Goal: Contribute content

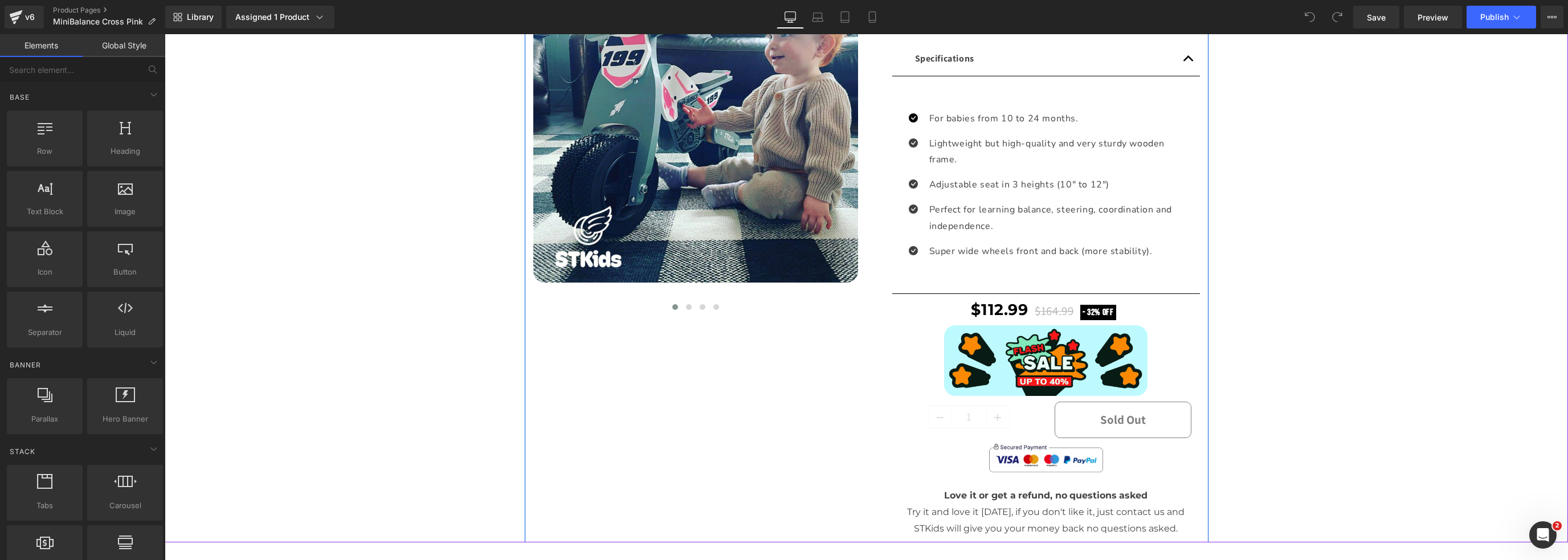
scroll to position [513, 0]
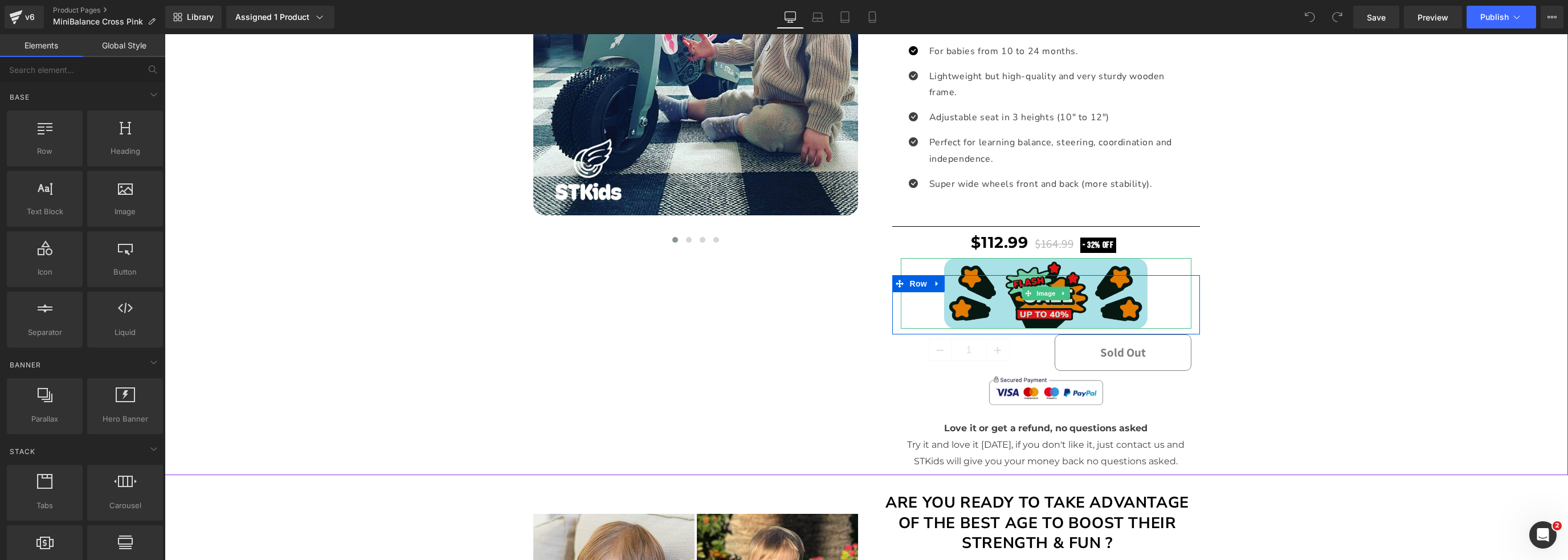
click at [992, 263] on img at bounding box center [1046, 293] width 203 height 71
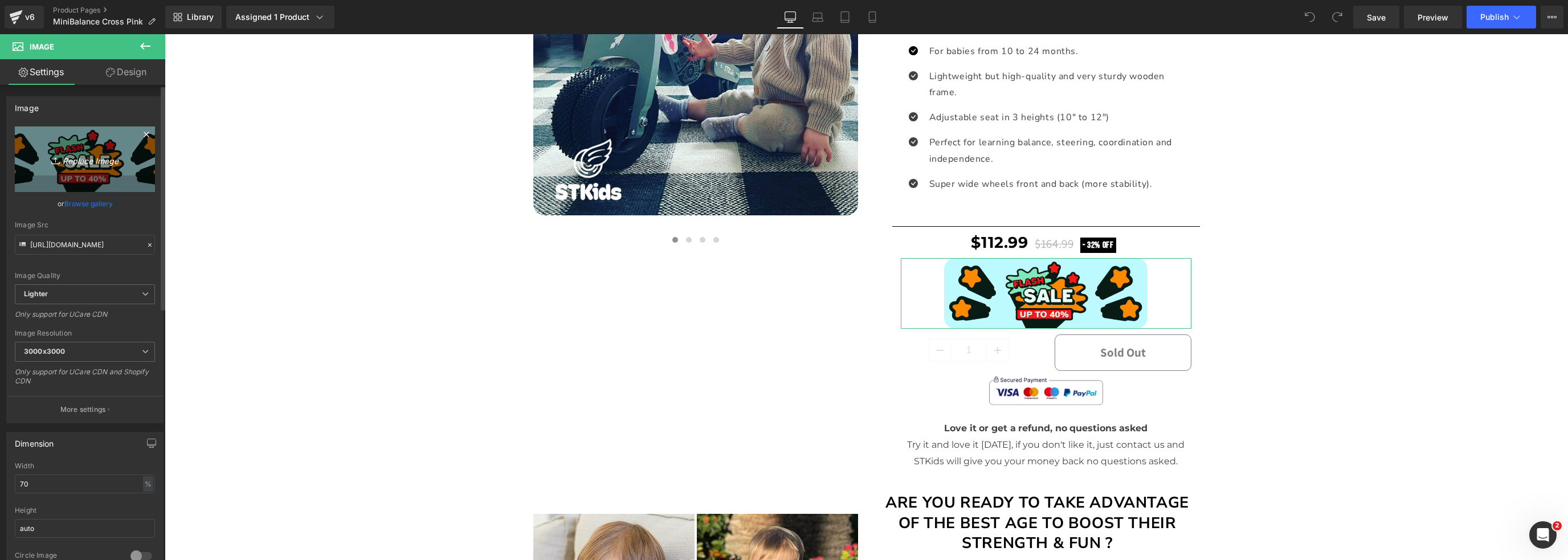
click at [83, 158] on icon "Replace Image" at bounding box center [85, 159] width 91 height 14
click at [94, 206] on link "Browse gallery" at bounding box center [88, 204] width 48 height 20
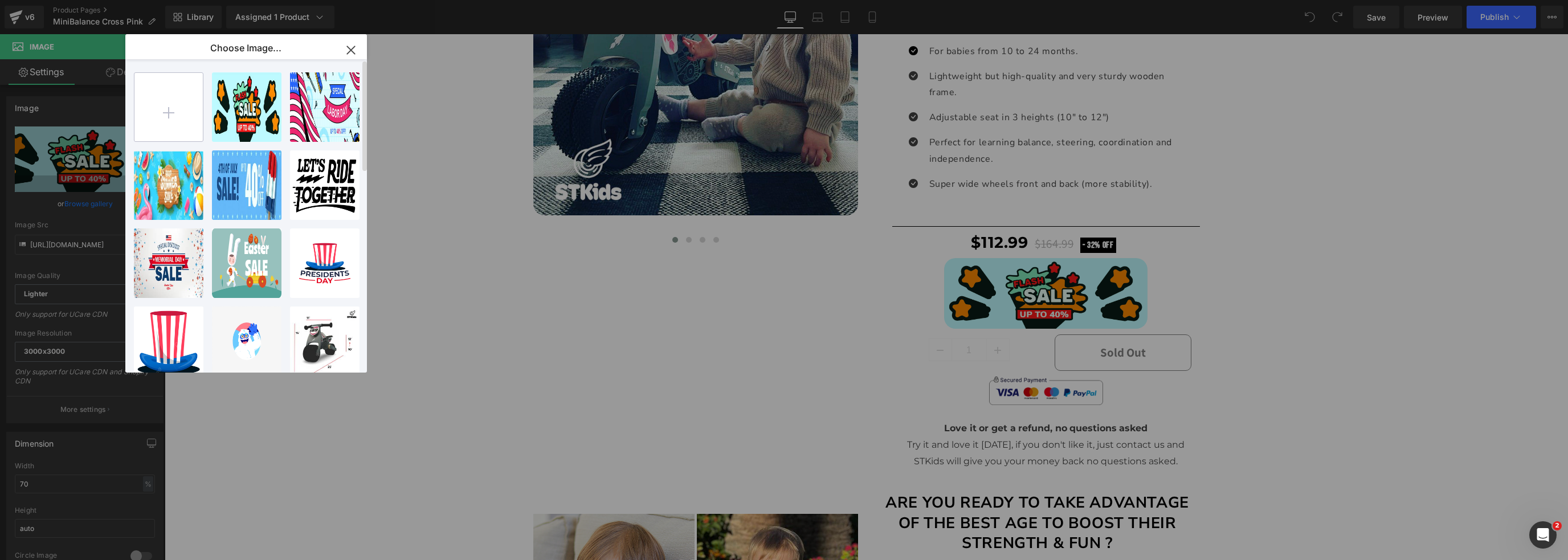
click at [152, 121] on input "file" at bounding box center [169, 107] width 68 height 68
type input "C:\fakepath\Halloween Sale 2025 - small banner 2.jpg"
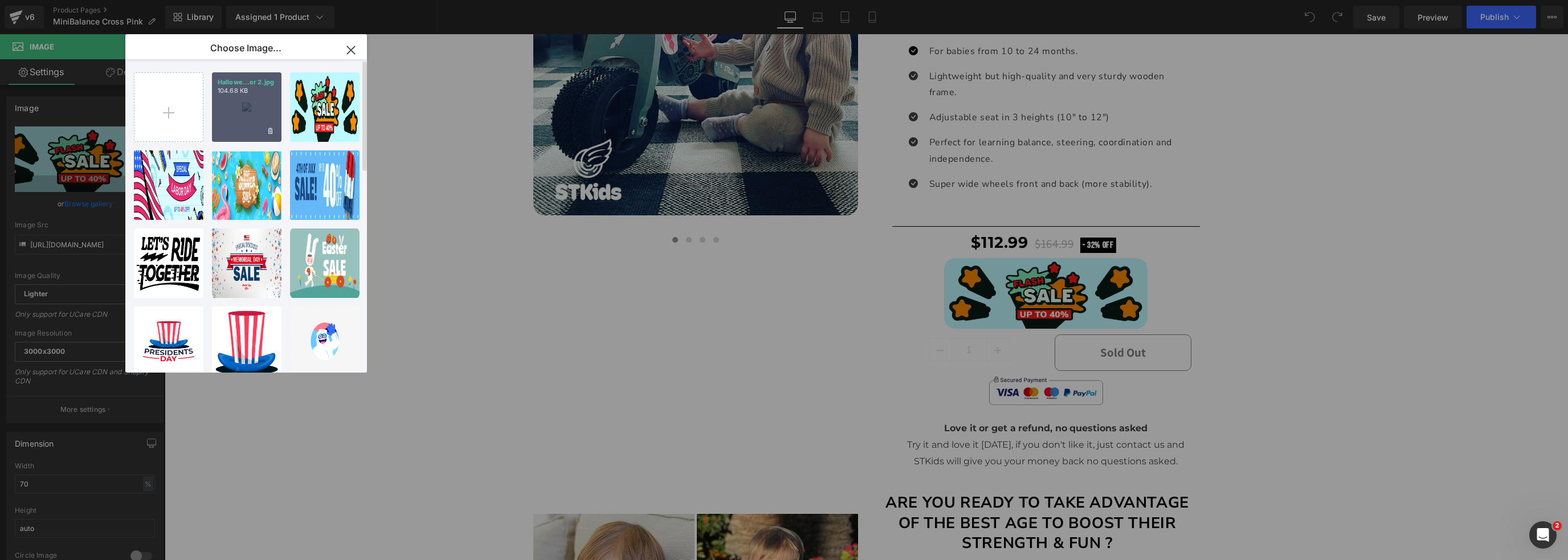
click at [261, 113] on div "Hallowe...er 2.jpg 104.68 KB" at bounding box center [247, 107] width 70 height 69
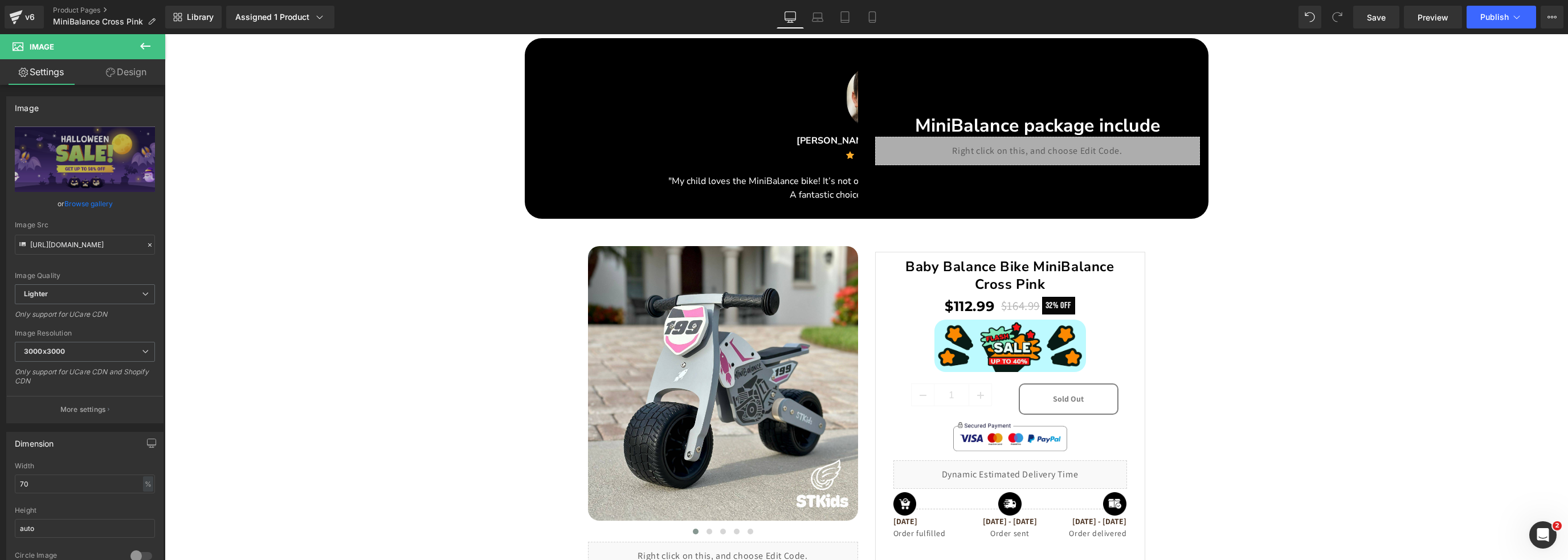
scroll to position [1898, 0]
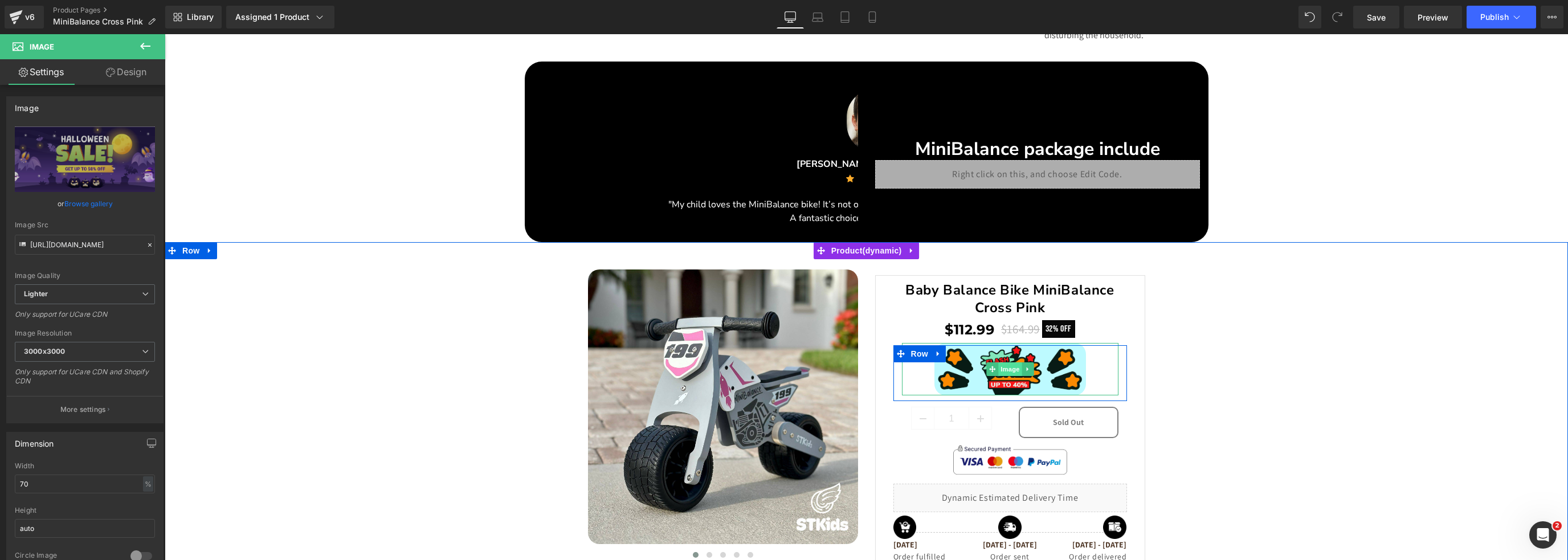
click at [1005, 366] on span "Image" at bounding box center [1010, 369] width 24 height 13
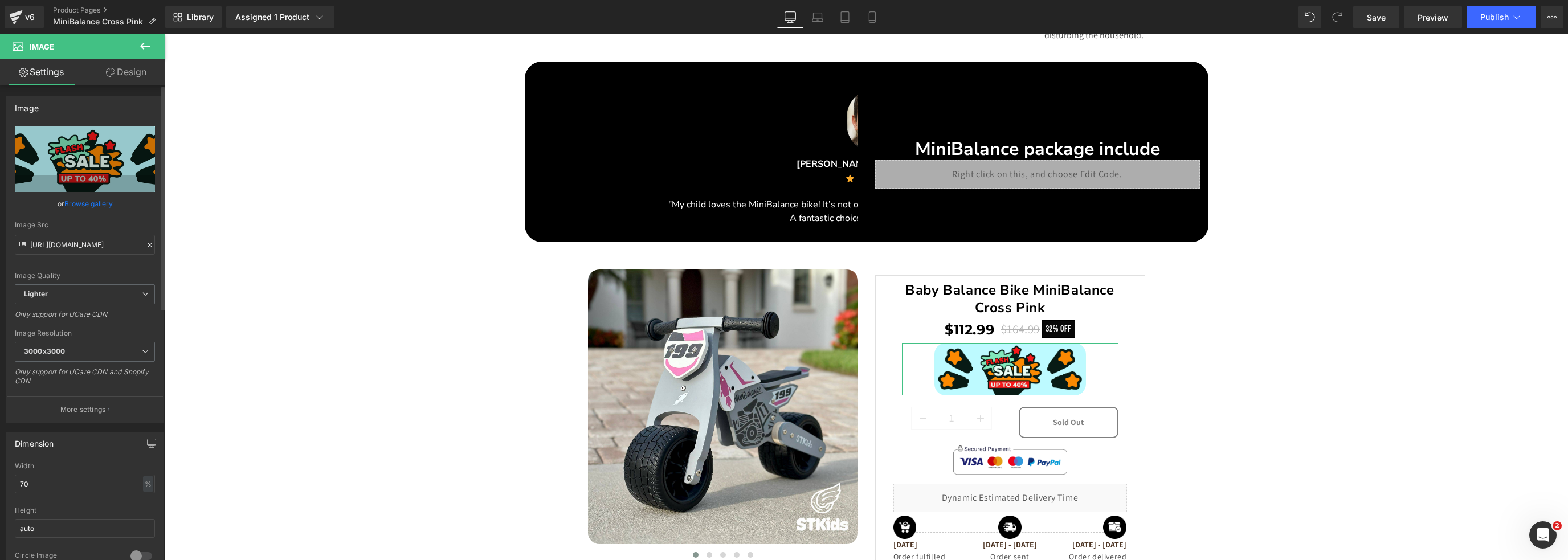
click at [84, 202] on link "Browse gallery" at bounding box center [88, 204] width 48 height 20
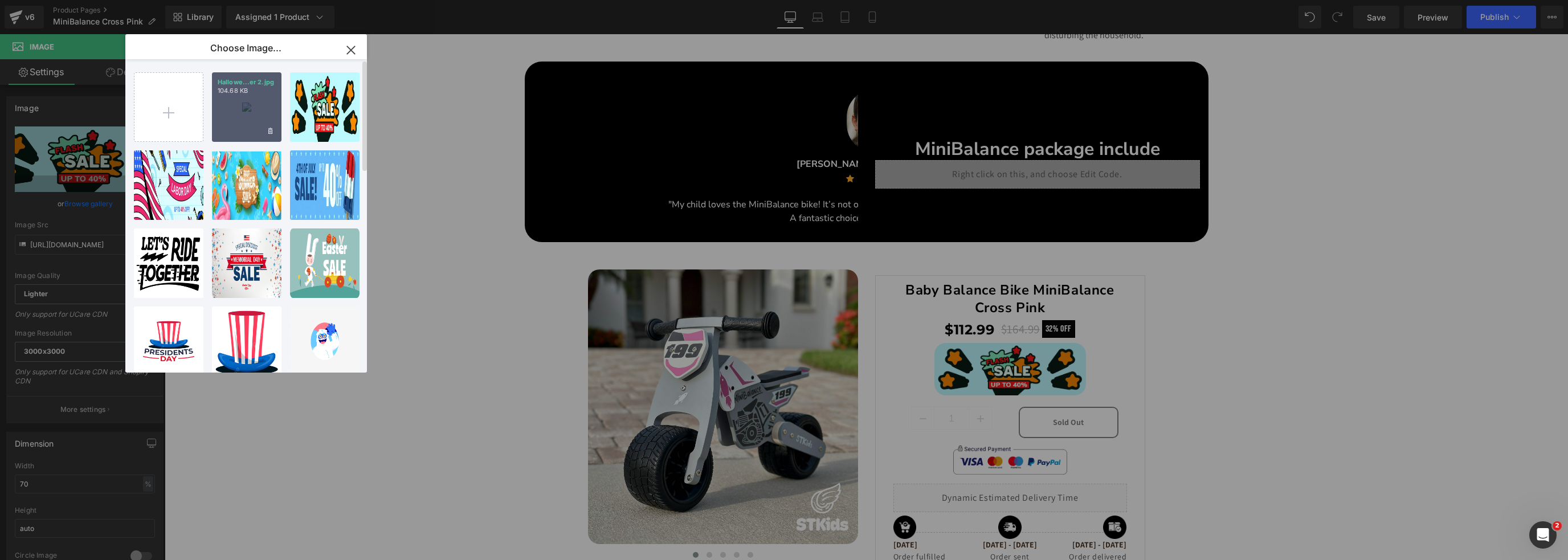
click at [221, 108] on div "Hallowe...er 2.jpg 104.68 KB" at bounding box center [247, 107] width 70 height 69
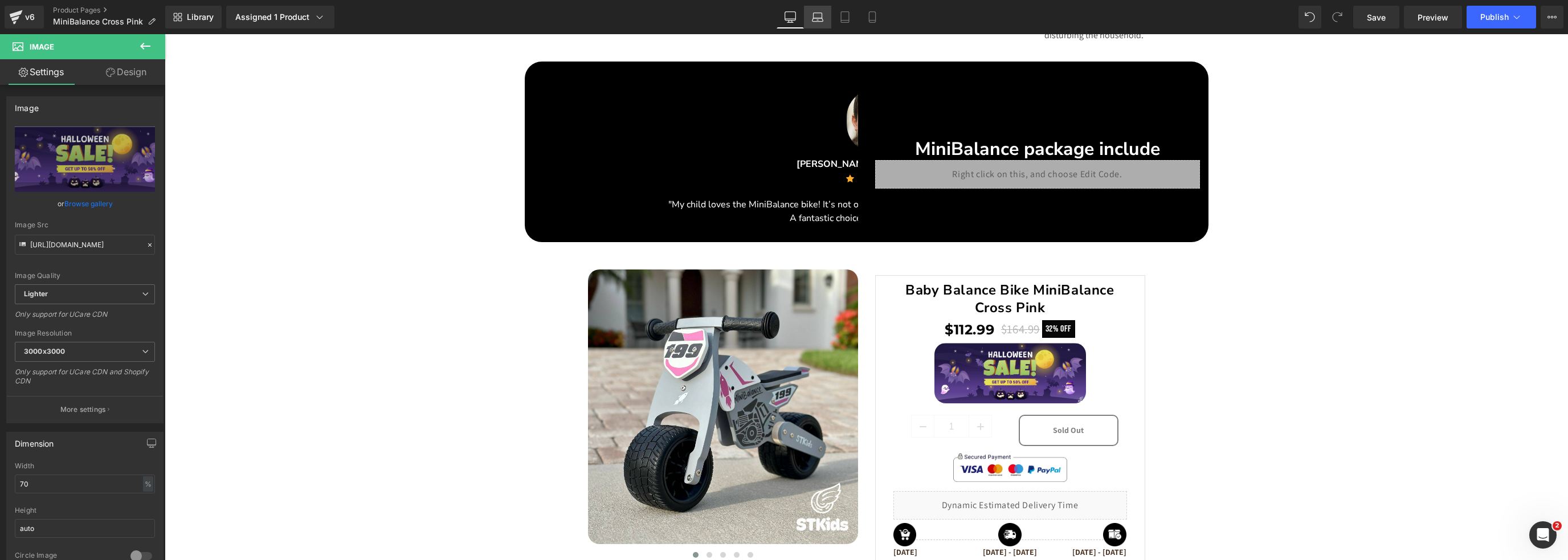
click at [818, 18] on icon at bounding box center [818, 19] width 11 height 3
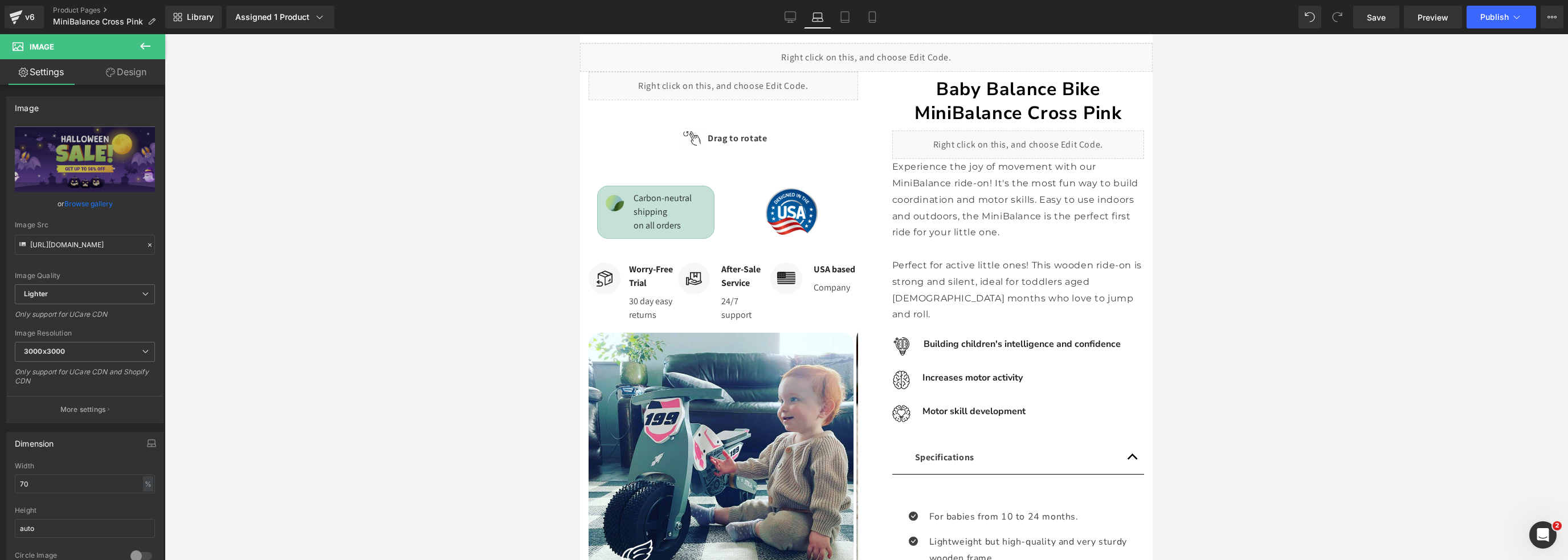
scroll to position [0, 0]
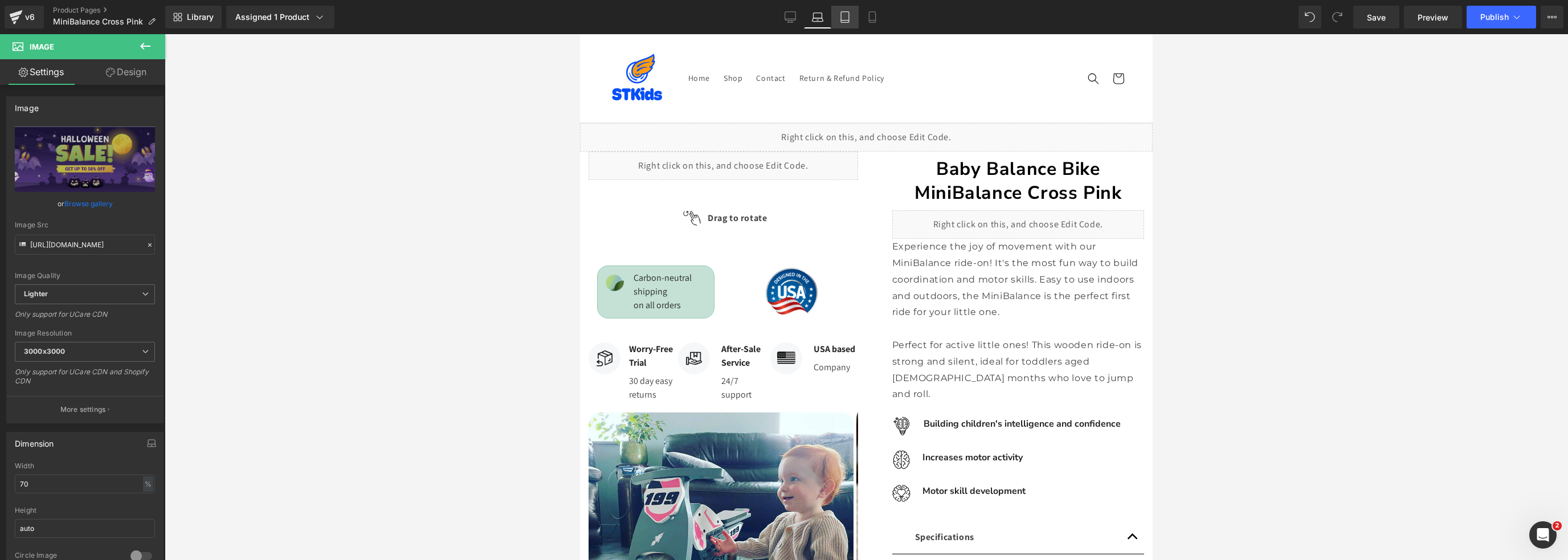
click at [851, 19] on link "Tablet" at bounding box center [845, 17] width 27 height 23
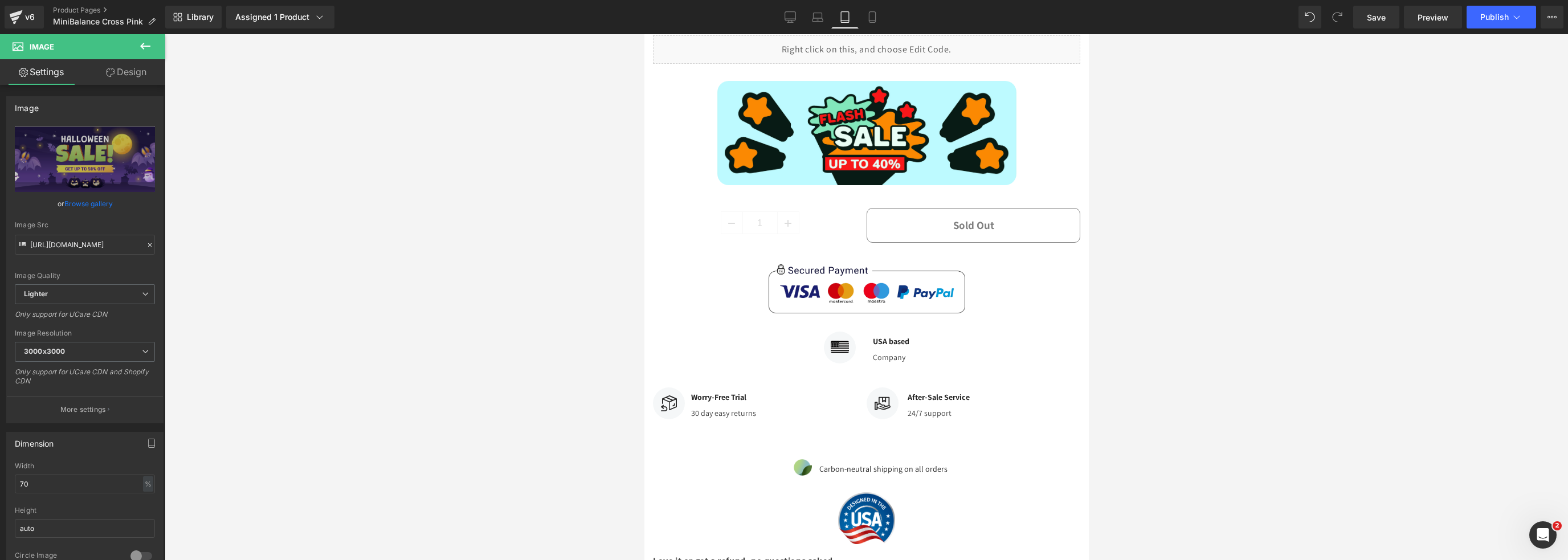
scroll to position [442, 0]
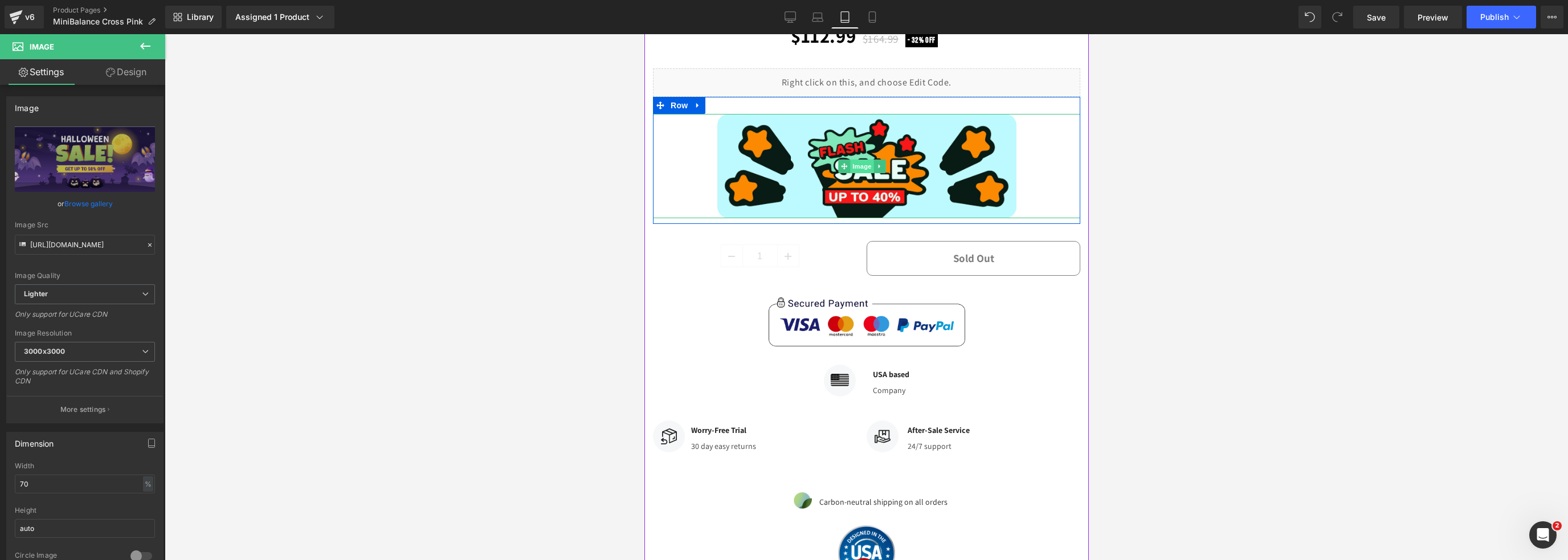
drag, startPoint x: 867, startPoint y: 202, endPoint x: 857, endPoint y: 204, distance: 10.2
click at [867, 173] on span "Image" at bounding box center [862, 166] width 24 height 13
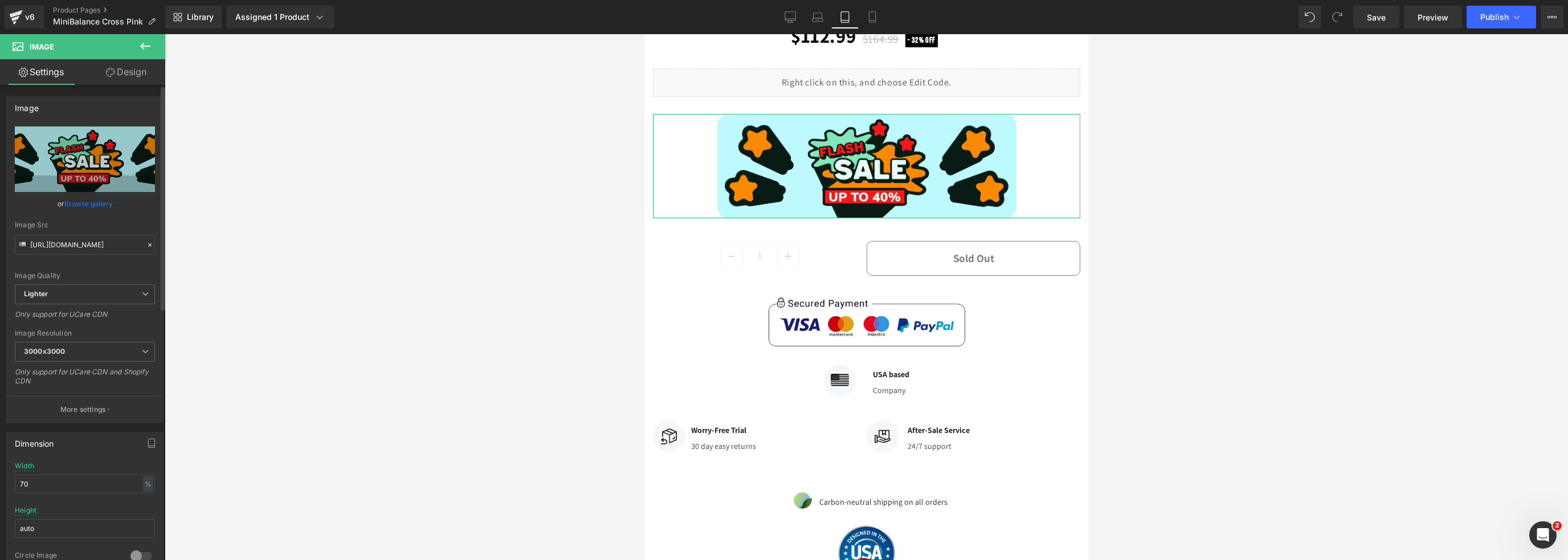
click at [77, 206] on link "Browse gallery" at bounding box center [88, 204] width 48 height 20
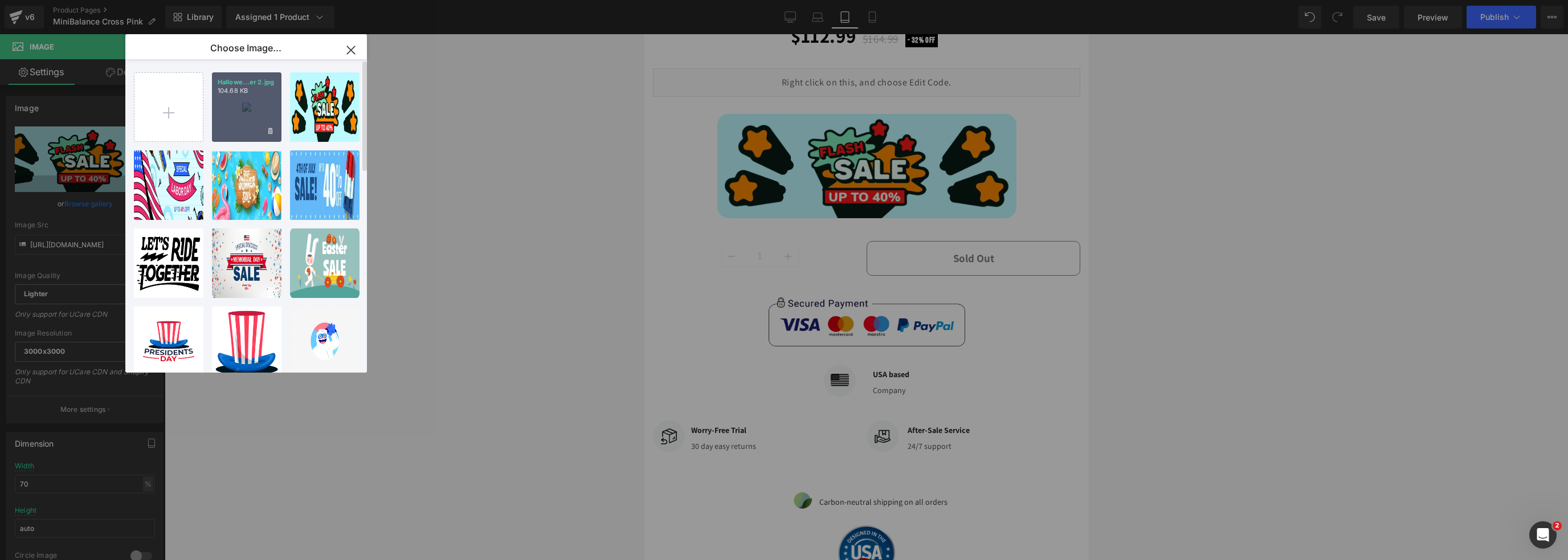
click at [253, 112] on div "Hallowe...er 2.jpg 104.68 KB" at bounding box center [247, 107] width 70 height 69
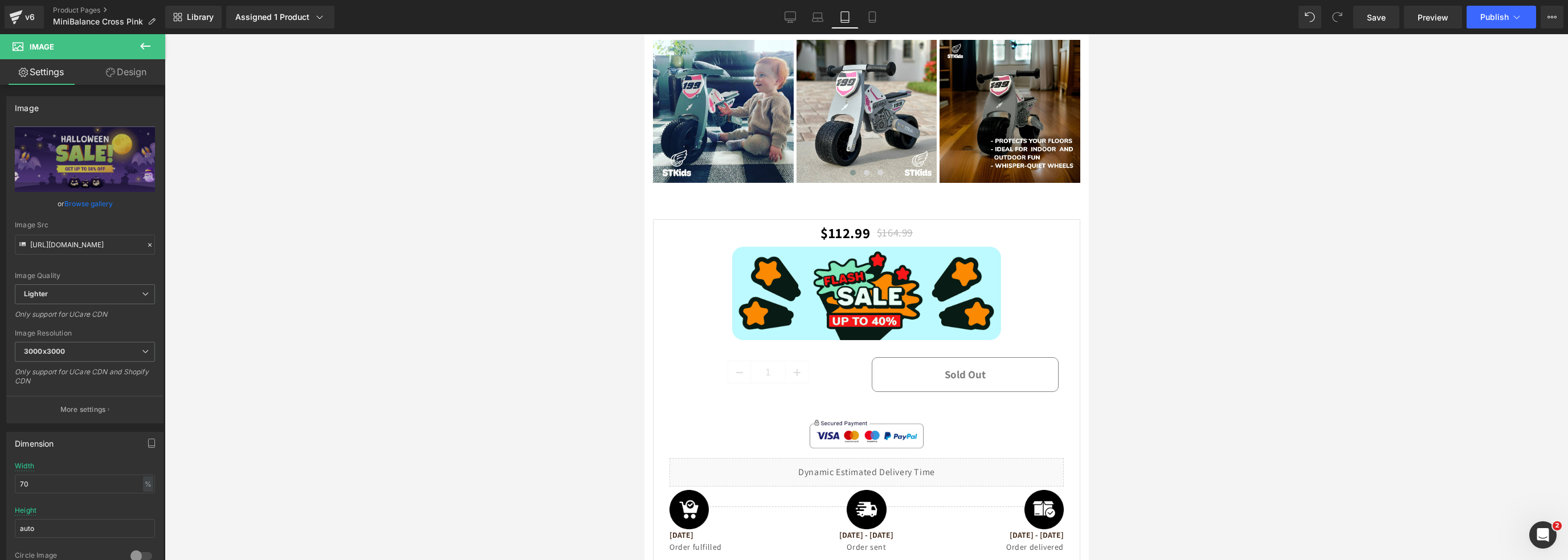
scroll to position [1943, 0]
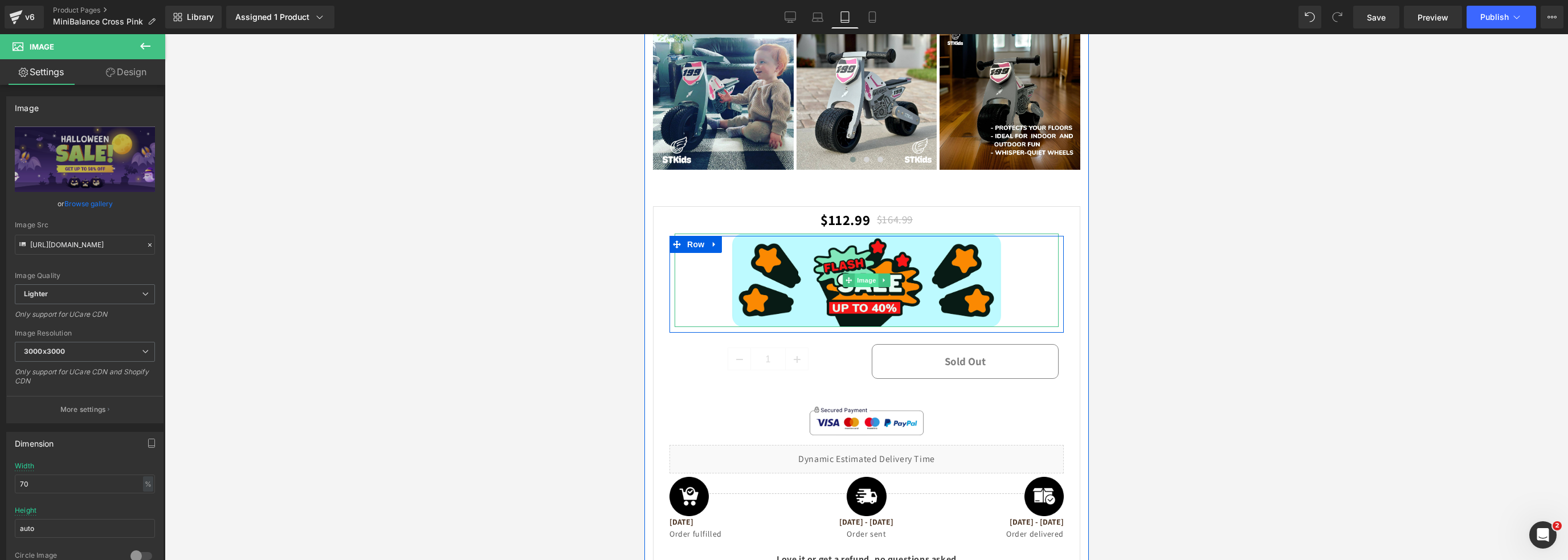
click at [861, 287] on span "Image" at bounding box center [866, 280] width 24 height 13
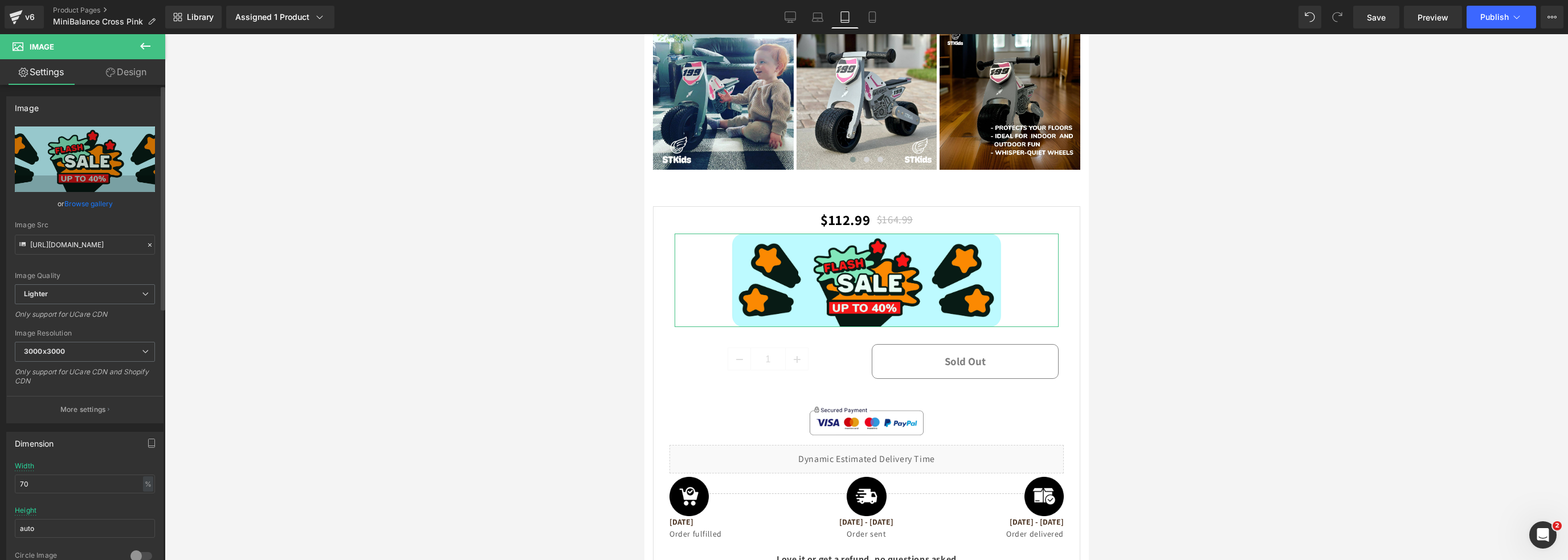
click at [88, 204] on link "Browse gallery" at bounding box center [88, 204] width 48 height 20
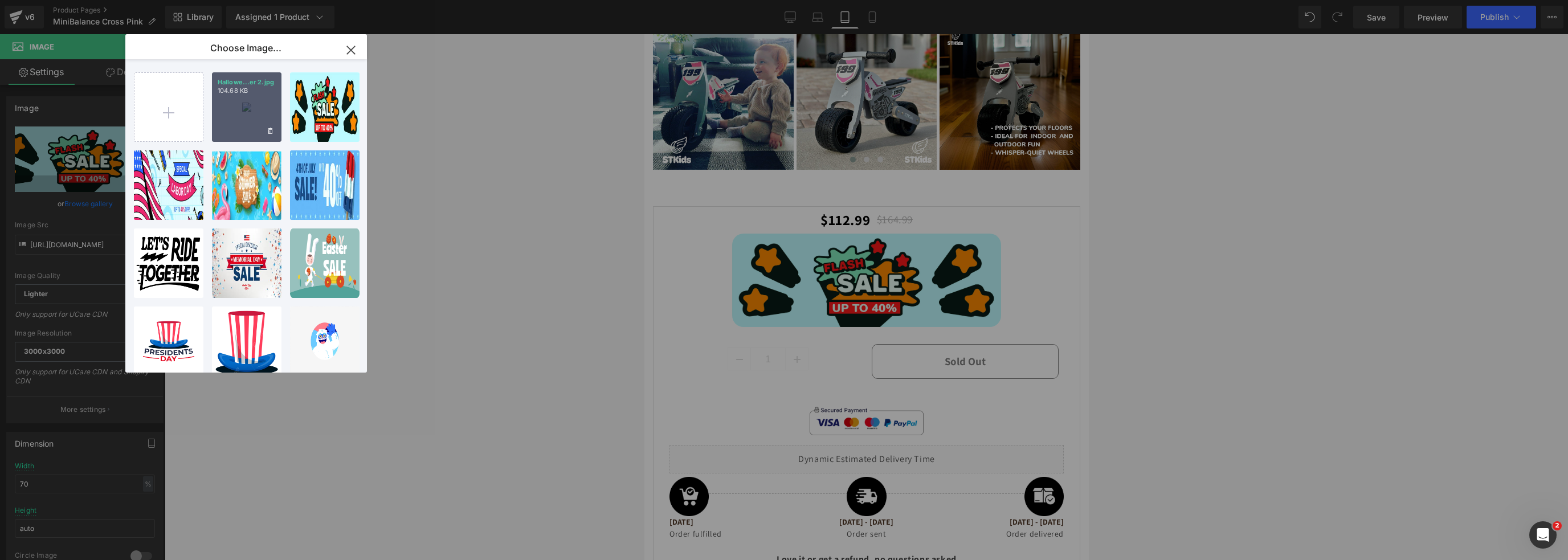
click at [227, 121] on div "Hallowe...er 2.jpg 104.68 KB" at bounding box center [247, 107] width 70 height 69
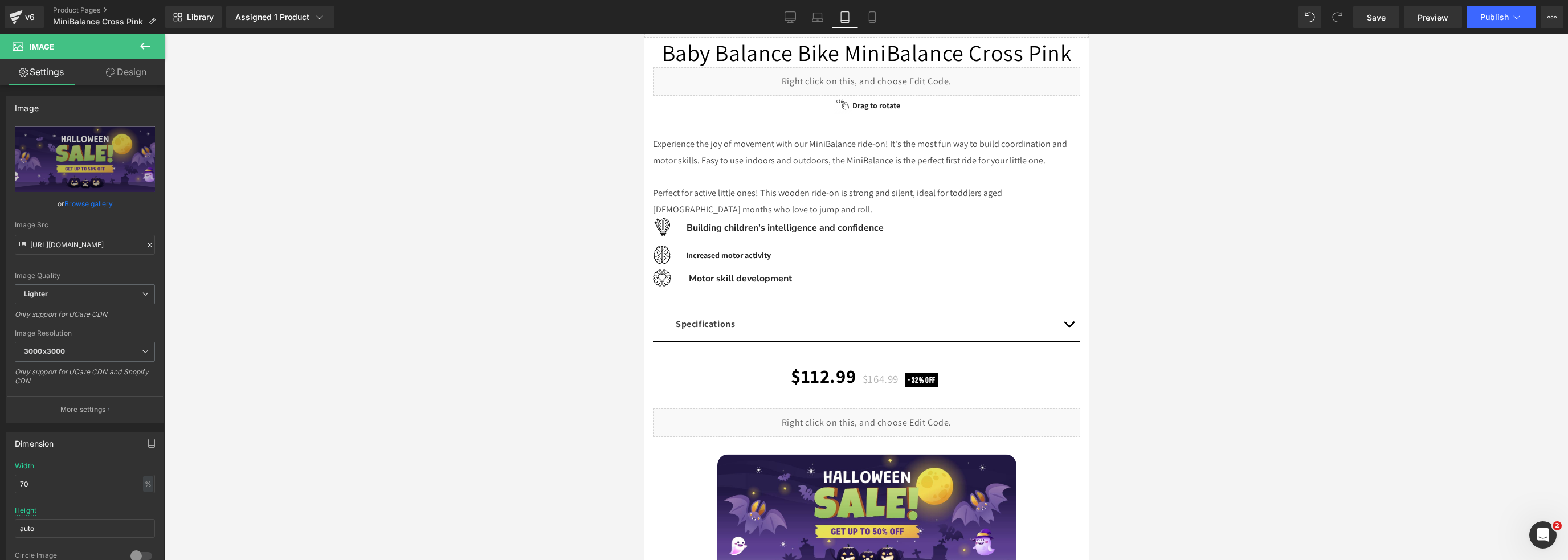
scroll to position [0, 0]
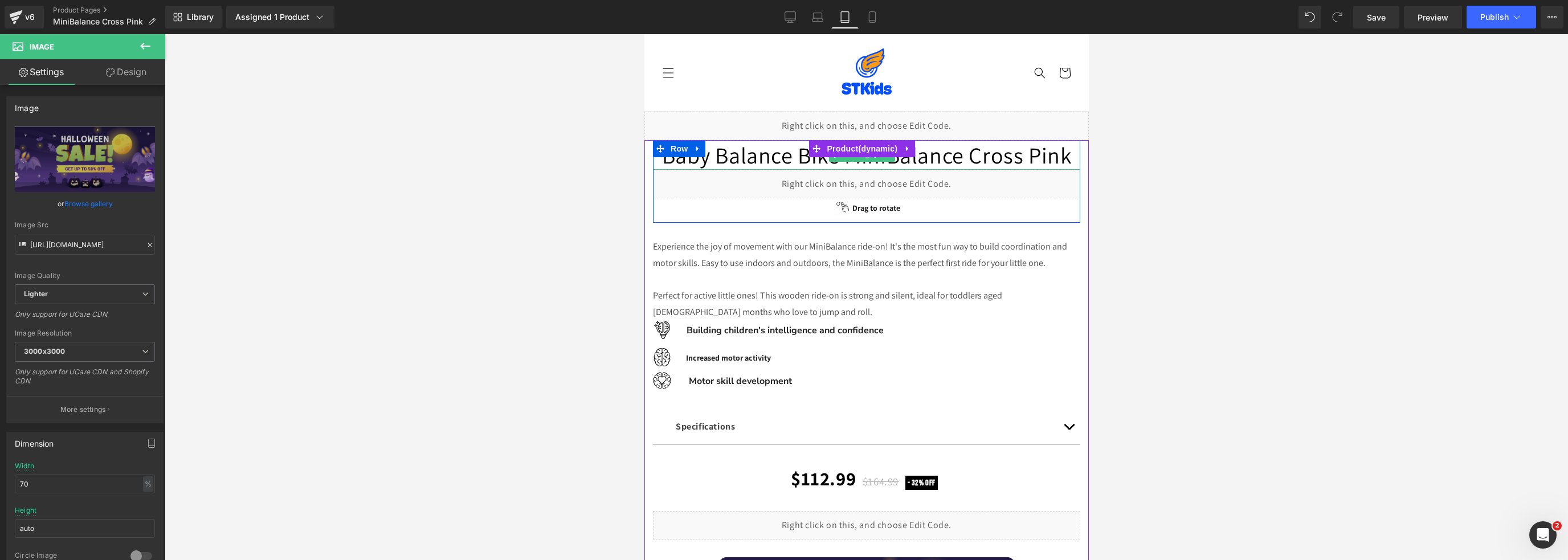
drag, startPoint x: 930, startPoint y: 180, endPoint x: 930, endPoint y: 171, distance: 9.0
click at [930, 170] on h1 "Baby Balance Bike MiniBalance Cross Pink" at bounding box center [866, 155] width 427 height 29
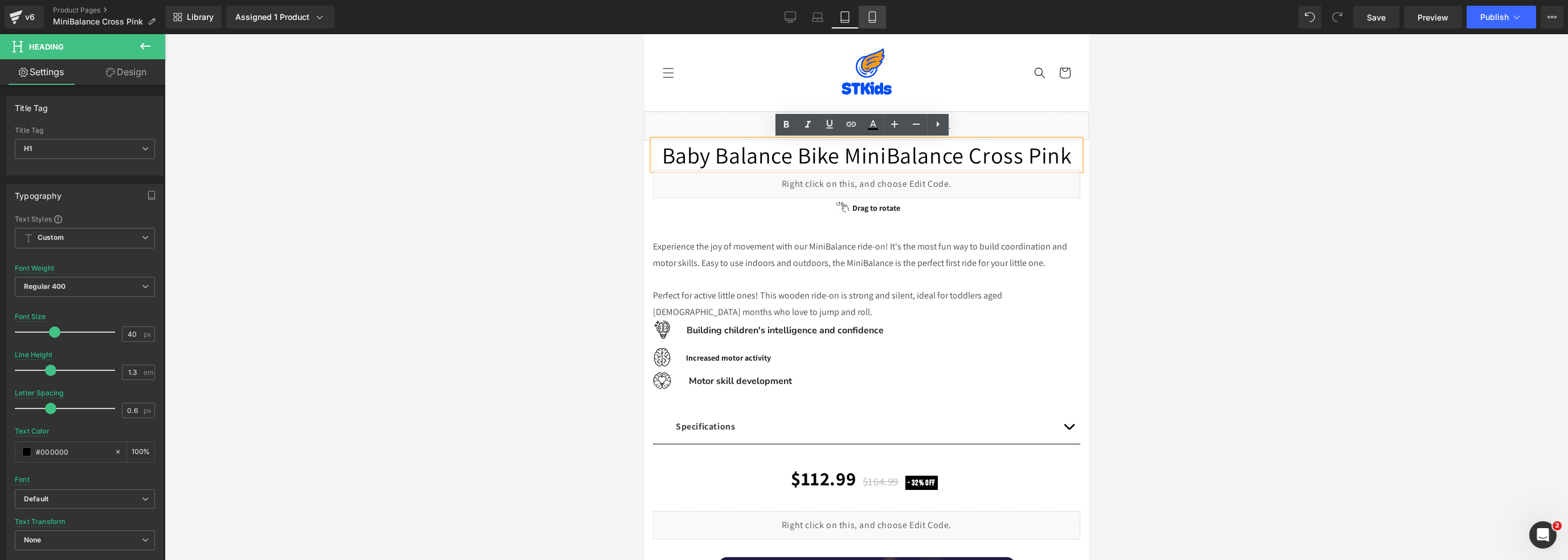
click at [873, 17] on icon at bounding box center [872, 17] width 11 height 11
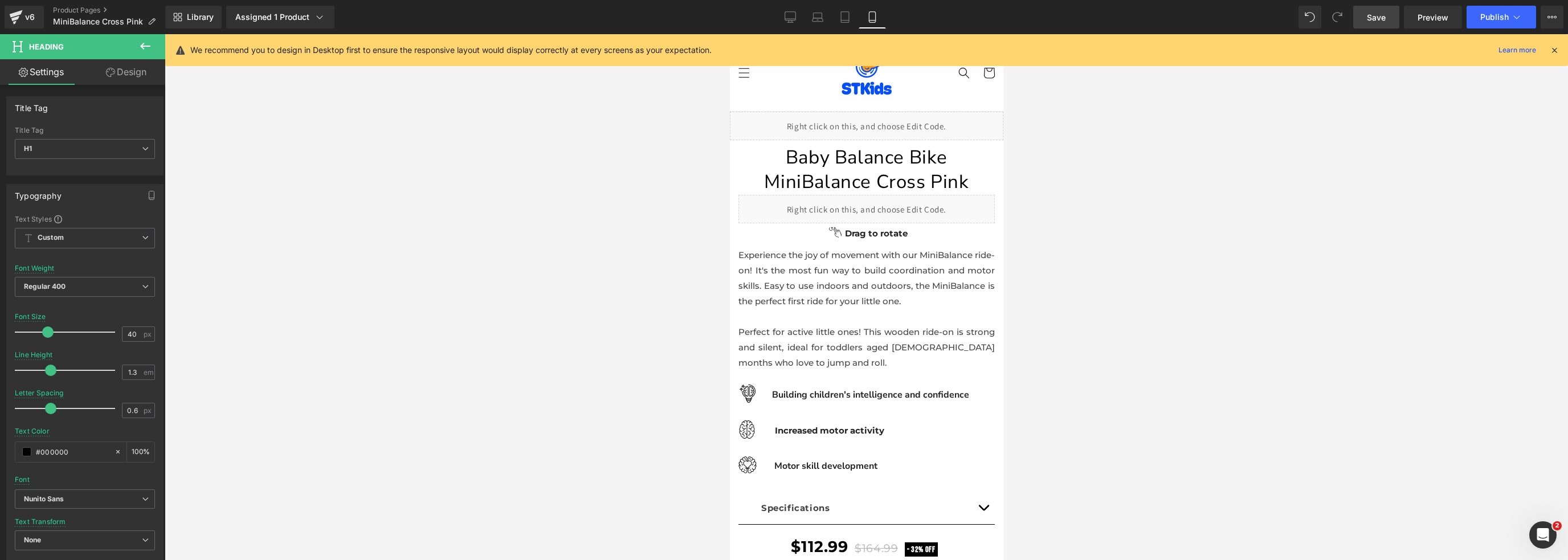
click at [1371, 16] on span "Save" at bounding box center [1376, 17] width 19 height 12
click at [1492, 21] on span "Publish" at bounding box center [1494, 17] width 29 height 9
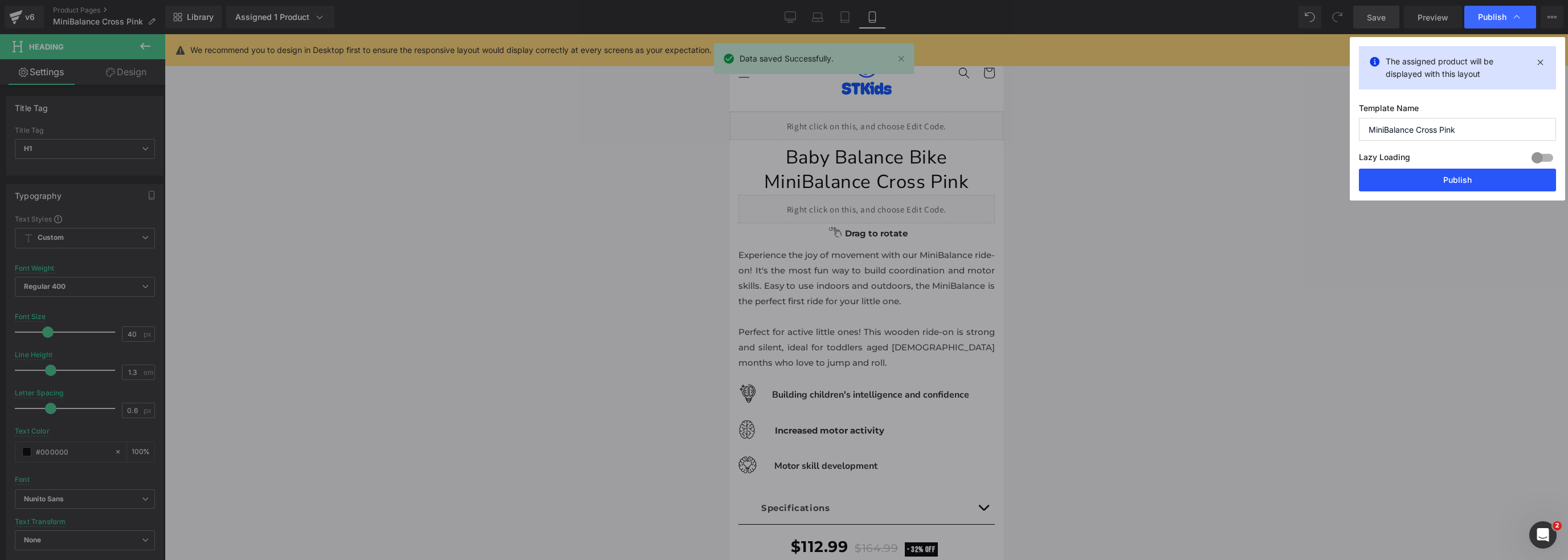
click at [1459, 175] on button "Publish" at bounding box center [1457, 180] width 197 height 23
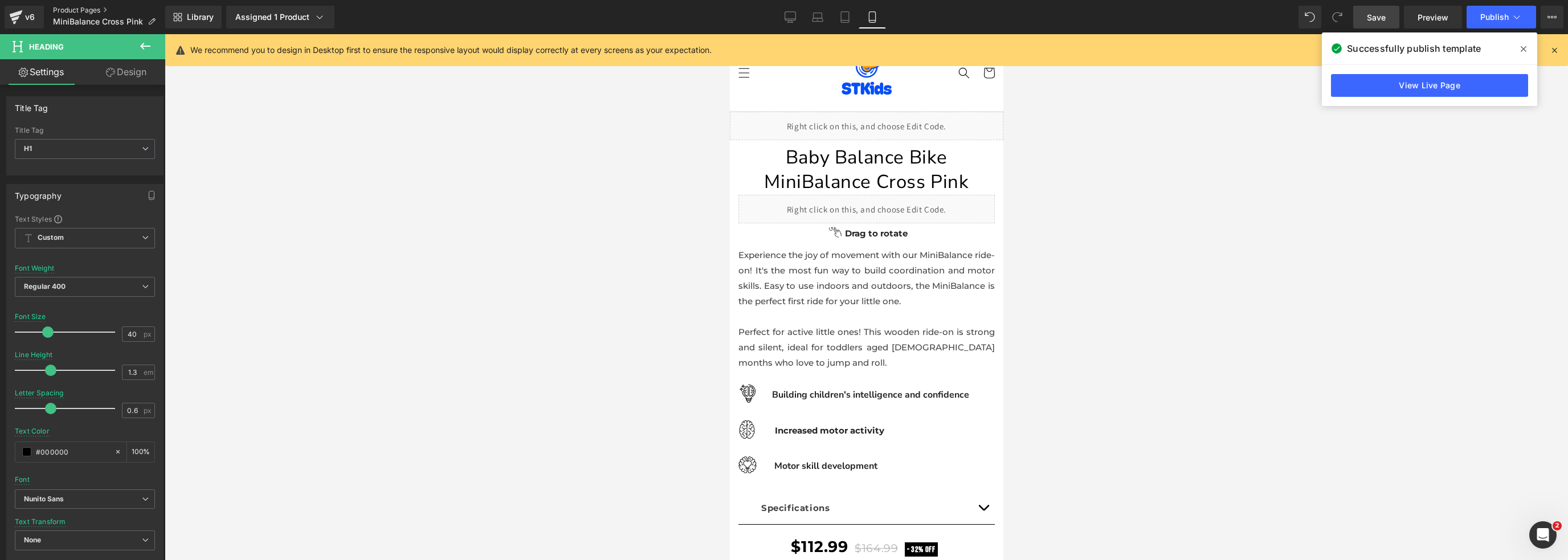
click at [64, 9] on link "Product Pages" at bounding box center [109, 11] width 112 height 9
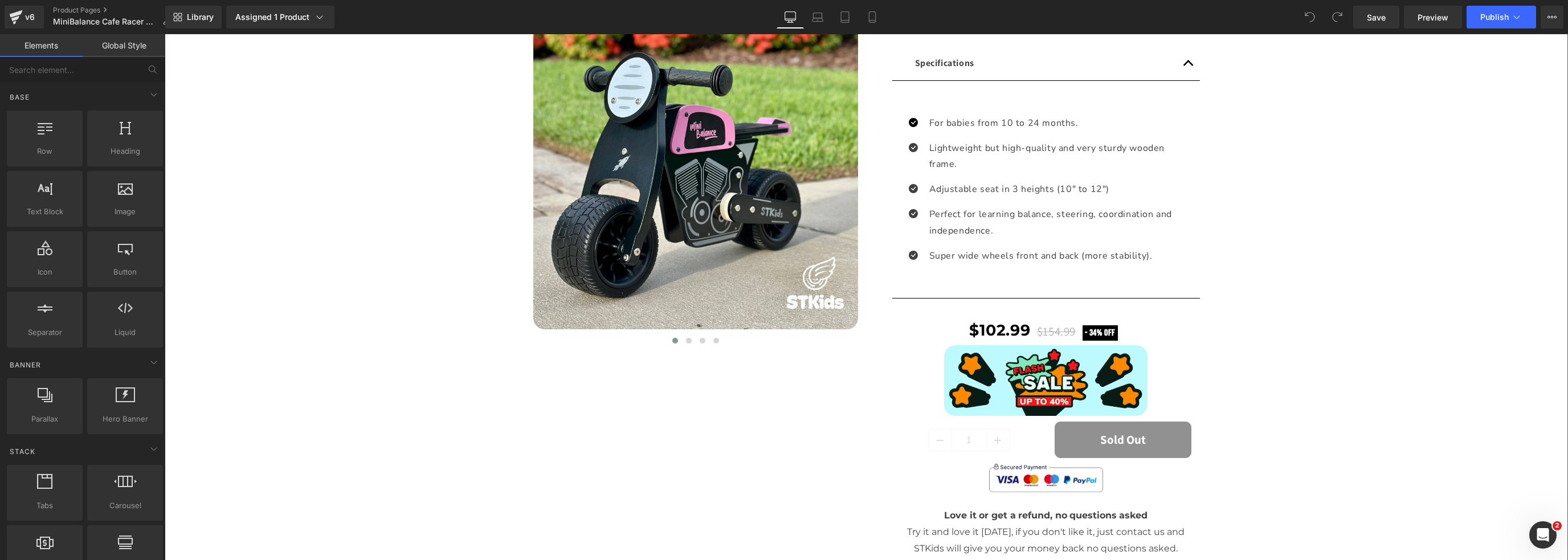
scroll to position [418, 0]
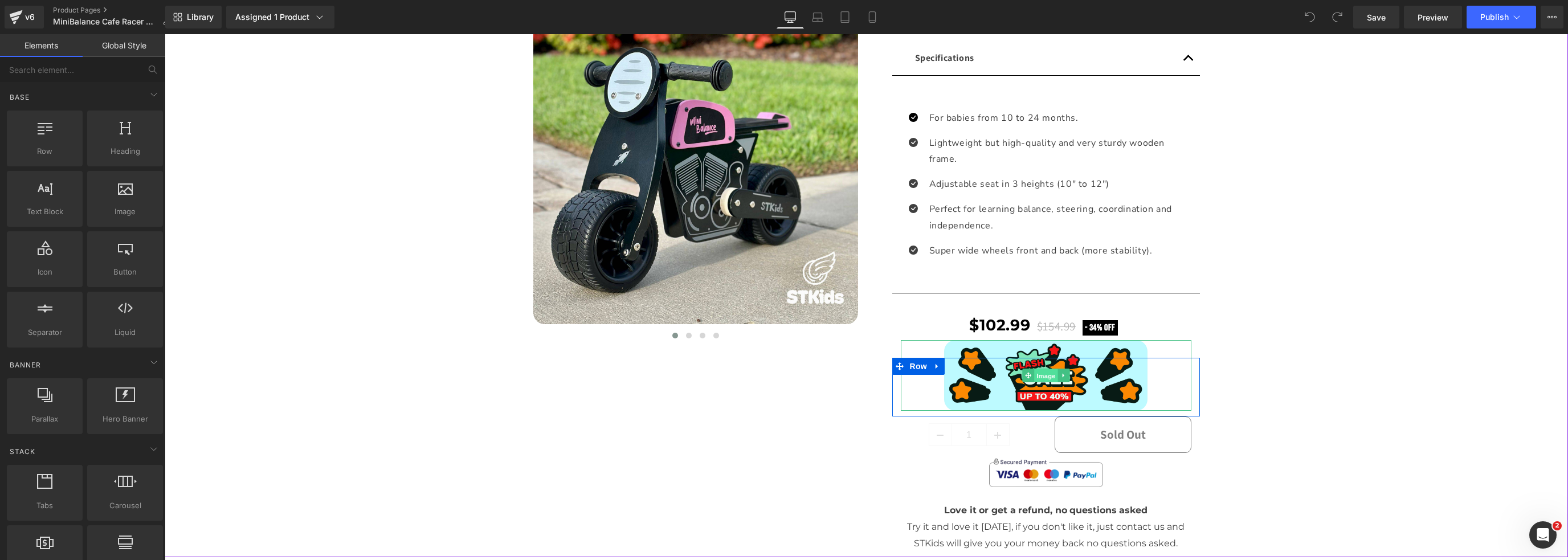
click at [1042, 377] on span "Image" at bounding box center [1046, 376] width 24 height 13
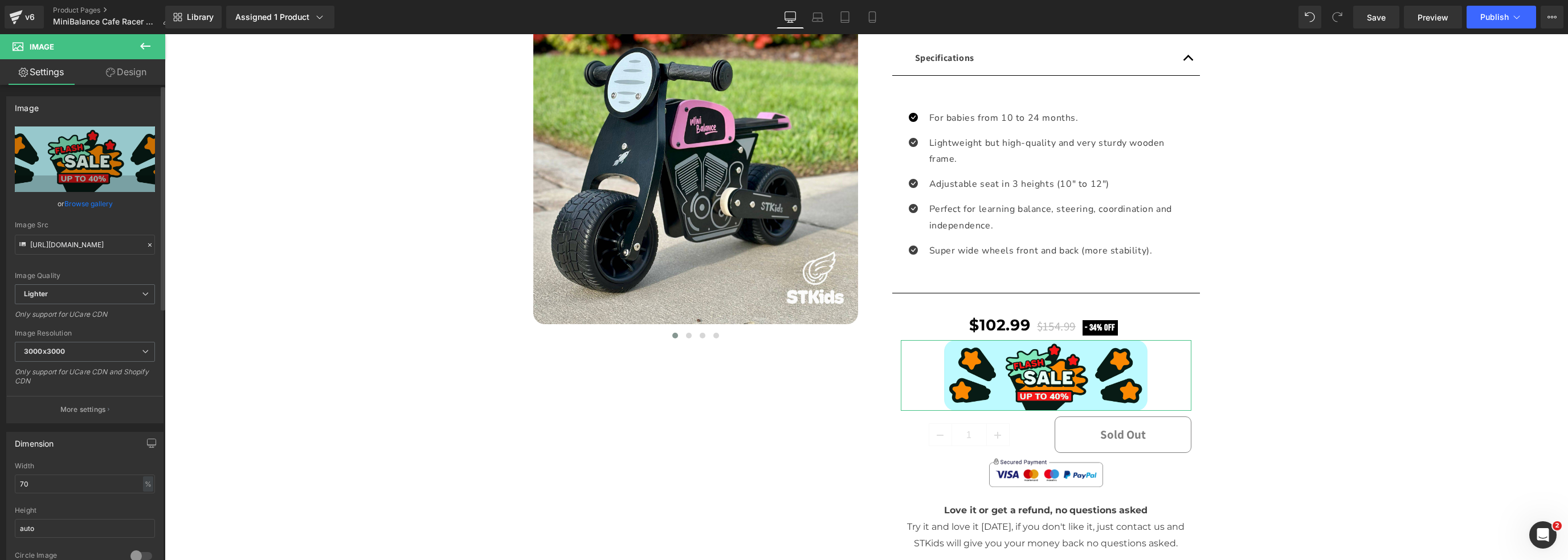
click at [98, 199] on link "Browse gallery" at bounding box center [88, 204] width 48 height 20
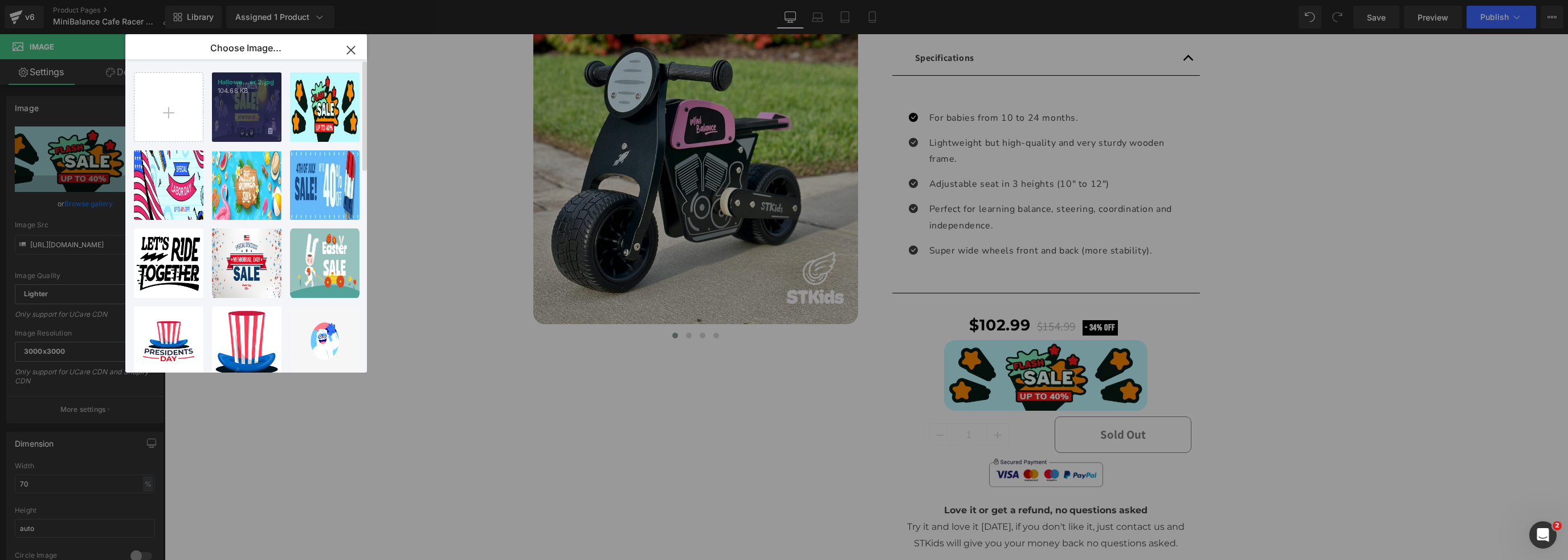
click at [226, 90] on p "104.68 KB" at bounding box center [246, 91] width 58 height 9
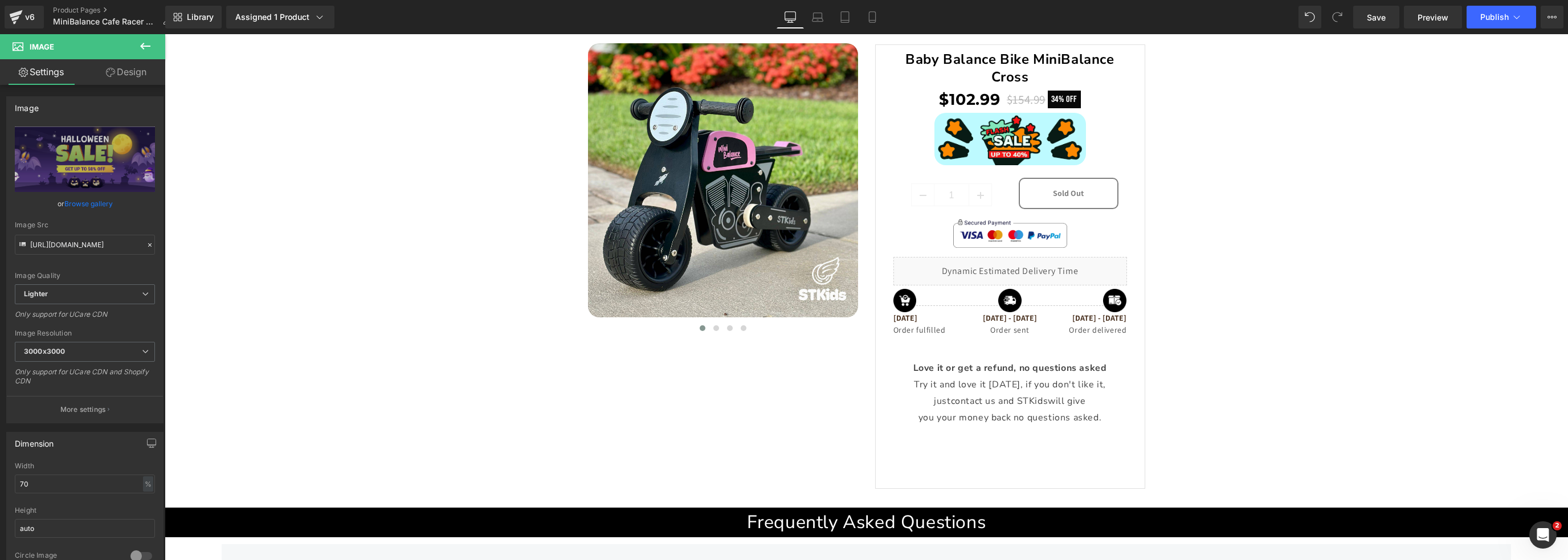
scroll to position [2058, 0]
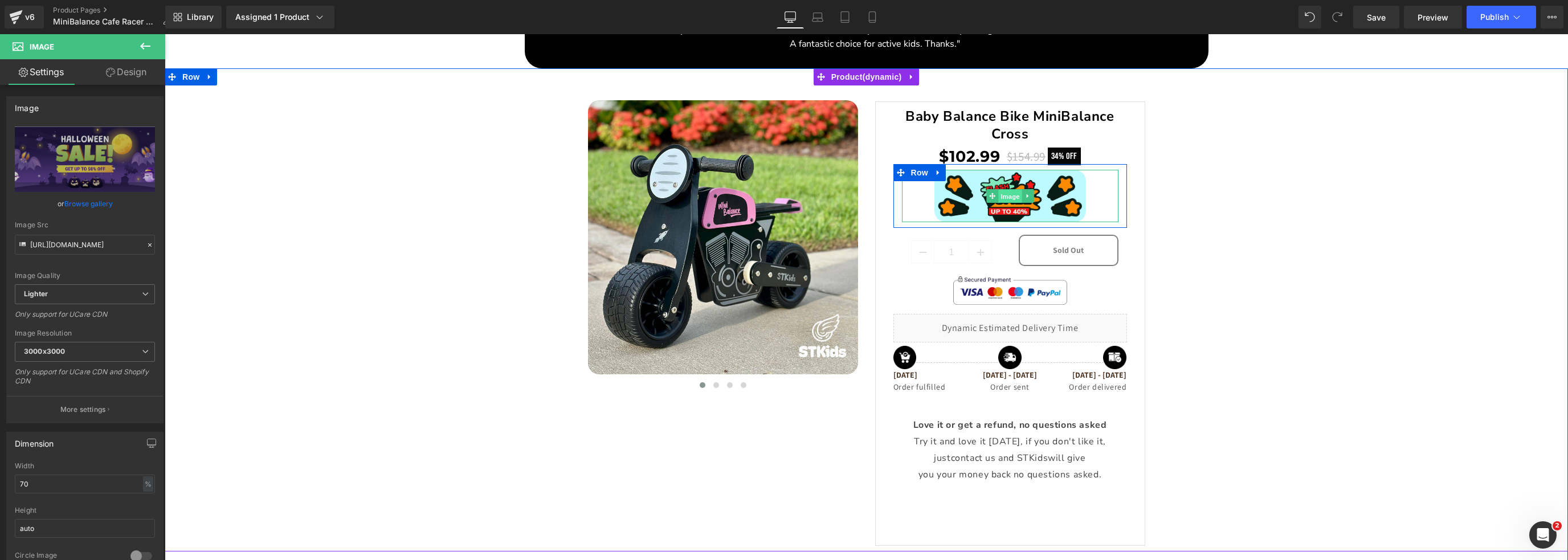
click at [1007, 195] on span "Image" at bounding box center [1010, 196] width 24 height 13
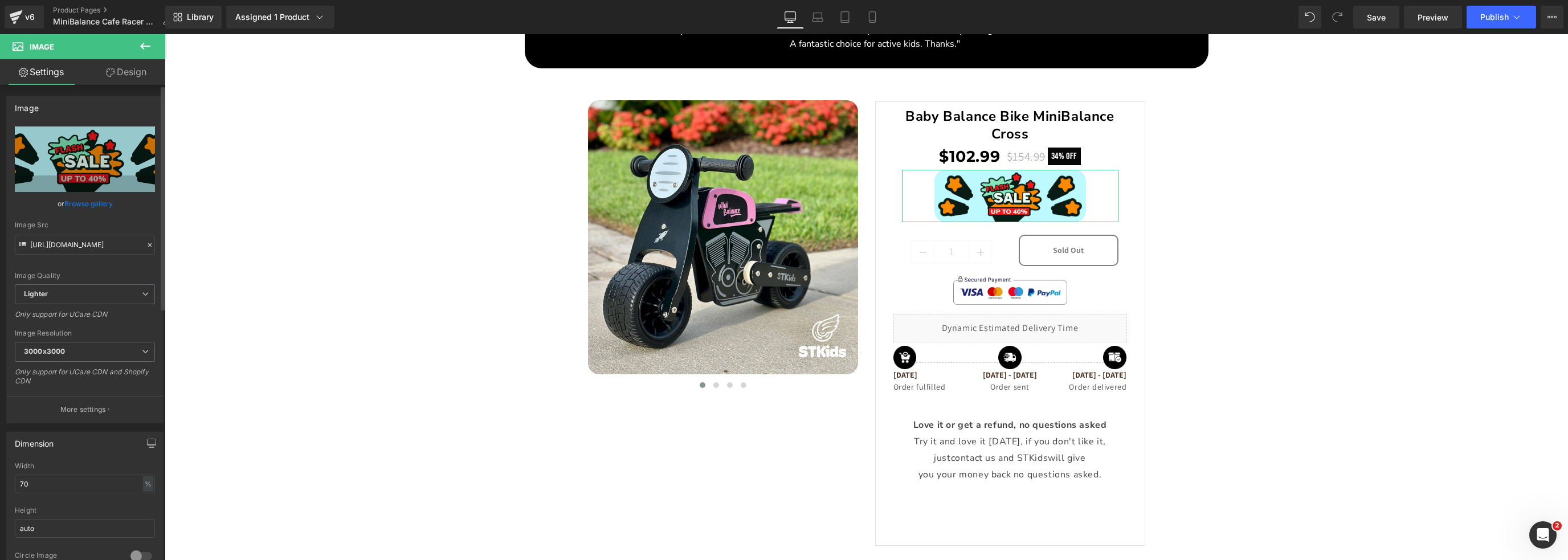
click at [80, 204] on link "Browse gallery" at bounding box center [88, 204] width 48 height 20
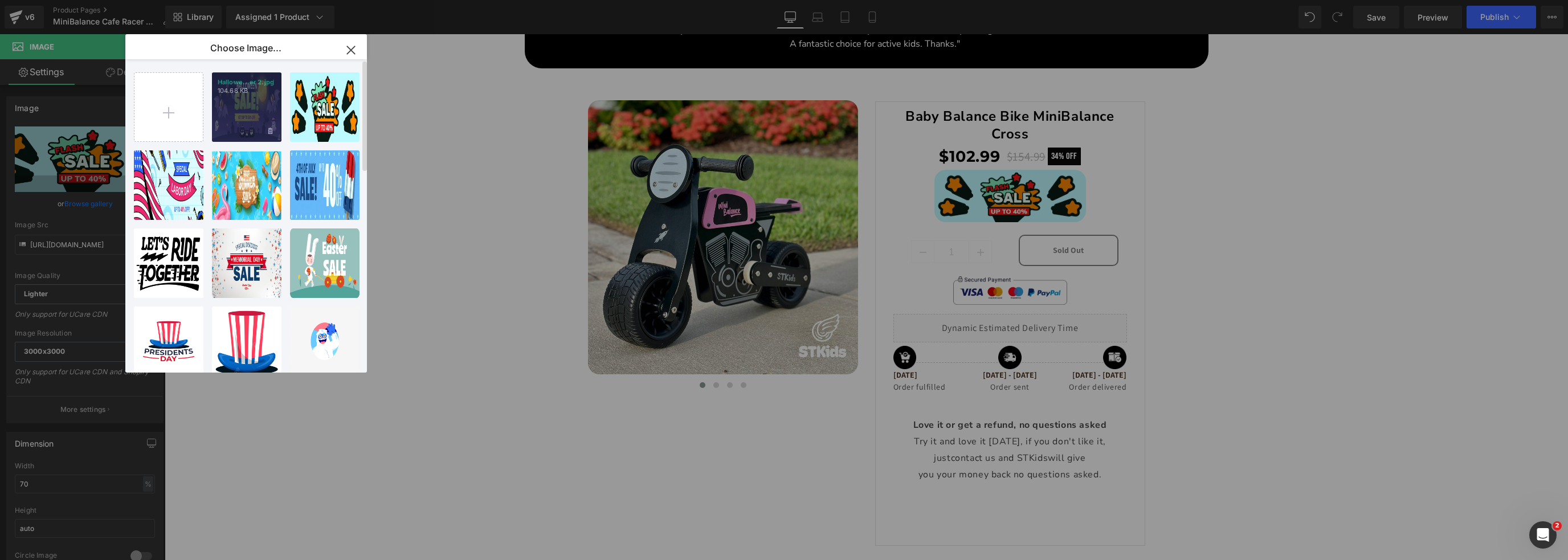
click at [237, 98] on div "Hallowe...er 2.jpg 104.68 KB" at bounding box center [247, 107] width 70 height 69
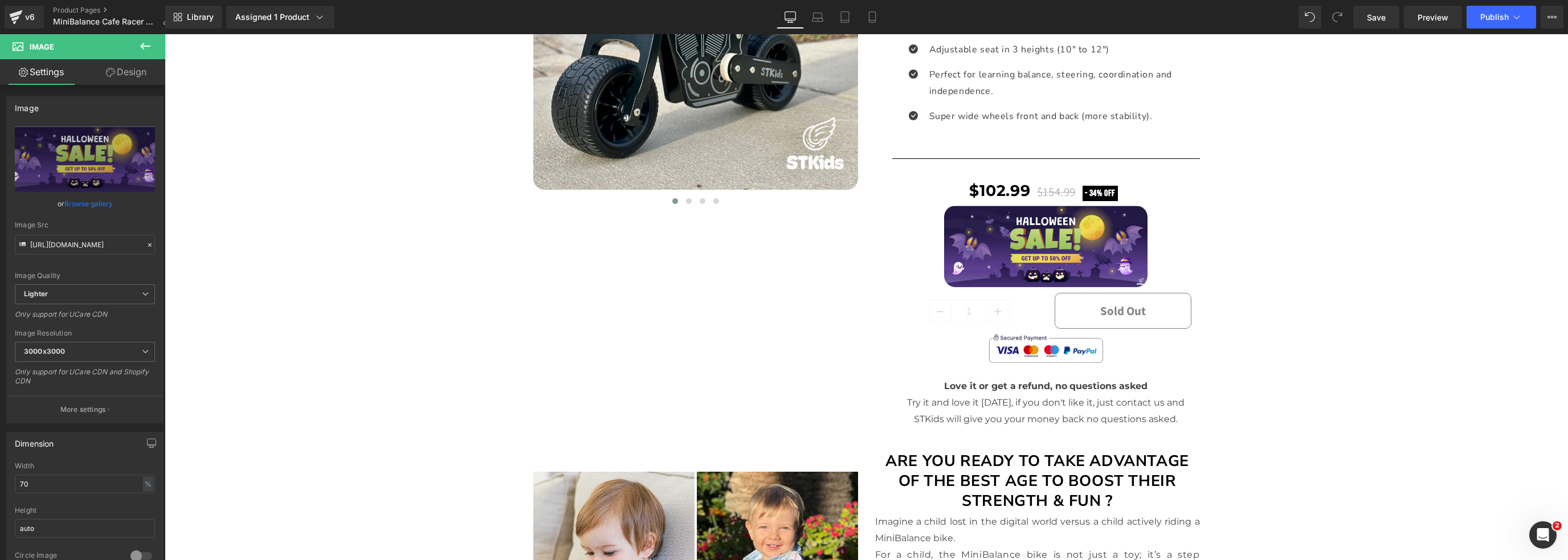
scroll to position [0, 0]
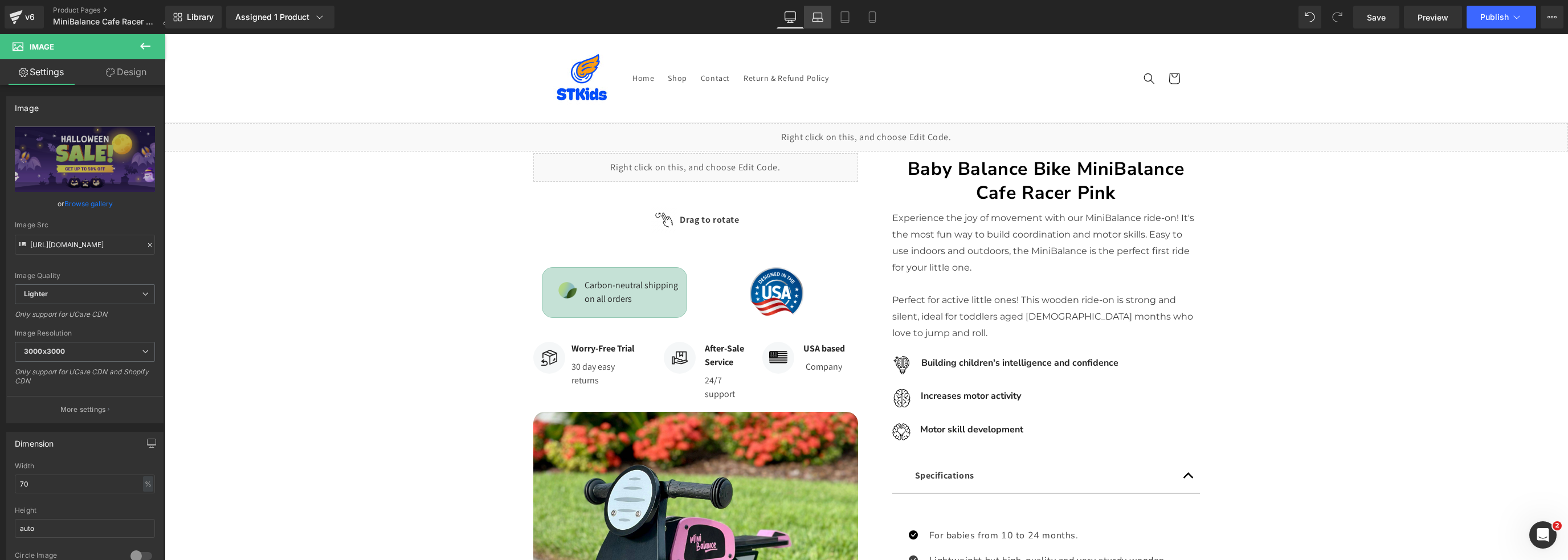
click at [820, 13] on icon at bounding box center [818, 16] width 9 height 5
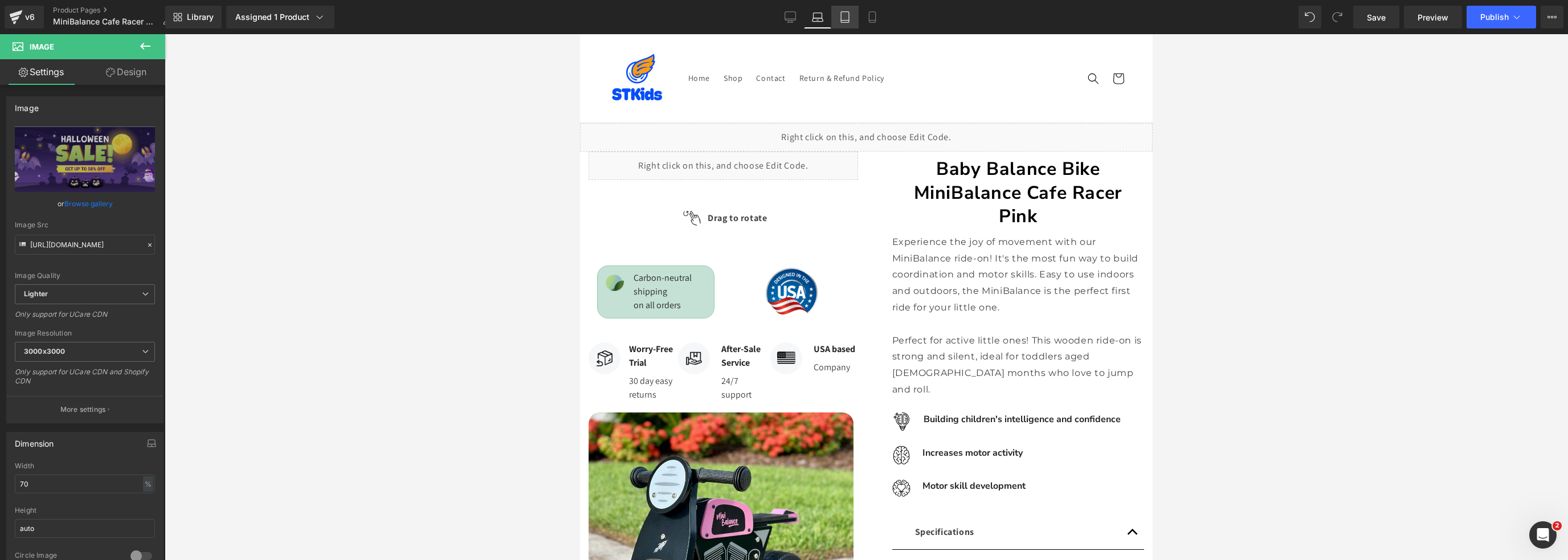
click at [847, 19] on icon at bounding box center [845, 17] width 11 height 11
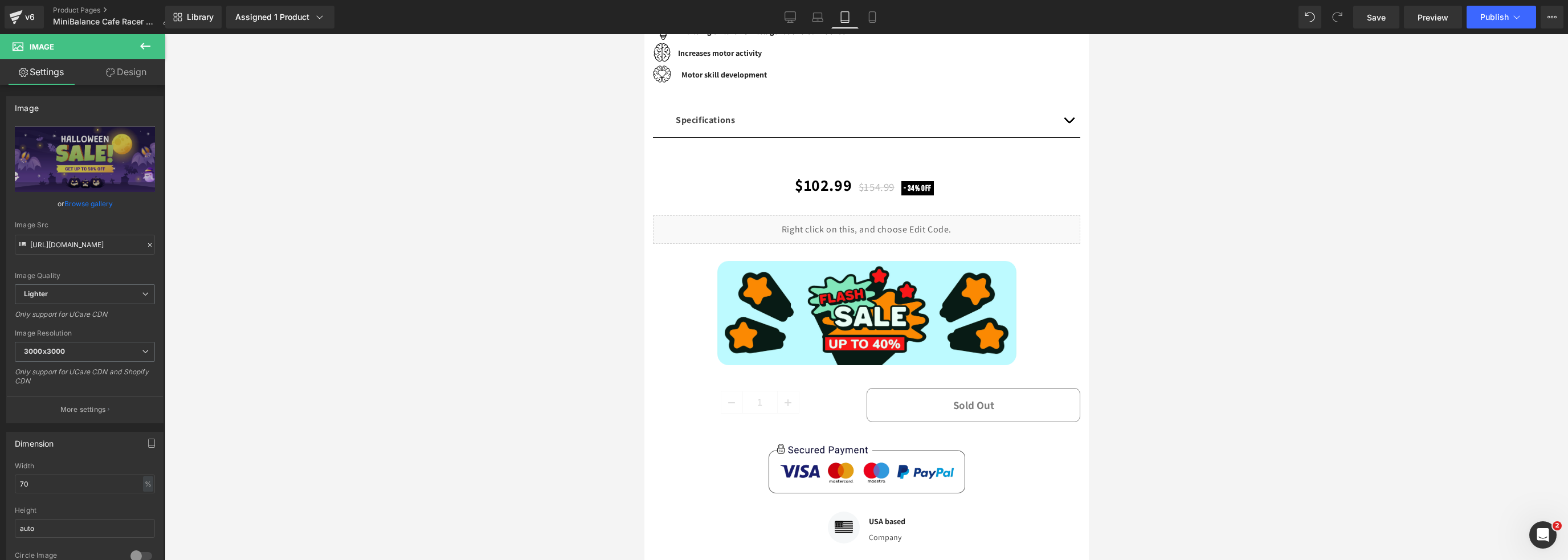
scroll to position [419, 0]
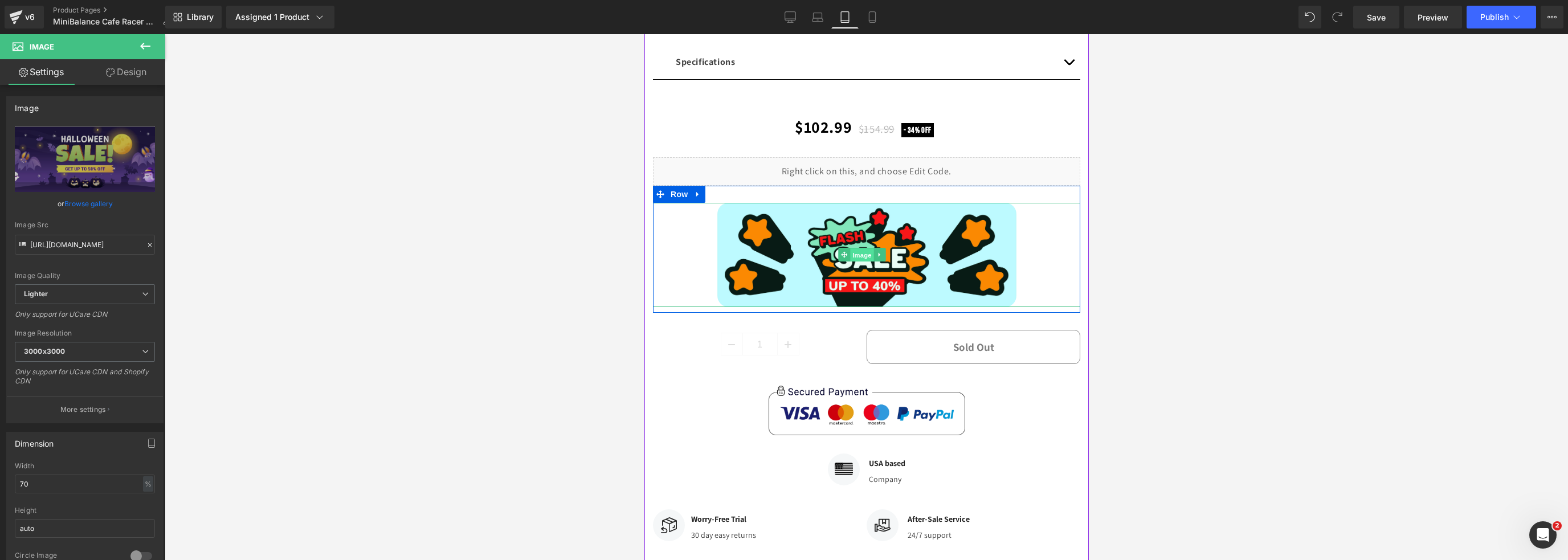
click at [863, 253] on span "Image" at bounding box center [862, 255] width 24 height 13
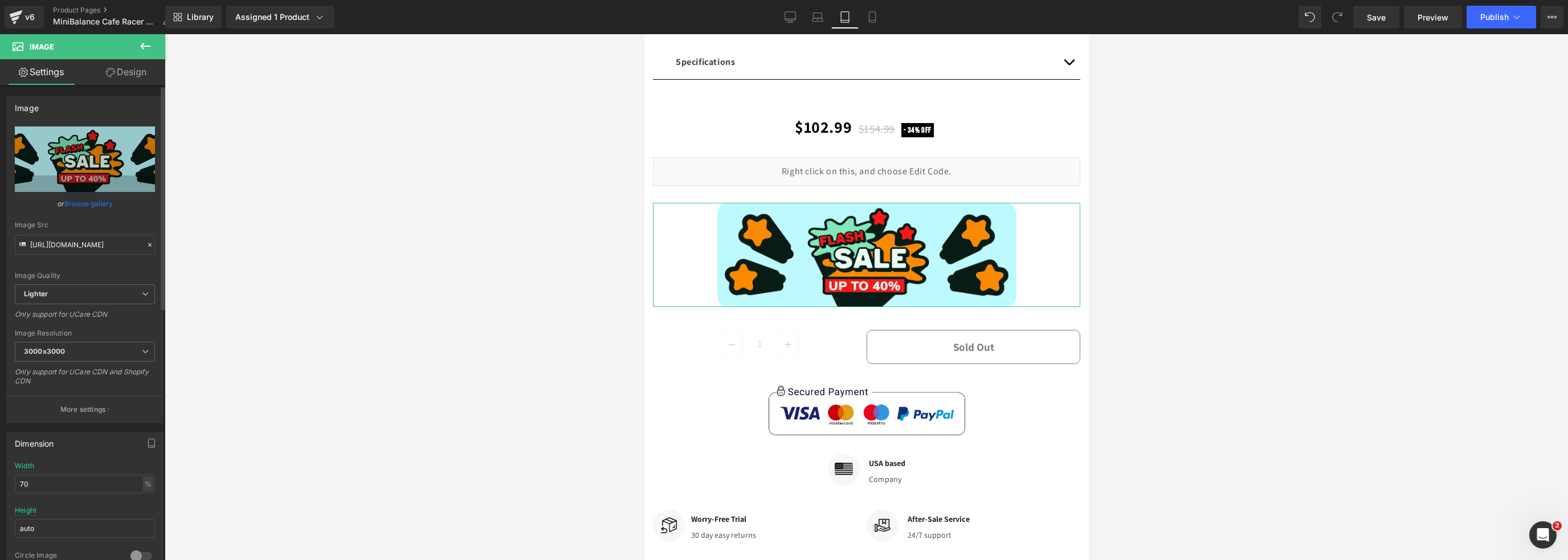
click at [77, 201] on link "Browse gallery" at bounding box center [88, 204] width 48 height 20
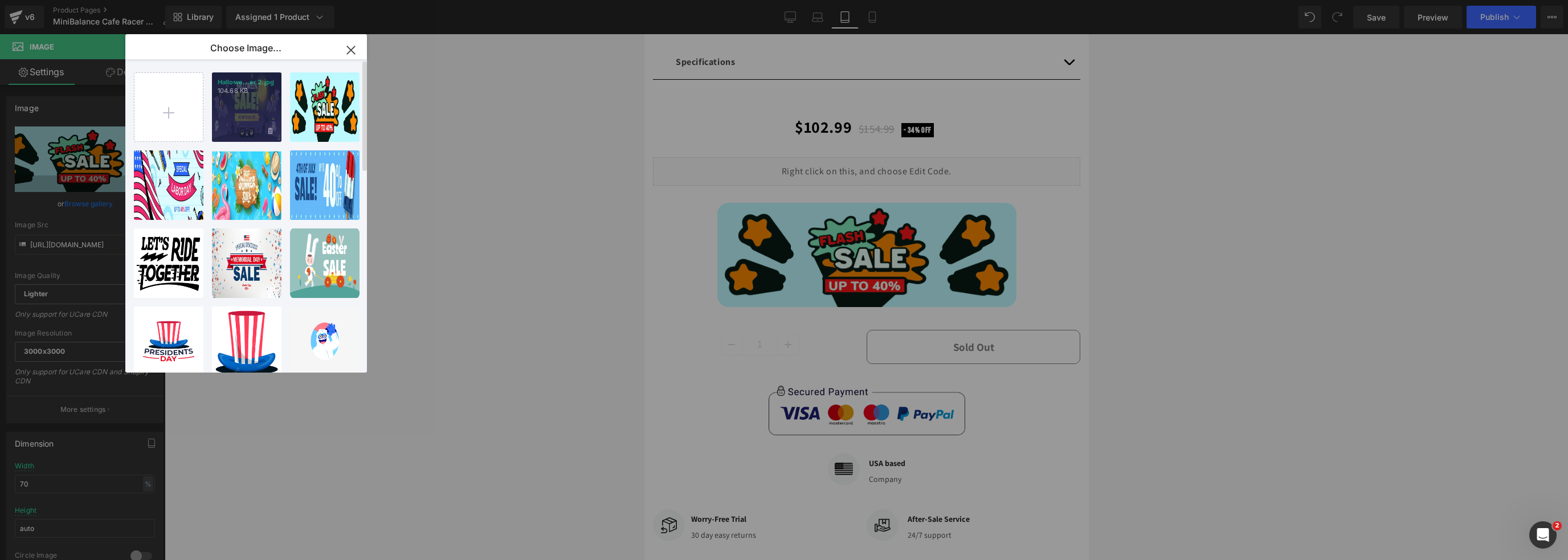
click at [235, 120] on div "Hallowe...er 2.jpg 104.68 KB" at bounding box center [247, 107] width 70 height 69
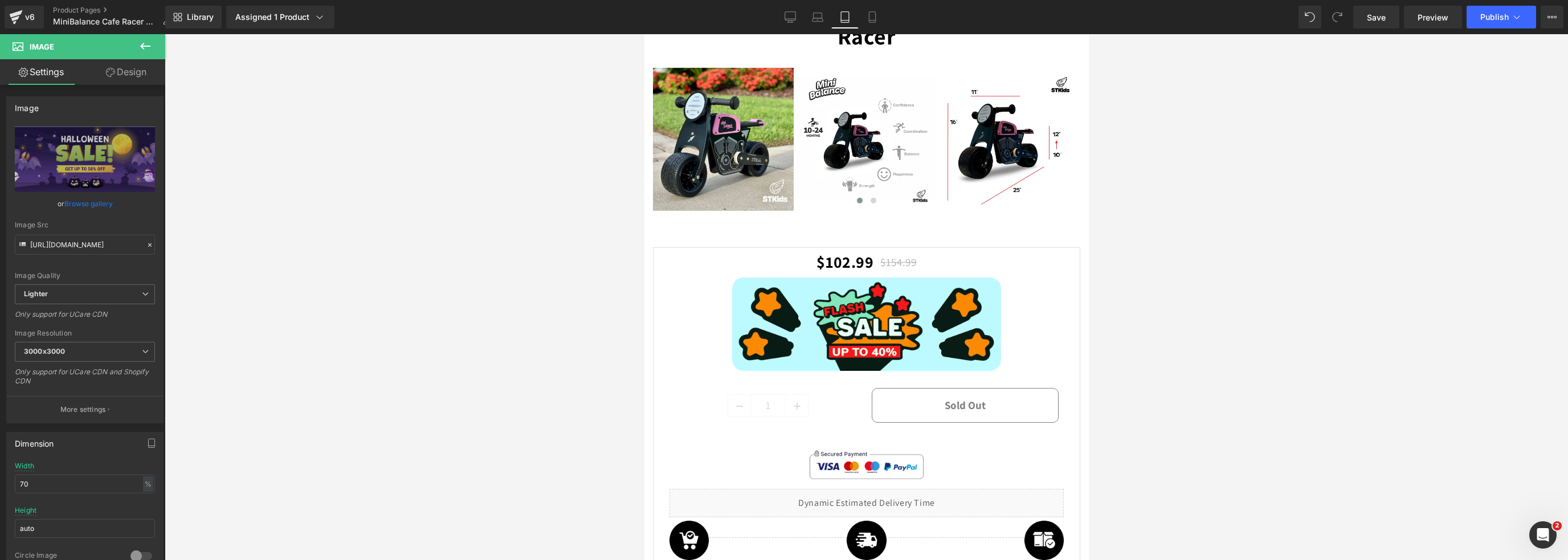
scroll to position [1919, 0]
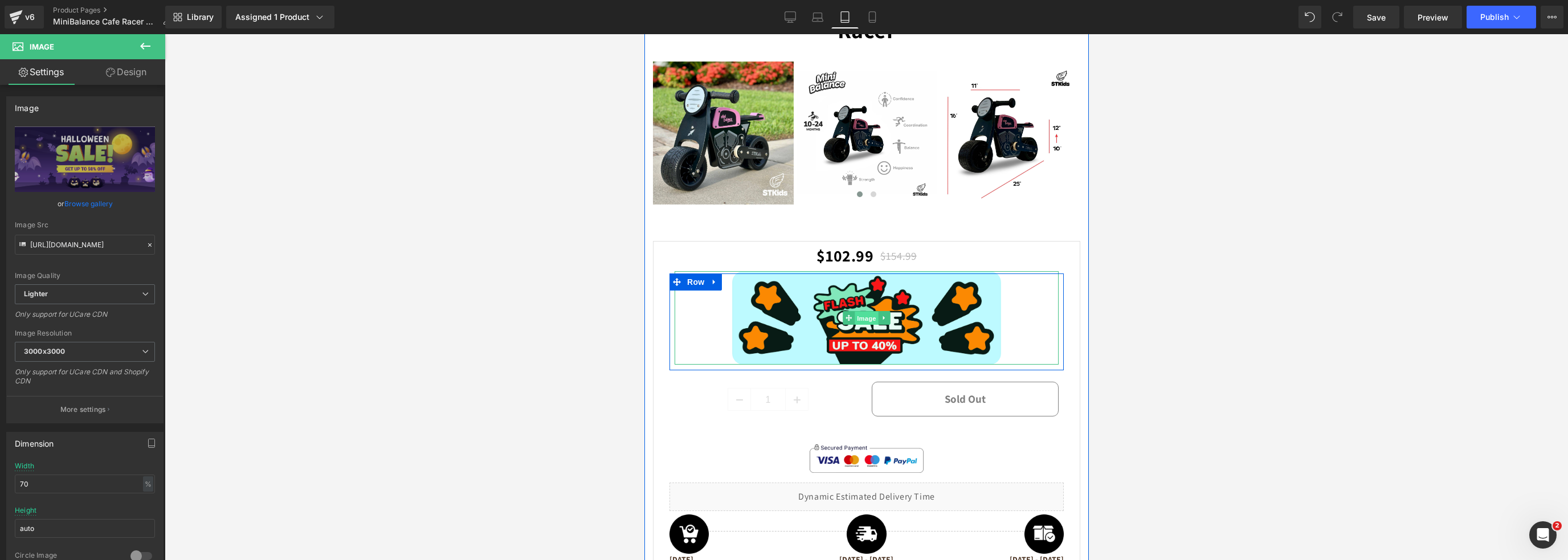
click at [862, 311] on span "Image" at bounding box center [866, 318] width 24 height 13
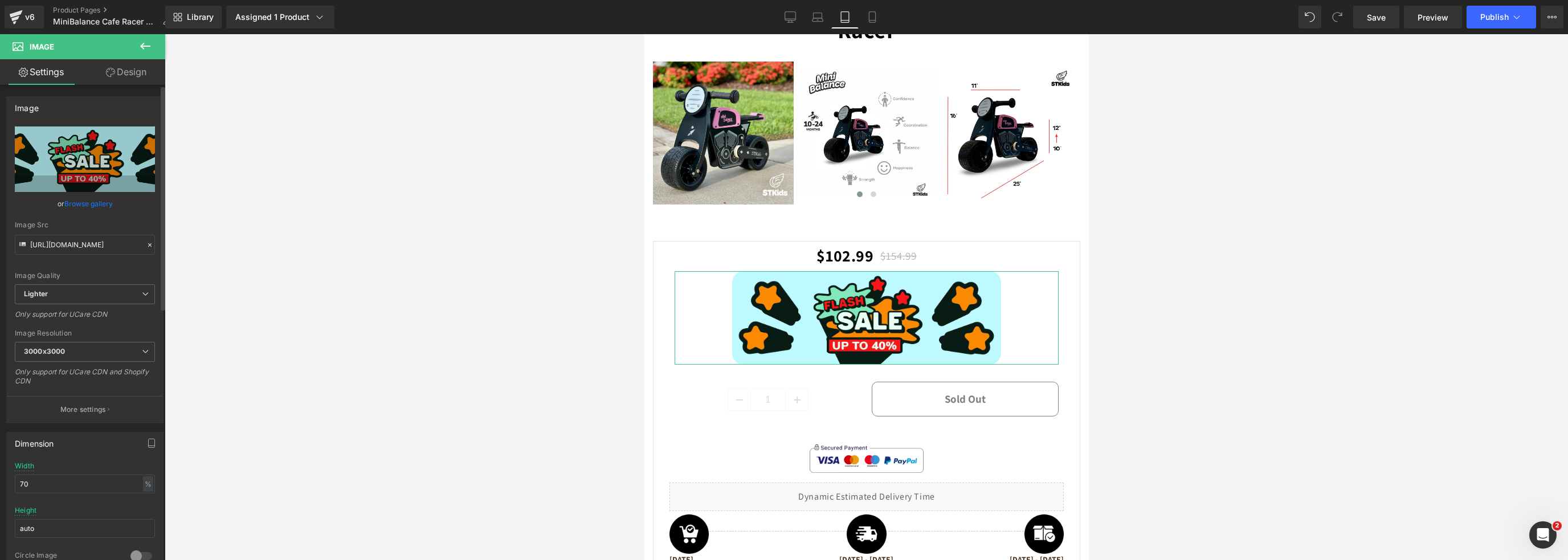
click at [97, 201] on link "Browse gallery" at bounding box center [88, 204] width 48 height 20
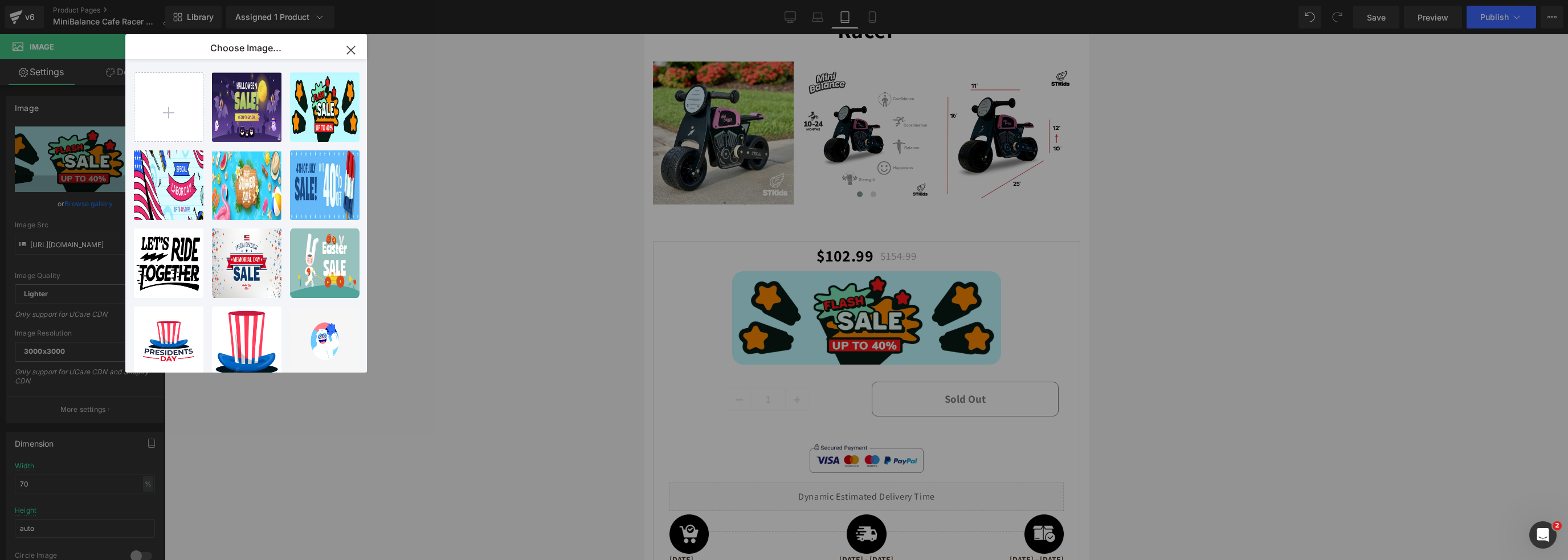
click at [0, 0] on div "Hallowe...er 2.jpg 104.68 KB" at bounding box center [0, 0] width 0 height 0
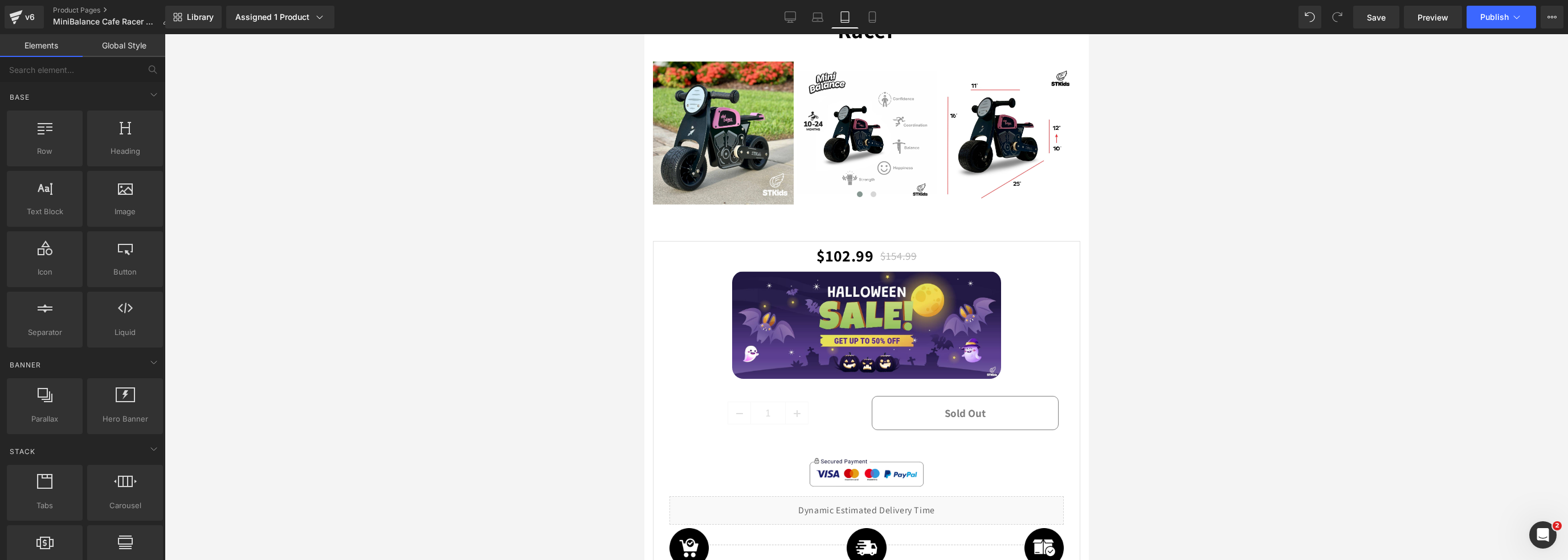
drag, startPoint x: 1089, startPoint y: 380, endPoint x: 1094, endPoint y: 375, distance: 7.1
click at [1093, 440] on div at bounding box center [866, 297] width 1404 height 525
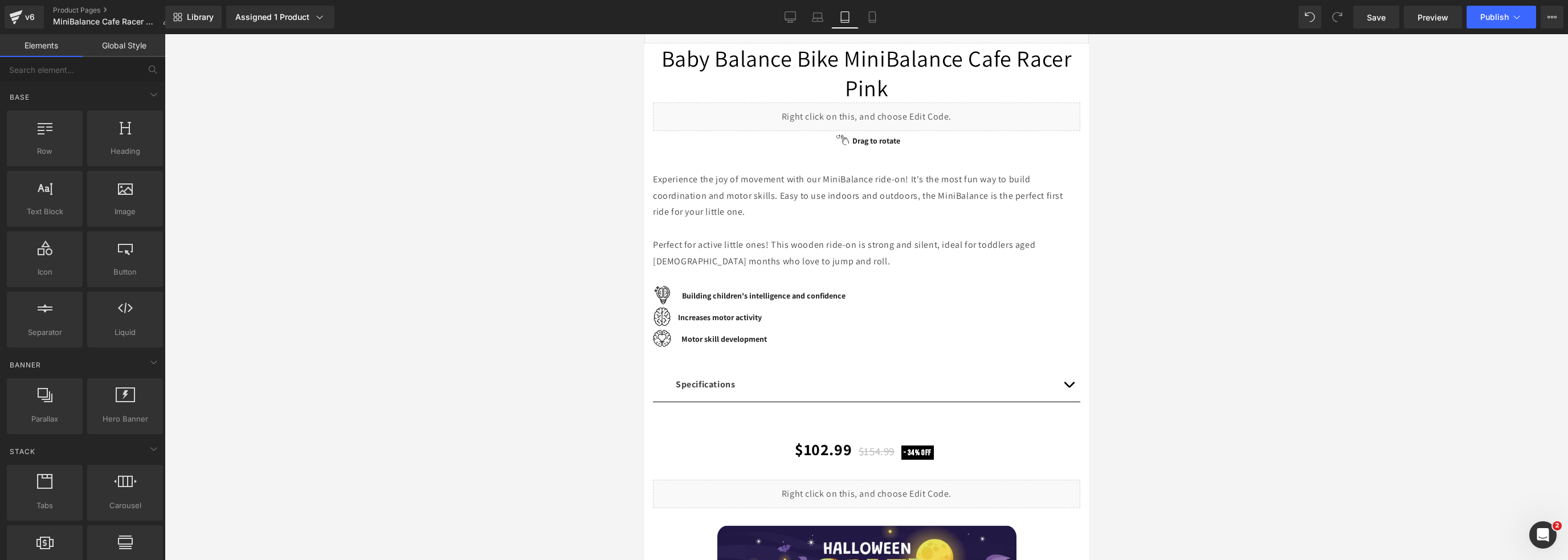
scroll to position [0, 0]
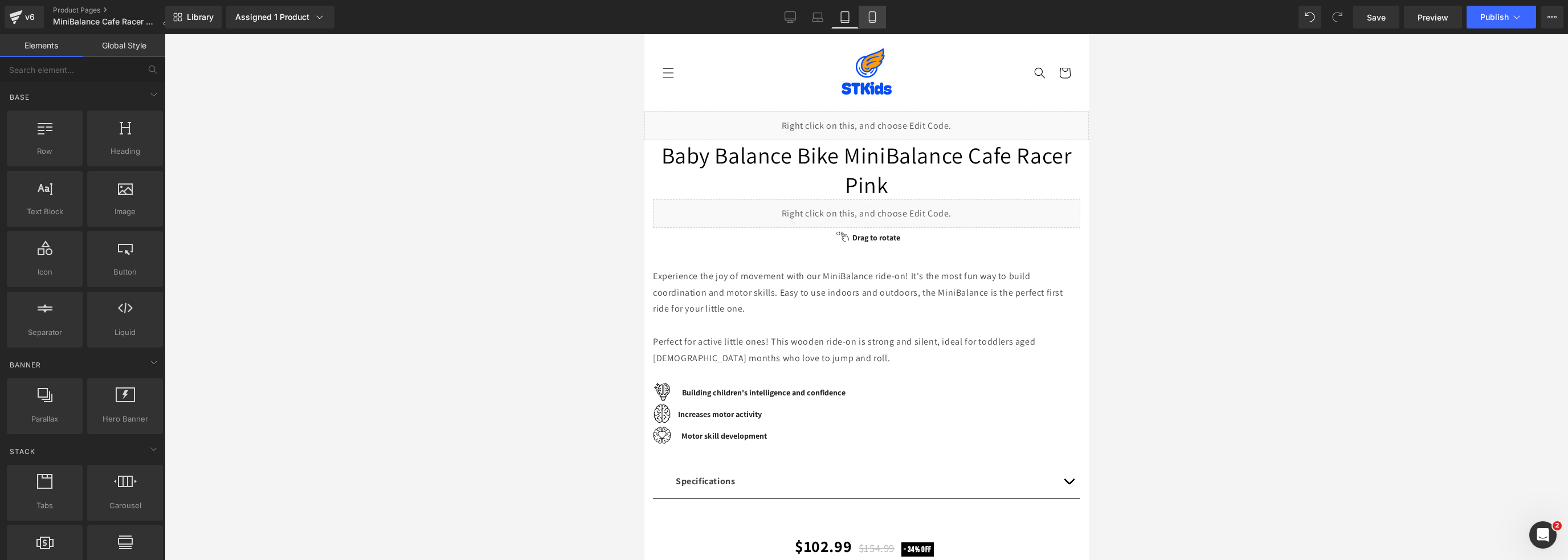
click at [869, 17] on icon at bounding box center [872, 17] width 11 height 11
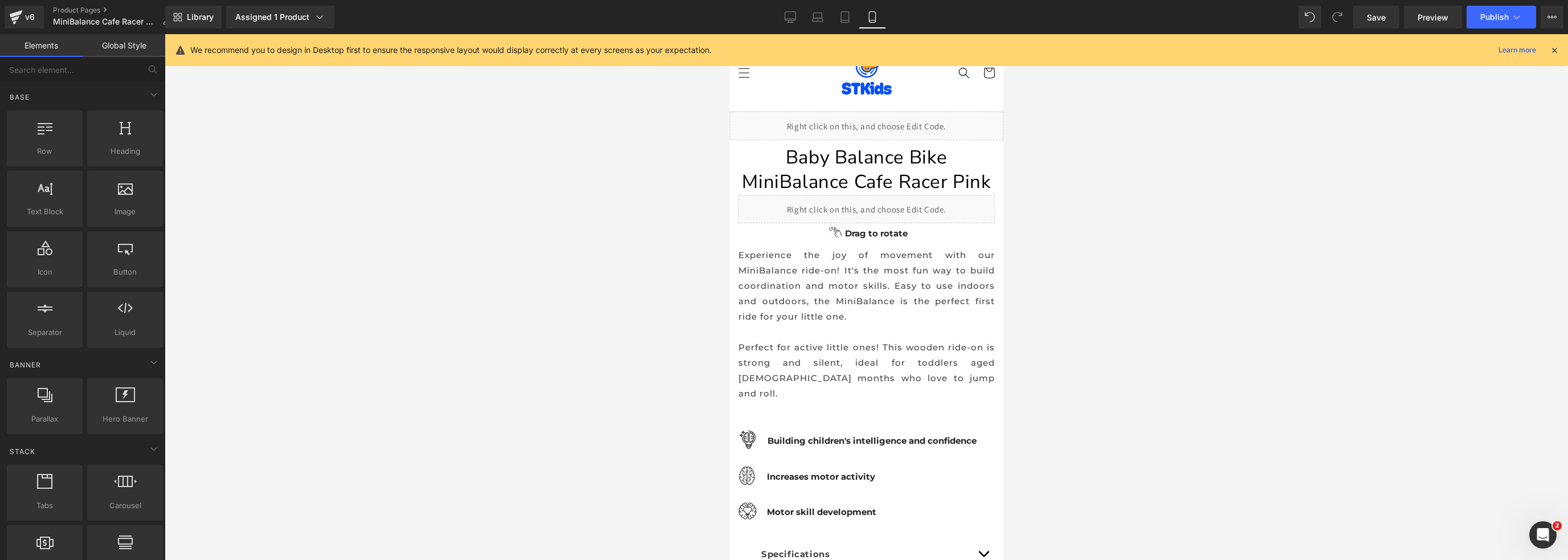
drag, startPoint x: 1365, startPoint y: 17, endPoint x: 1481, endPoint y: 103, distance: 144.4
click at [1366, 17] on link "Save" at bounding box center [1376, 17] width 46 height 23
click at [1481, 15] on span "Publish" at bounding box center [1494, 17] width 29 height 9
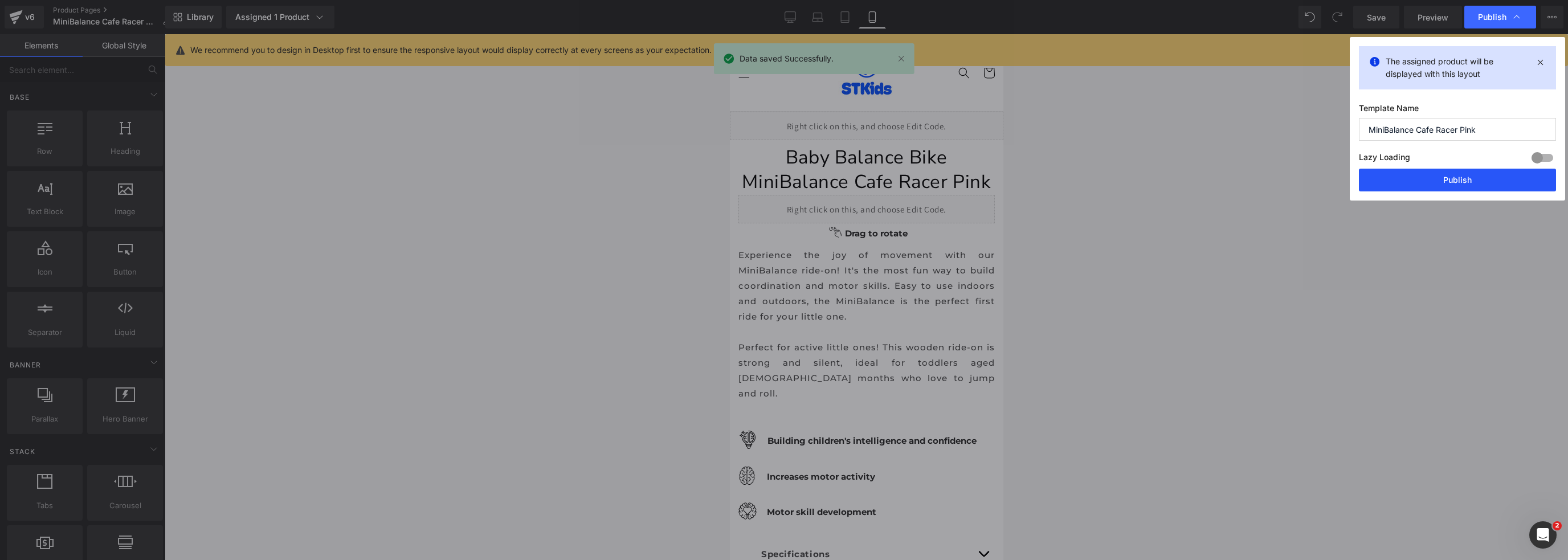
click at [1477, 173] on button "Publish" at bounding box center [1457, 180] width 197 height 23
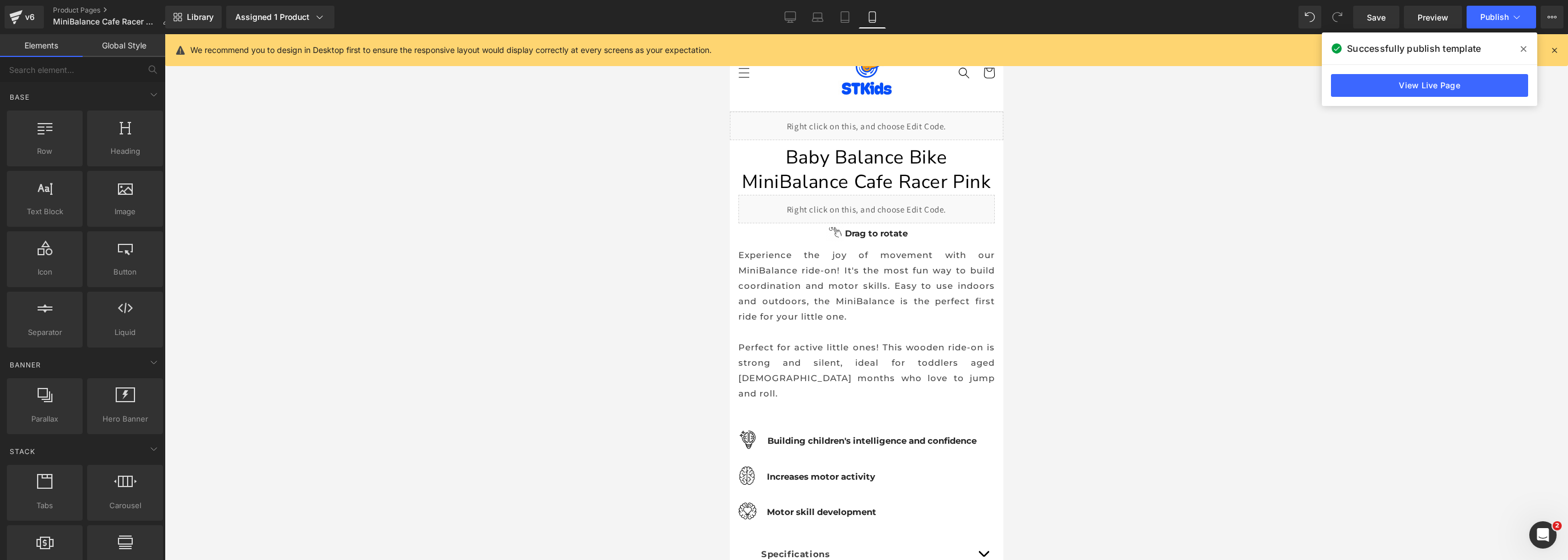
click at [90, 5] on div "v6 Product Pages MiniBalance Cafe Racer Pink" at bounding box center [82, 17] width 165 height 34
click at [94, 6] on link "Product Pages" at bounding box center [116, 11] width 126 height 9
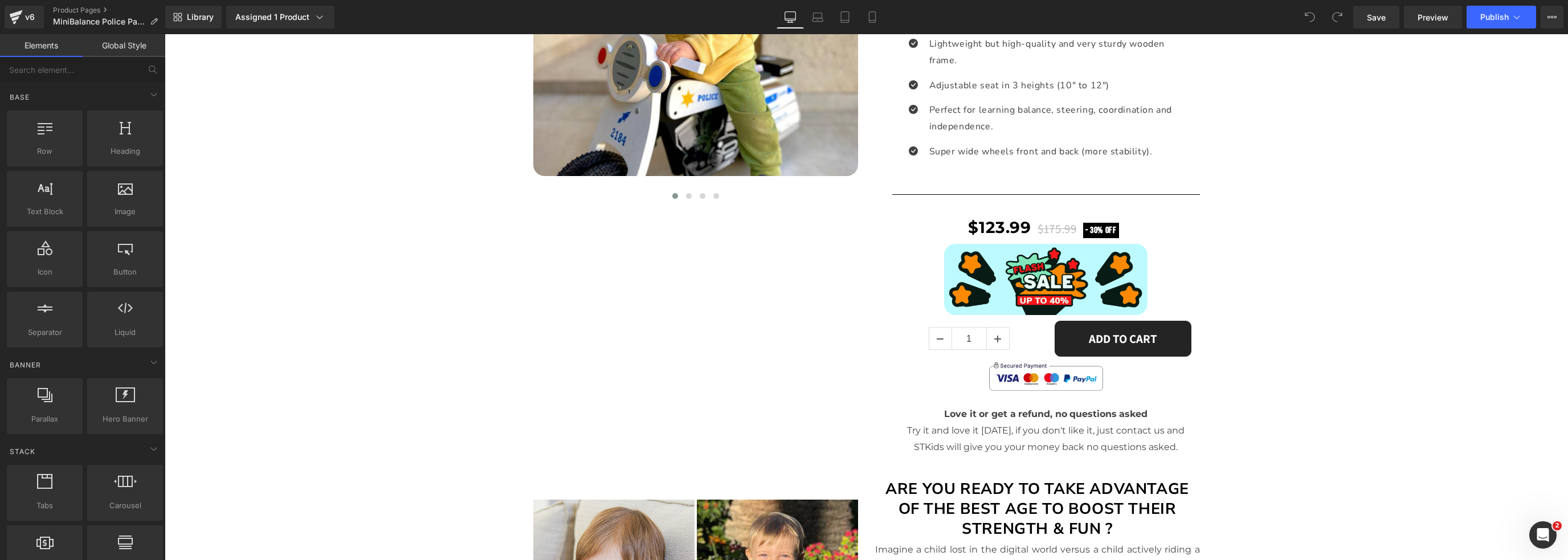
scroll to position [569, 0]
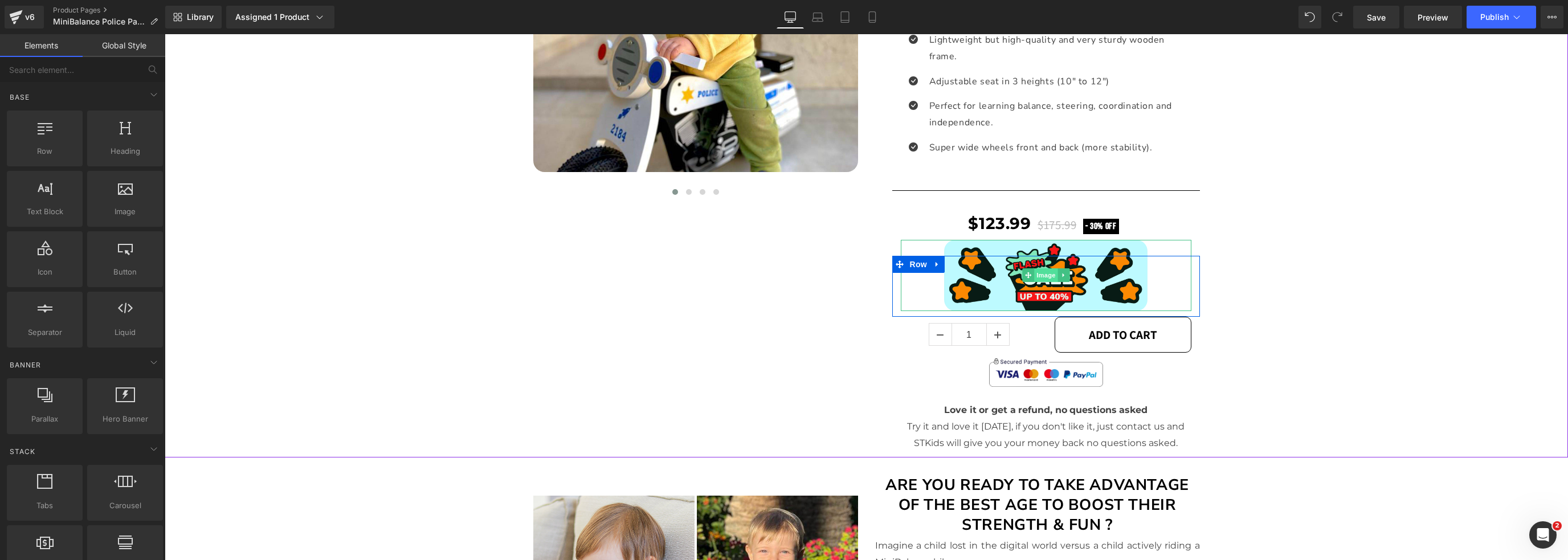
click at [1041, 270] on span "Image" at bounding box center [1046, 275] width 24 height 13
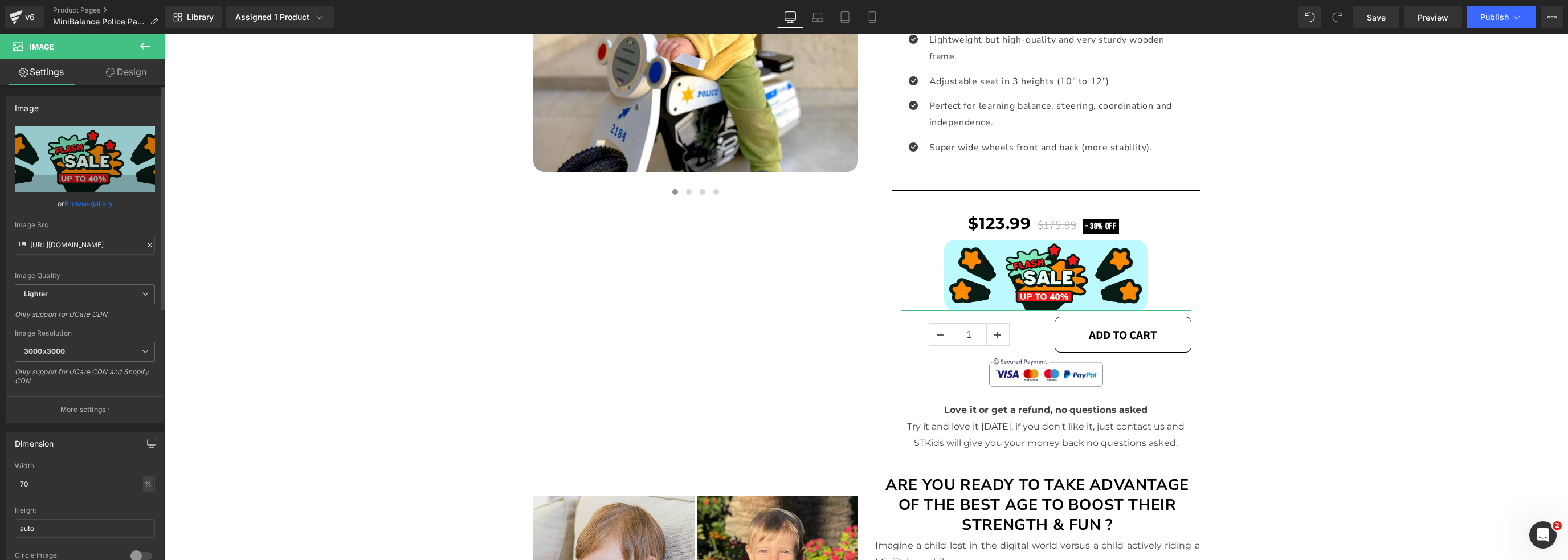
click at [84, 205] on link "Browse gallery" at bounding box center [88, 204] width 48 height 20
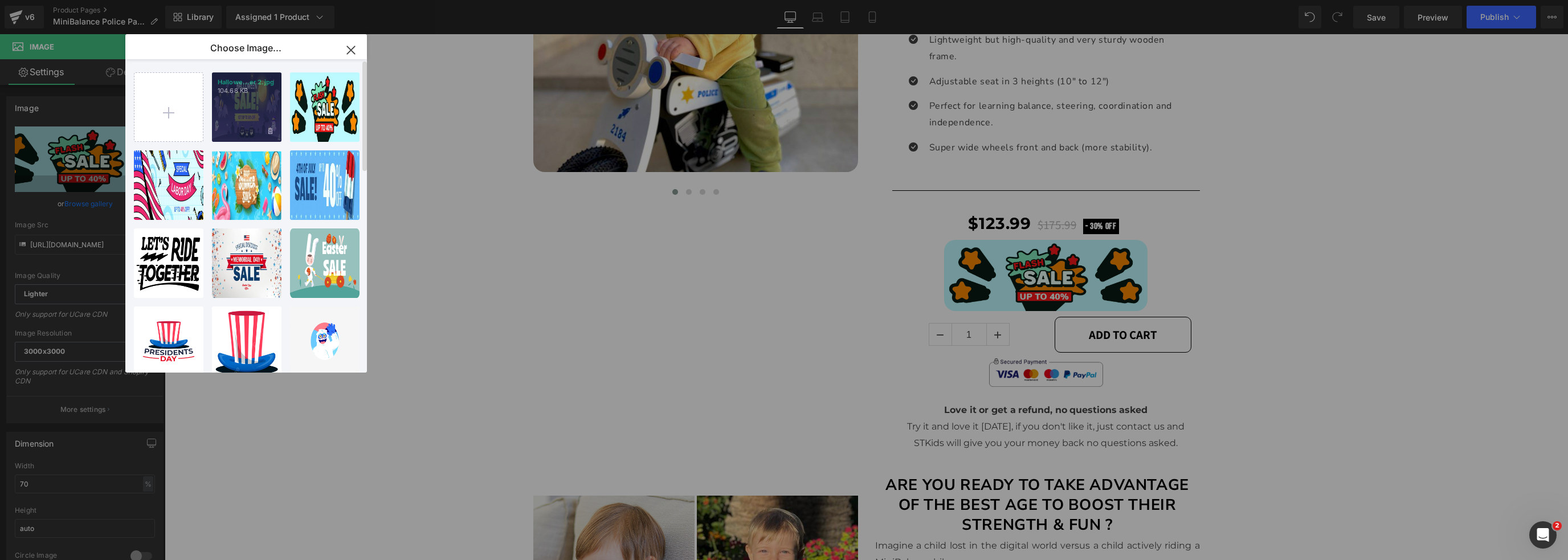
click at [249, 107] on div "Hallowe...er 2.jpg 104.68 KB" at bounding box center [247, 107] width 70 height 69
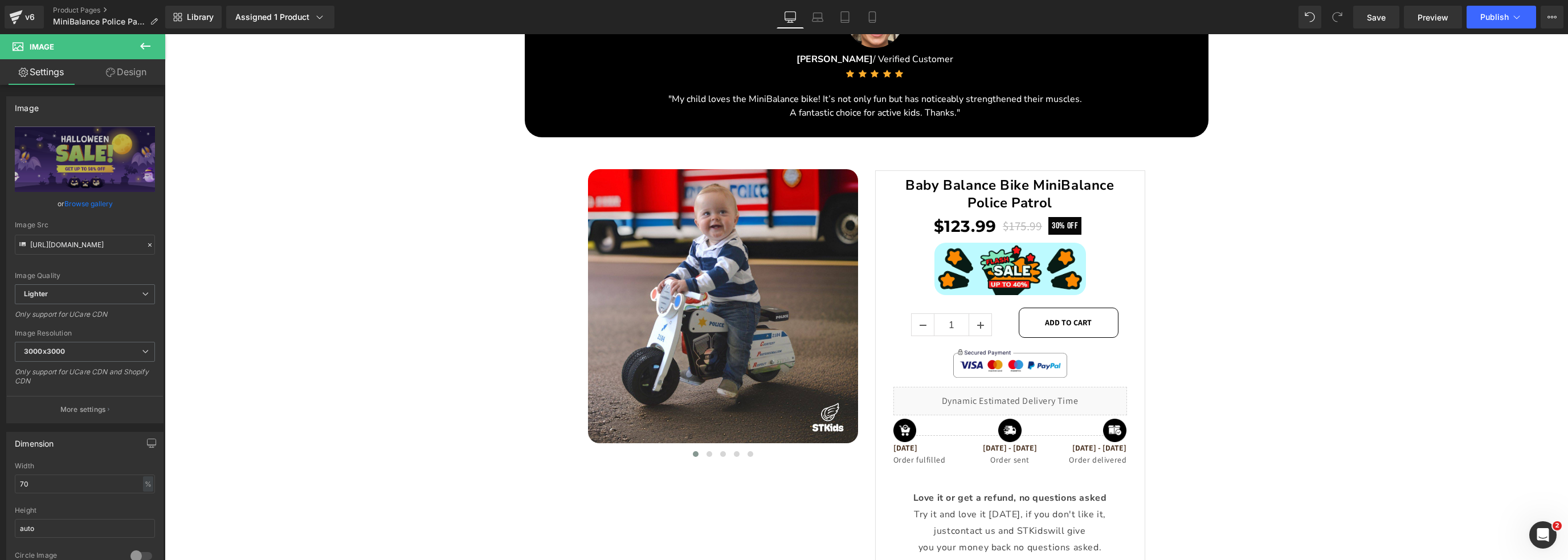
scroll to position [2056, 0]
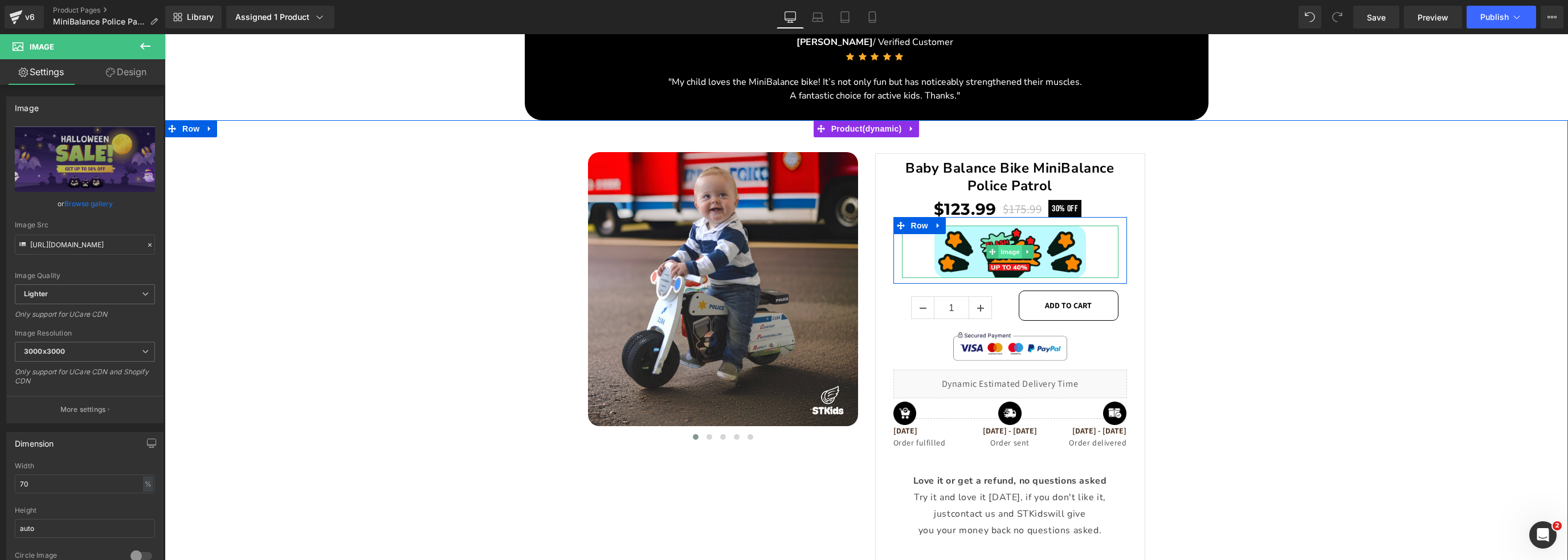
click at [1008, 255] on span "Image" at bounding box center [1010, 251] width 24 height 13
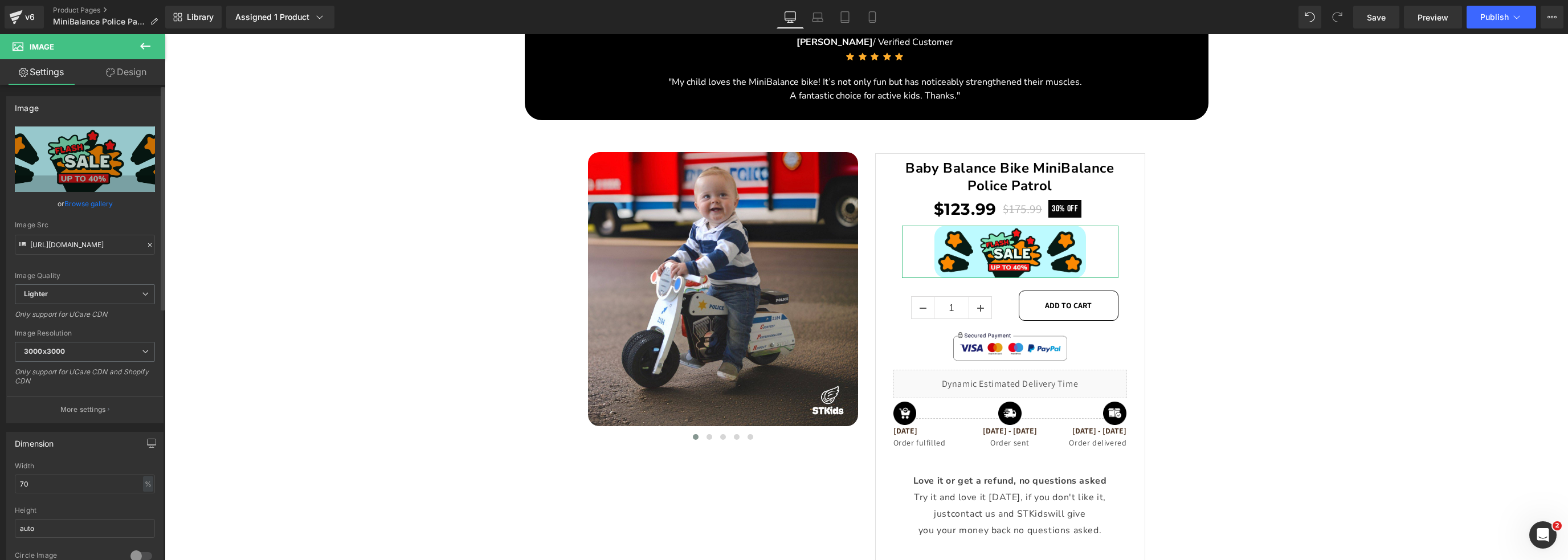
click at [78, 206] on link "Browse gallery" at bounding box center [88, 204] width 48 height 20
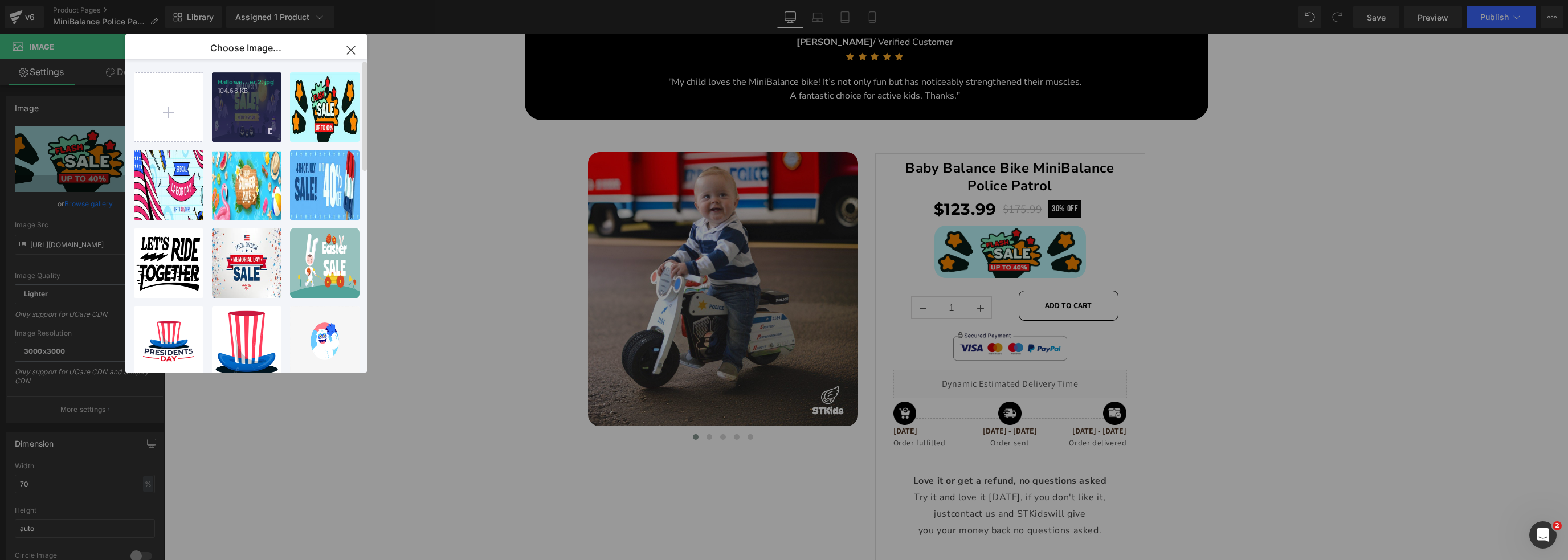
click at [237, 114] on div "Hallowe...er 2.jpg 104.68 KB" at bounding box center [247, 107] width 70 height 69
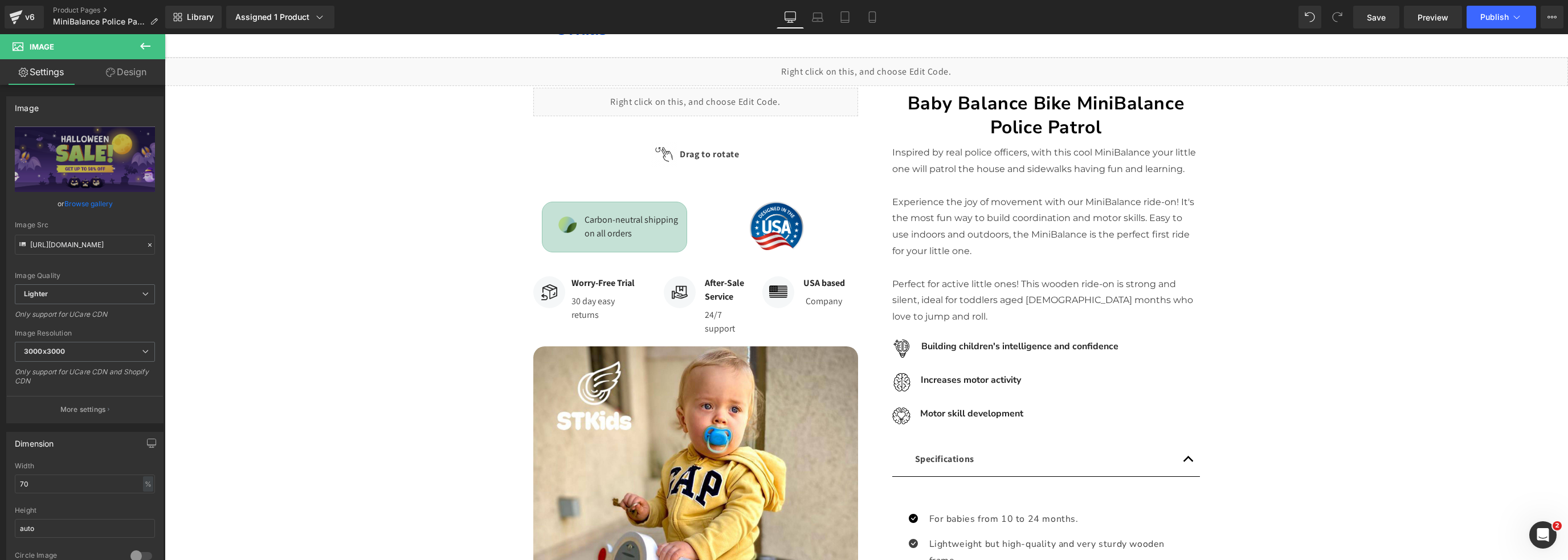
scroll to position [0, 0]
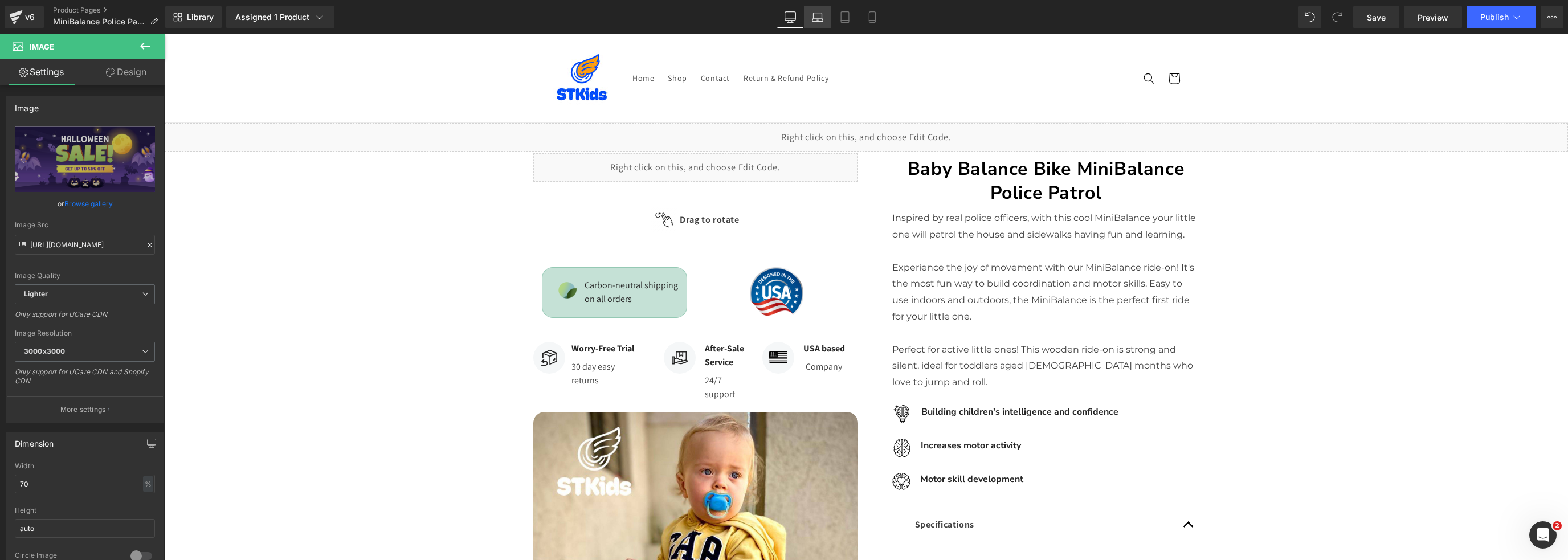
click at [821, 14] on icon at bounding box center [817, 17] width 11 height 11
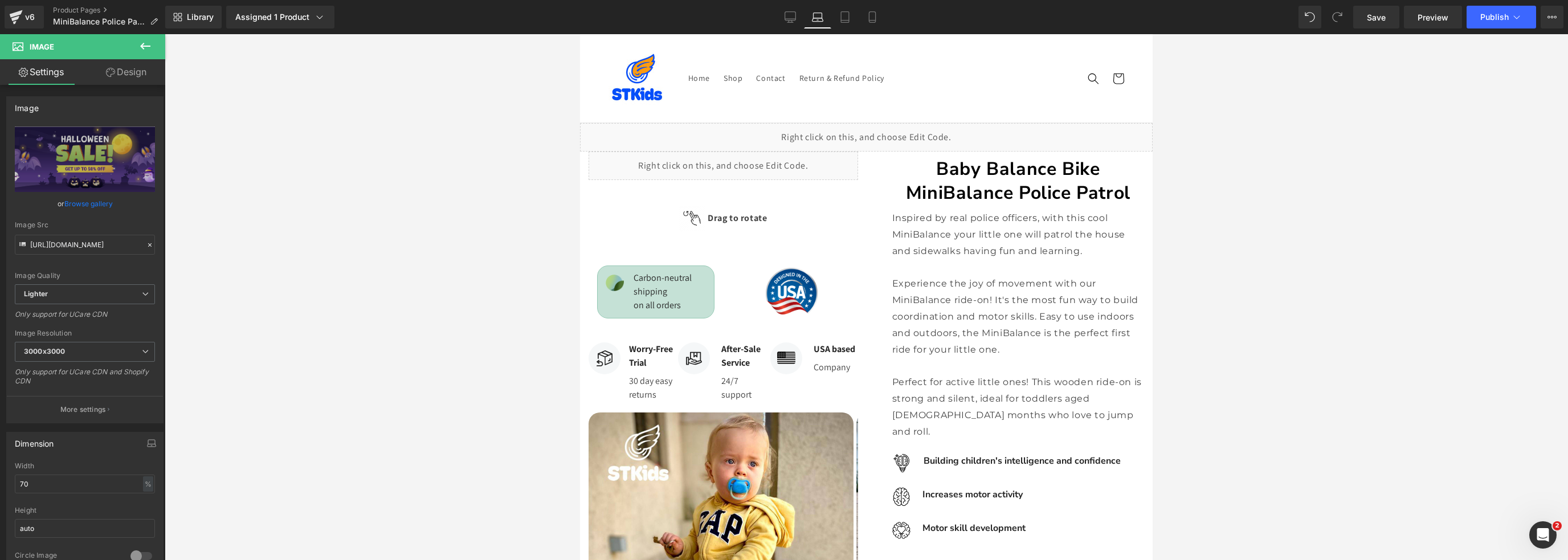
drag, startPoint x: 1148, startPoint y: 367, endPoint x: 1743, endPoint y: 76, distance: 662.3
click at [845, 21] on icon at bounding box center [845, 17] width 11 height 11
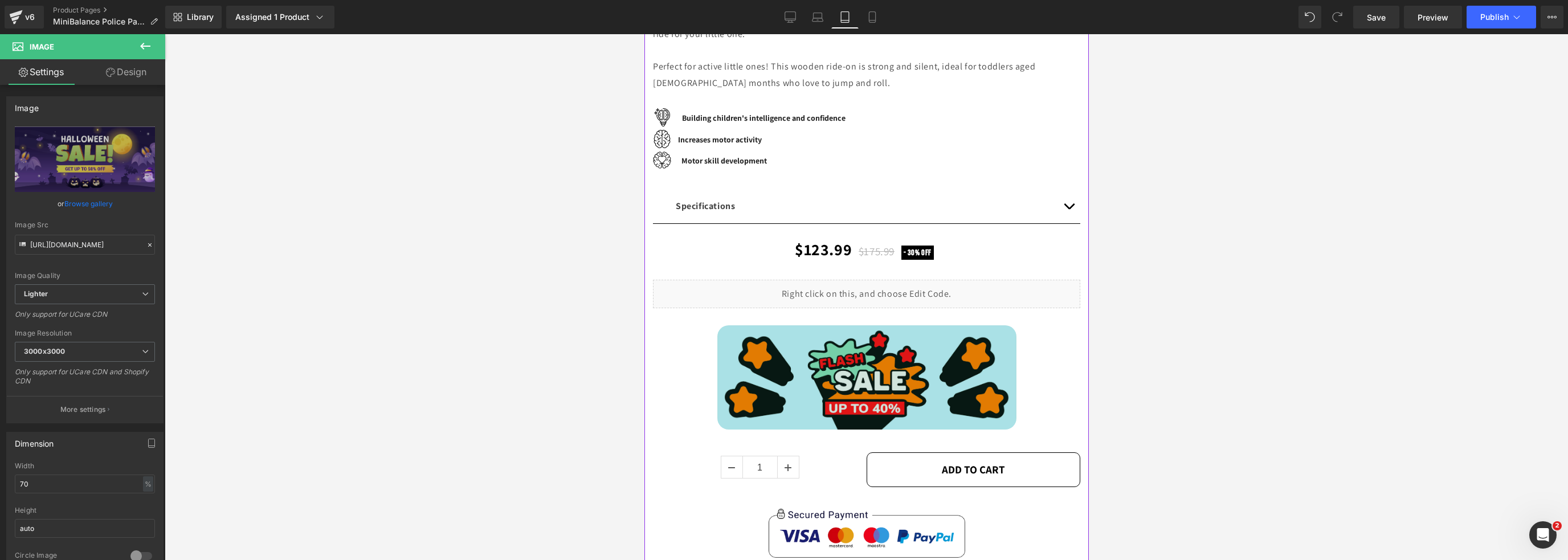
scroll to position [341, 0]
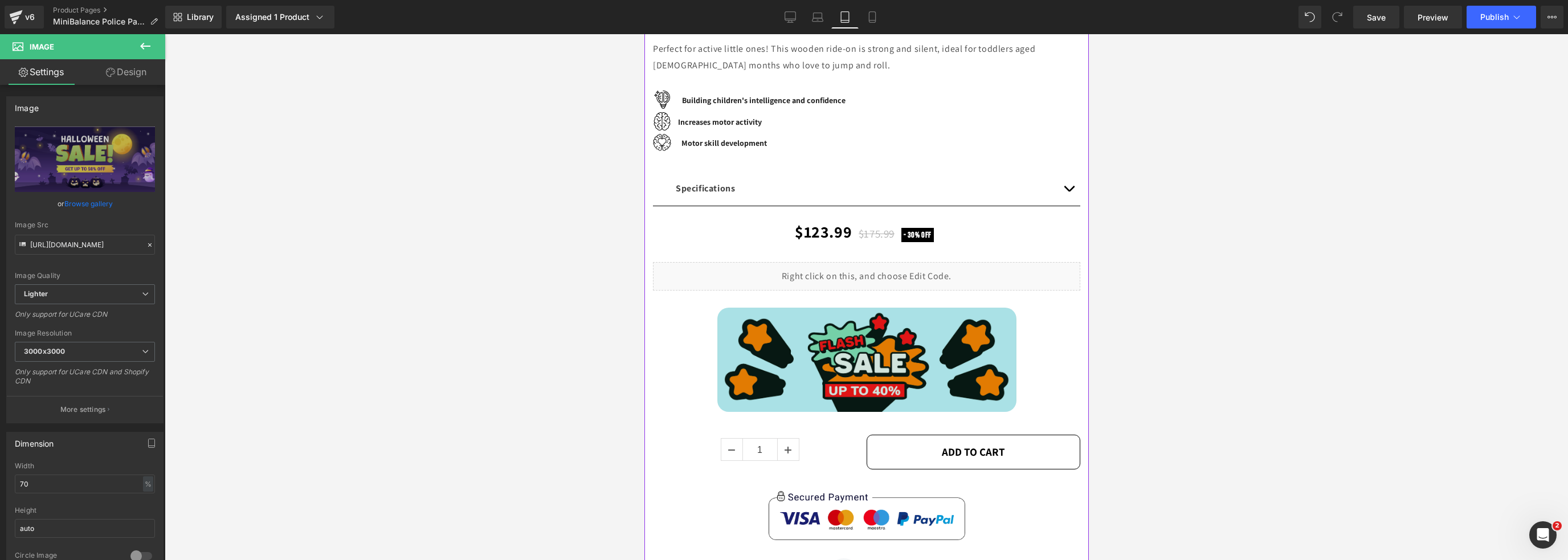
click at [865, 364] on img at bounding box center [866, 360] width 299 height 104
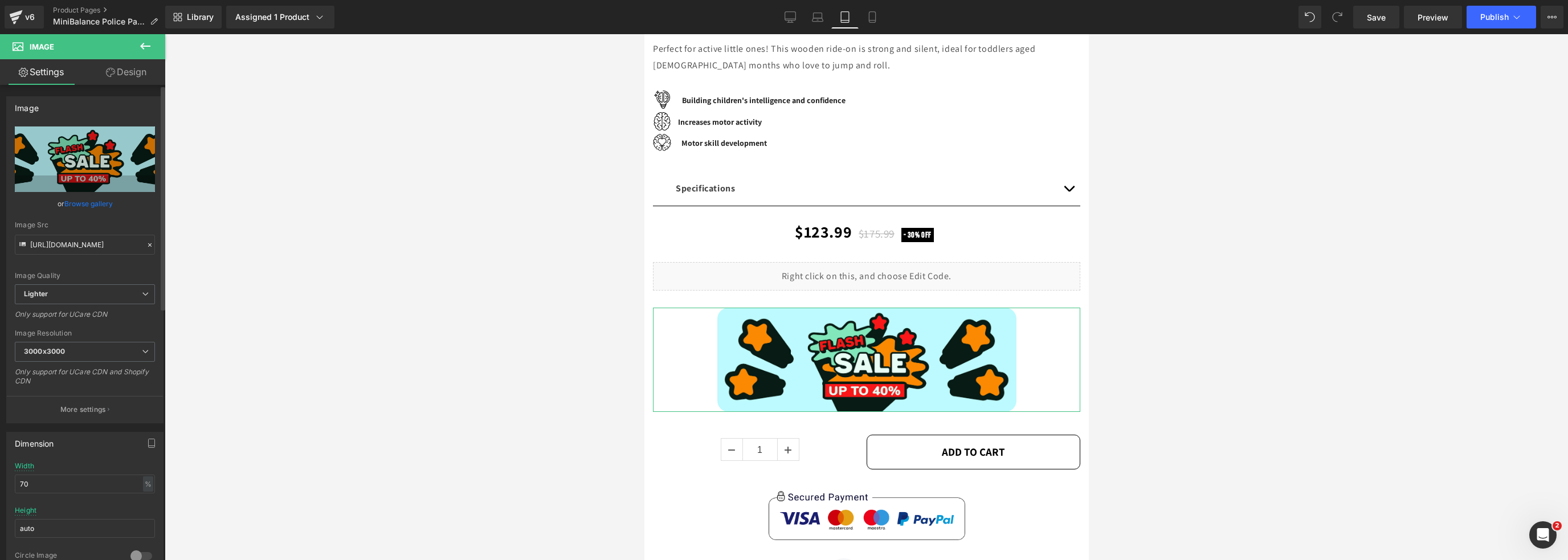
click at [84, 203] on link "Browse gallery" at bounding box center [88, 204] width 48 height 20
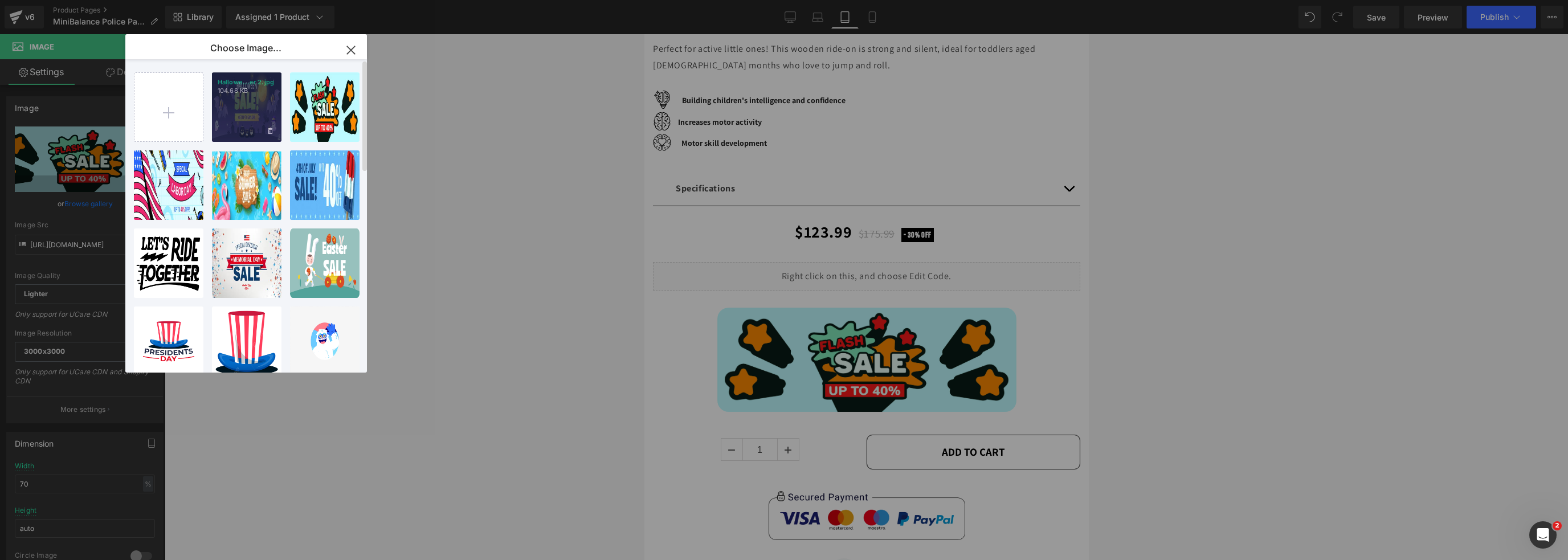
click at [247, 113] on div "Hallowe...er 2.jpg 104.68 KB" at bounding box center [247, 107] width 70 height 69
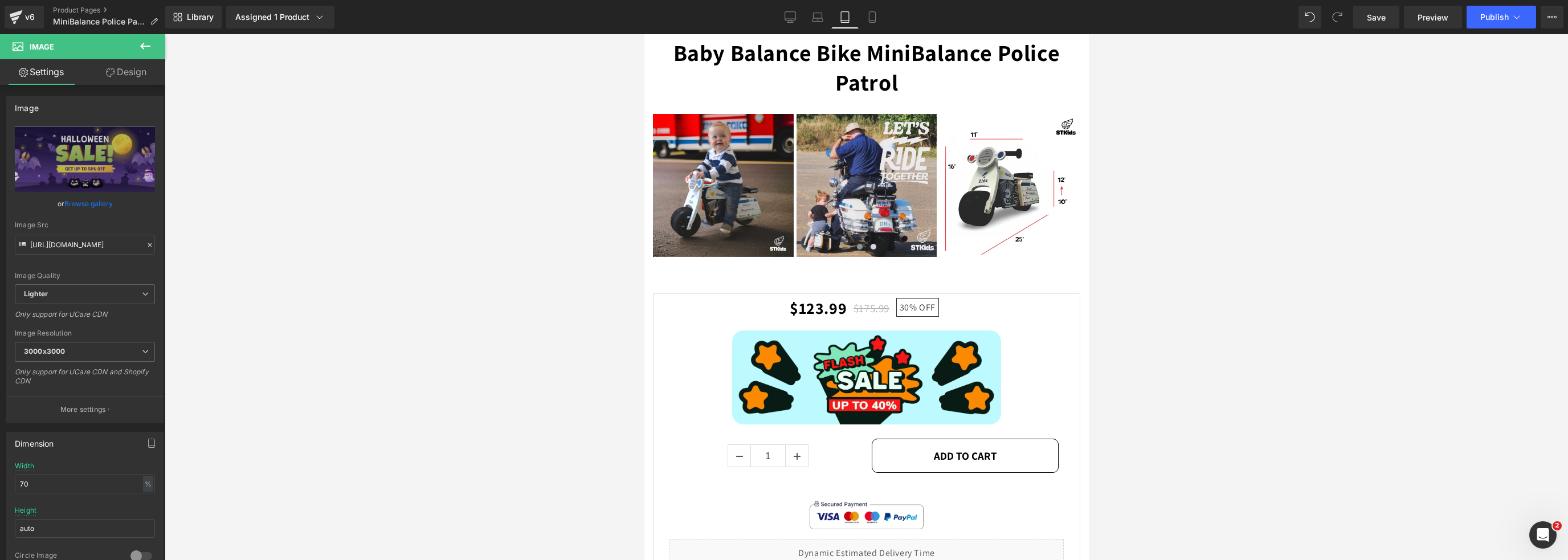
scroll to position [1908, 0]
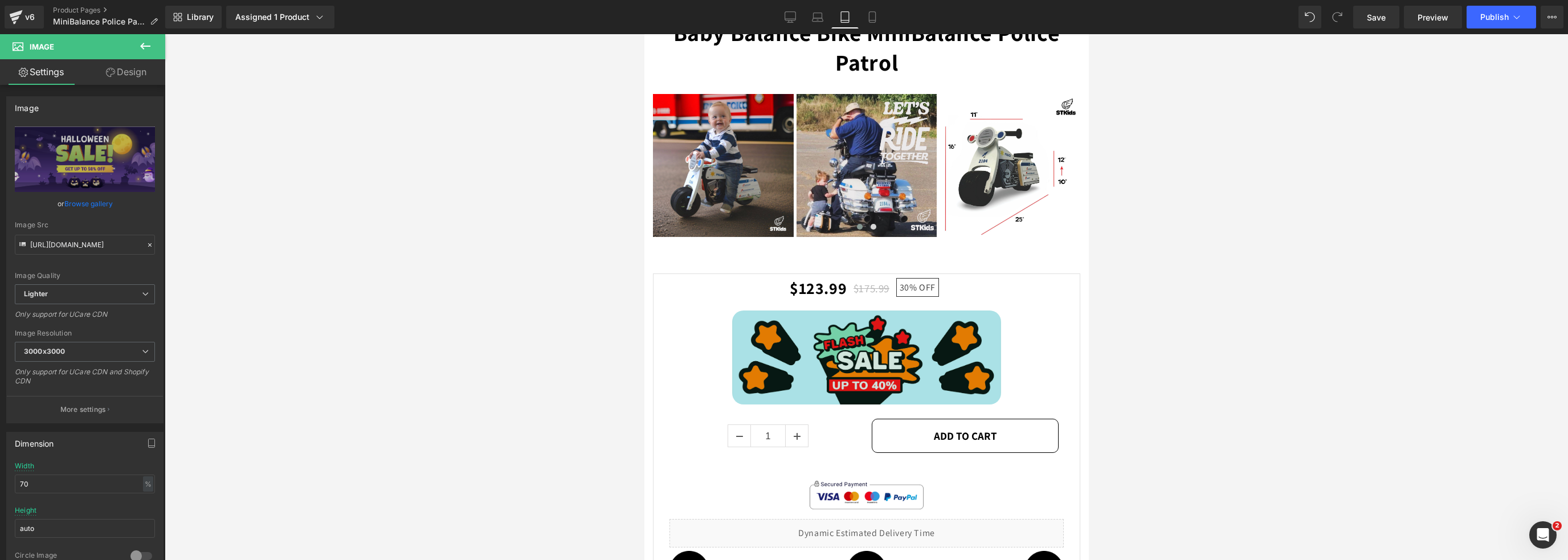
click at [850, 341] on div "Image" at bounding box center [866, 357] width 384 height 94
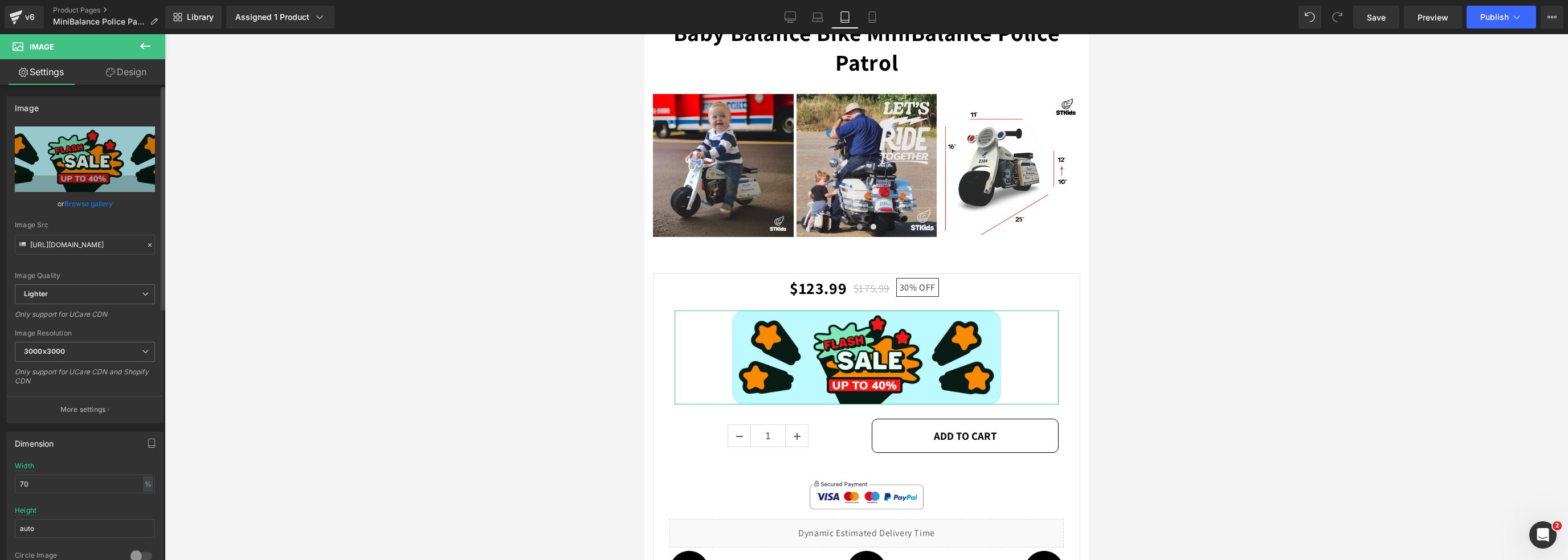
click at [84, 203] on link "Browse gallery" at bounding box center [88, 204] width 48 height 20
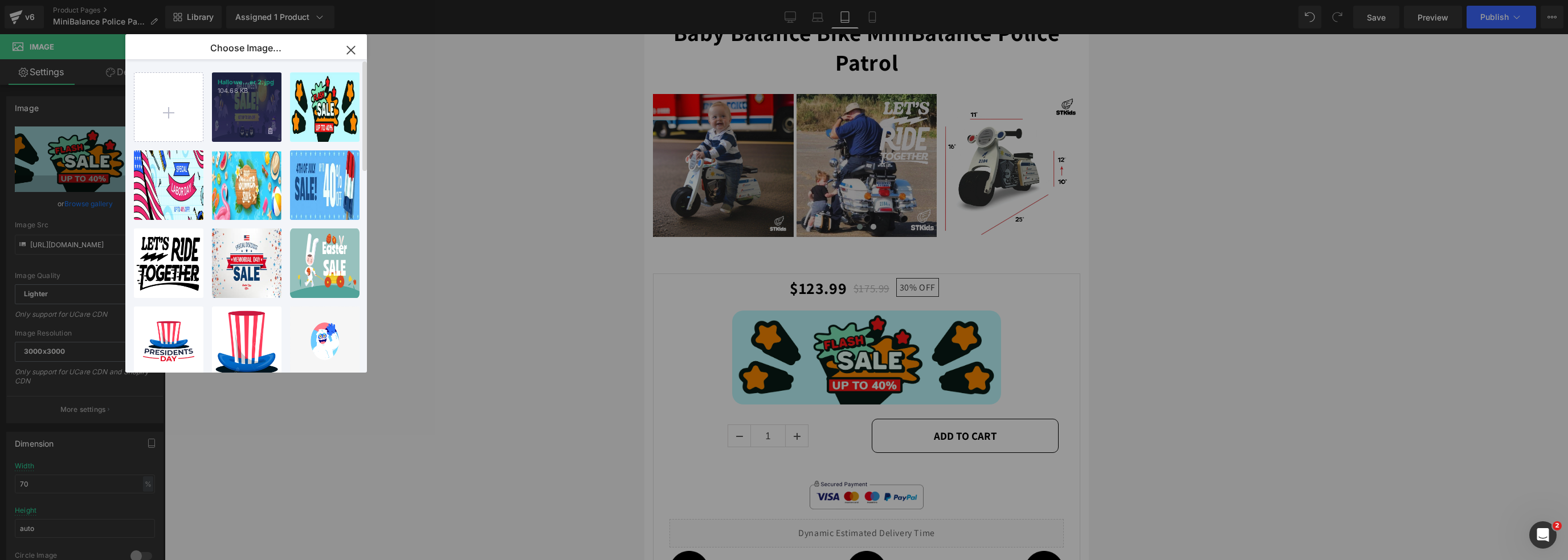
click at [237, 103] on div "Hallowe...er 2.jpg 104.68 KB" at bounding box center [247, 107] width 70 height 69
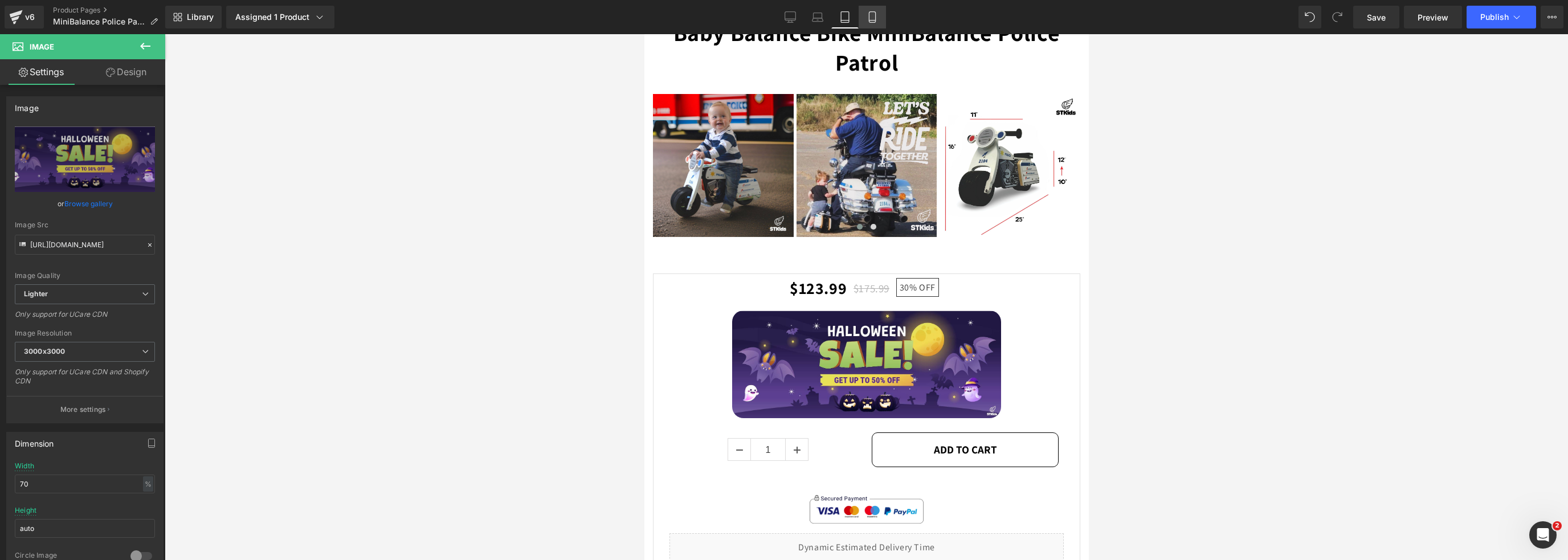
click at [876, 19] on icon at bounding box center [872, 17] width 11 height 11
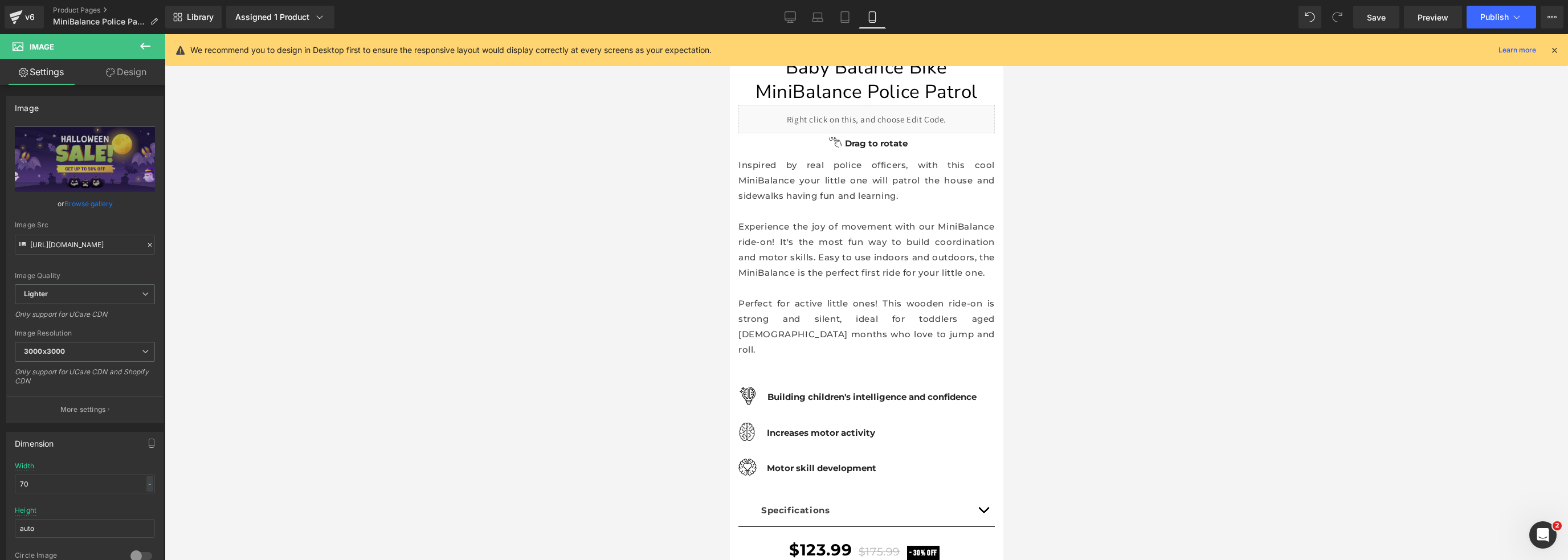
scroll to position [0, 0]
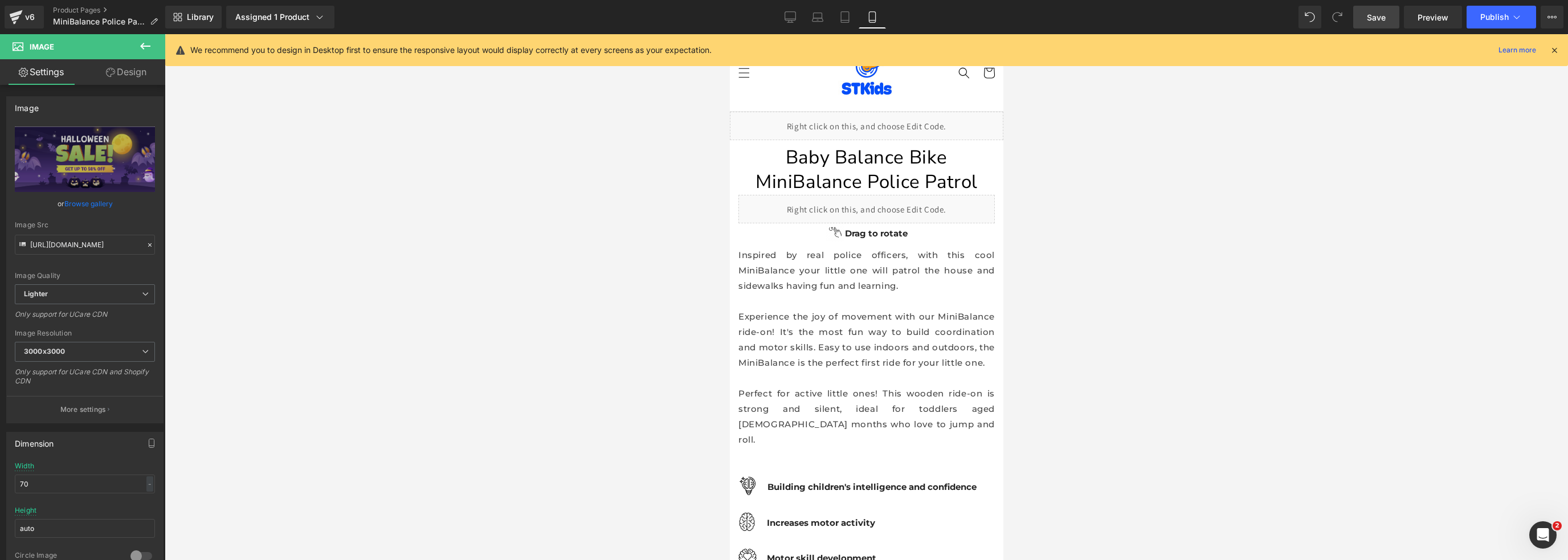
click at [1372, 15] on span "Save" at bounding box center [1376, 17] width 19 height 12
click at [1472, 13] on button "Publish" at bounding box center [1501, 17] width 70 height 23
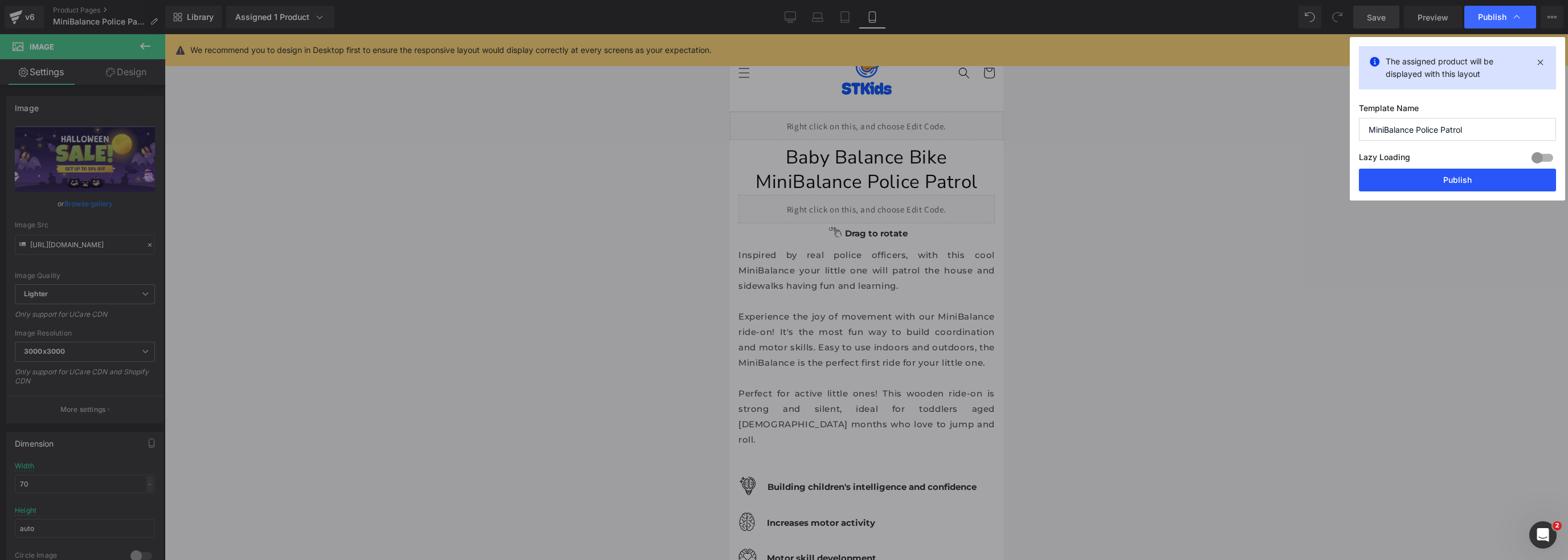
click at [1474, 180] on button "Publish" at bounding box center [1457, 180] width 197 height 23
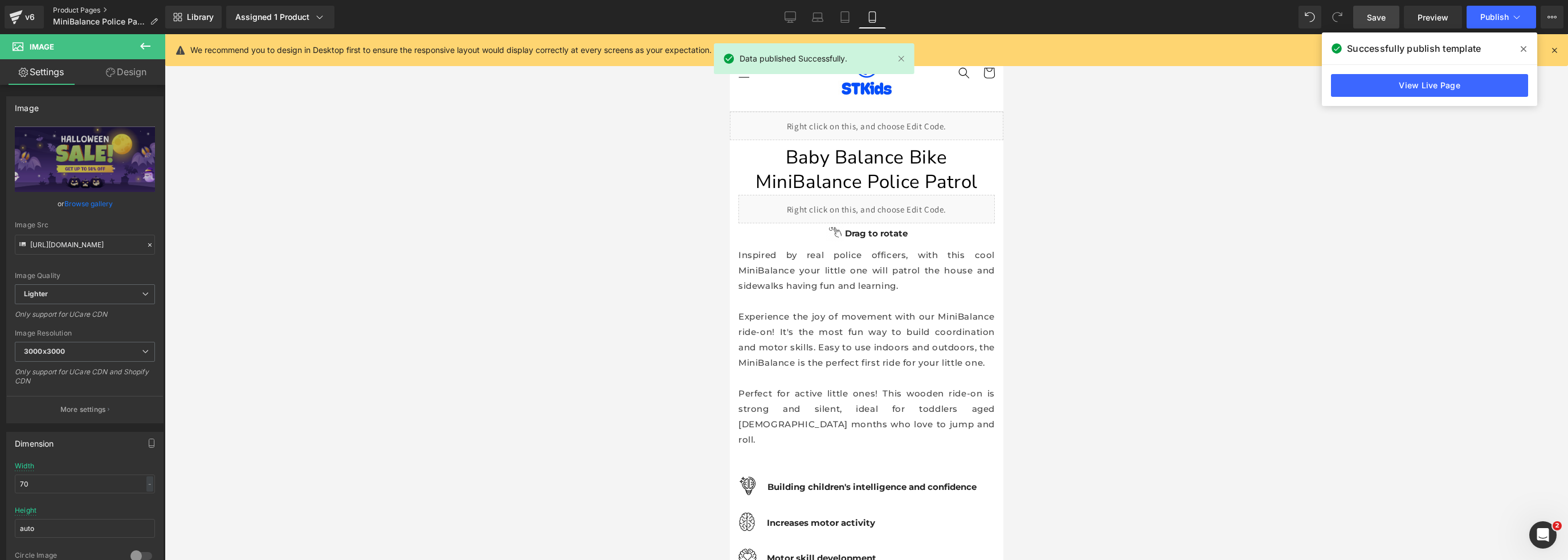
click at [75, 13] on link "Product Pages" at bounding box center [110, 11] width 114 height 9
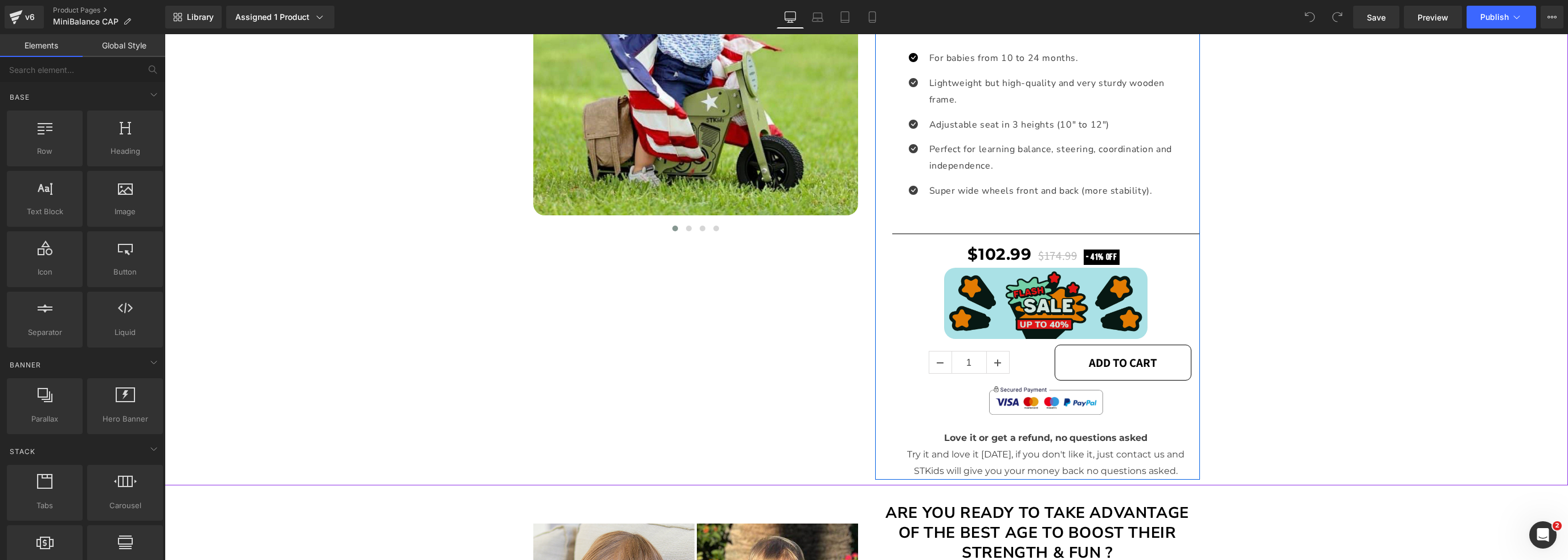
scroll to position [531, 0]
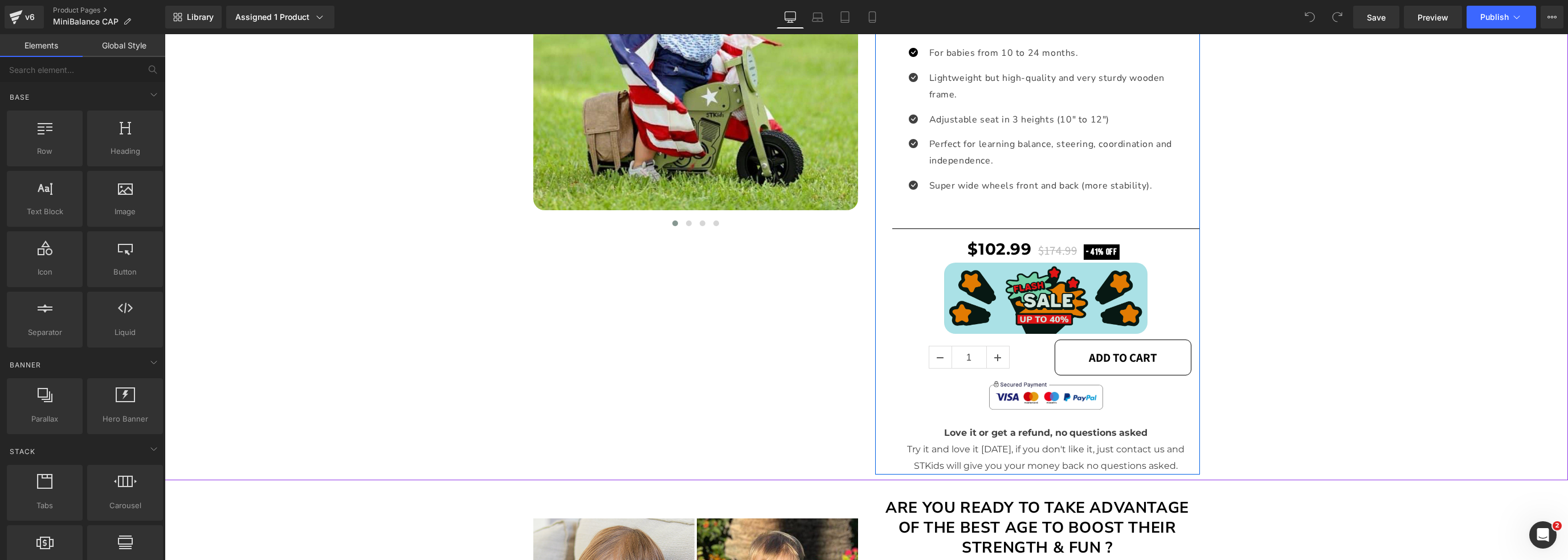
click at [1023, 295] on div "Image" at bounding box center [1046, 298] width 291 height 71
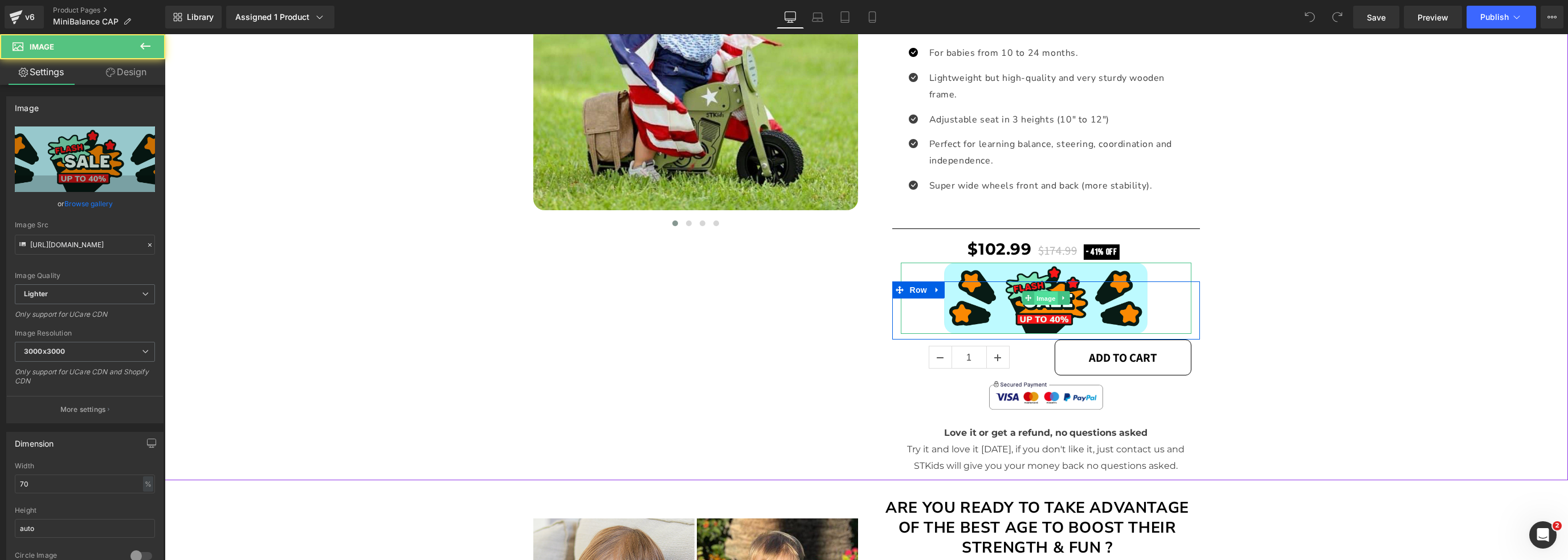
click at [1038, 295] on span "Image" at bounding box center [1046, 298] width 24 height 13
click at [95, 204] on link "Browse gallery" at bounding box center [88, 204] width 48 height 20
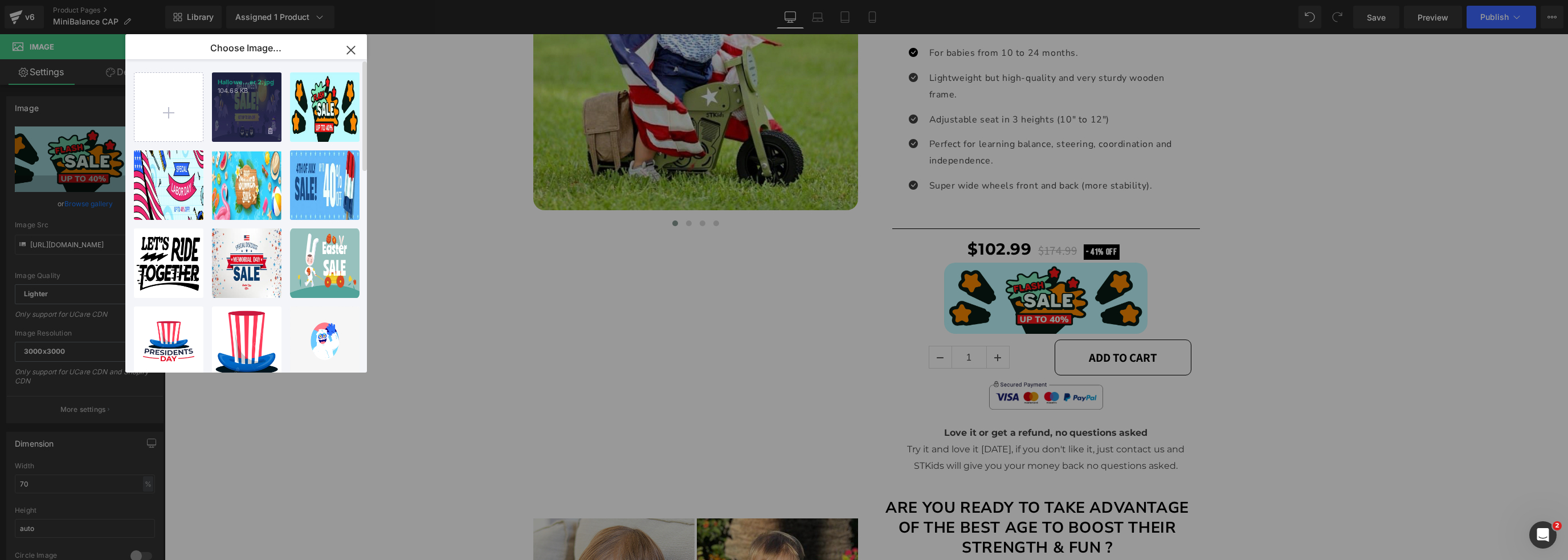
click at [239, 101] on div "Hallowe...er 2.jpg 104.68 KB" at bounding box center [247, 107] width 70 height 69
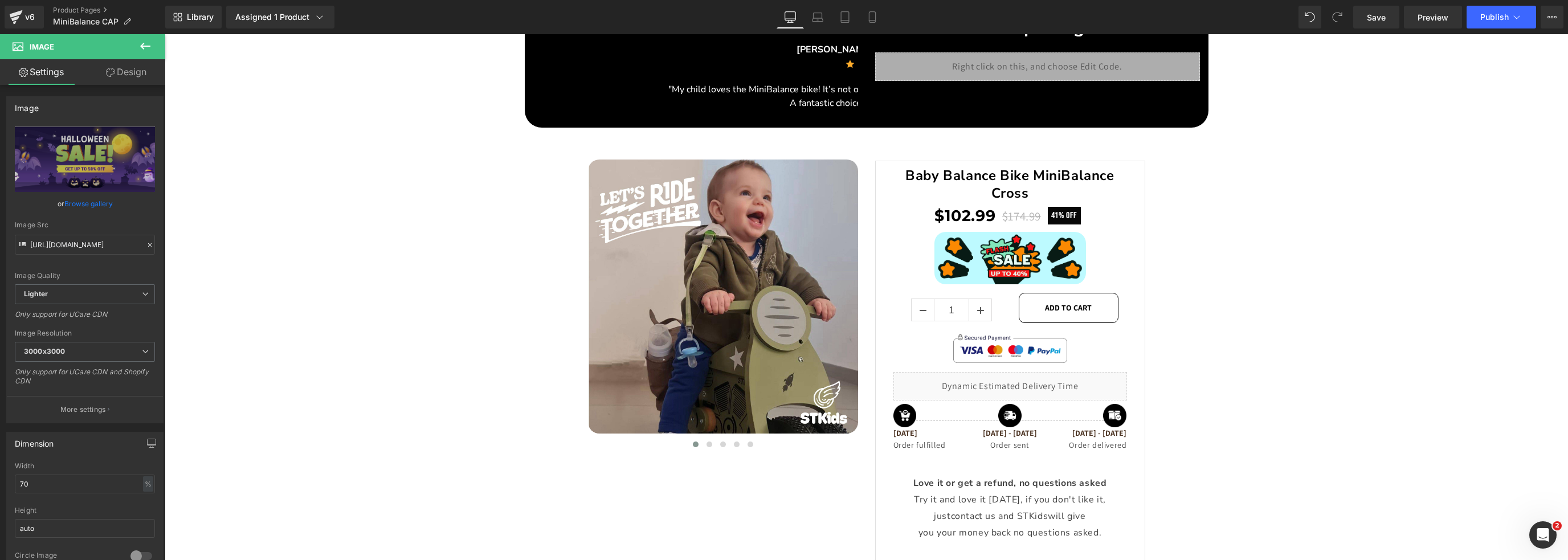
scroll to position [2046, 0]
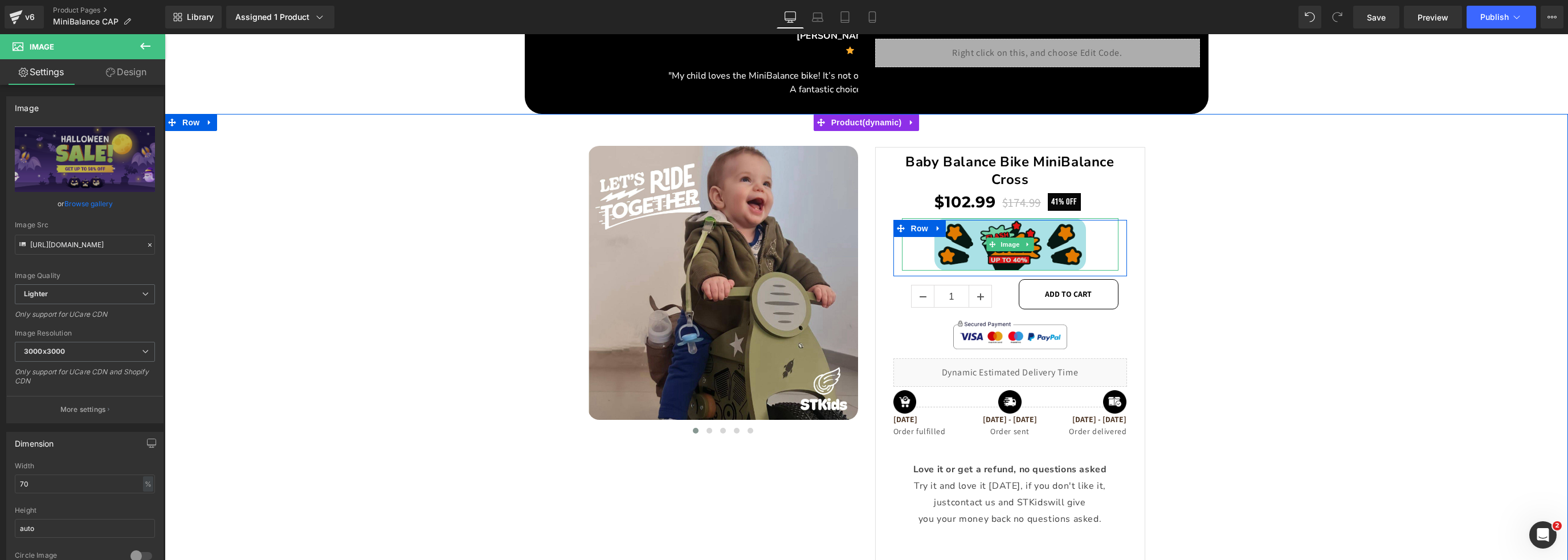
click at [1022, 250] on img at bounding box center [1010, 244] width 152 height 53
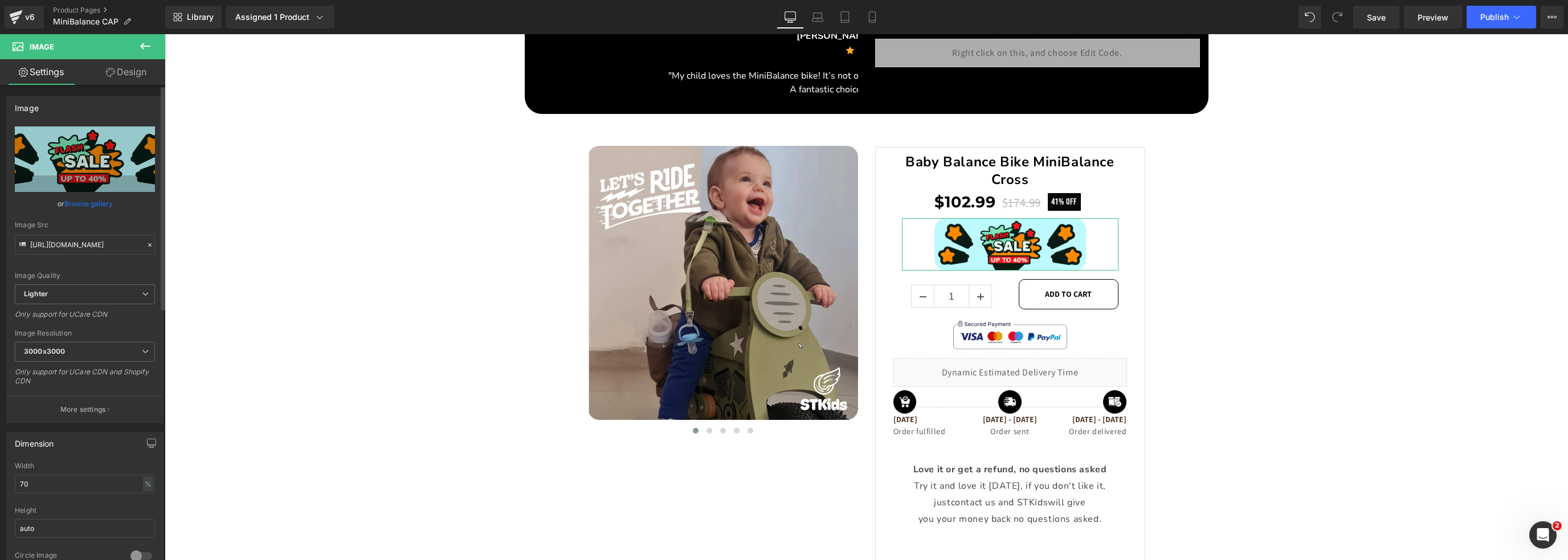
click at [71, 199] on link "Browse gallery" at bounding box center [88, 204] width 48 height 20
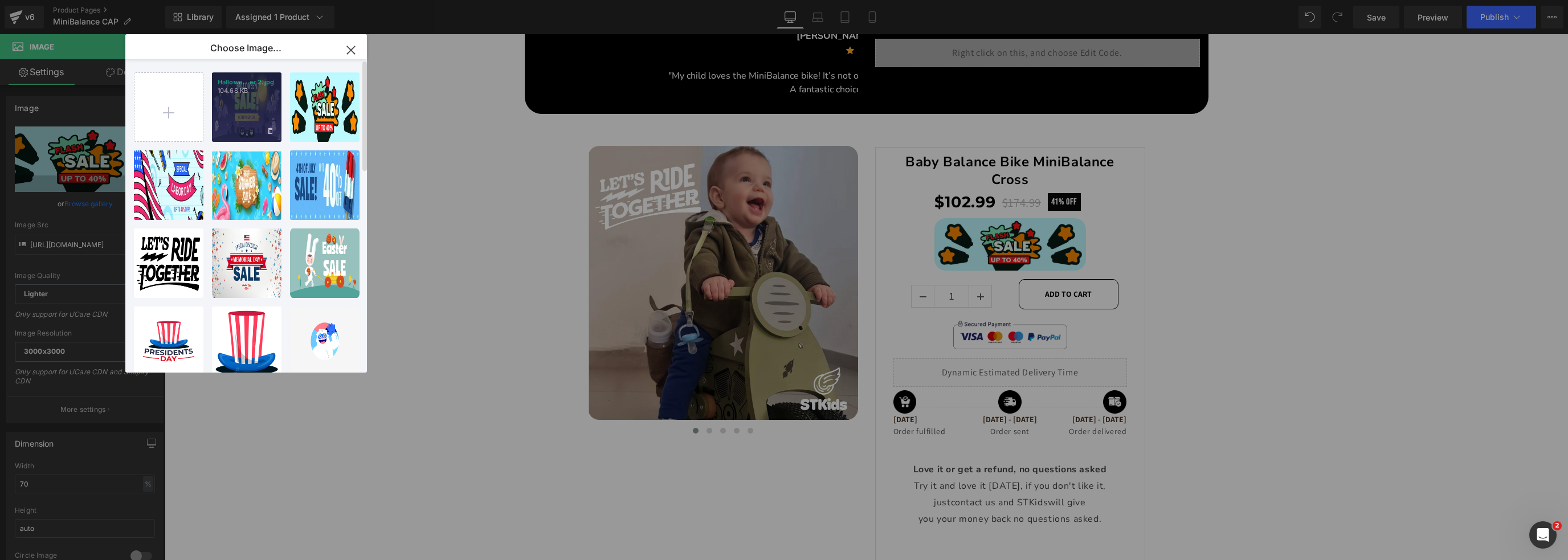
click at [237, 106] on div "Hallowe...er 2.jpg 104.68 KB" at bounding box center [247, 107] width 70 height 69
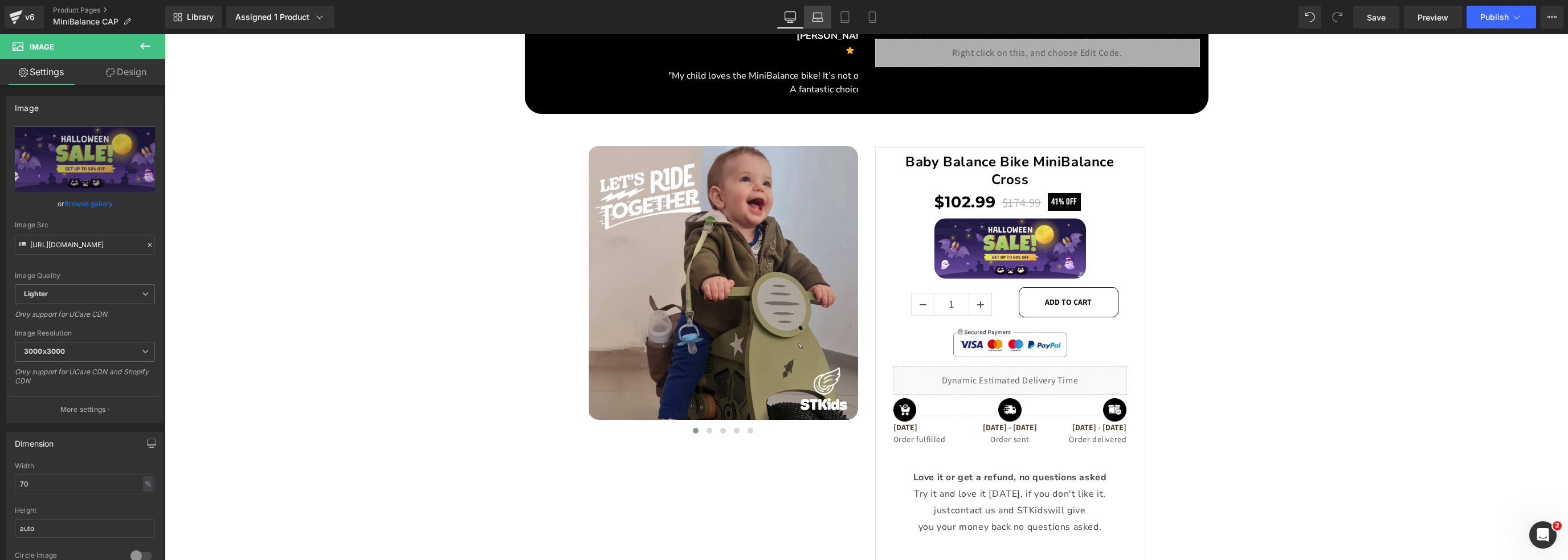
click at [818, 17] on icon at bounding box center [817, 17] width 11 height 11
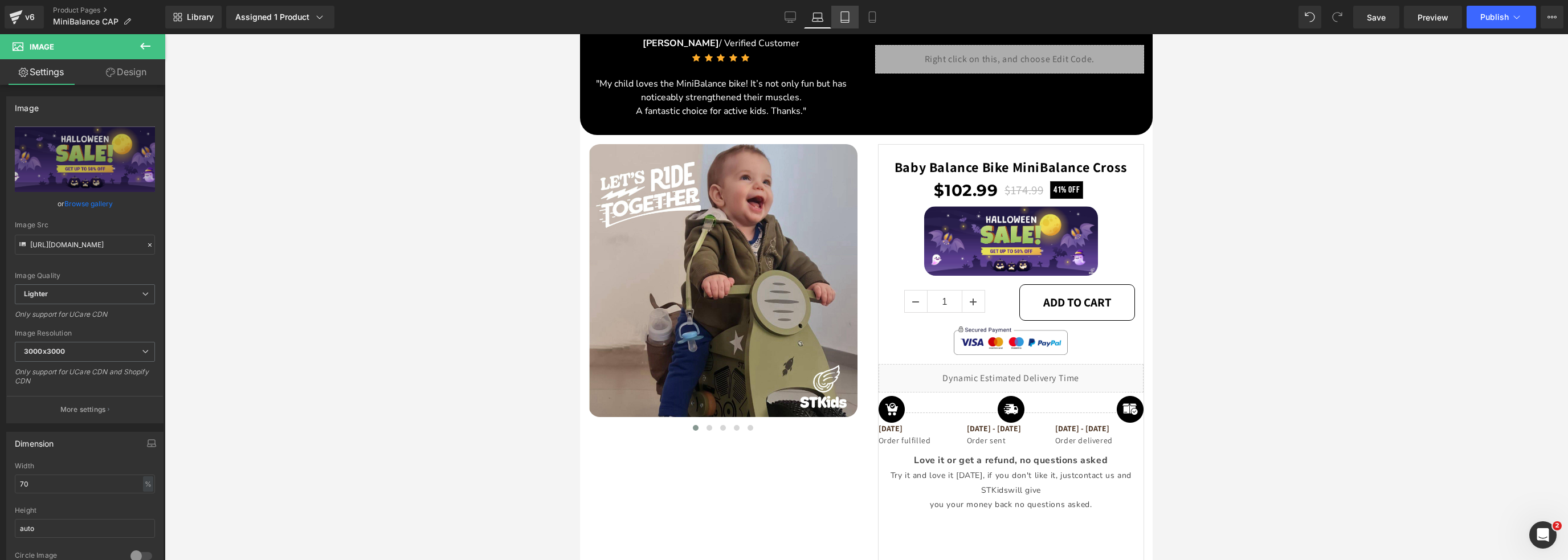
click at [839, 9] on link "Tablet" at bounding box center [845, 17] width 27 height 23
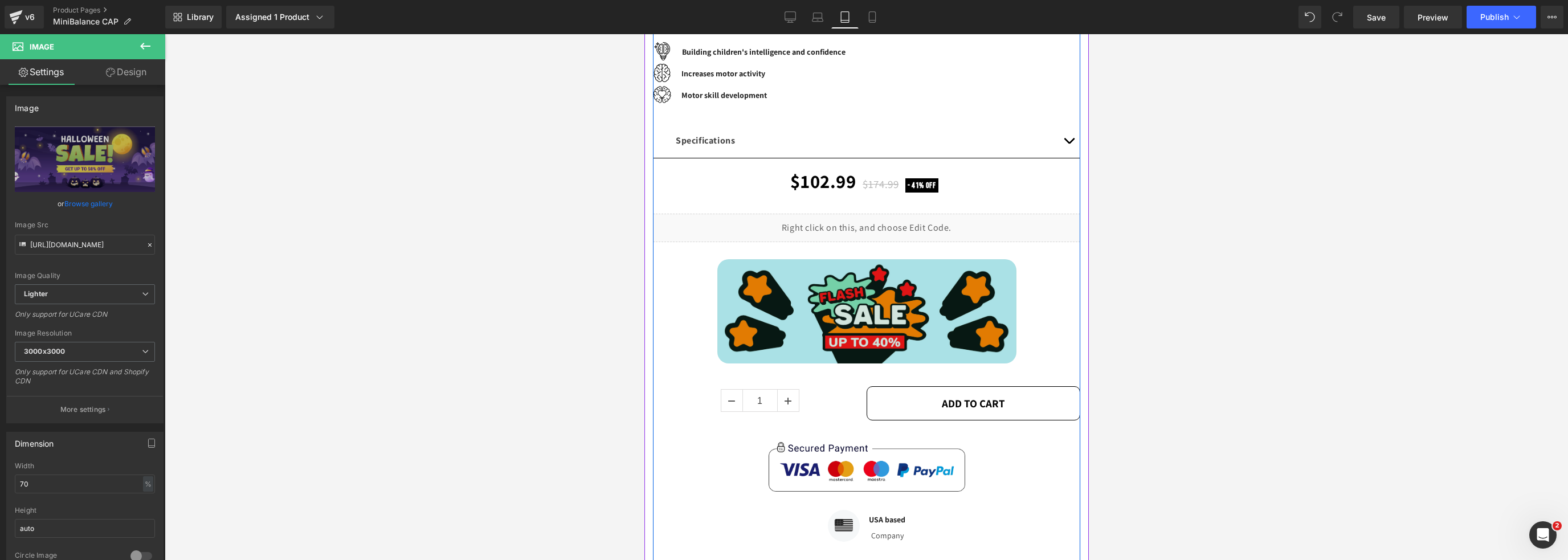
scroll to position [322, 0]
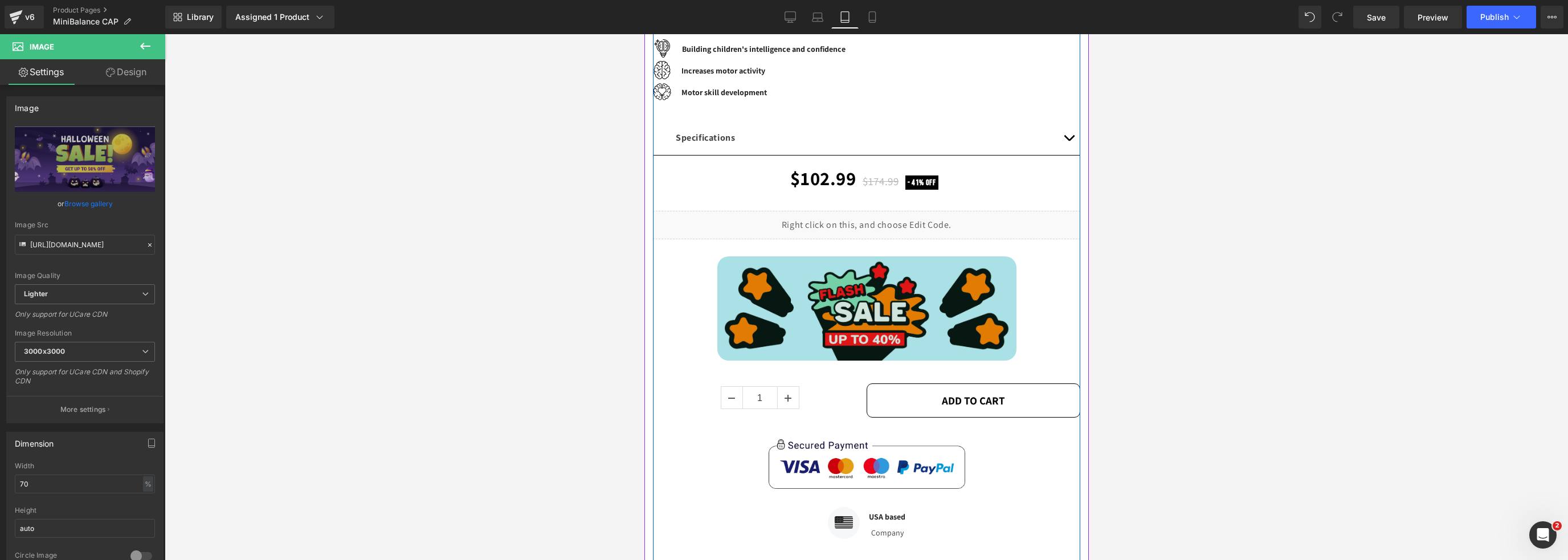
click at [838, 329] on img at bounding box center [866, 308] width 299 height 104
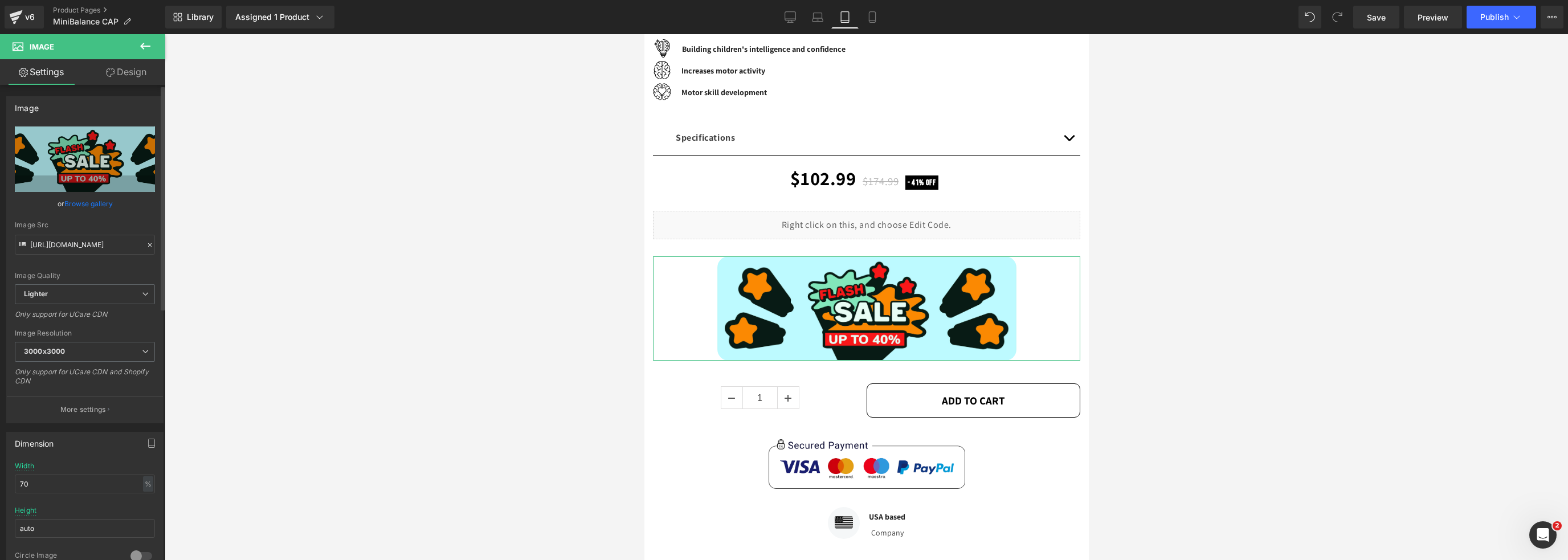
click at [106, 204] on link "Browse gallery" at bounding box center [88, 204] width 48 height 20
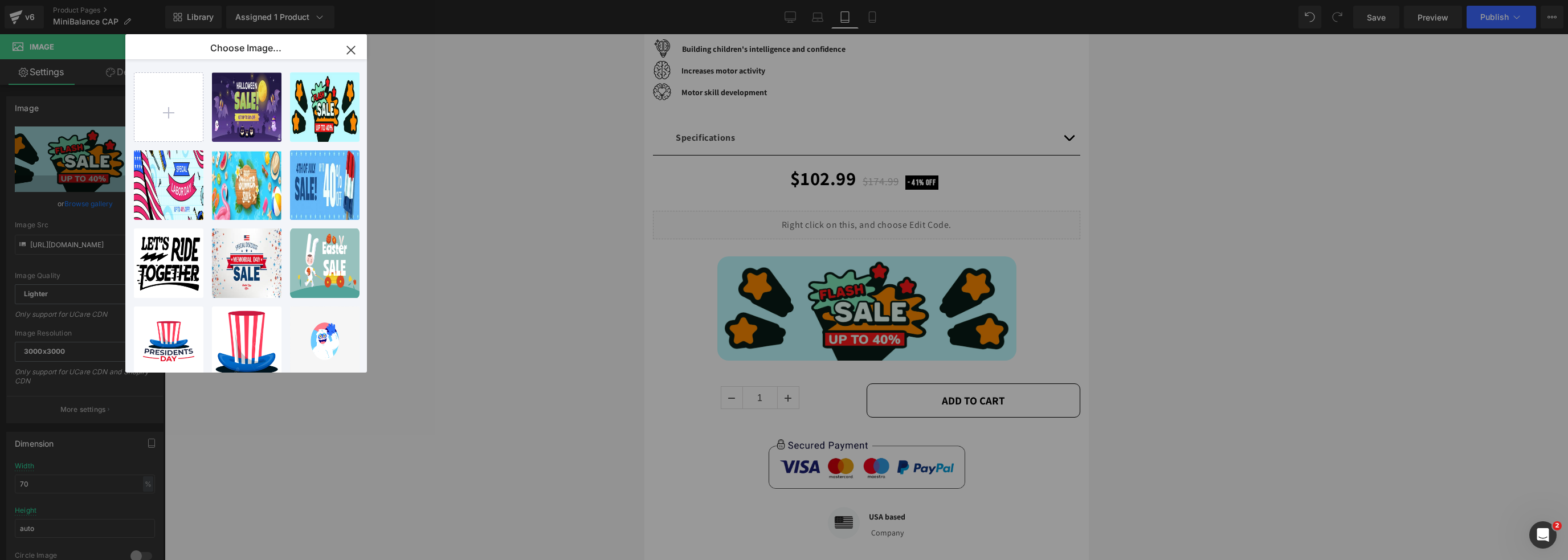
drag, startPoint x: 223, startPoint y: 132, endPoint x: 247, endPoint y: 127, distance: 24.5
click at [0, 0] on div "Hallowe...er 2.jpg 104.68 KB" at bounding box center [0, 0] width 0 height 0
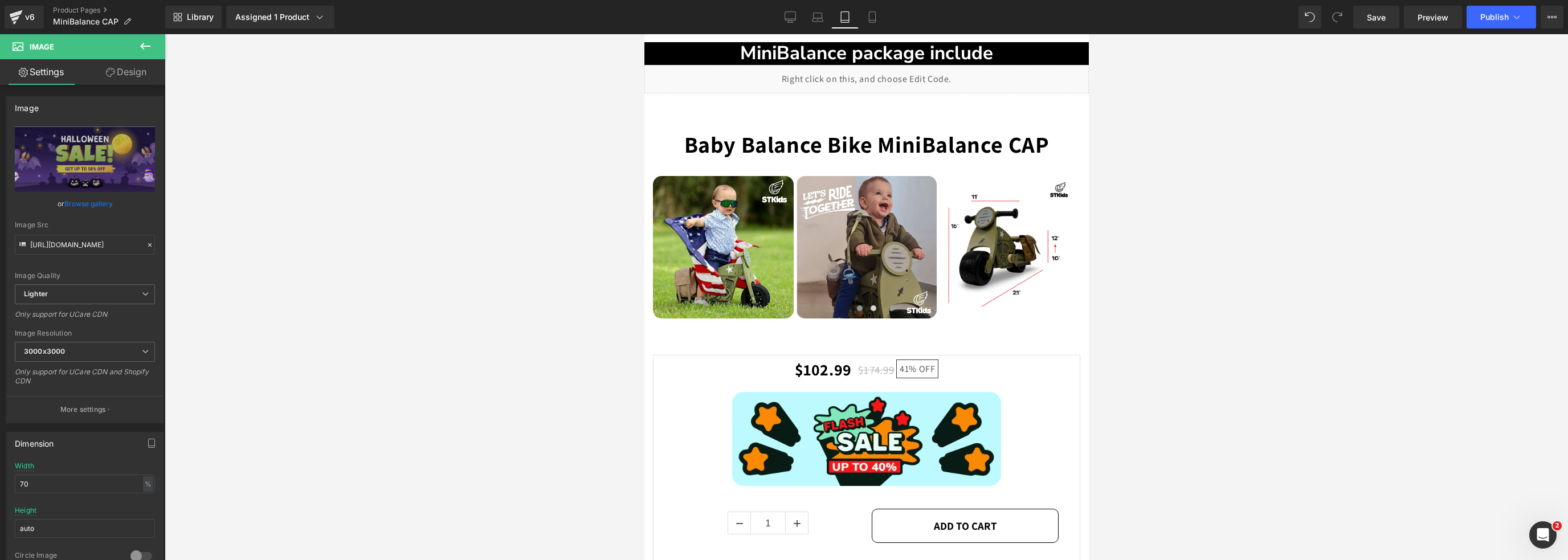
scroll to position [1780, 0]
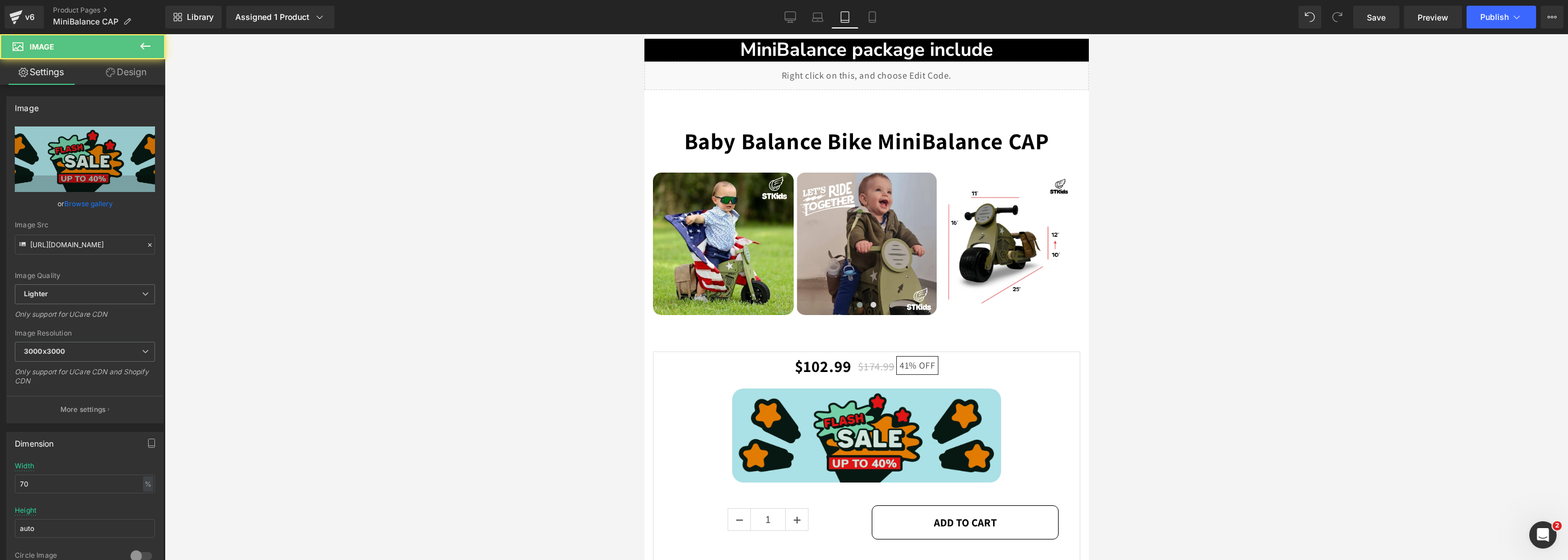
click at [877, 440] on div "Image" at bounding box center [866, 435] width 384 height 94
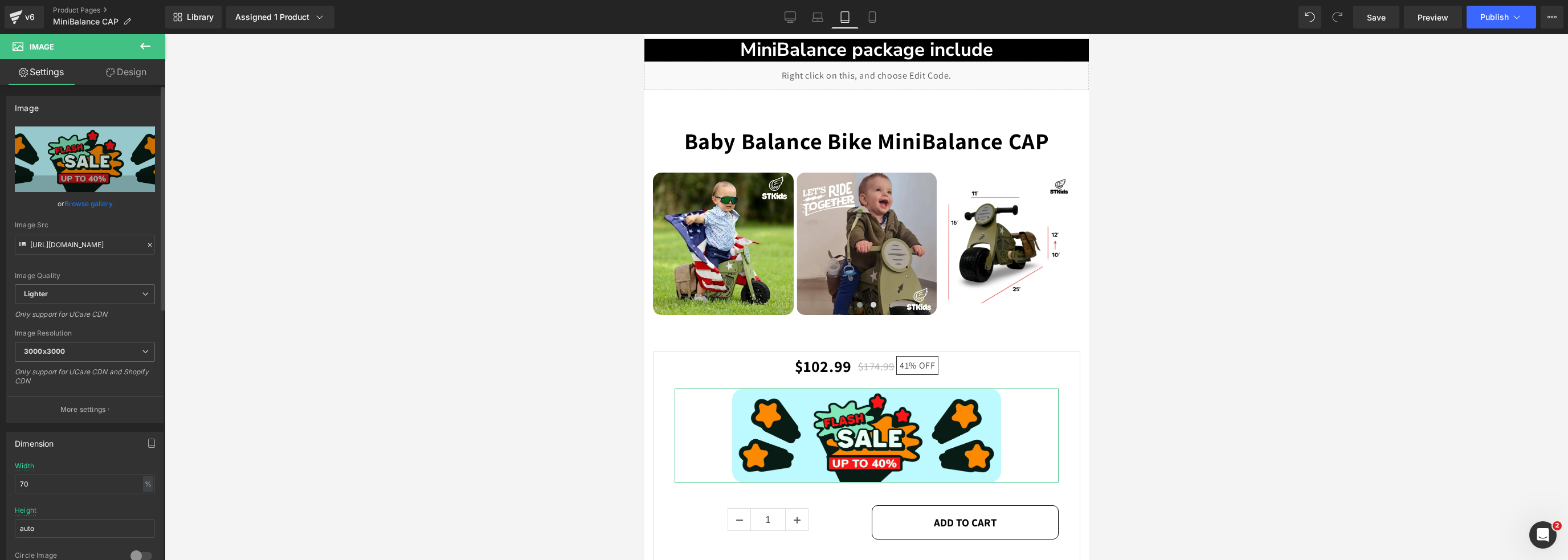
click at [70, 203] on link "Browse gallery" at bounding box center [88, 204] width 48 height 20
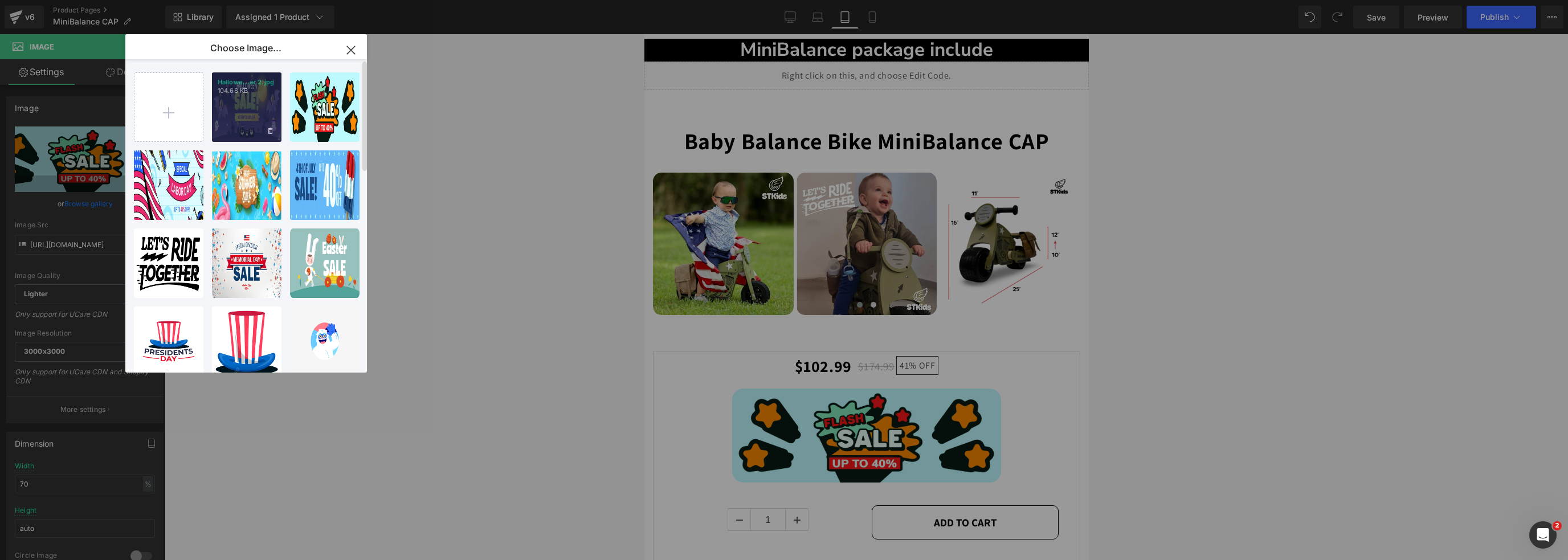
click at [260, 107] on div "Hallowe...er 2.jpg 104.68 KB" at bounding box center [247, 107] width 70 height 69
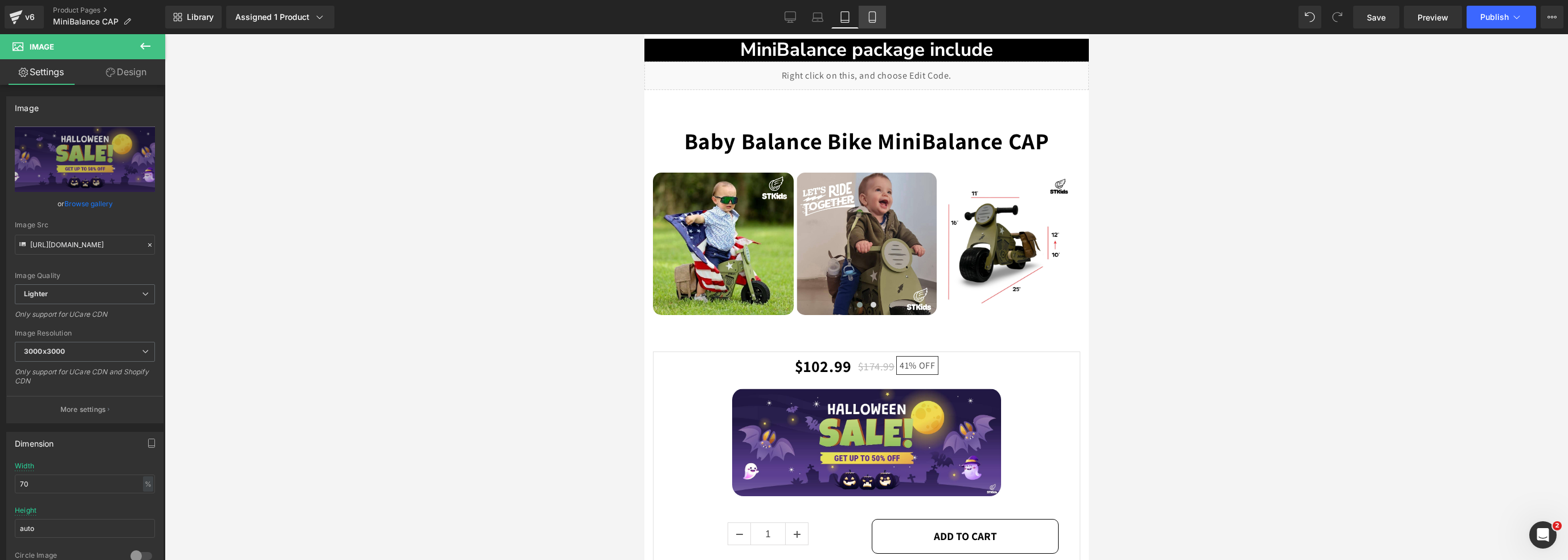
click at [871, 15] on icon at bounding box center [872, 17] width 11 height 11
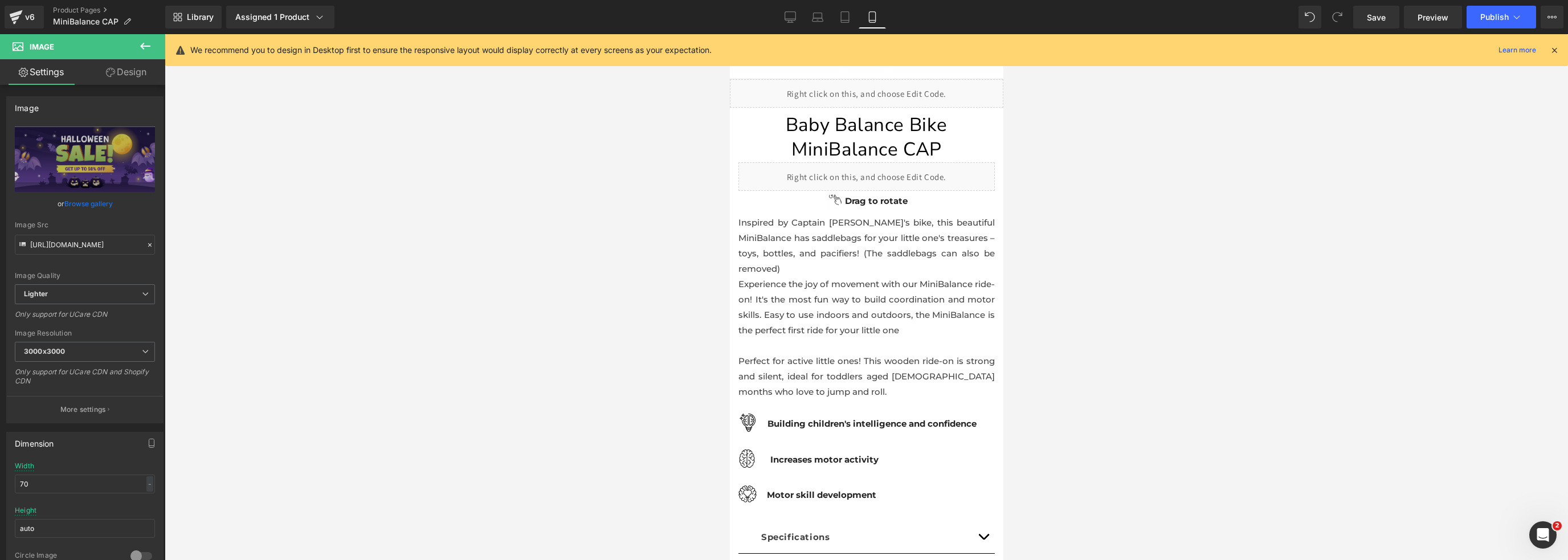
scroll to position [0, 0]
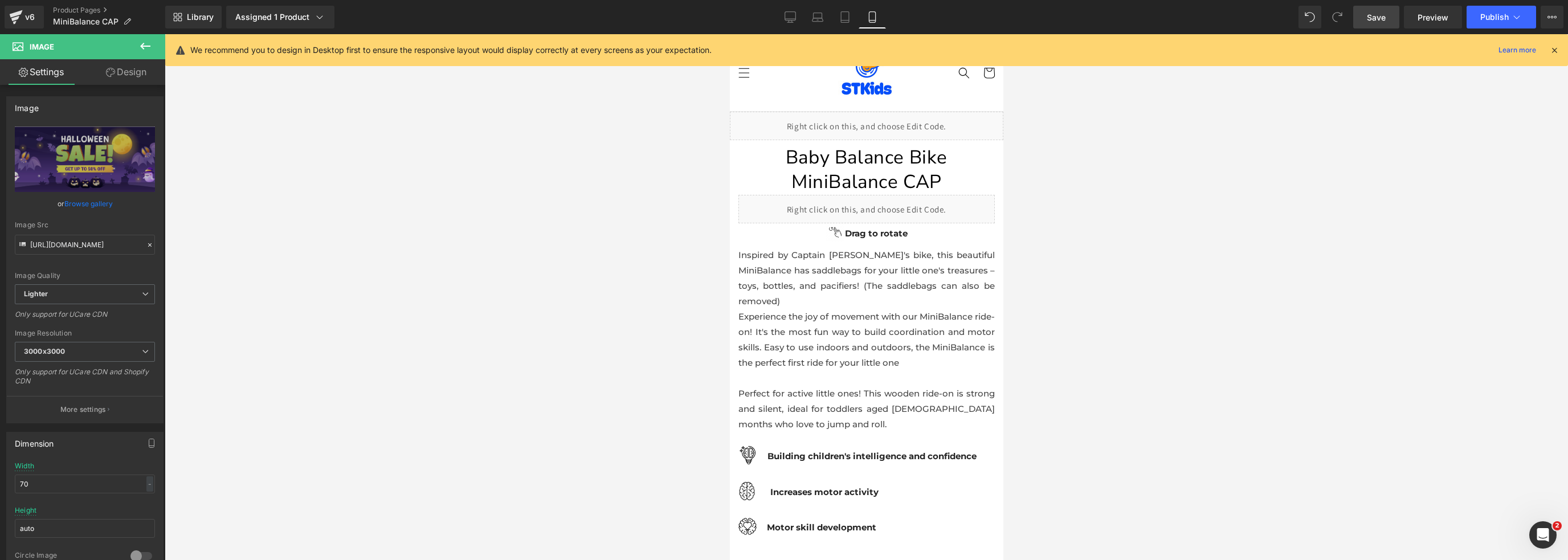
click at [1372, 17] on span "Save" at bounding box center [1376, 17] width 19 height 12
click at [1478, 20] on button "Publish" at bounding box center [1501, 17] width 70 height 23
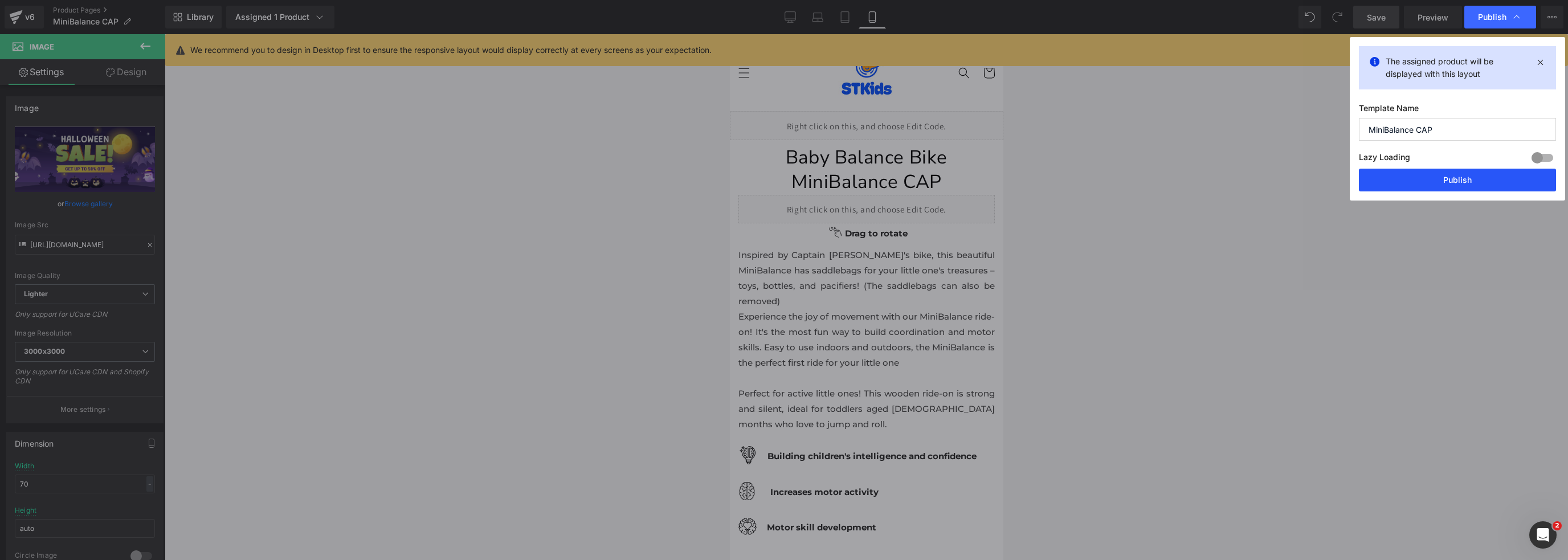
drag, startPoint x: 1428, startPoint y: 181, endPoint x: 19, endPoint y: 172, distance: 1409.0
click at [1428, 181] on button "Publish" at bounding box center [1457, 180] width 197 height 23
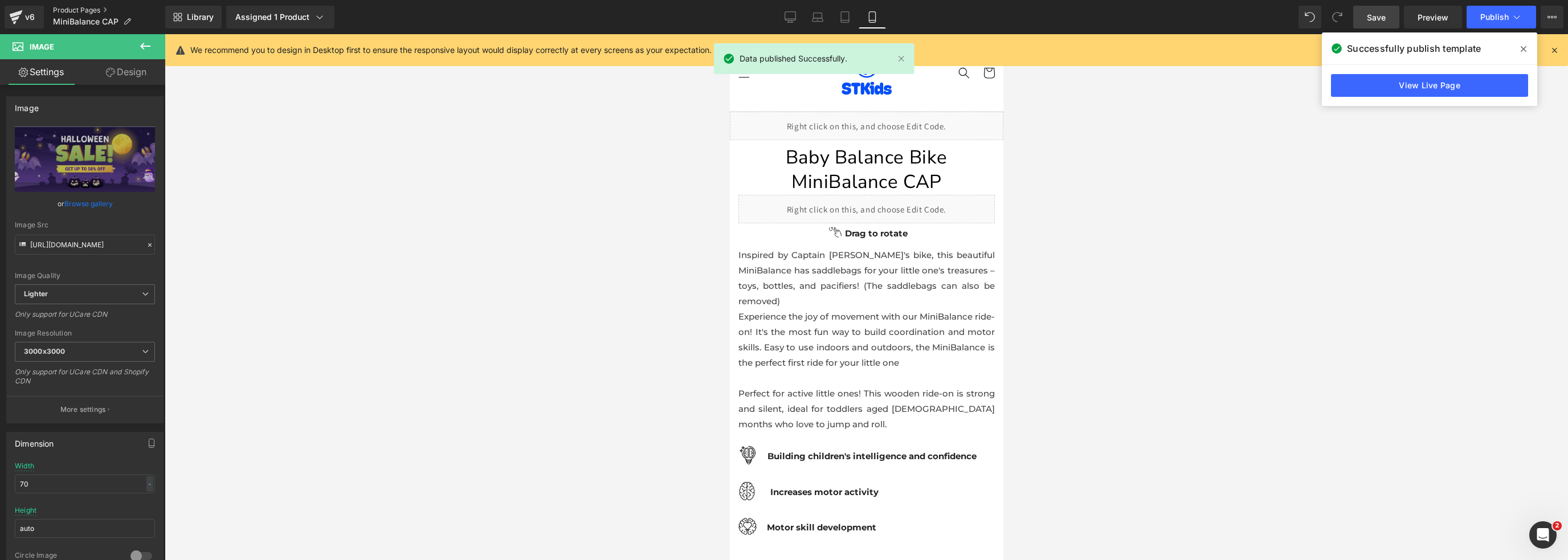
drag, startPoint x: 79, startPoint y: 6, endPoint x: 96, endPoint y: 6, distance: 17.0
click at [79, 6] on link "Product Pages" at bounding box center [109, 11] width 112 height 9
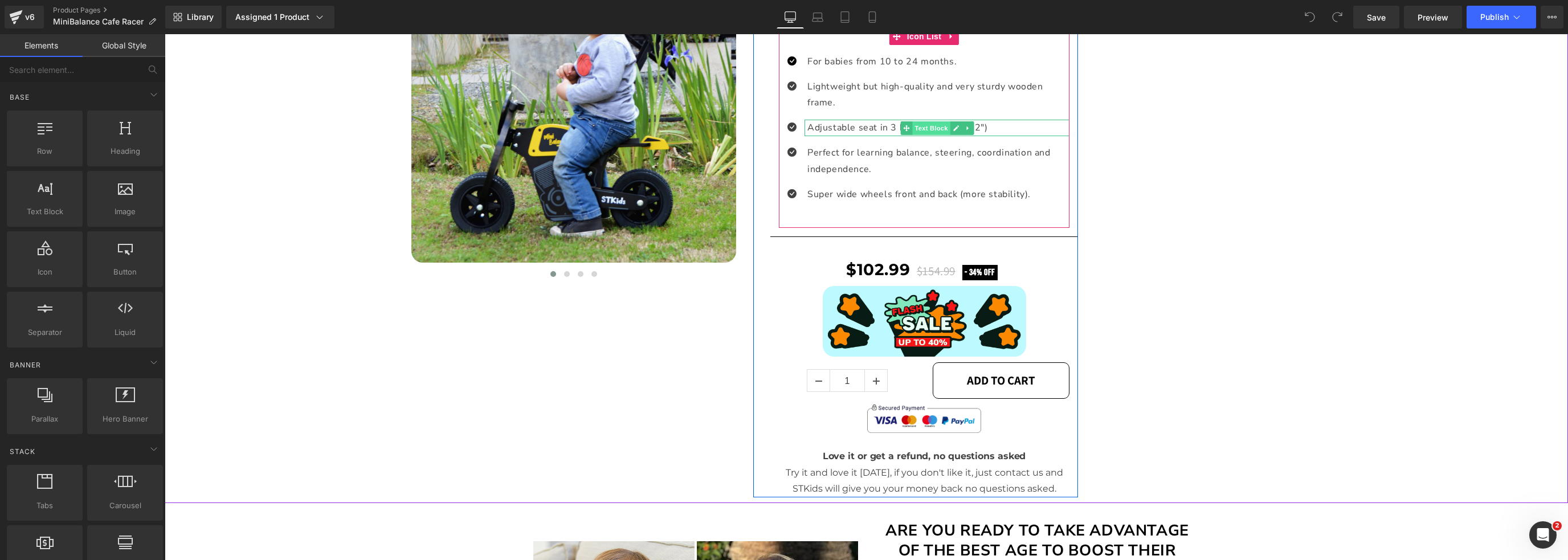
scroll to position [474, 0]
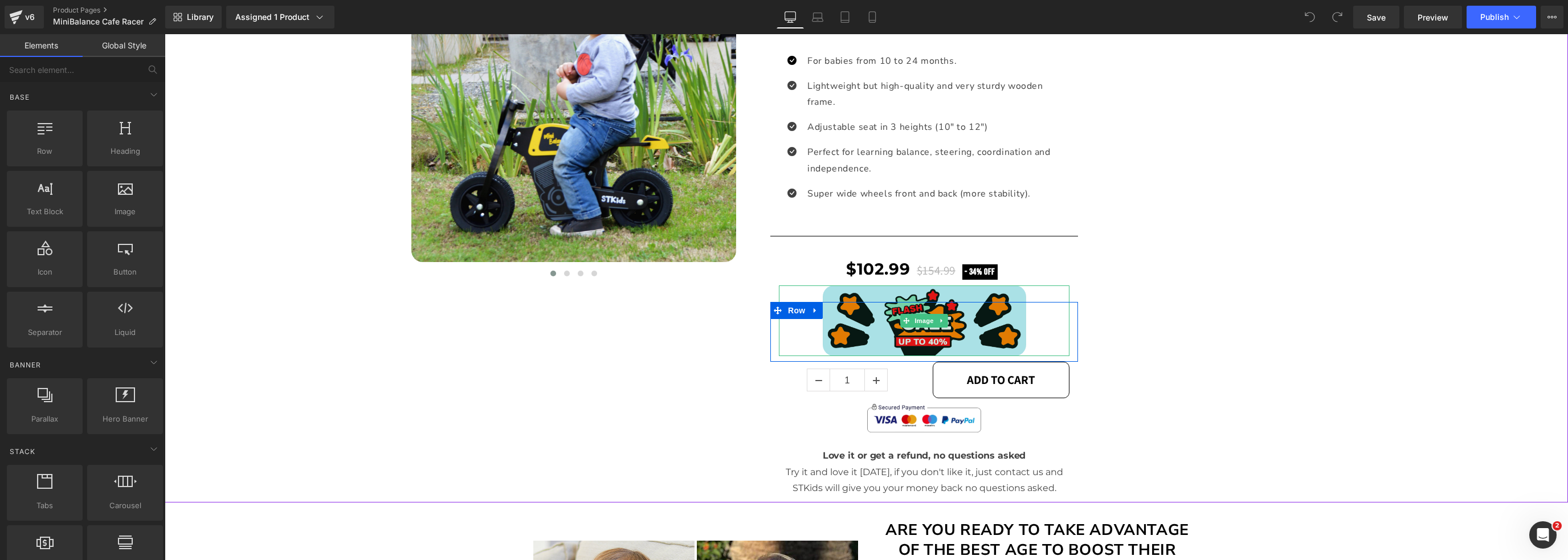
click at [929, 307] on img at bounding box center [924, 321] width 203 height 71
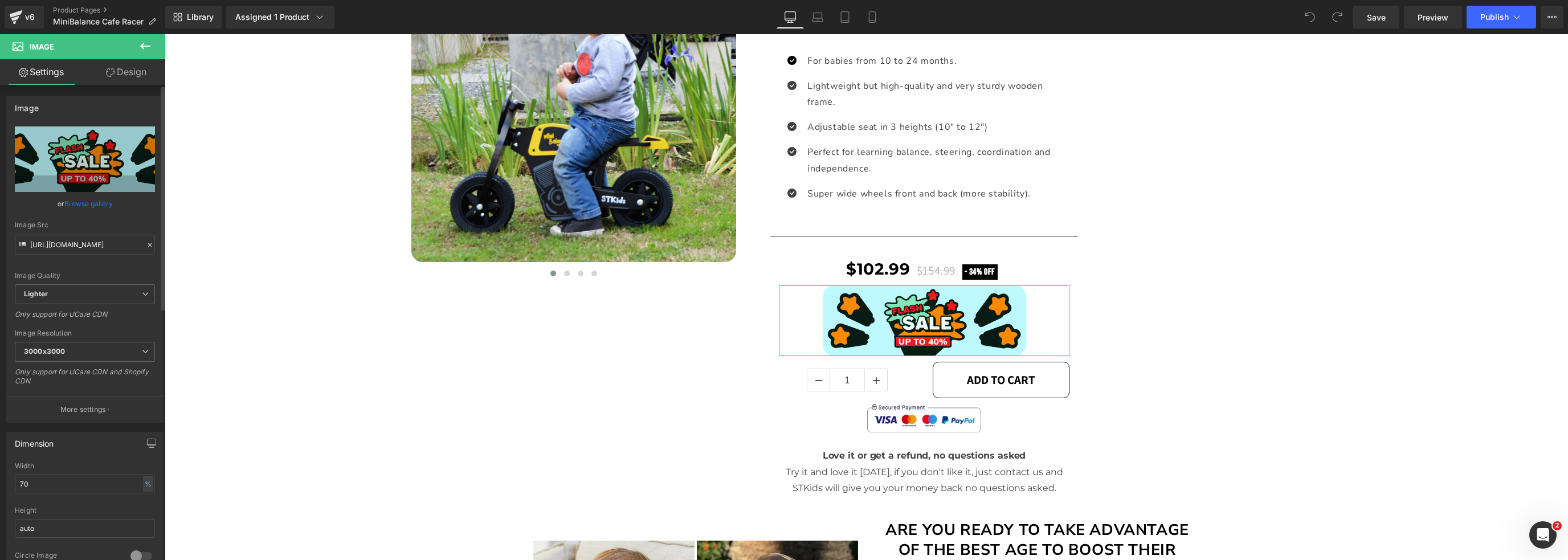
click at [86, 198] on link "Browse gallery" at bounding box center [88, 204] width 48 height 20
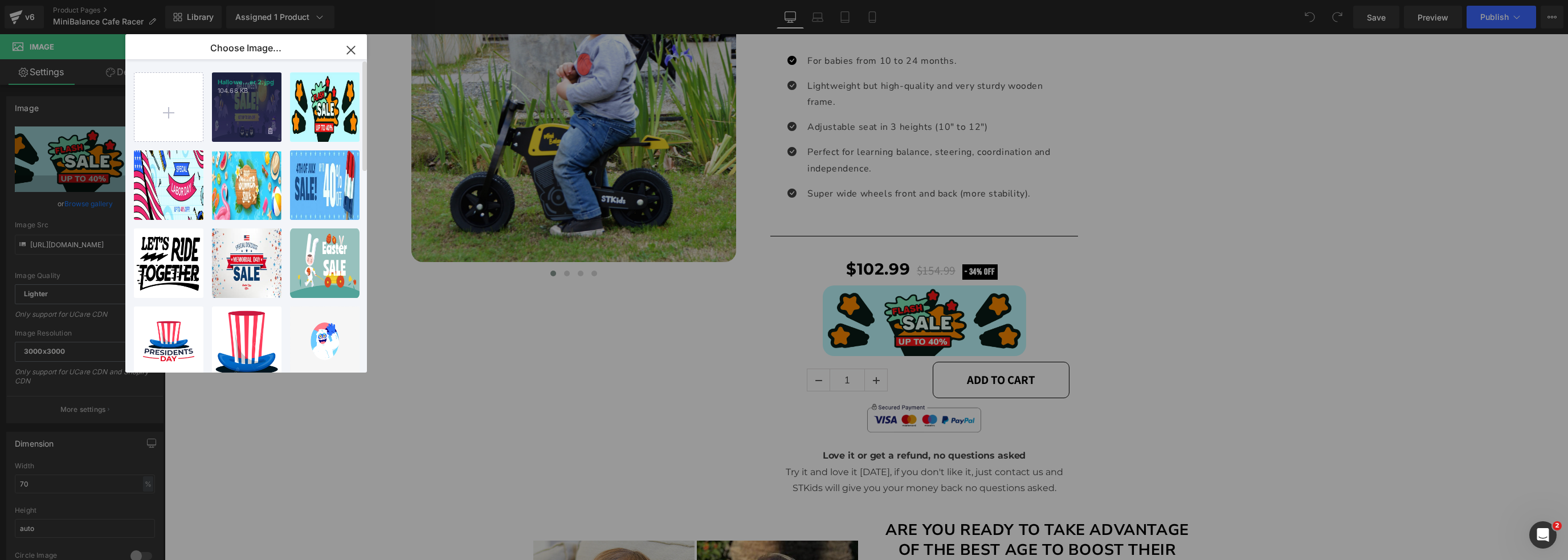
click at [221, 111] on div "Hallowe...er 2.jpg 104.68 KB" at bounding box center [247, 107] width 70 height 69
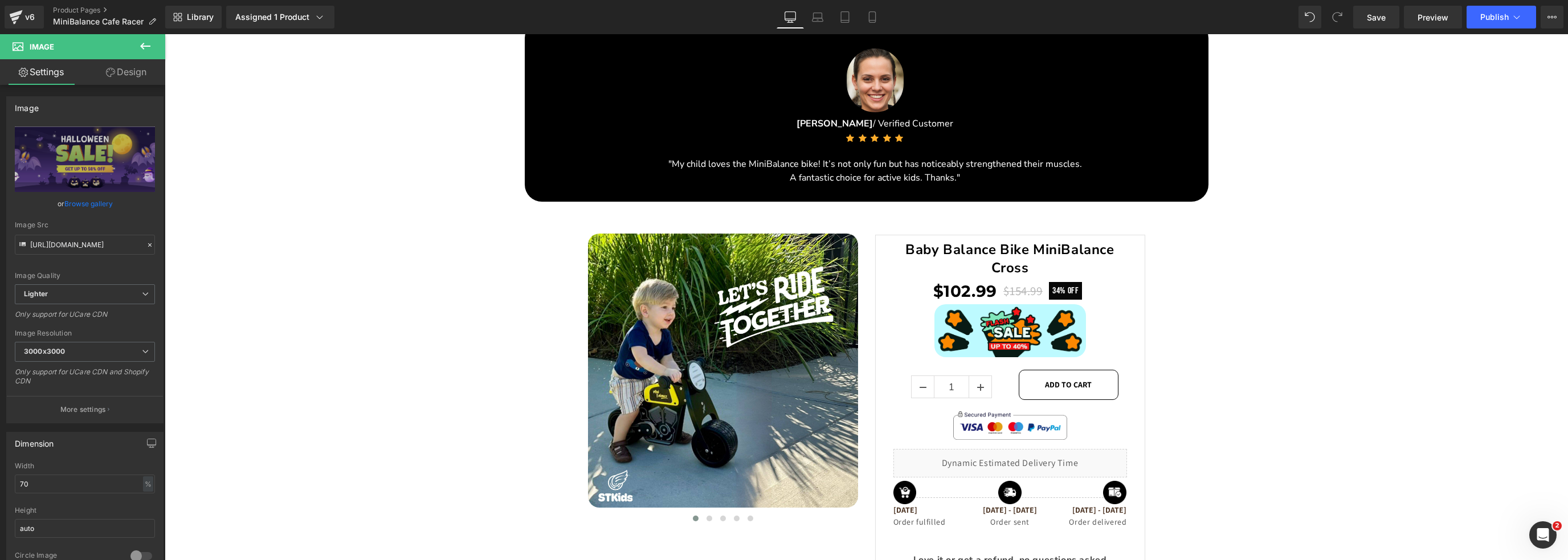
scroll to position [1944, 0]
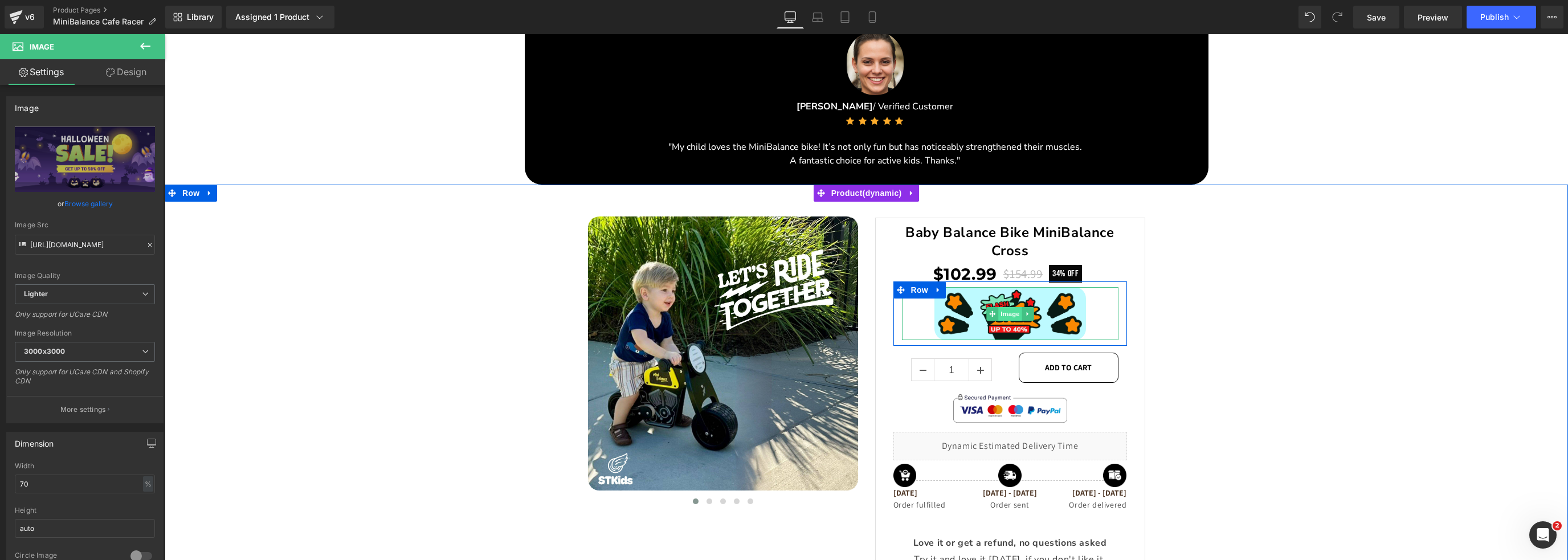
click at [1004, 310] on span "Image" at bounding box center [1010, 313] width 24 height 13
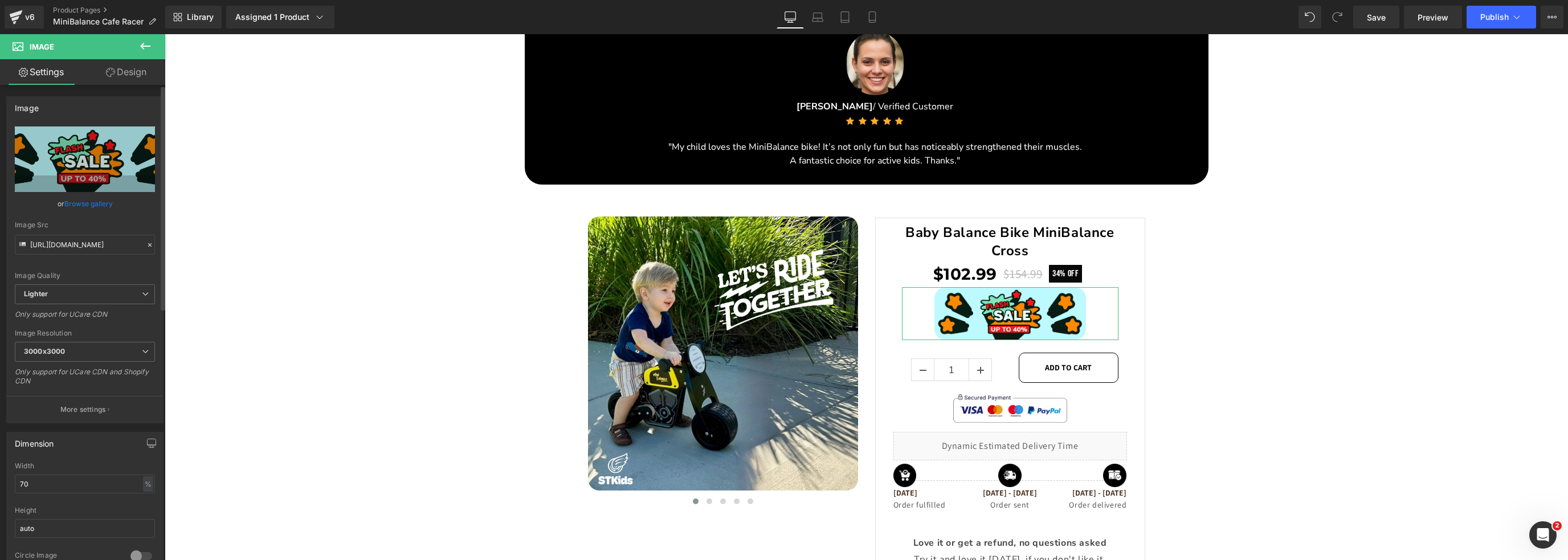
click at [72, 200] on link "Browse gallery" at bounding box center [88, 204] width 48 height 20
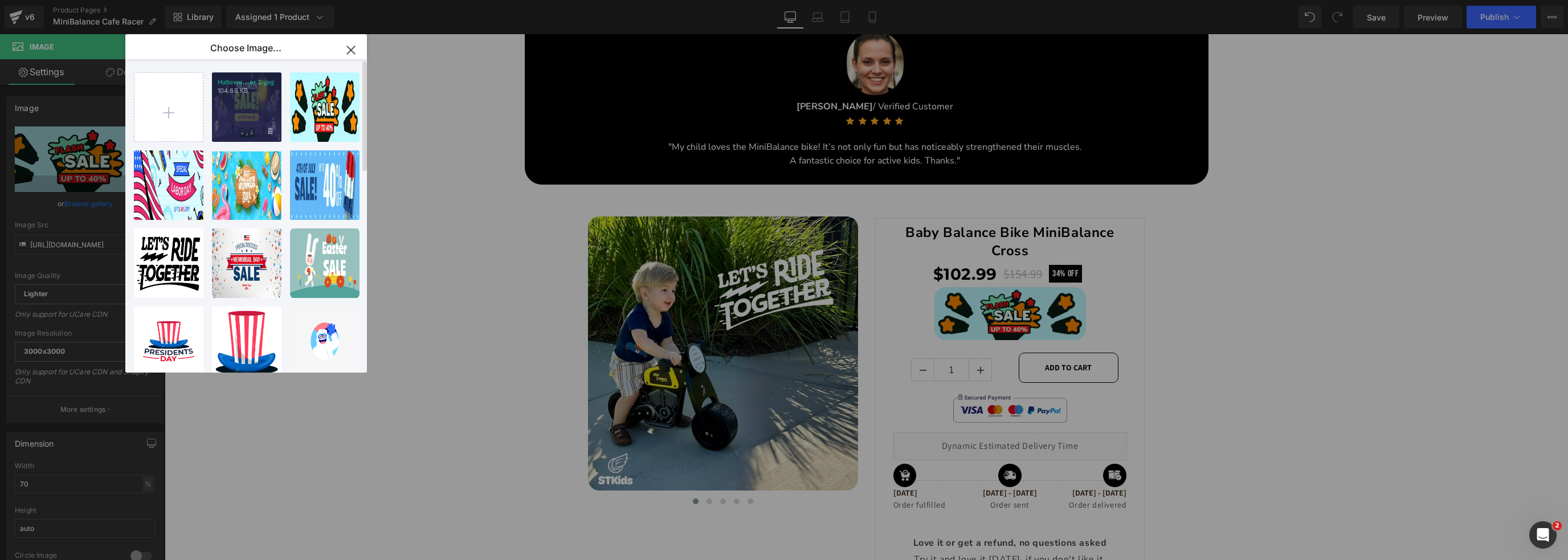
click at [228, 116] on div "Hallowe...er 2.jpg 104.68 KB" at bounding box center [247, 107] width 70 height 69
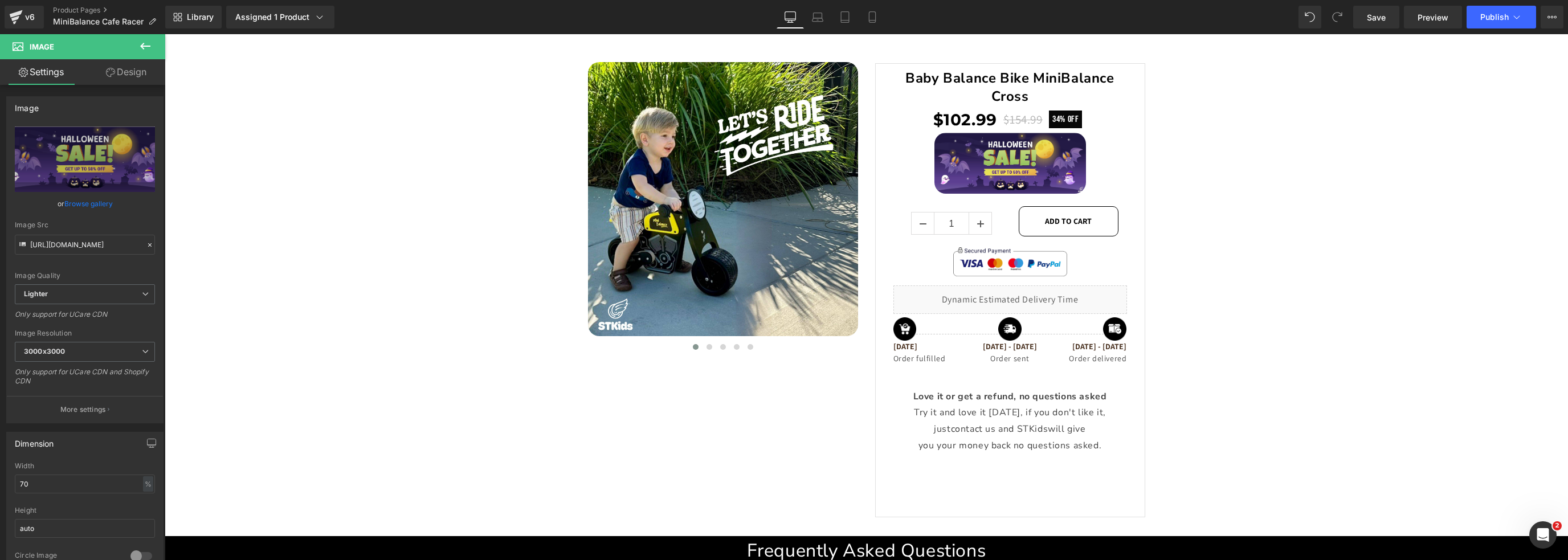
scroll to position [1908, 0]
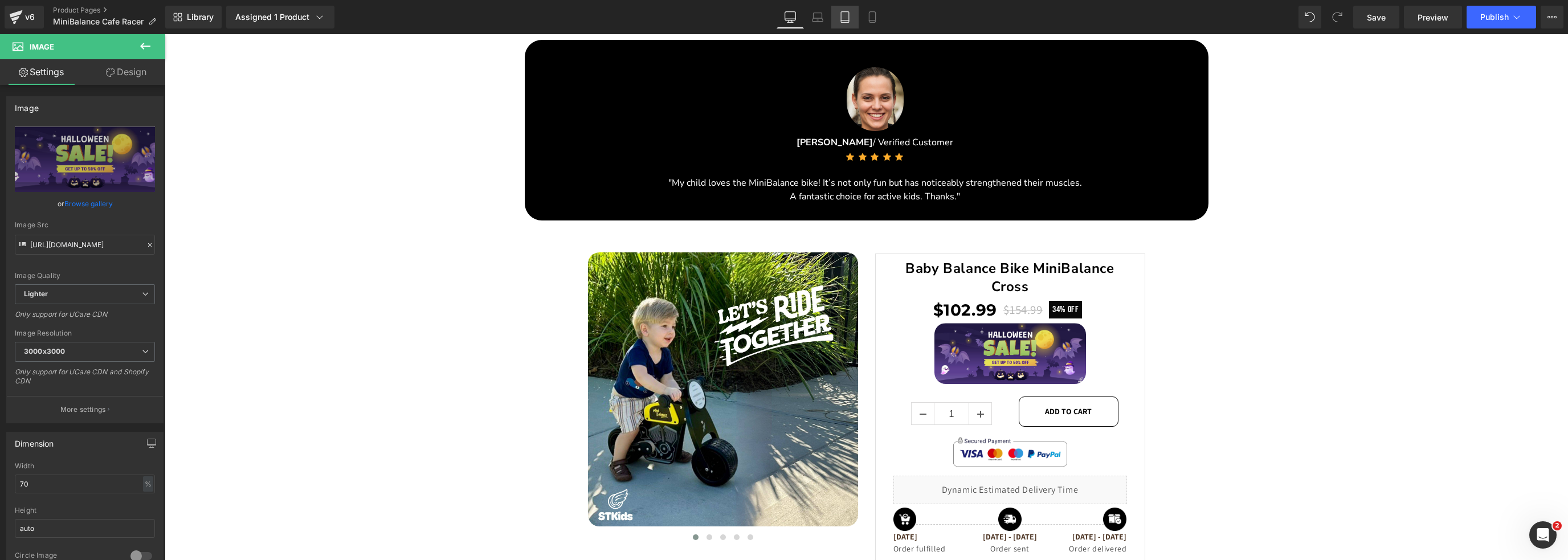
click at [843, 18] on icon at bounding box center [845, 17] width 11 height 11
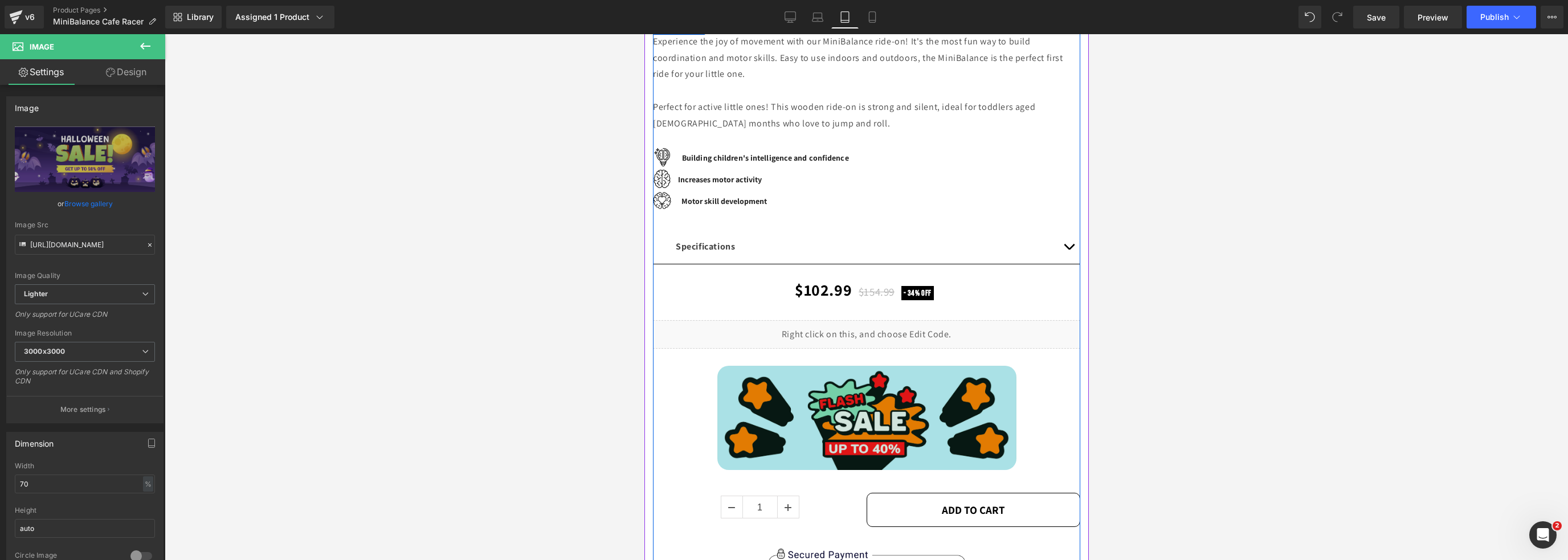
scroll to position [228, 0]
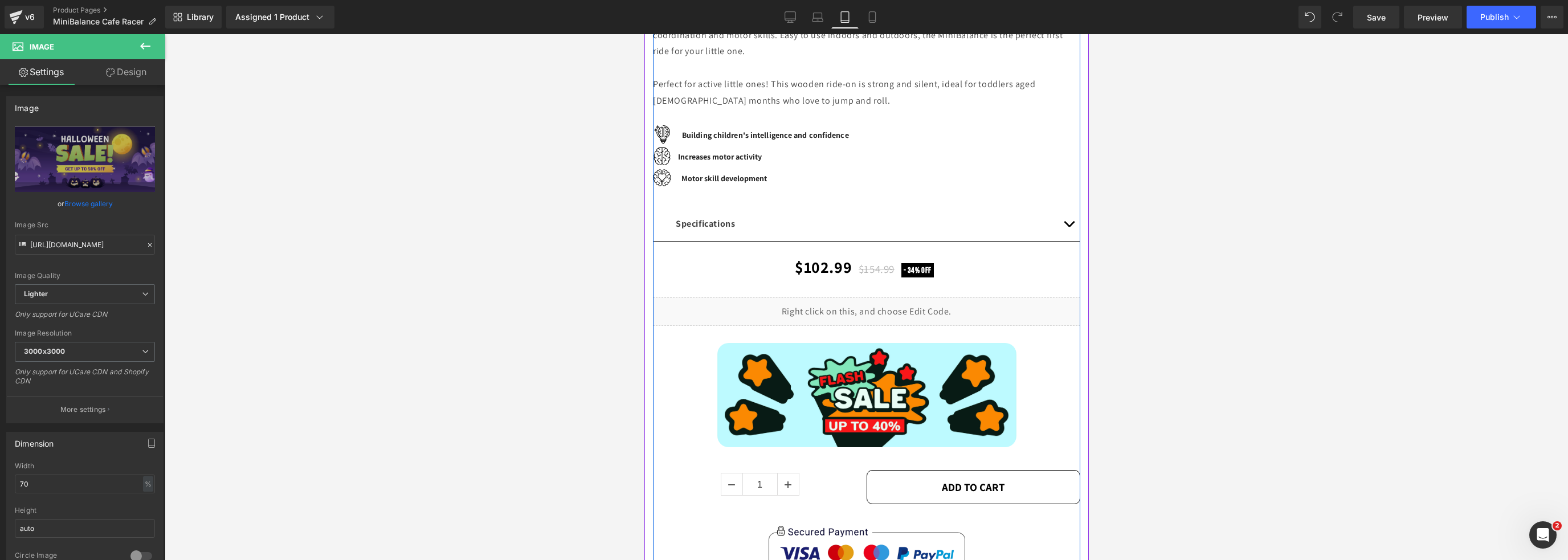
click at [853, 415] on div "Image" at bounding box center [866, 395] width 427 height 104
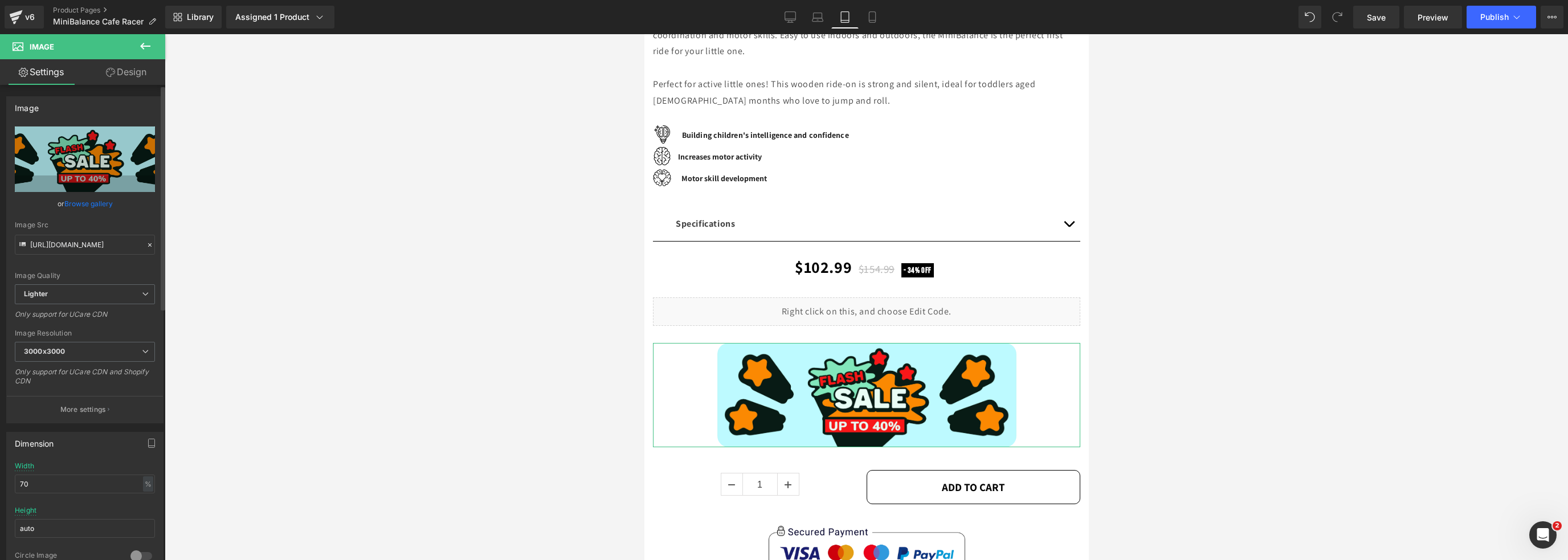
click at [96, 198] on link "Browse gallery" at bounding box center [88, 204] width 48 height 20
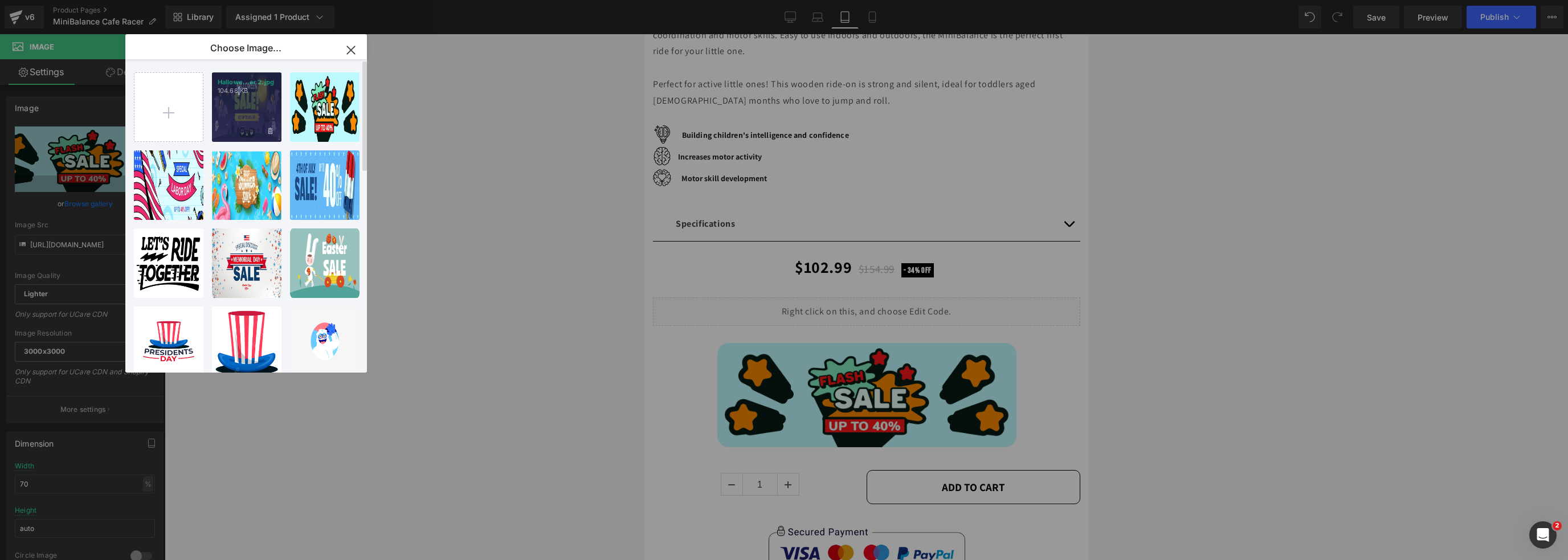
click at [238, 118] on div "Hallowe...er 2.jpg 104.68 KB" at bounding box center [247, 107] width 70 height 69
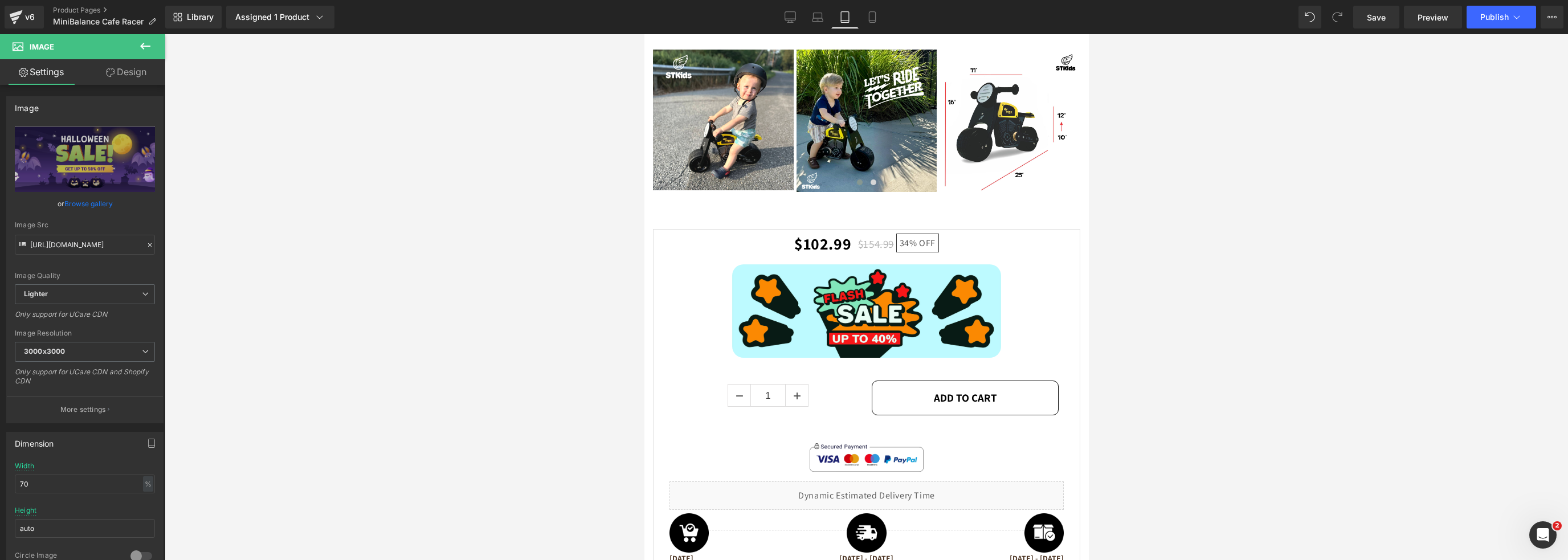
drag, startPoint x: 1085, startPoint y: 144, endPoint x: 1749, endPoint y: 402, distance: 712.4
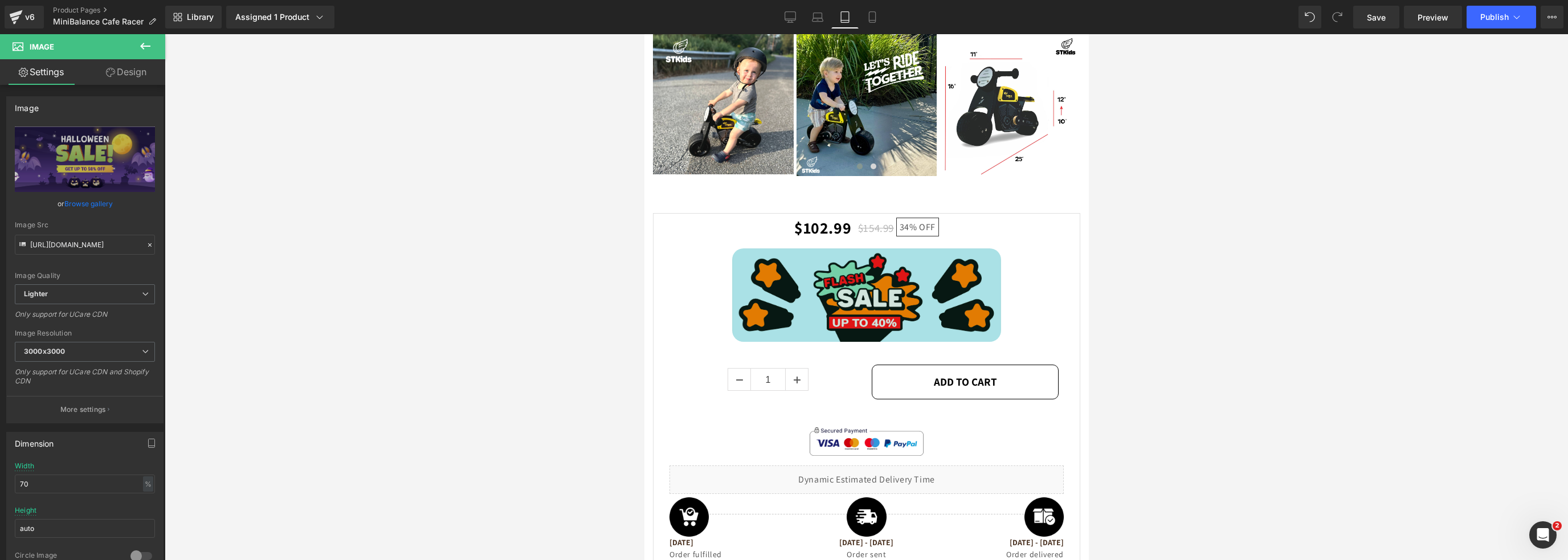
click at [853, 321] on img at bounding box center [866, 295] width 269 height 94
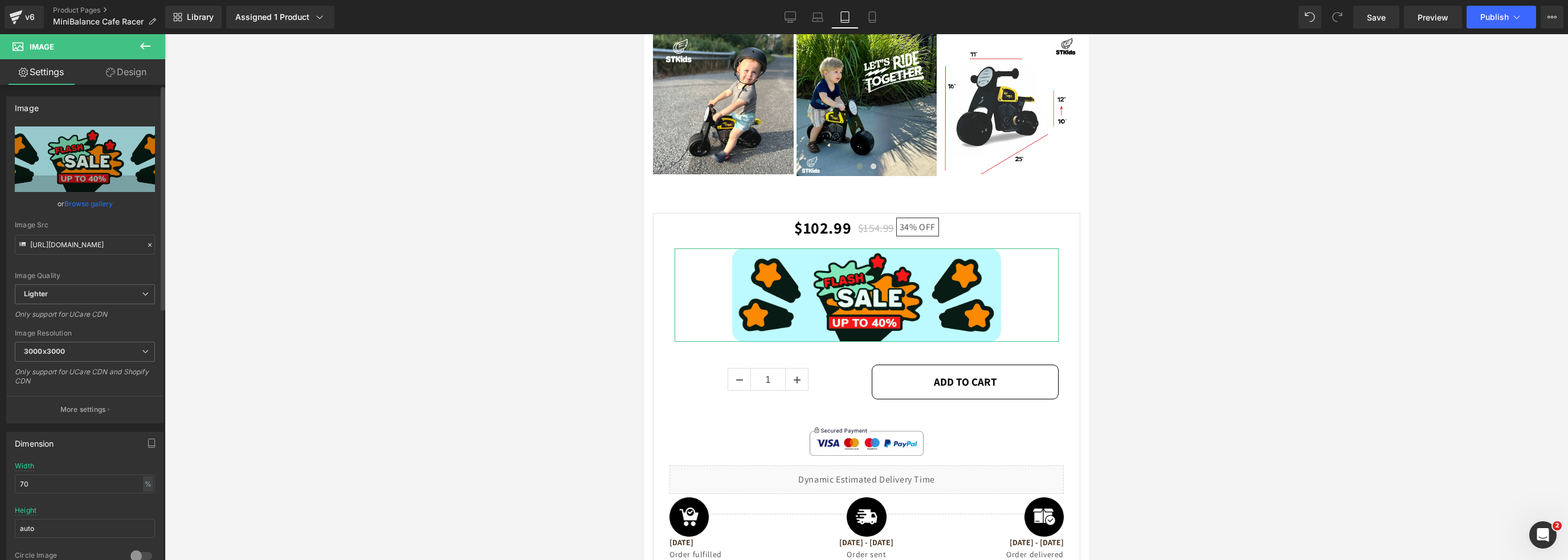
click at [83, 200] on link "Browse gallery" at bounding box center [88, 204] width 48 height 20
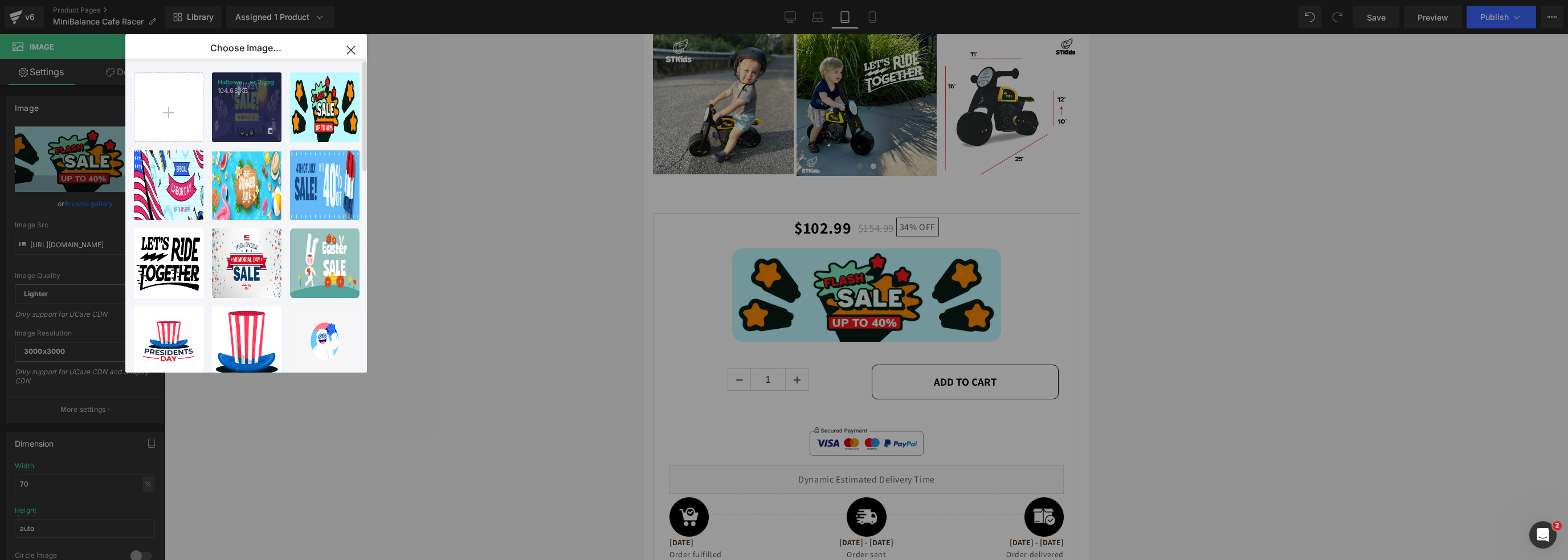
click at [237, 114] on div "Hallowe...er 2.jpg 104.68 KB" at bounding box center [247, 107] width 70 height 69
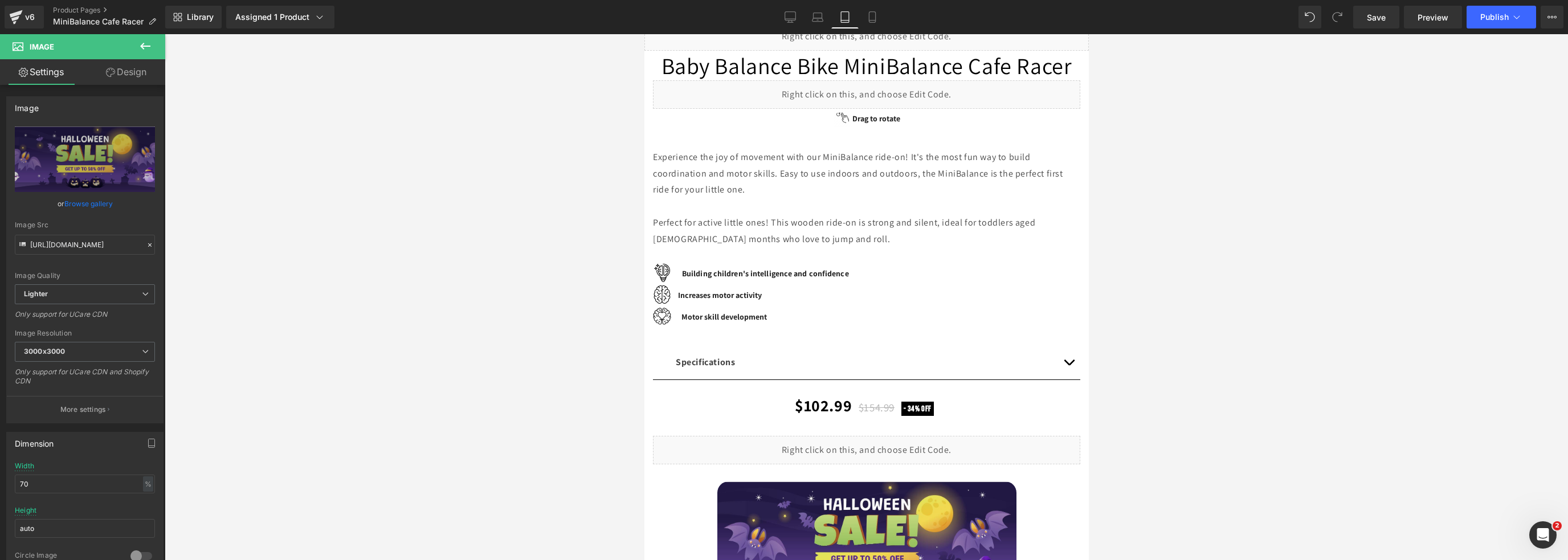
scroll to position [80, 0]
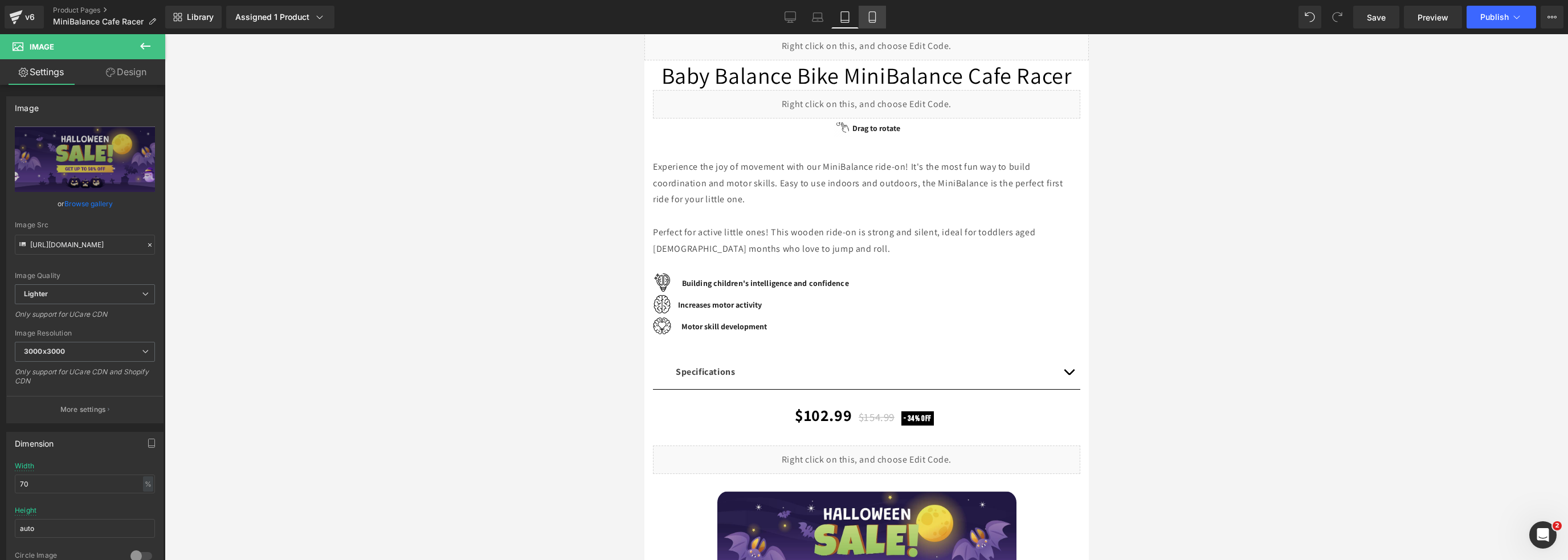
click at [863, 17] on link "Mobile" at bounding box center [872, 17] width 27 height 23
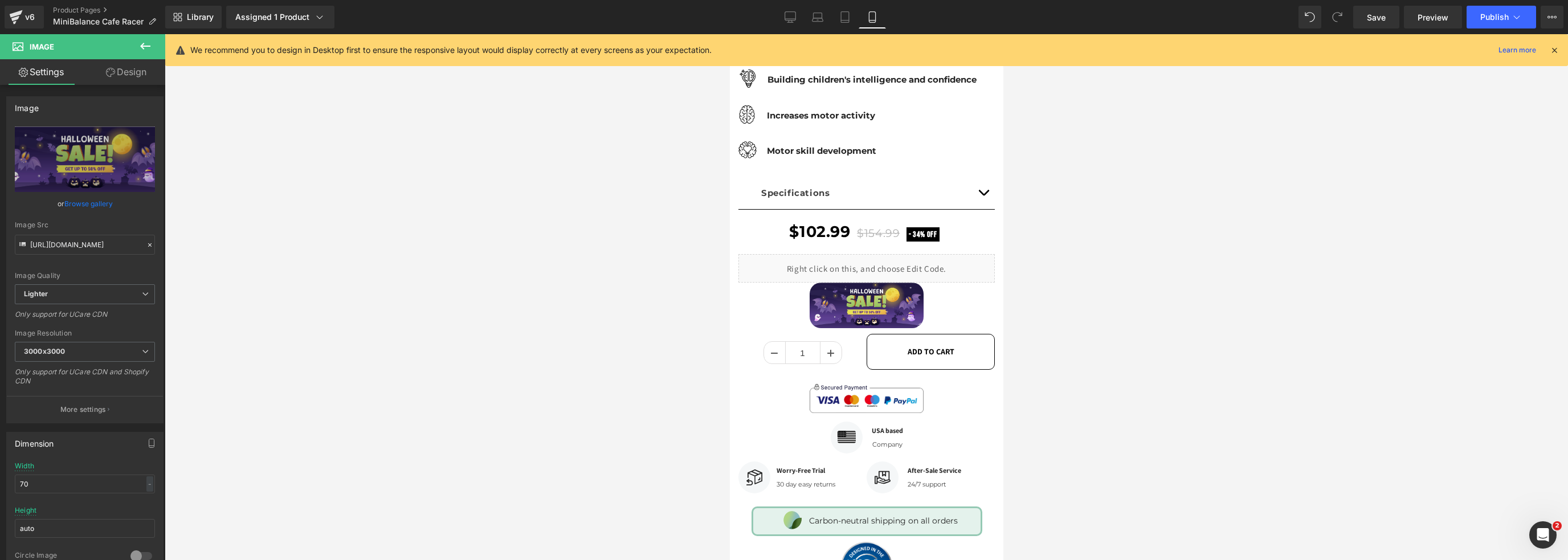
scroll to position [298, 0]
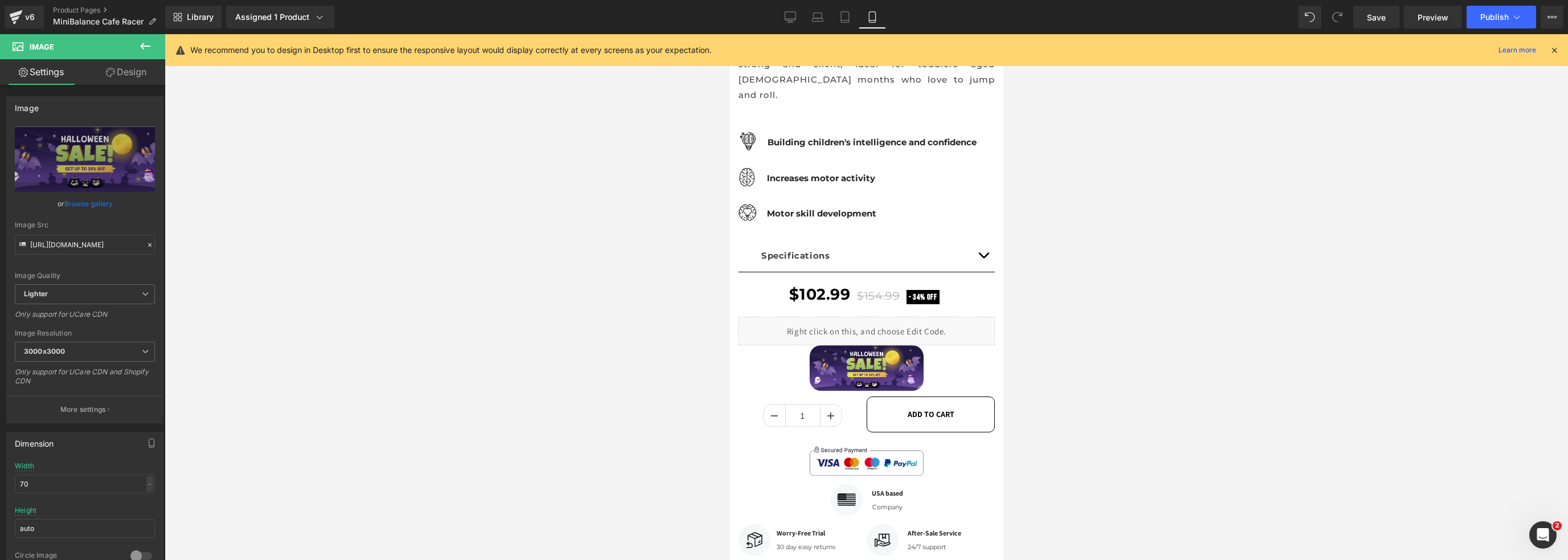
drag, startPoint x: 999, startPoint y: 217, endPoint x: 1766, endPoint y: 144, distance: 770.5
click at [1367, 13] on link "Save" at bounding box center [1376, 17] width 46 height 23
click at [1476, 15] on button "Publish" at bounding box center [1501, 17] width 70 height 23
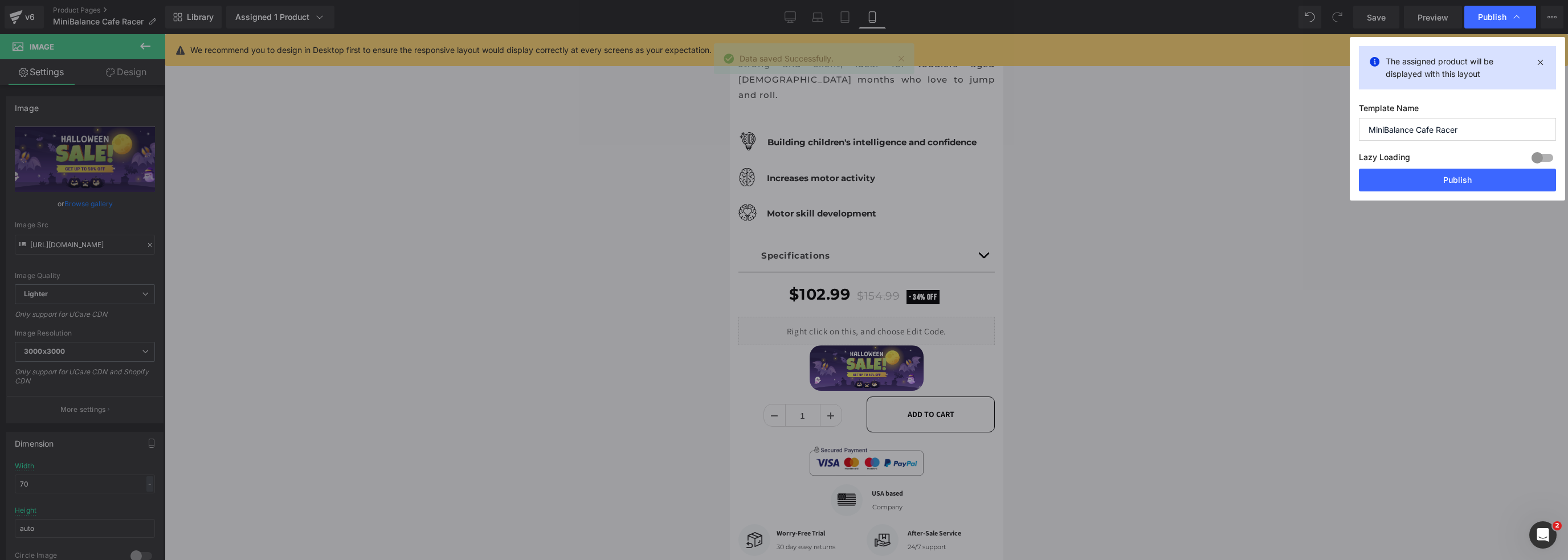
click at [1442, 176] on button "Publish" at bounding box center [1457, 180] width 197 height 23
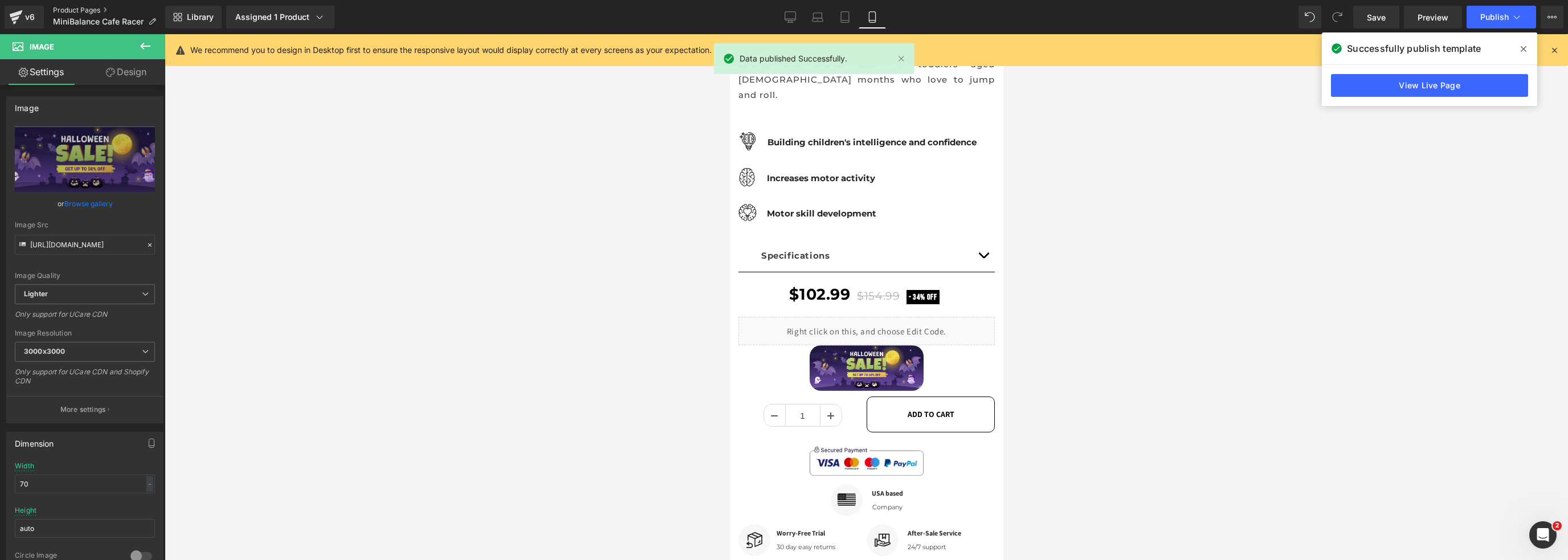
drag, startPoint x: 64, startPoint y: 6, endPoint x: 61, endPoint y: 13, distance: 7.6
click at [64, 6] on link "Product Pages" at bounding box center [109, 11] width 112 height 9
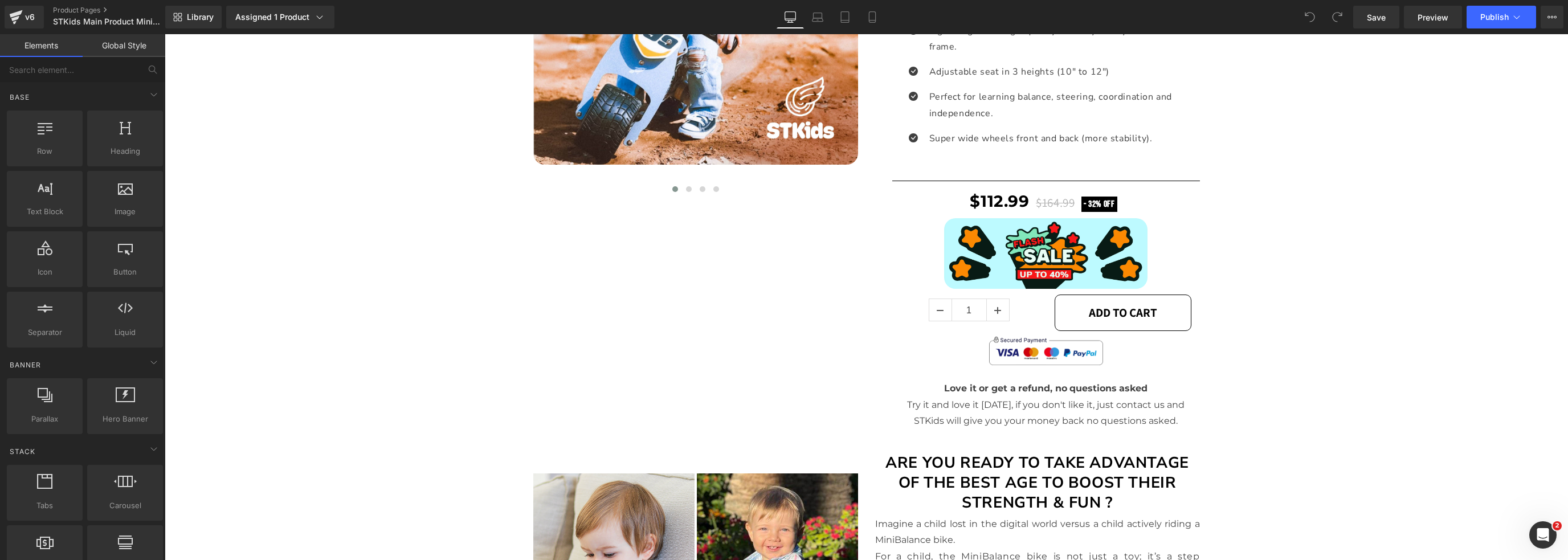
scroll to position [604, 0]
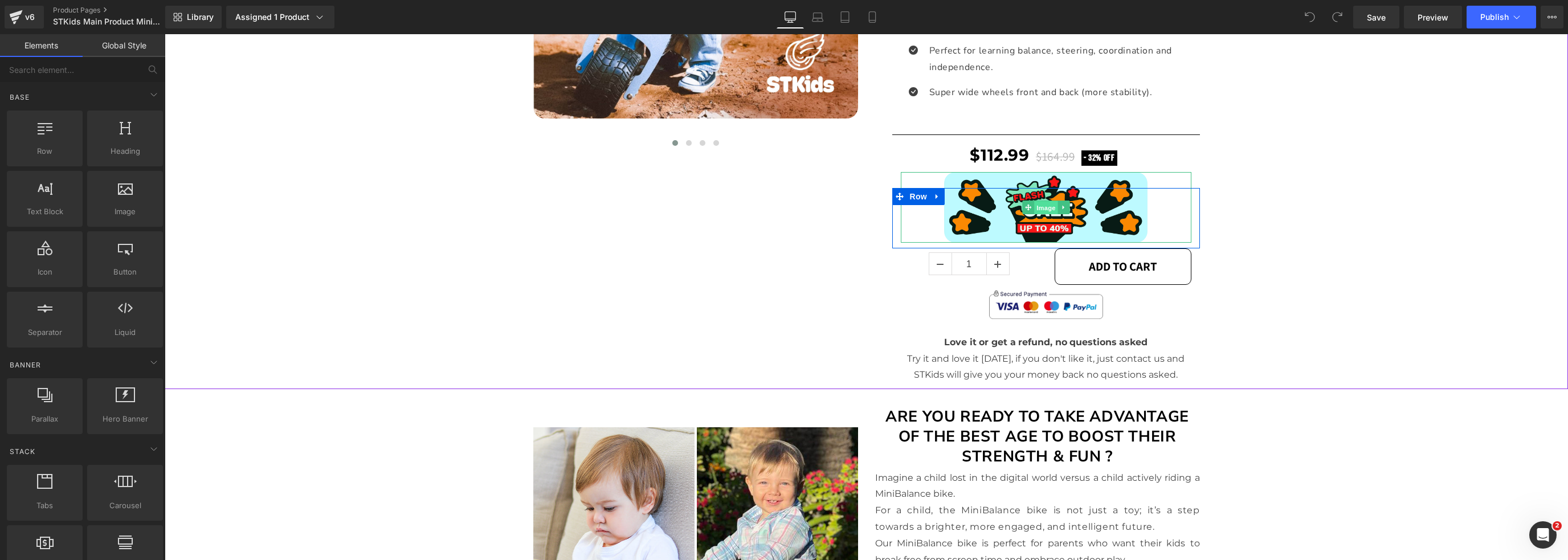
click at [1044, 206] on span "Image" at bounding box center [1046, 208] width 24 height 13
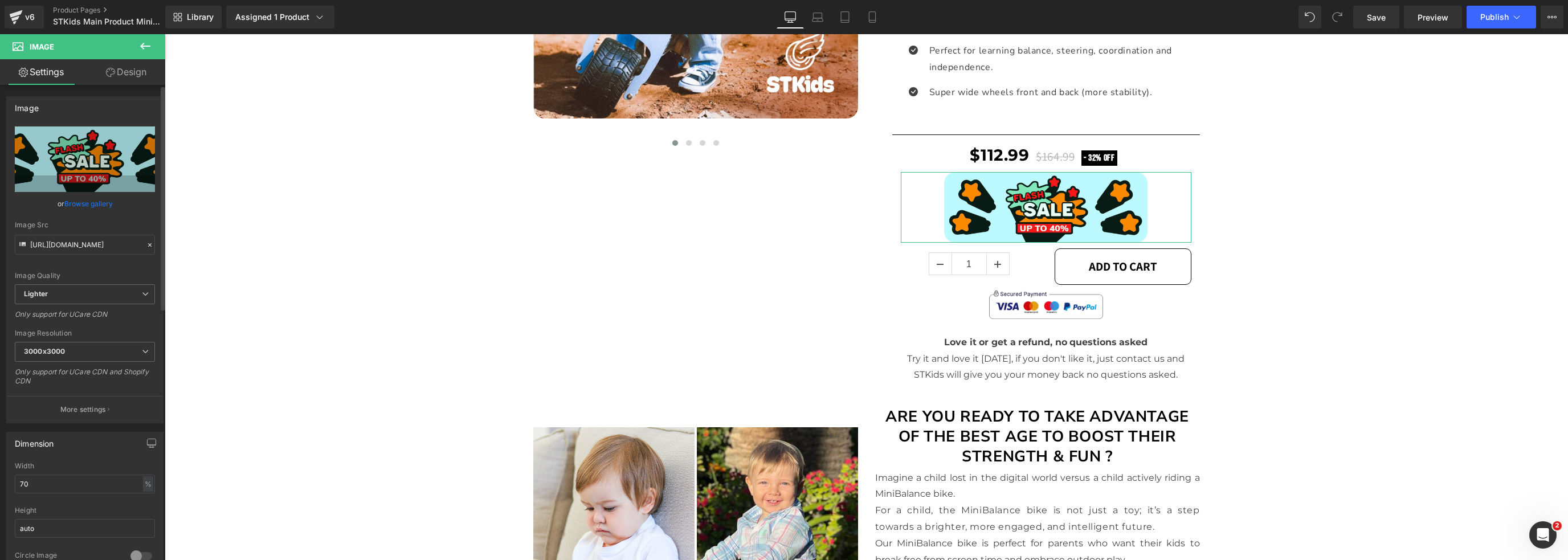
click at [78, 201] on link "Browse gallery" at bounding box center [88, 204] width 48 height 20
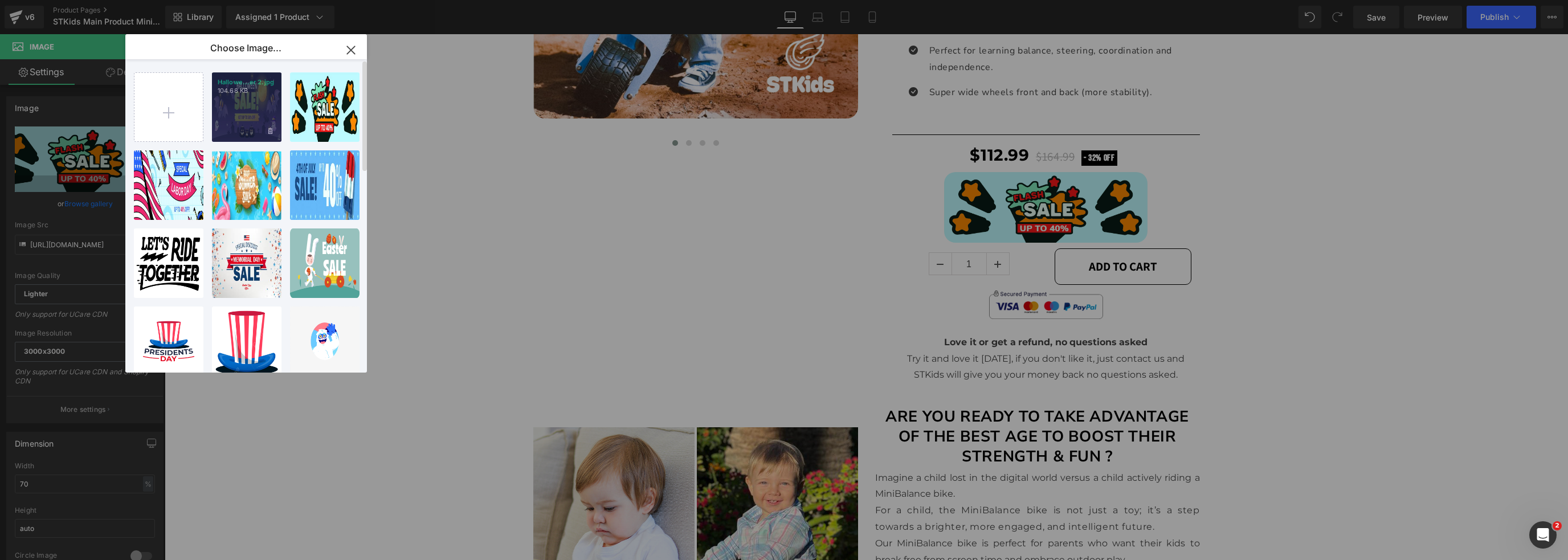
click at [227, 113] on div "Hallowe...er 2.jpg 104.68 KB" at bounding box center [247, 107] width 70 height 69
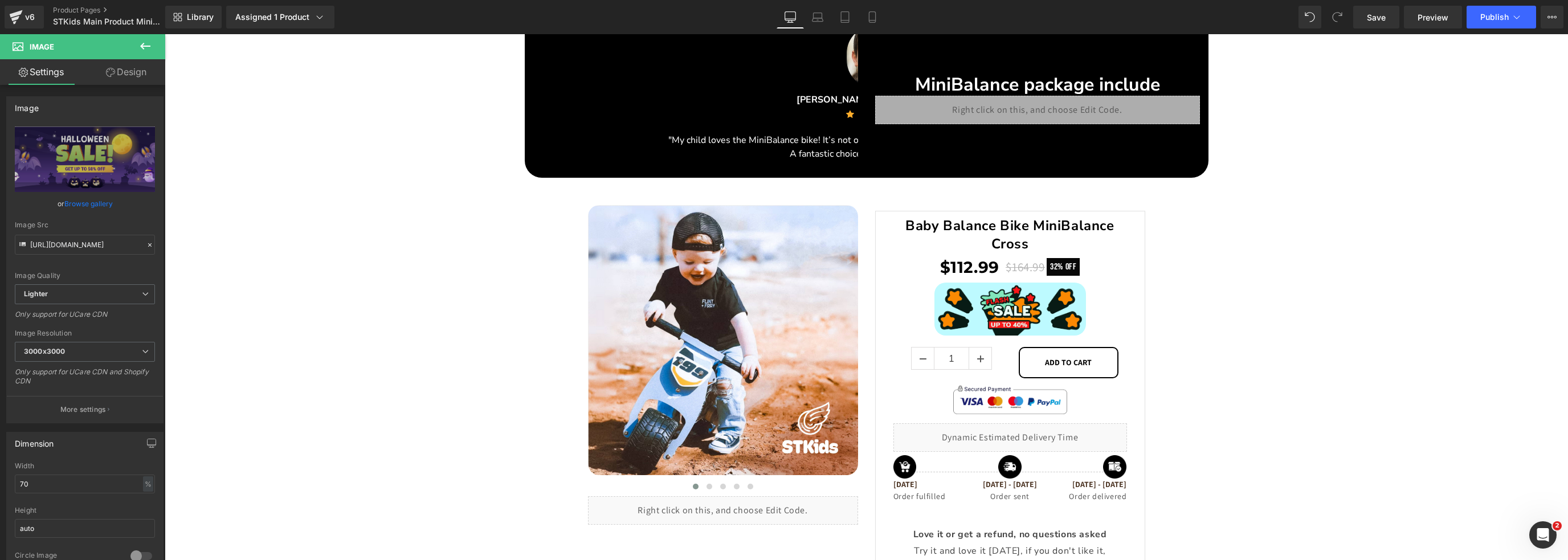
scroll to position [1995, 0]
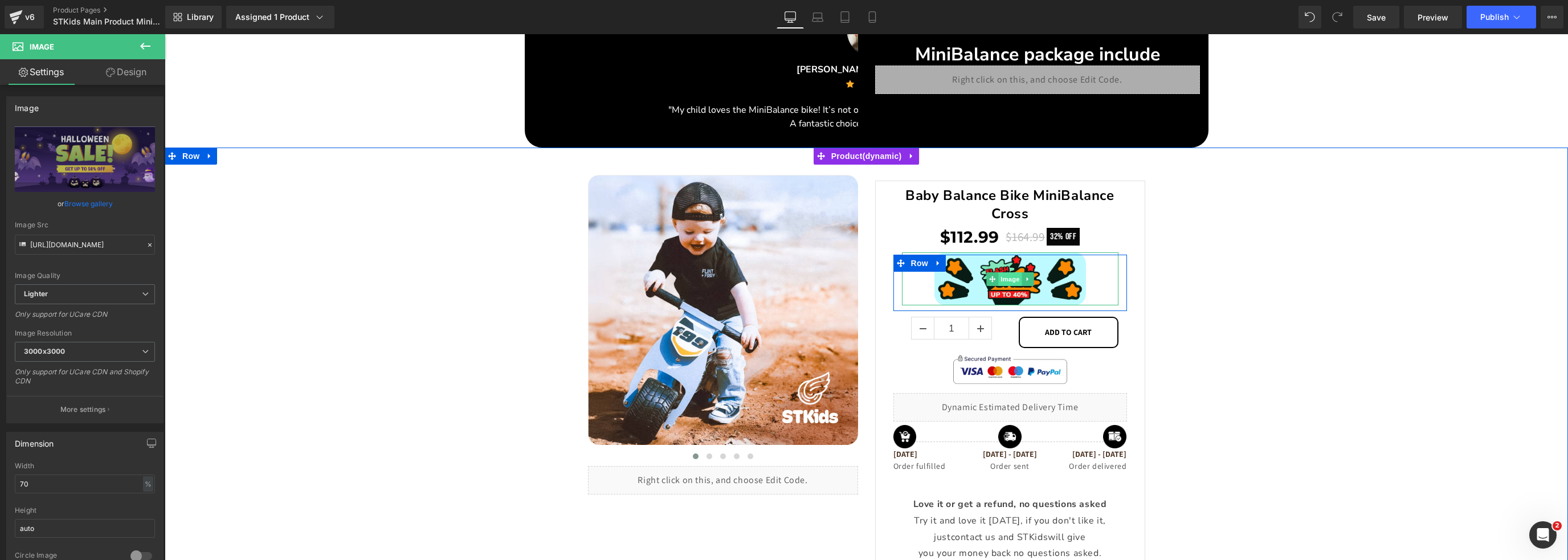
click at [1010, 273] on span "Image" at bounding box center [1010, 279] width 24 height 13
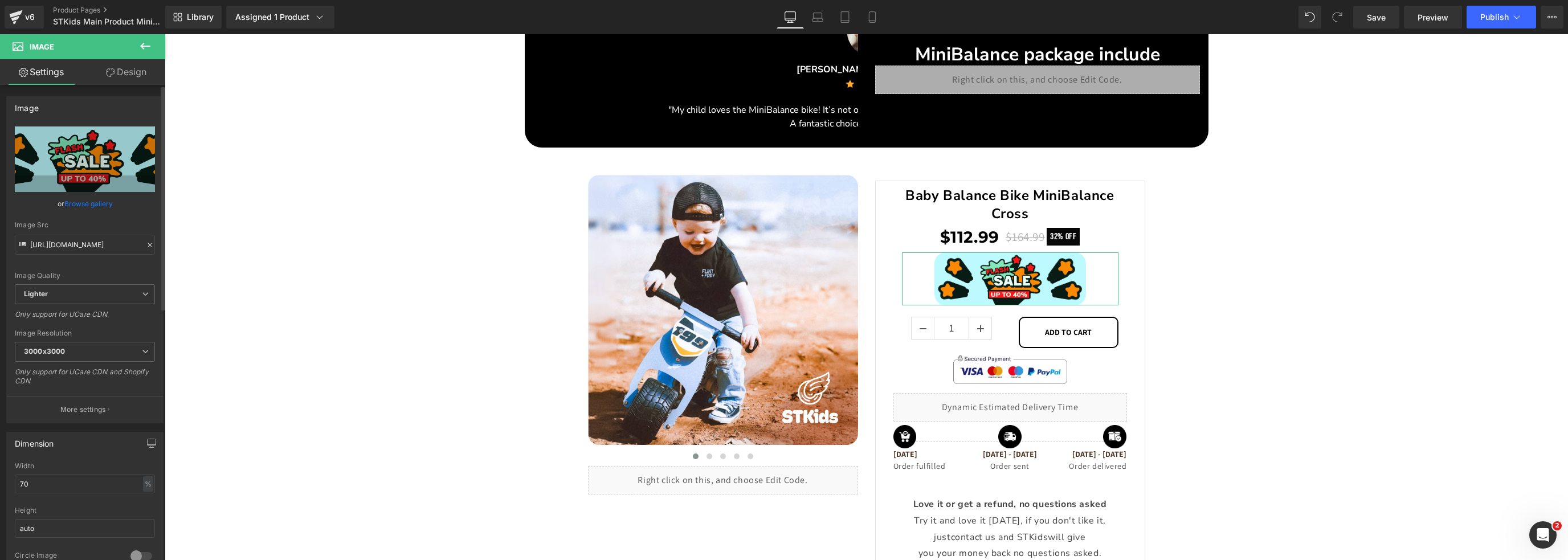
click at [102, 206] on link "Browse gallery" at bounding box center [88, 204] width 48 height 20
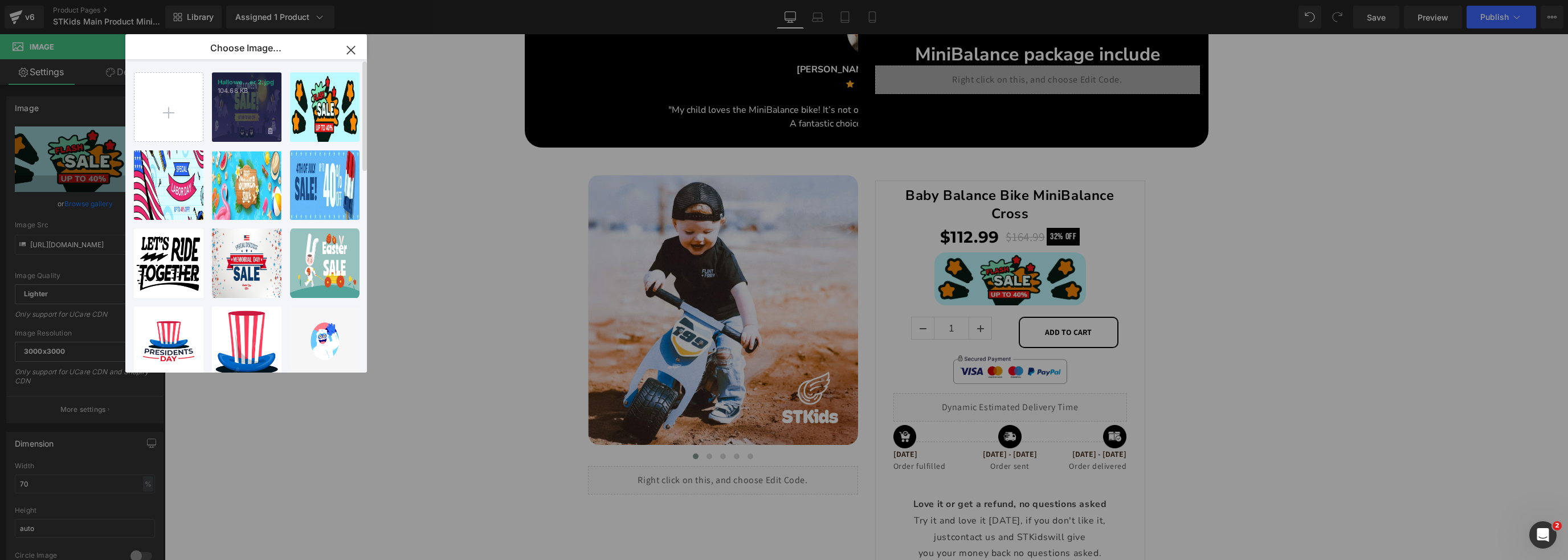
click at [242, 114] on div "Hallowe...er 2.jpg 104.68 KB" at bounding box center [247, 107] width 70 height 69
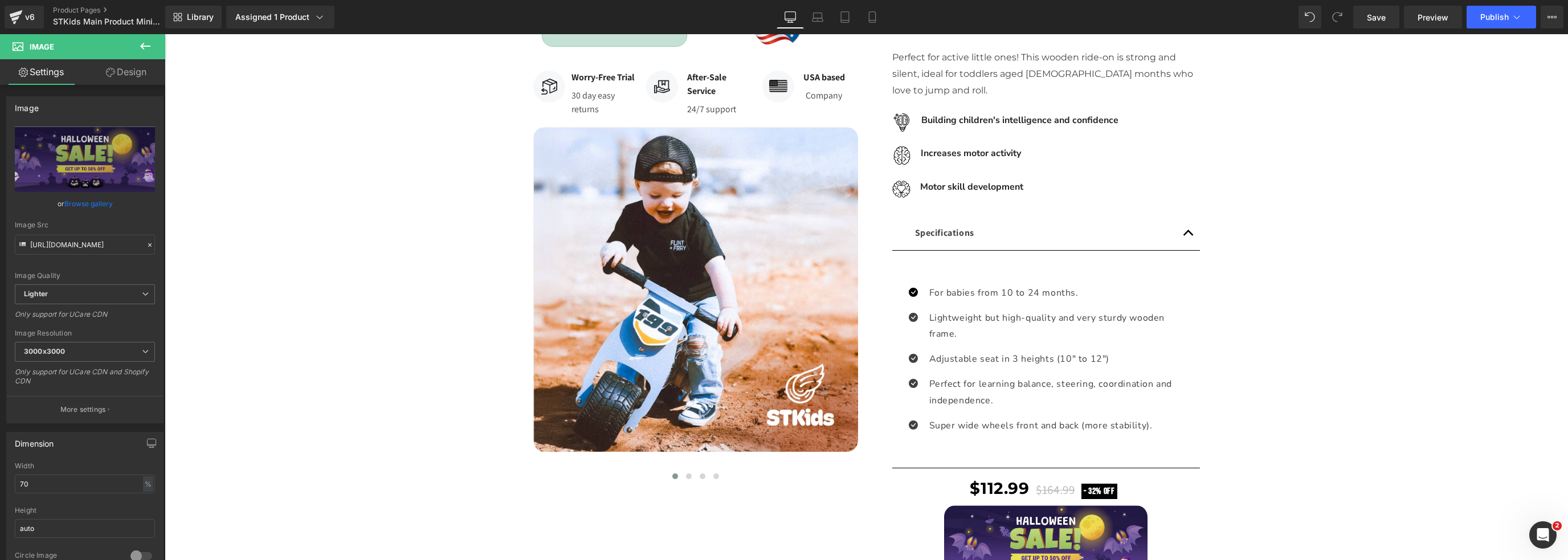
scroll to position [0, 0]
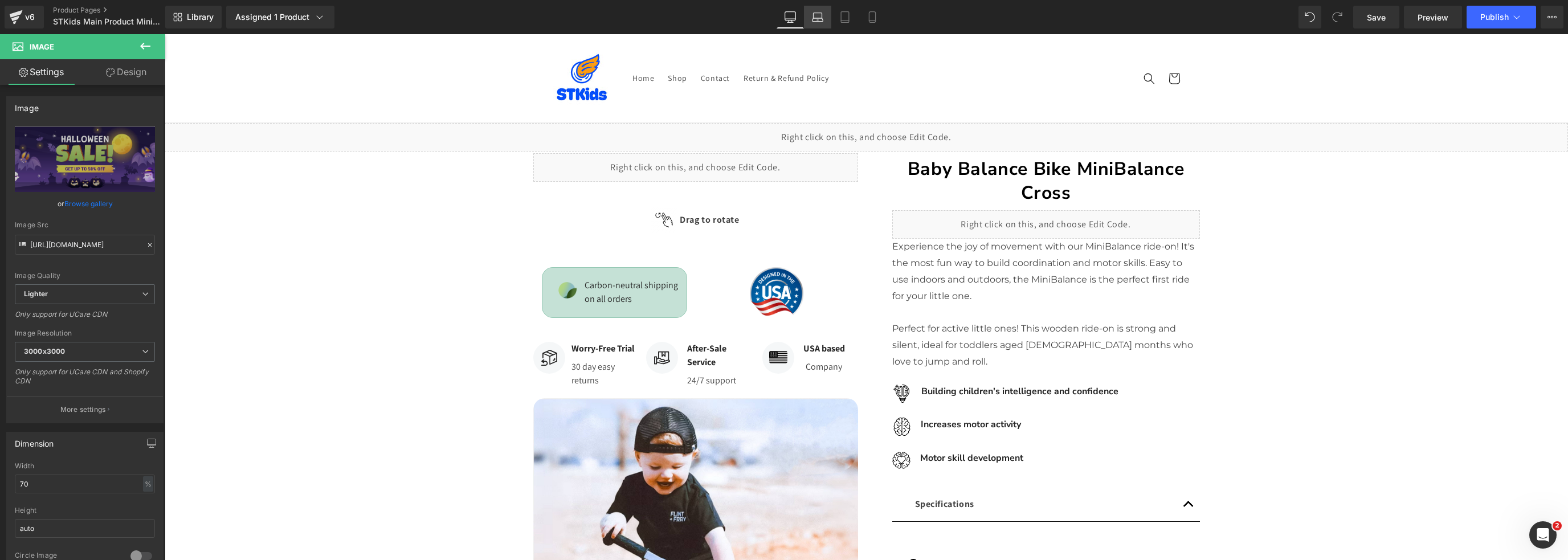
click at [818, 21] on icon at bounding box center [817, 17] width 11 height 11
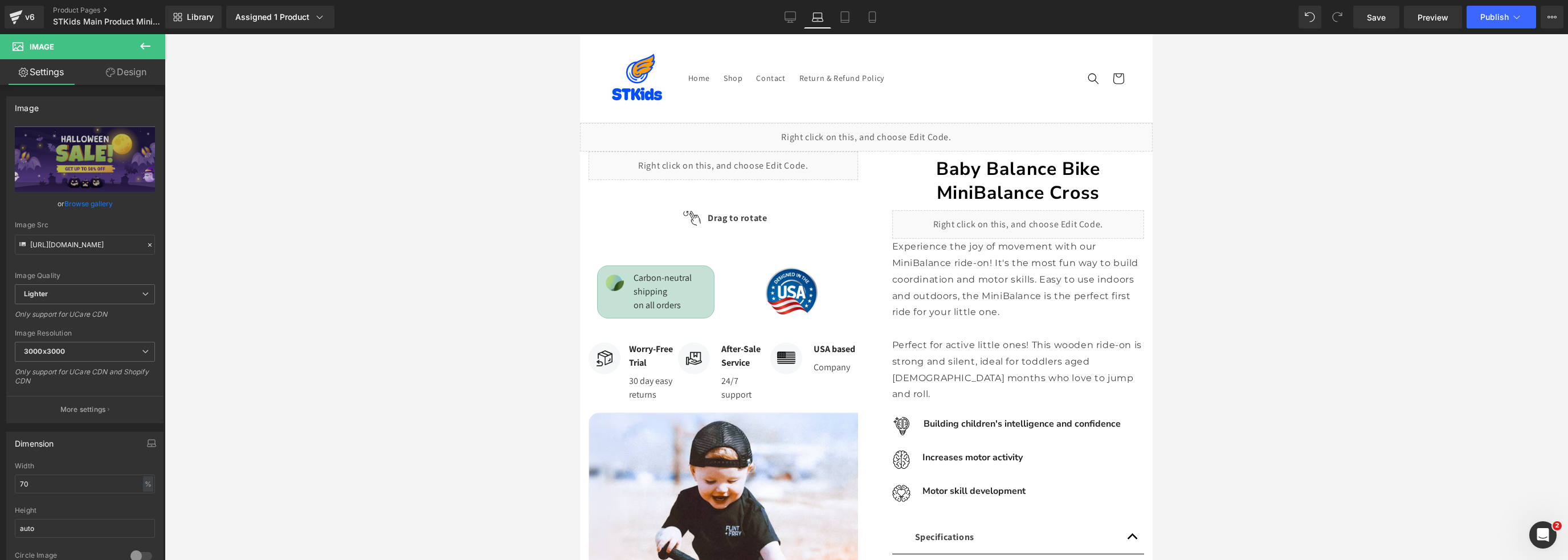
scroll to position [2136, 0]
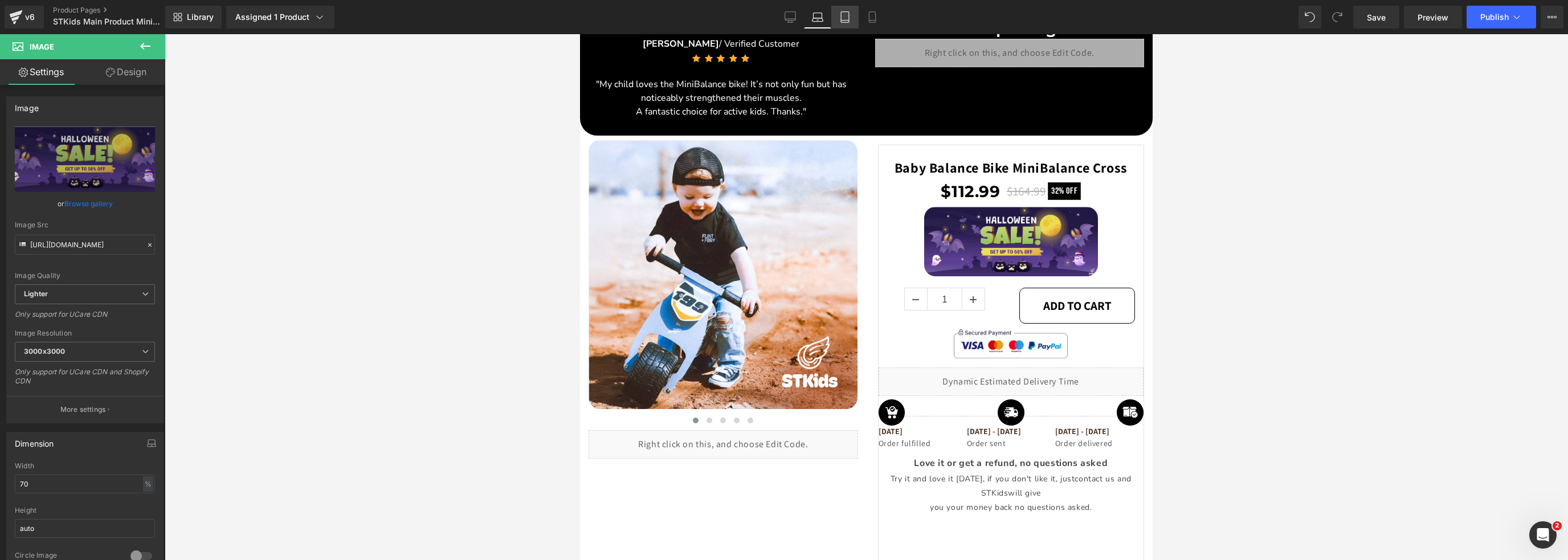
click at [843, 11] on icon at bounding box center [845, 17] width 11 height 11
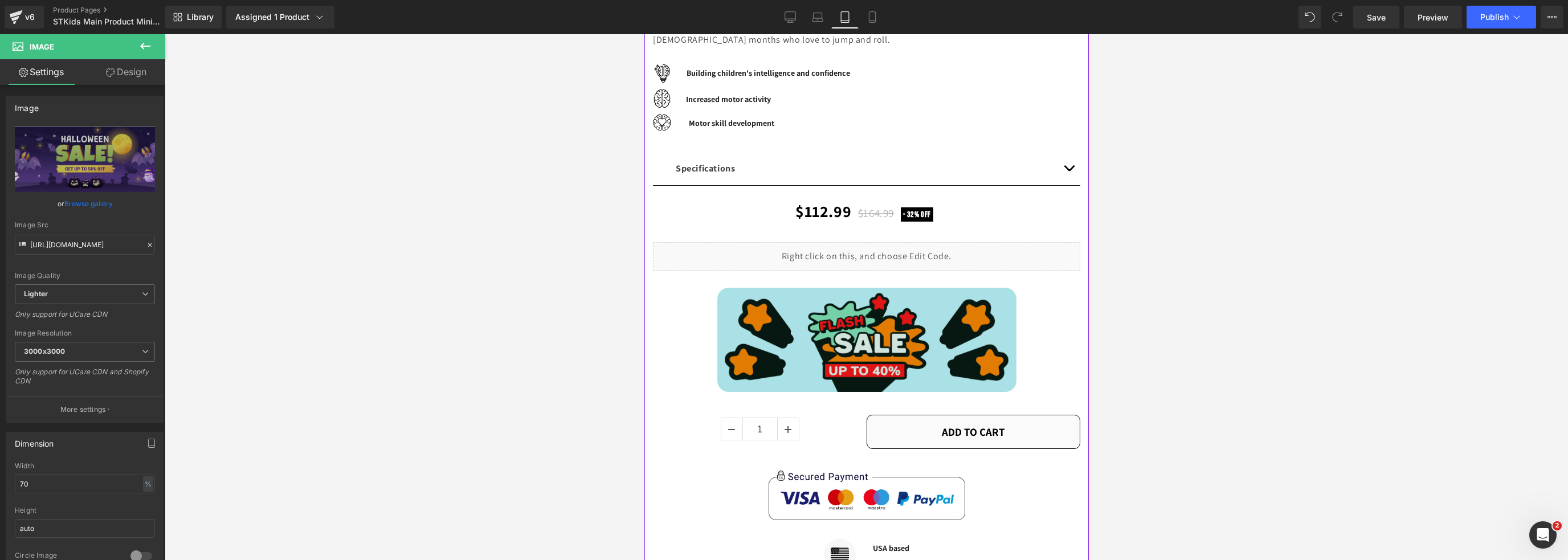
scroll to position [322, 0]
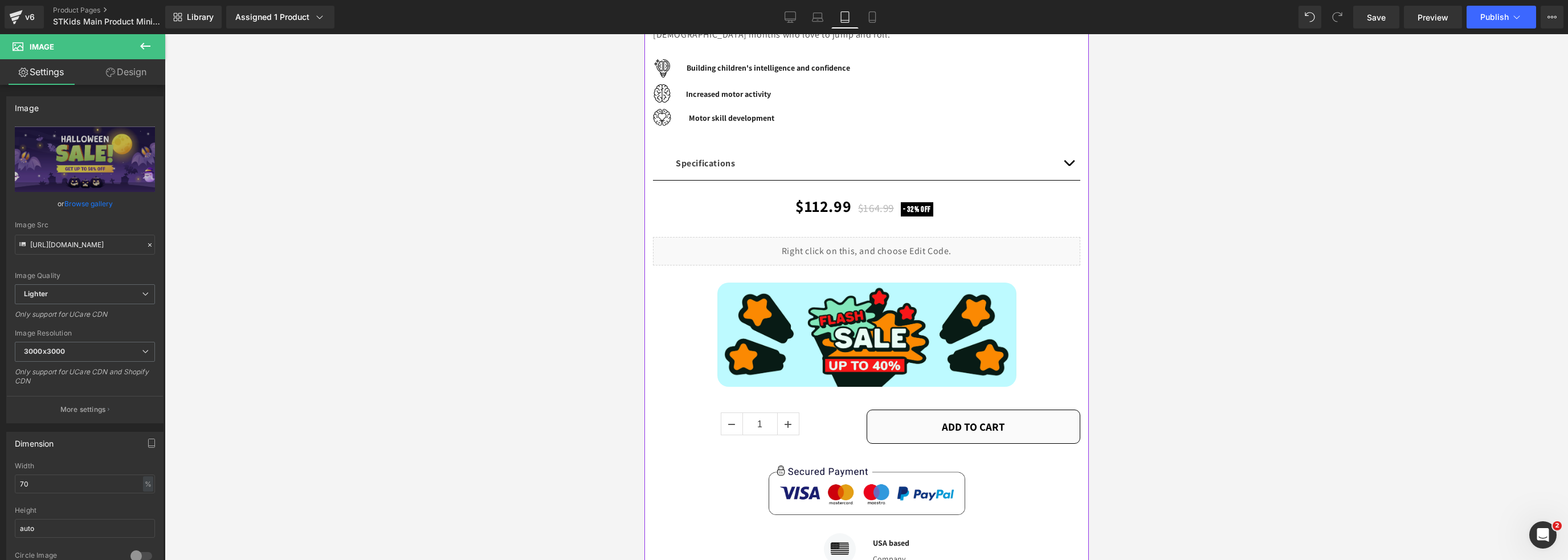
click at [857, 325] on div "Image" at bounding box center [866, 335] width 427 height 104
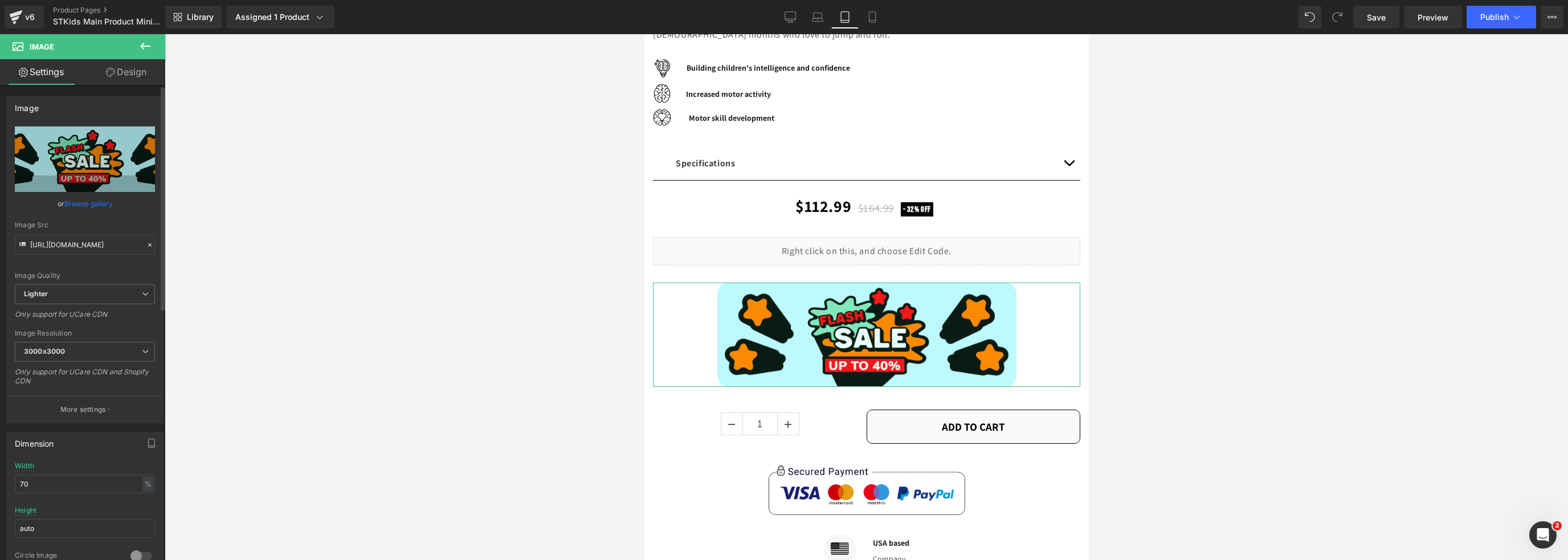
click at [72, 202] on link "Browse gallery" at bounding box center [88, 204] width 48 height 20
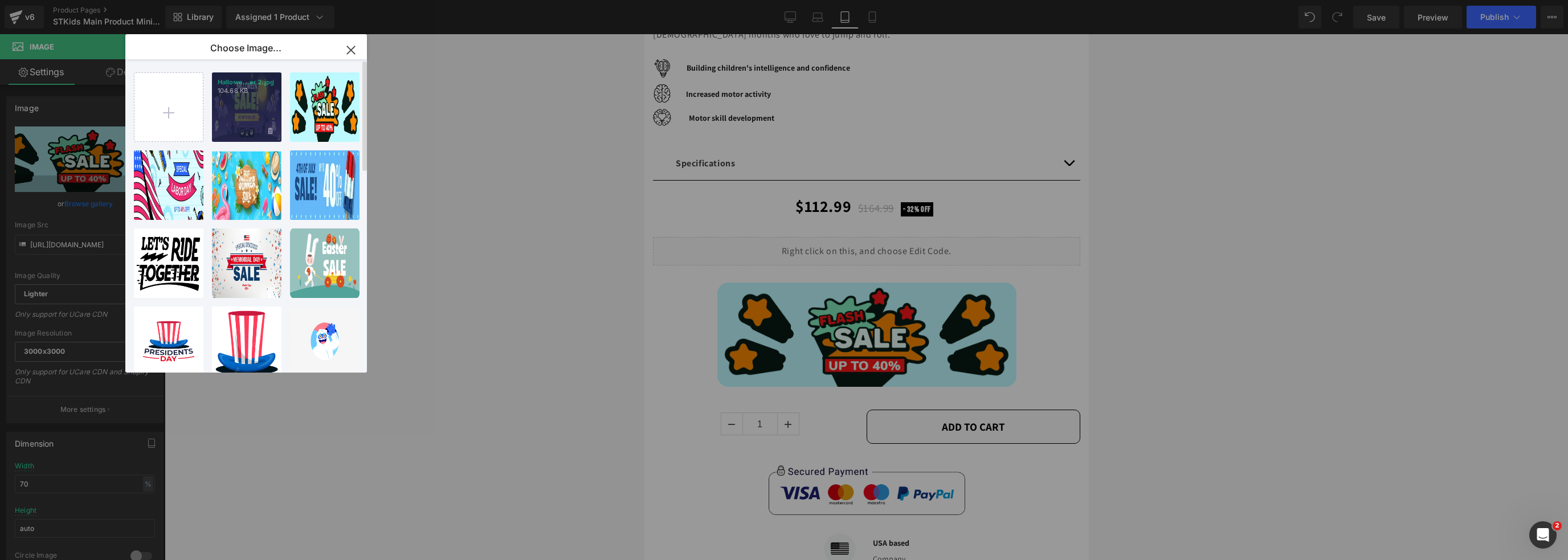
click at [245, 103] on div "Hallowe...er 2.jpg 104.68 KB" at bounding box center [247, 107] width 70 height 69
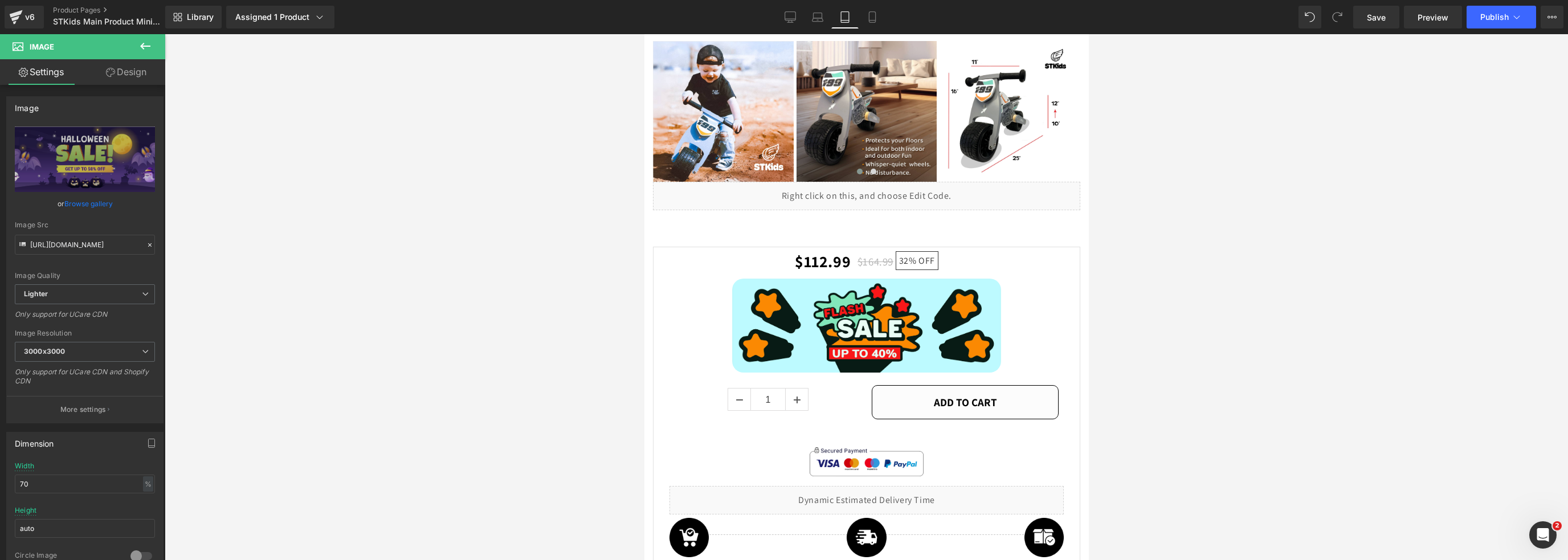
scroll to position [1945, 0]
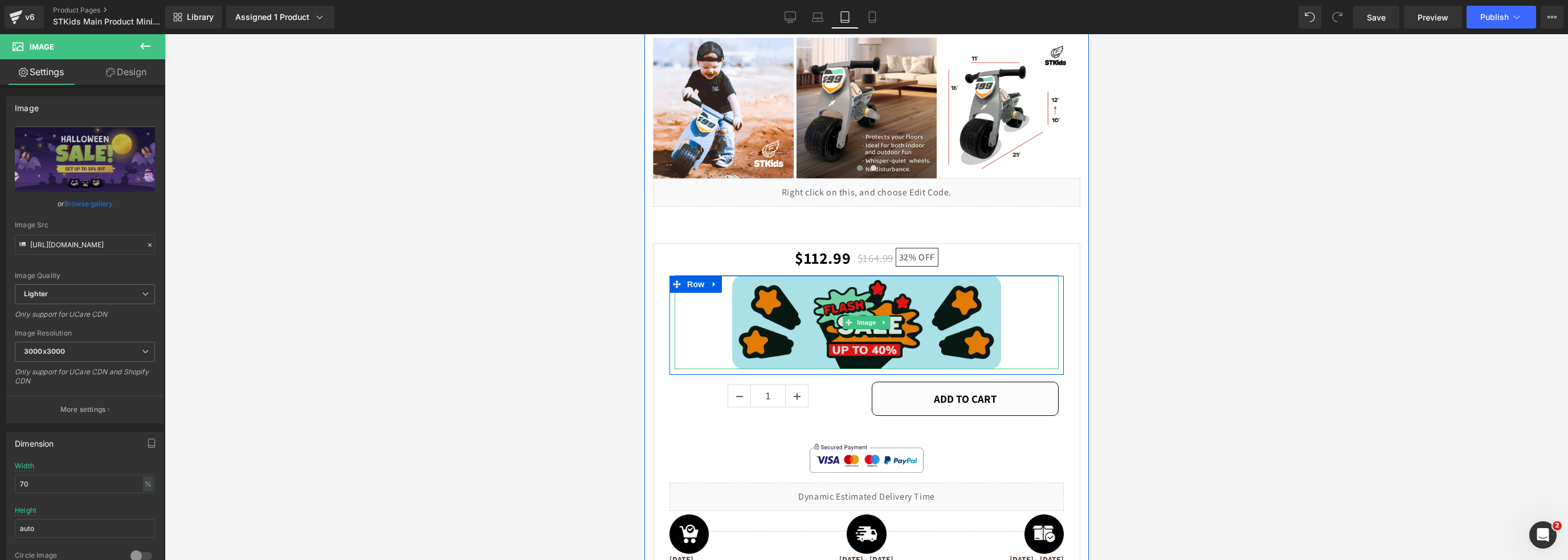
click at [856, 299] on img at bounding box center [866, 322] width 269 height 94
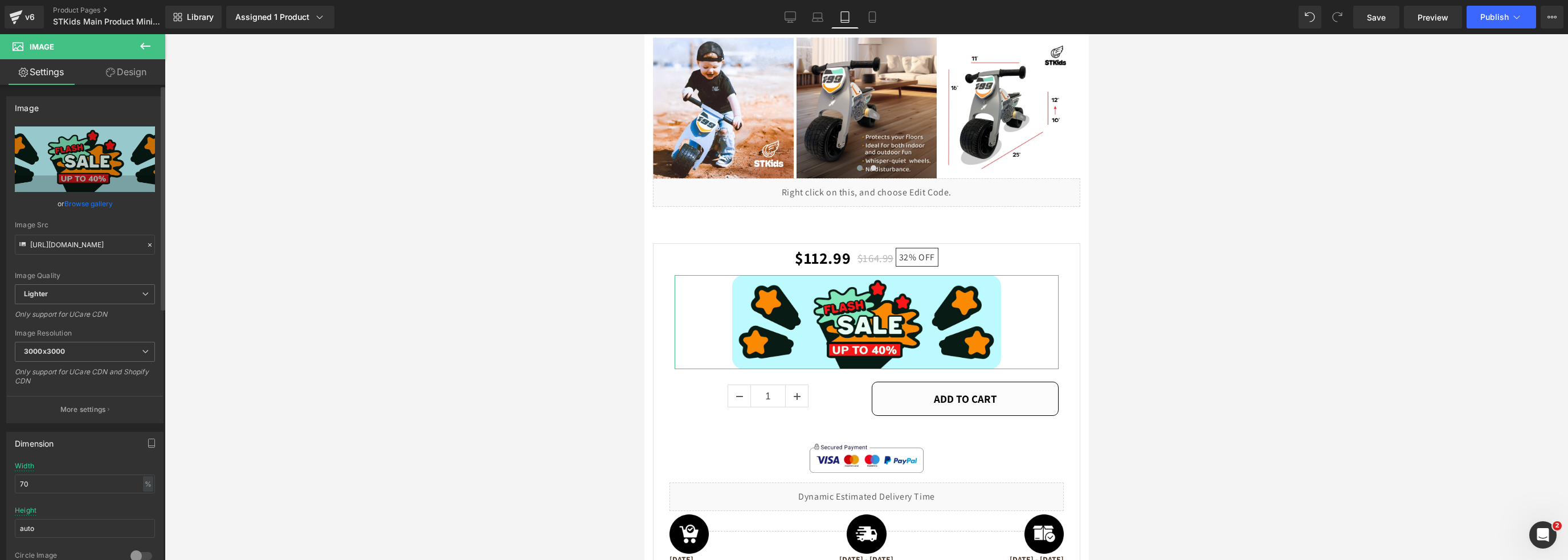
click at [80, 206] on link "Browse gallery" at bounding box center [88, 204] width 48 height 20
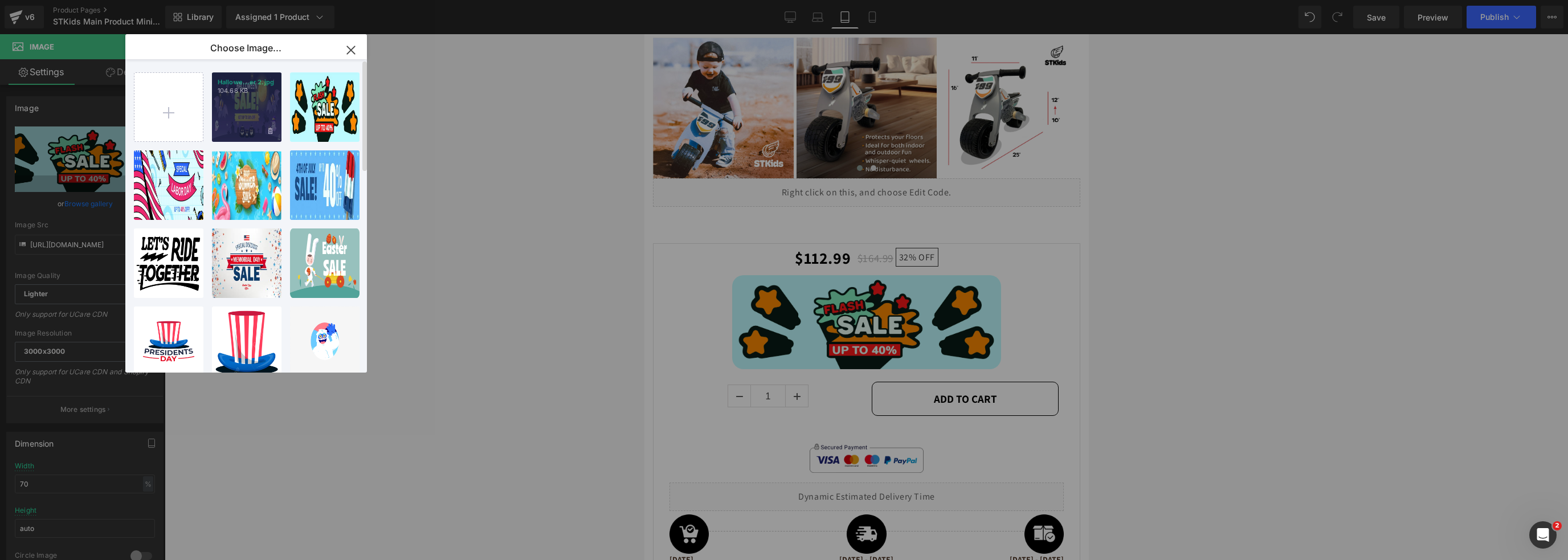
click at [233, 109] on div "Hallowe...er 2.jpg 104.68 KB" at bounding box center [247, 107] width 70 height 69
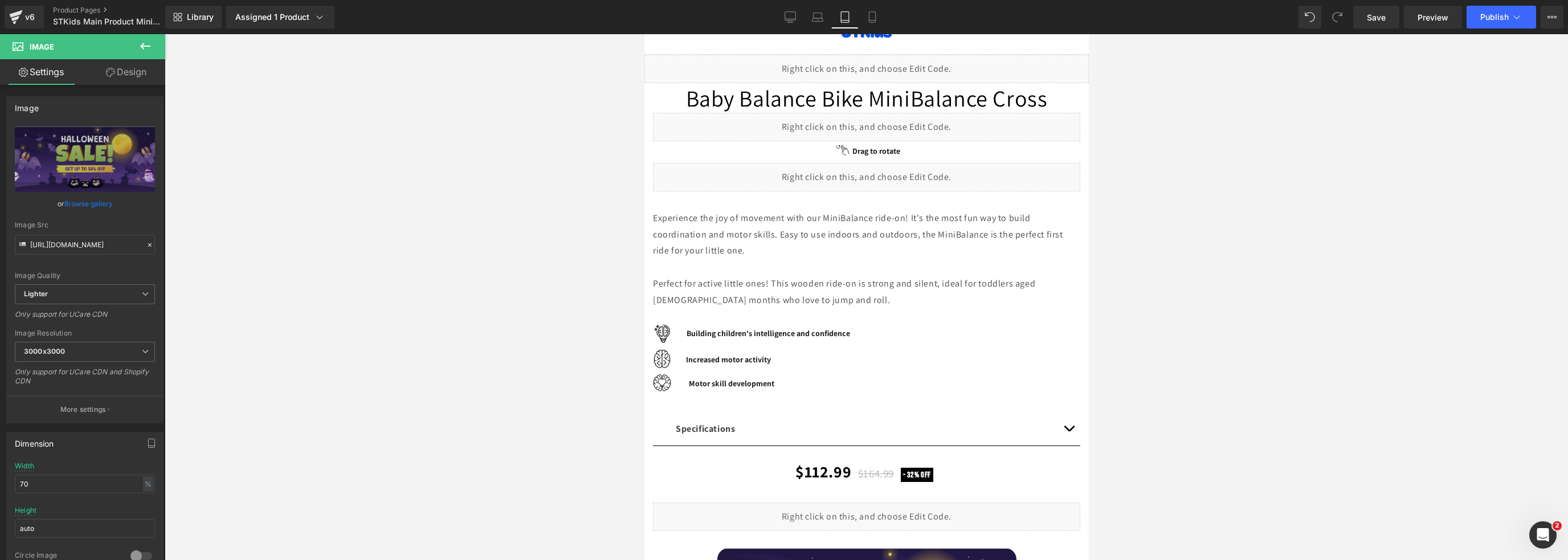
scroll to position [0, 0]
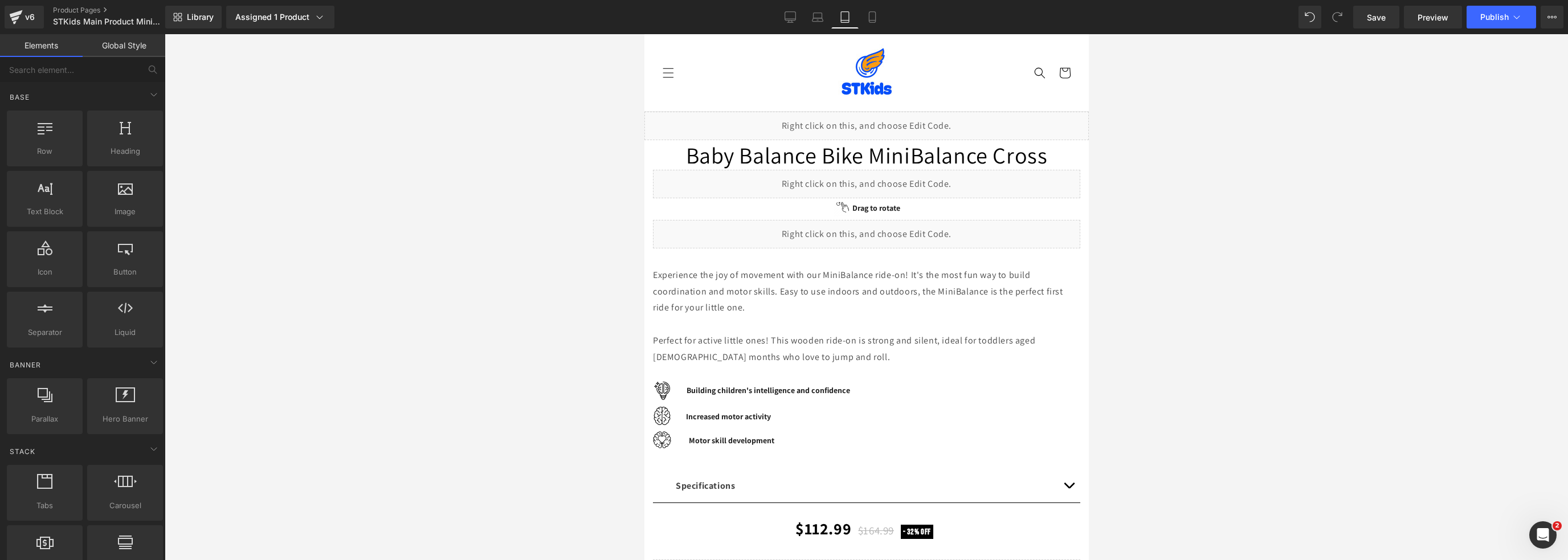
click at [1073, 94] on header "Home Shop Contact Return & Refund Policy Facebook Instagram Home Shop Contact R…" at bounding box center [866, 72] width 445 height 77
click at [869, 17] on icon at bounding box center [872, 17] width 11 height 11
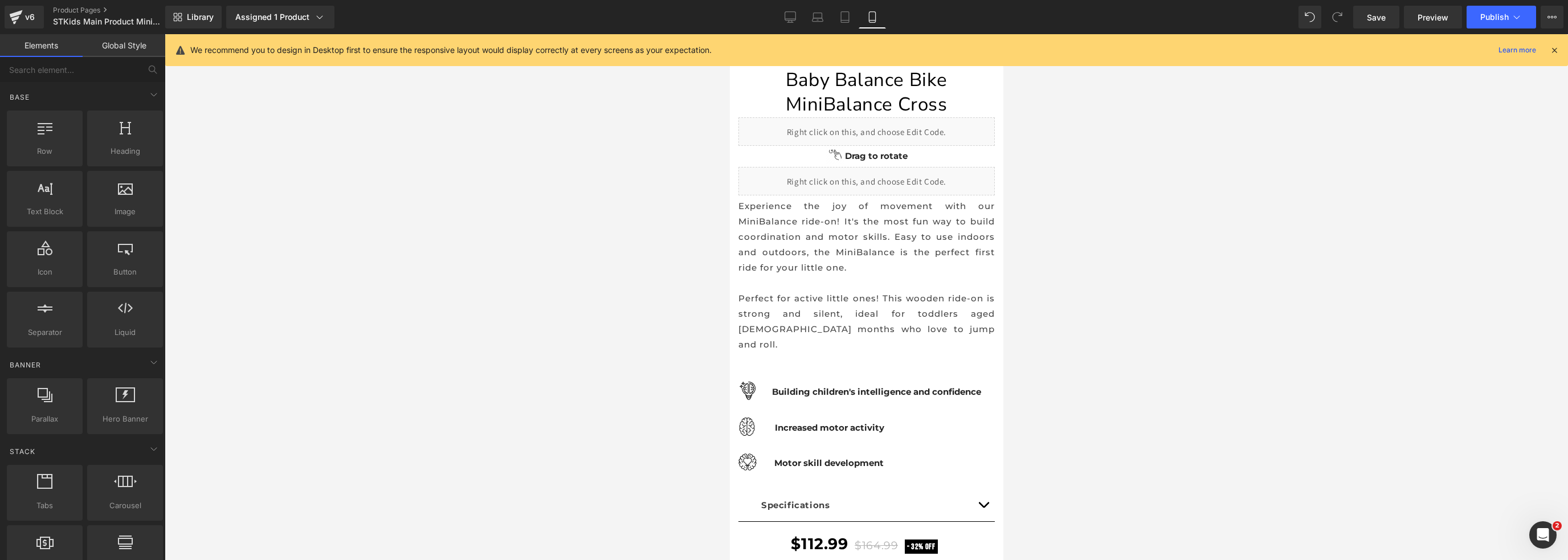
scroll to position [502, 0]
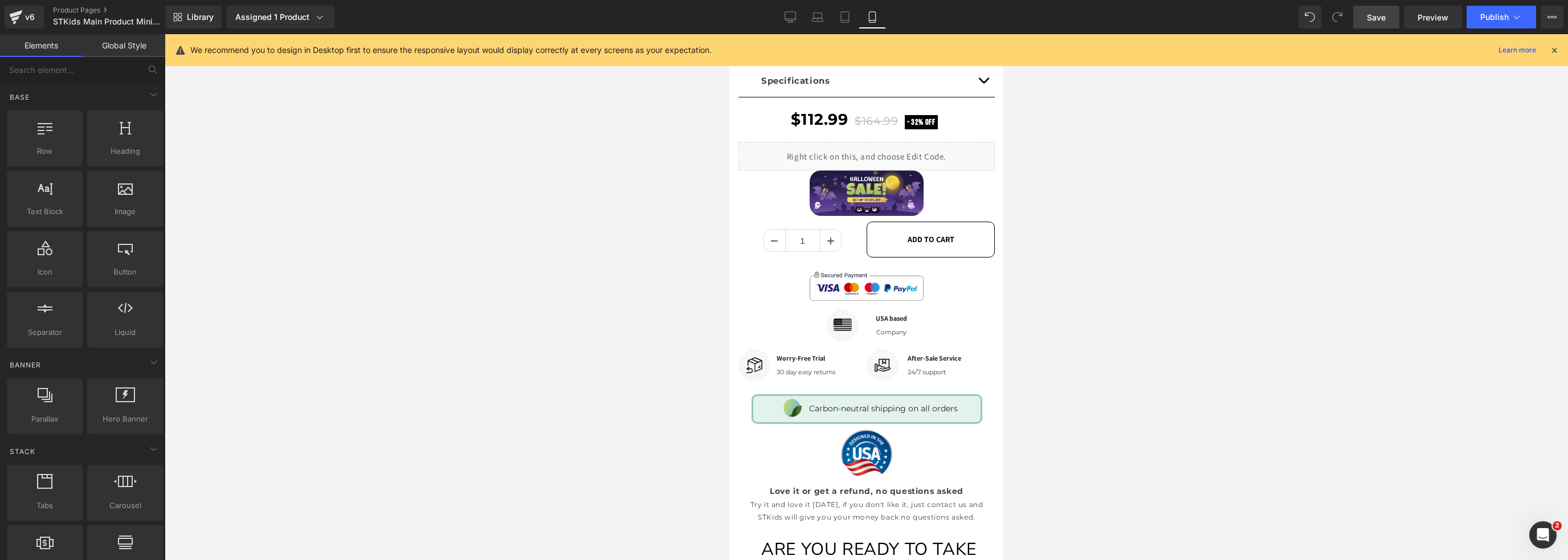
click at [1361, 16] on link "Save" at bounding box center [1376, 17] width 46 height 23
click at [1492, 15] on span "Publish" at bounding box center [1494, 17] width 29 height 9
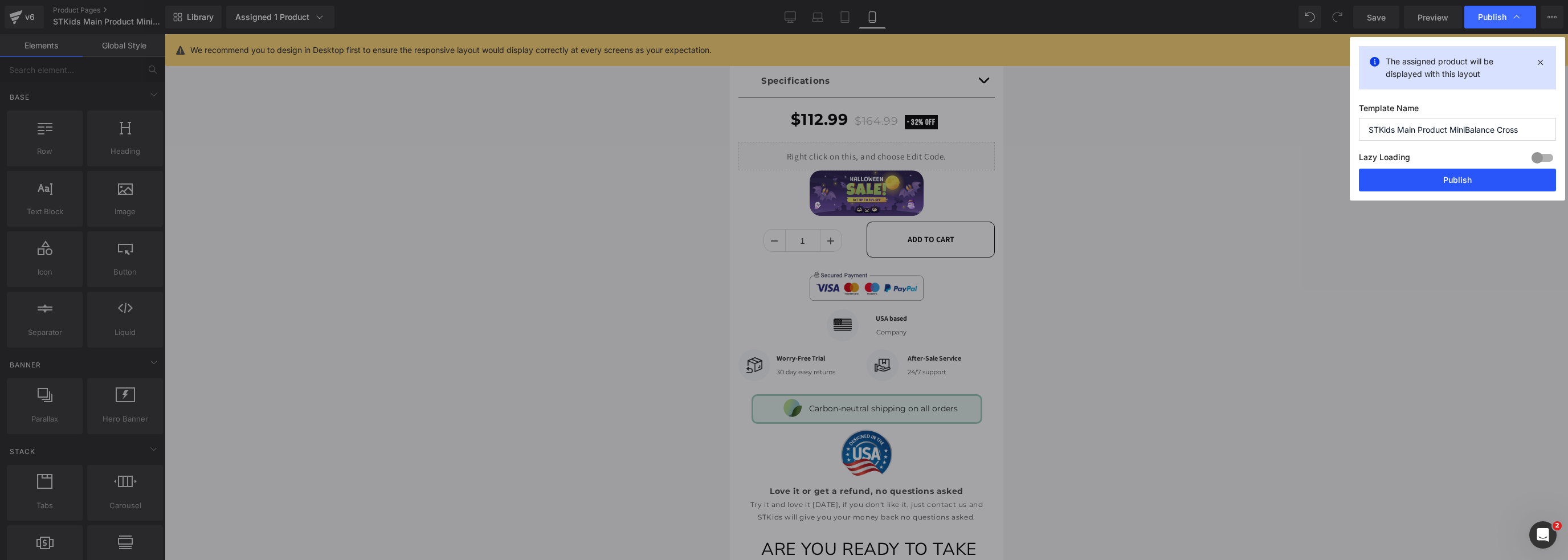
click at [1474, 180] on button "Publish" at bounding box center [1457, 180] width 197 height 23
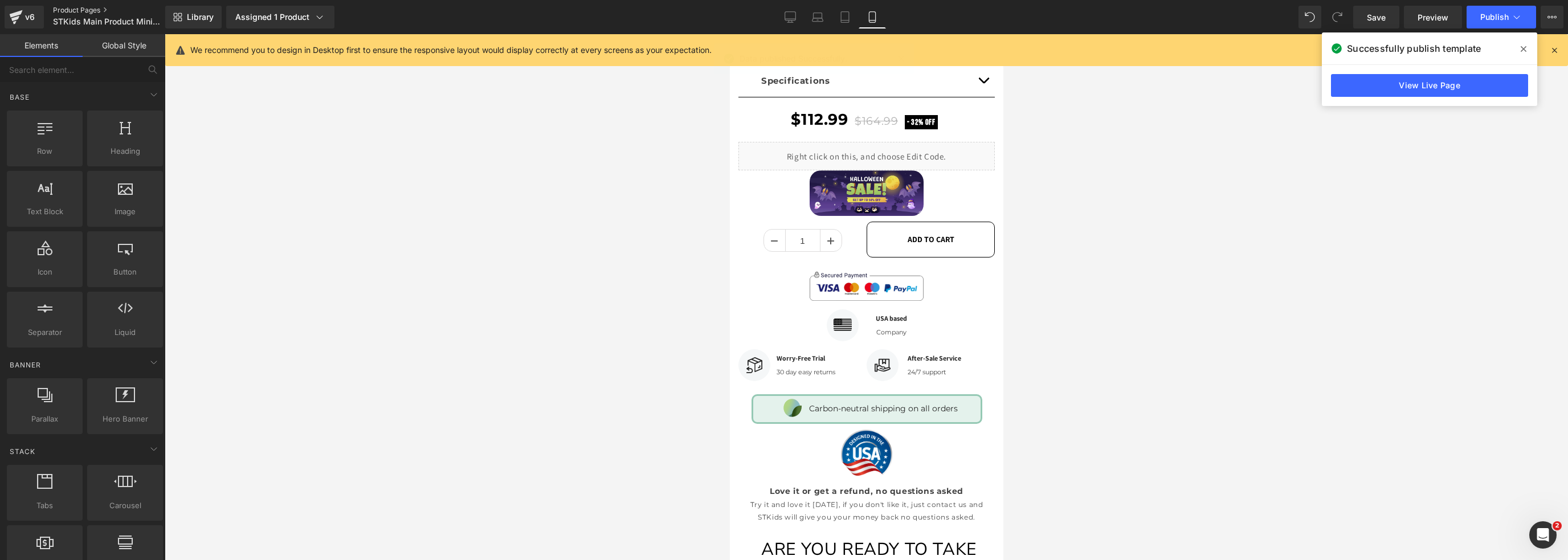
click at [96, 9] on link "Product Pages" at bounding box center [118, 11] width 131 height 9
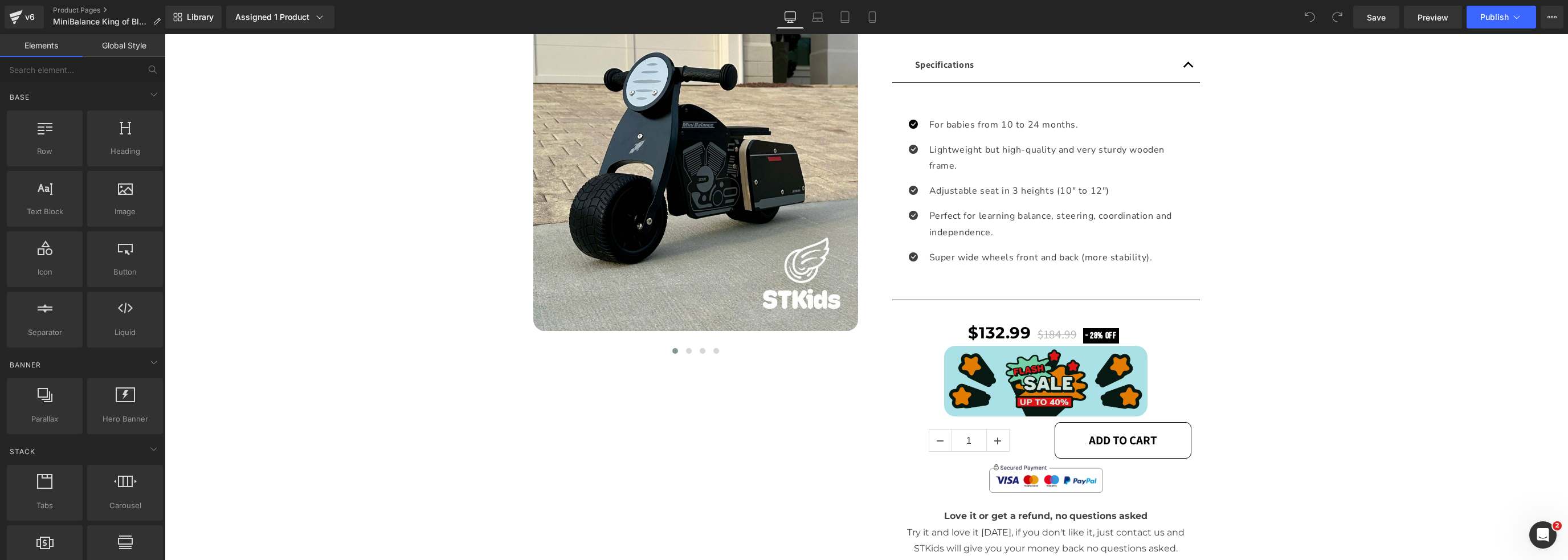
scroll to position [418, 0]
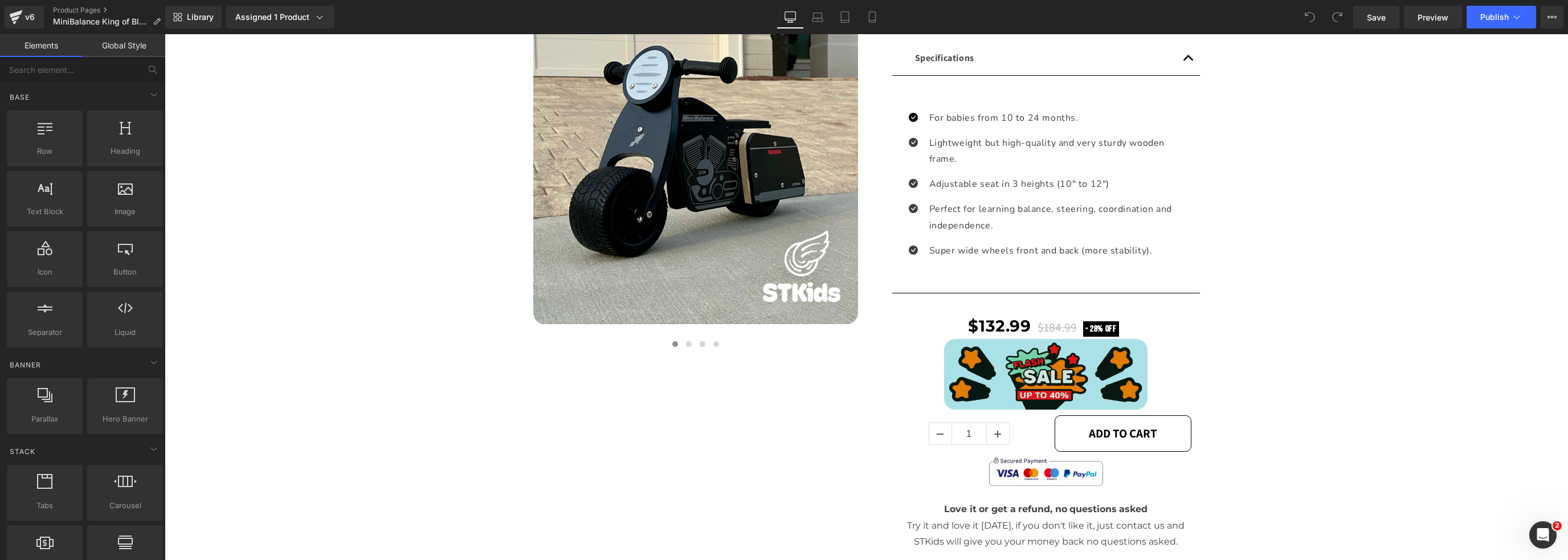
click at [1048, 352] on img at bounding box center [1046, 374] width 203 height 71
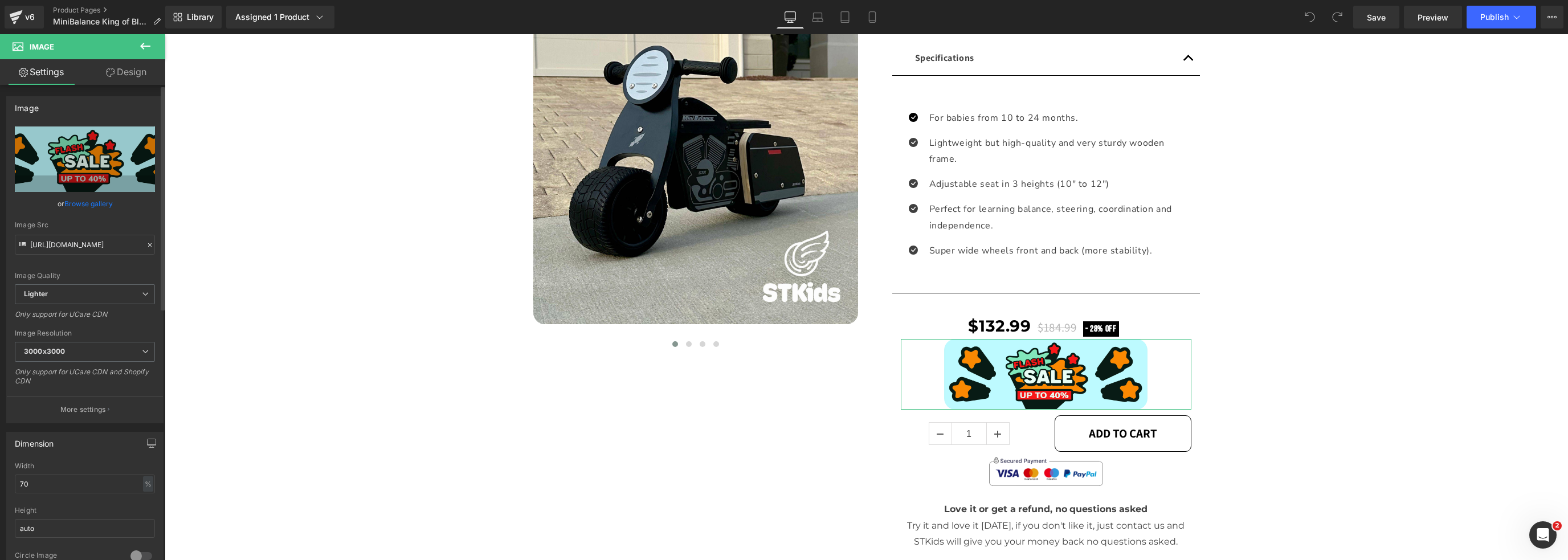
click at [89, 200] on link "Browse gallery" at bounding box center [88, 204] width 48 height 20
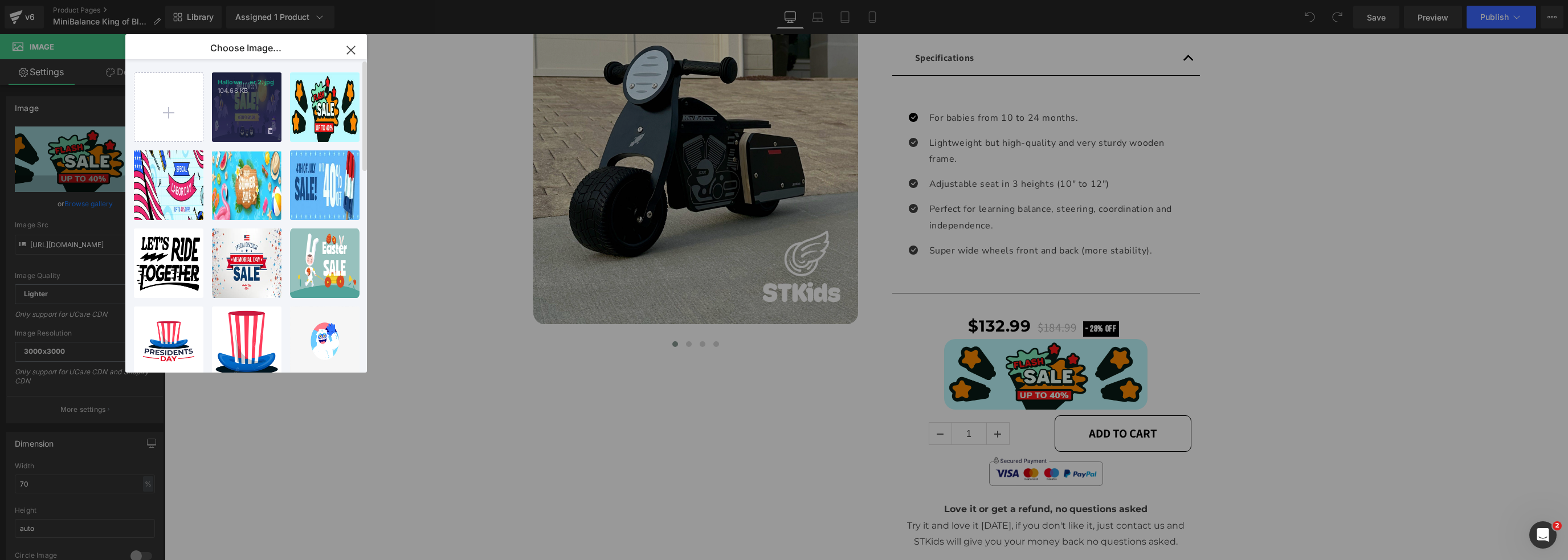
click at [229, 102] on div "Hallowe...er 2.jpg 104.68 KB" at bounding box center [247, 107] width 70 height 69
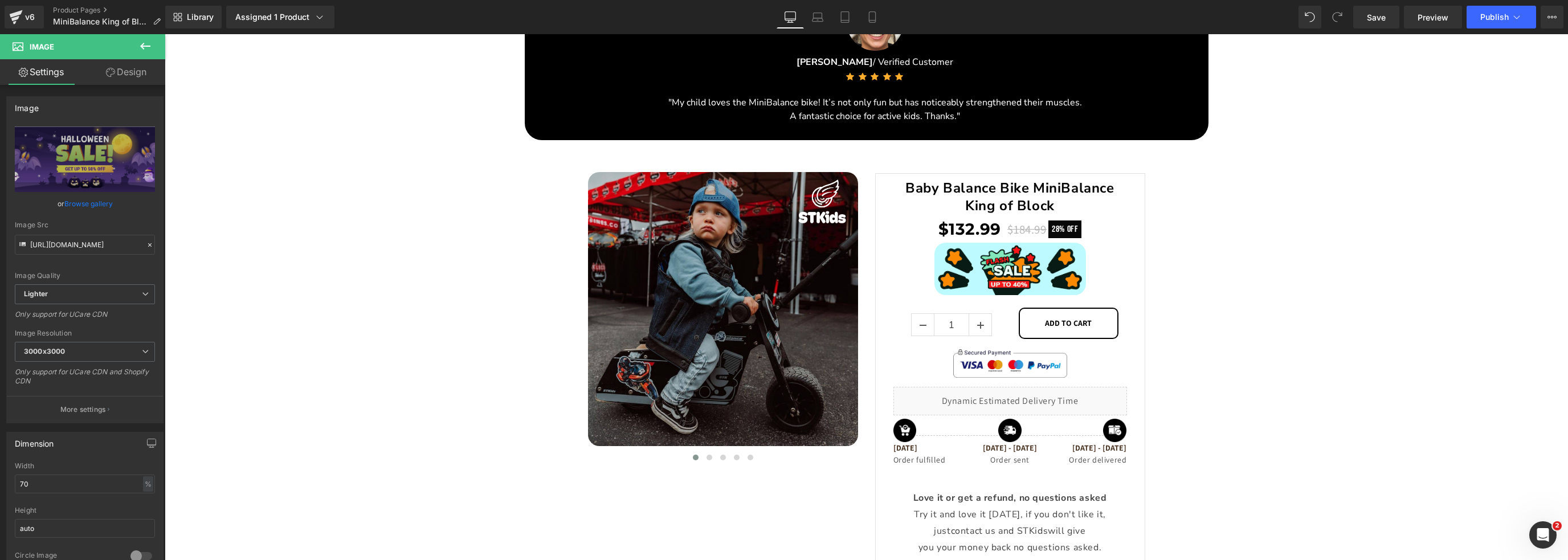
scroll to position [2002, 0]
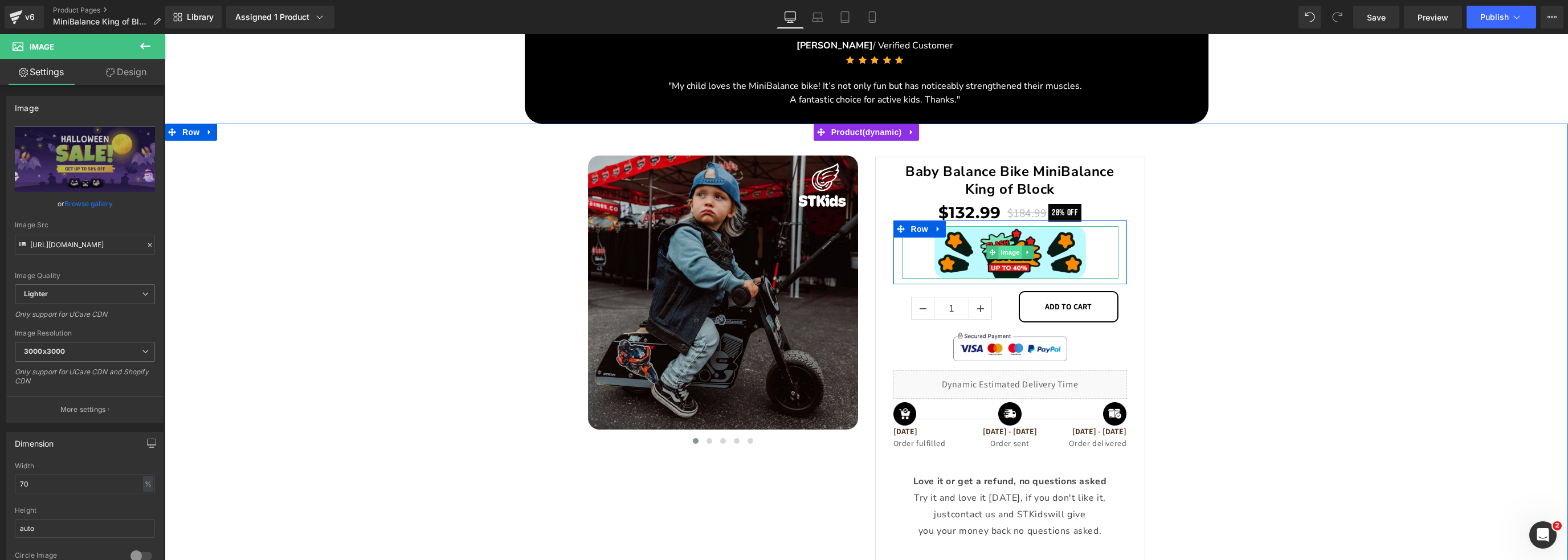
click at [1002, 251] on span "Image" at bounding box center [1010, 252] width 24 height 13
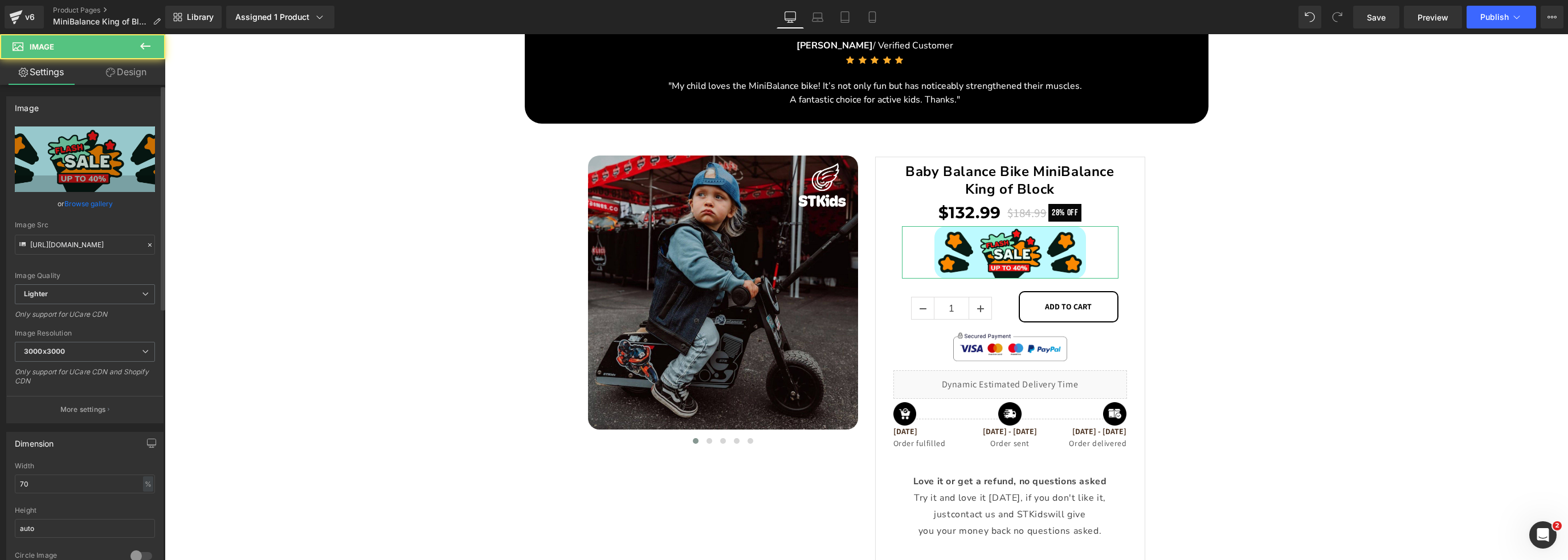
click at [94, 204] on link "Browse gallery" at bounding box center [88, 204] width 48 height 20
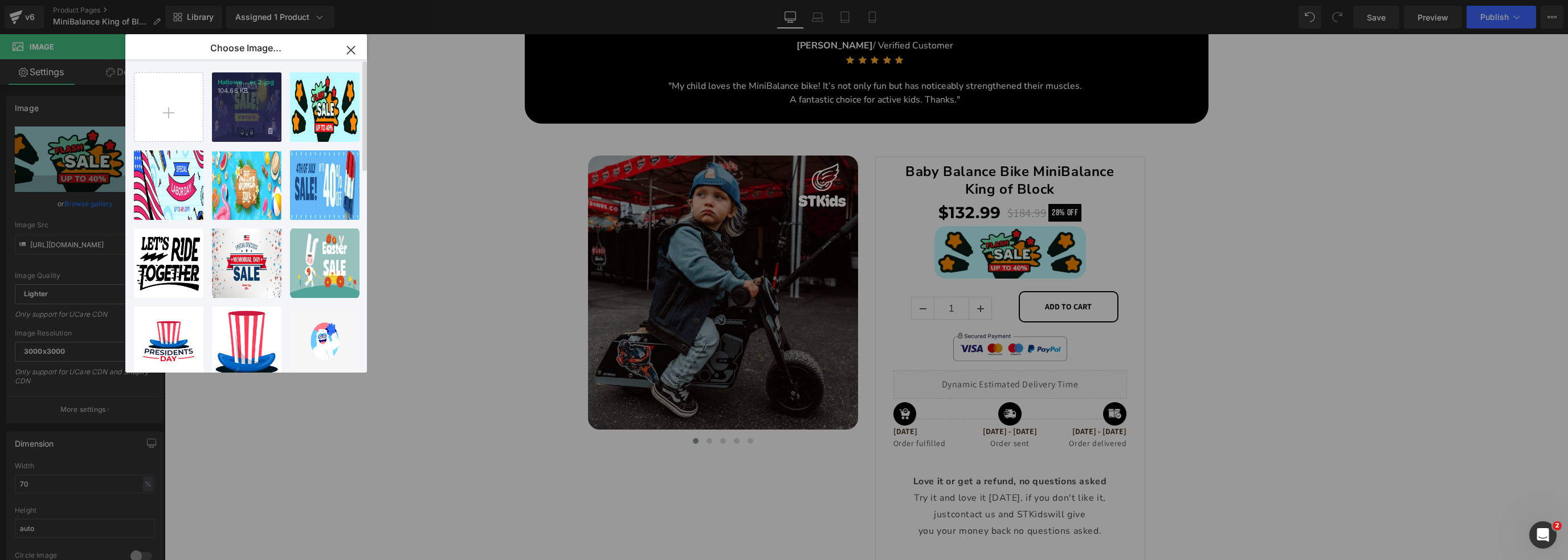
click at [248, 106] on div "Hallowe...er 2.jpg 104.68 KB" at bounding box center [247, 107] width 70 height 69
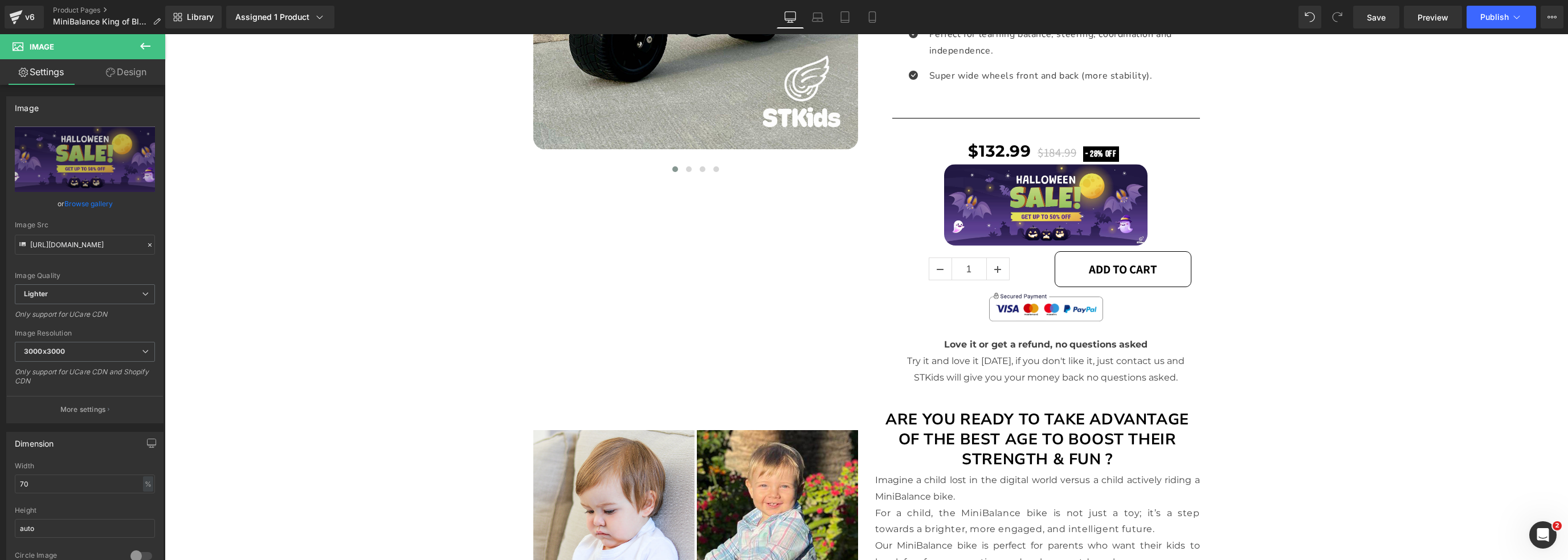
scroll to position [428, 0]
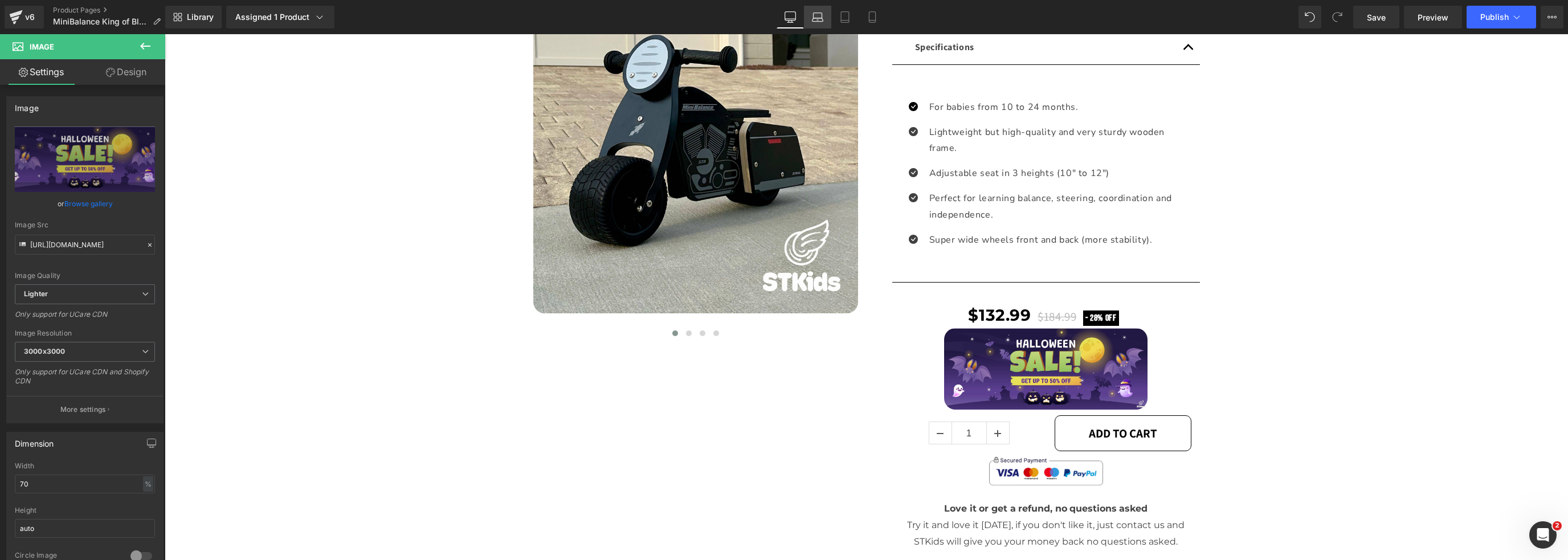
click at [814, 19] on icon at bounding box center [817, 17] width 11 height 11
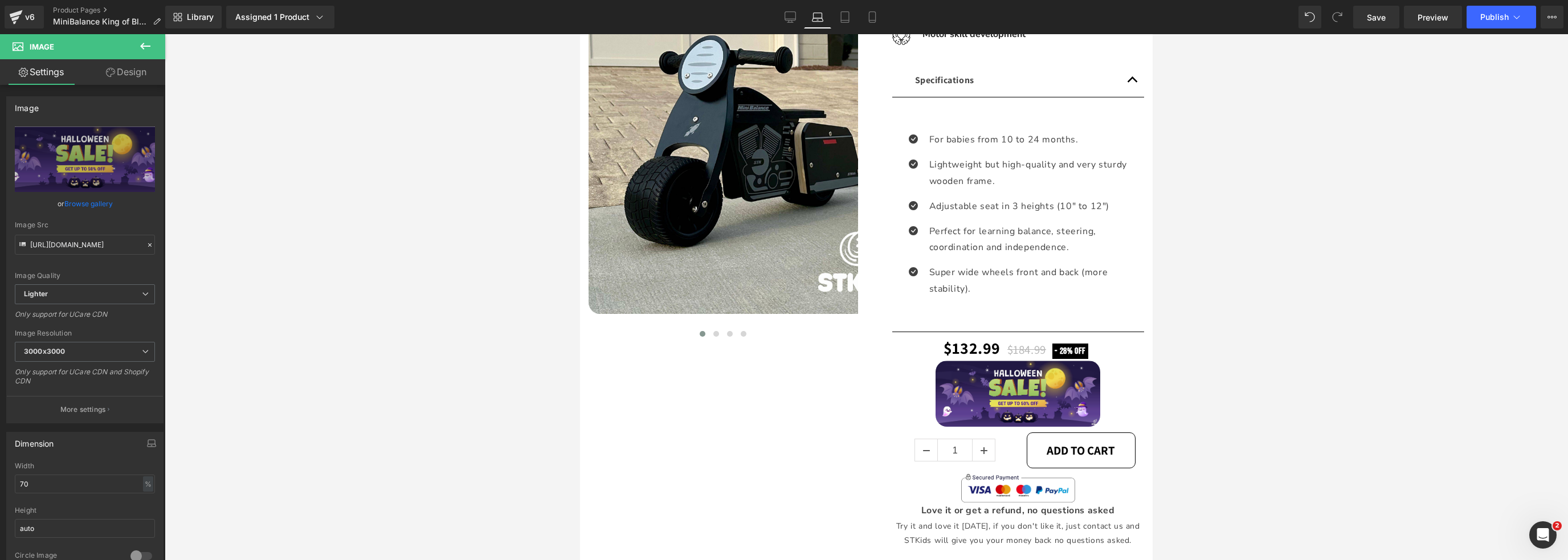
scroll to position [2168, 0]
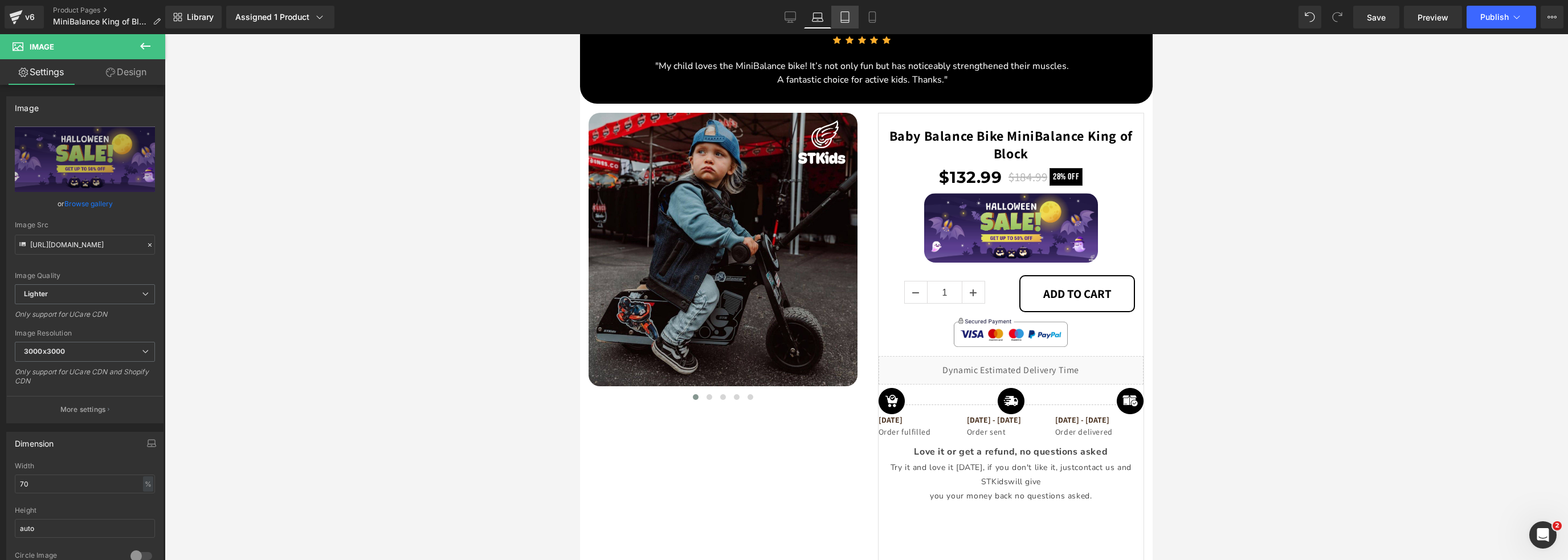
click at [843, 18] on icon at bounding box center [845, 17] width 11 height 11
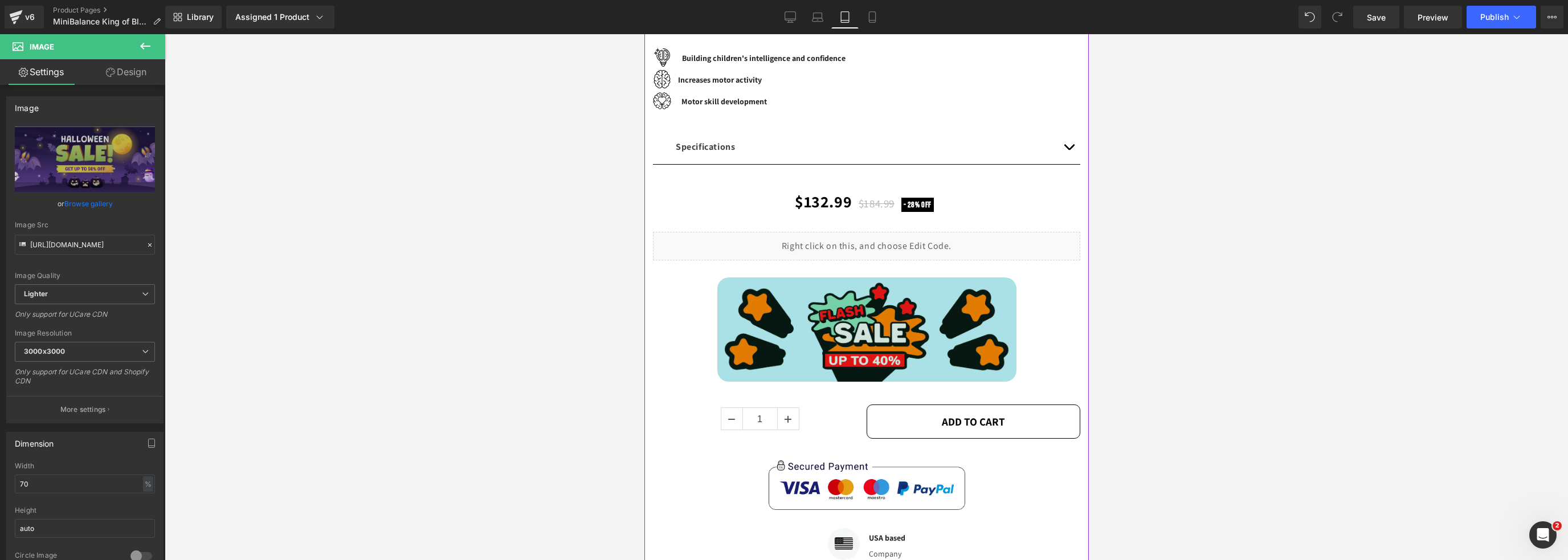
scroll to position [341, 0]
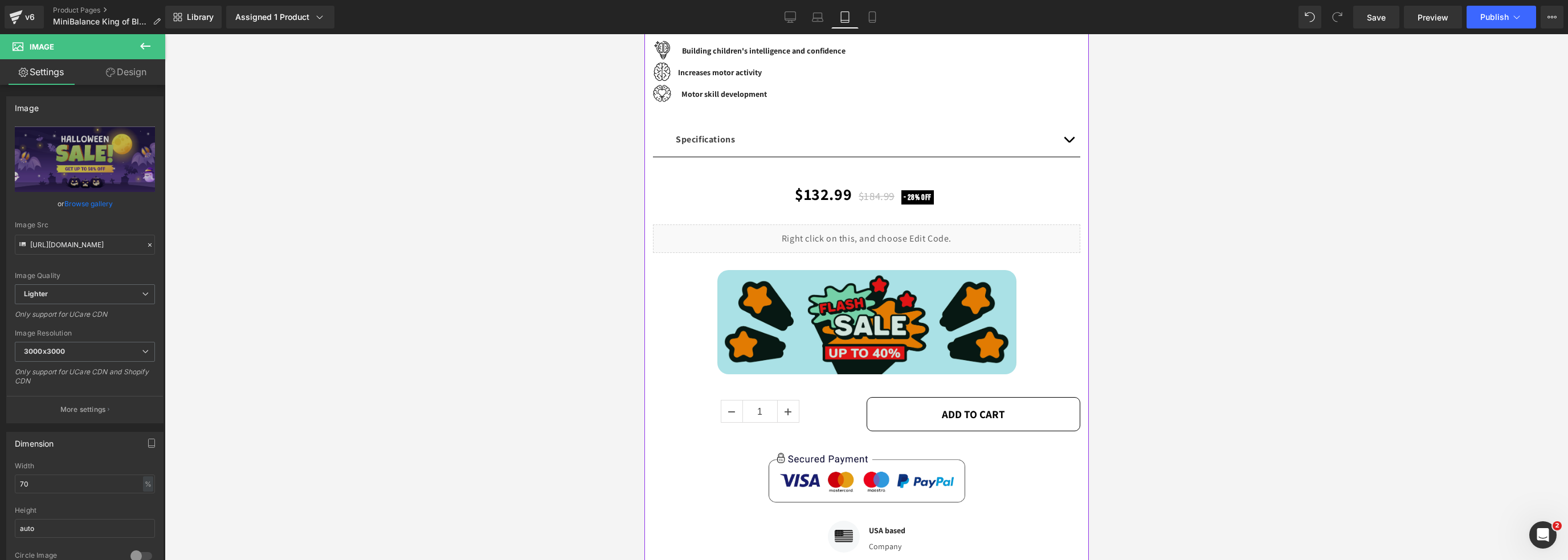
click at [834, 299] on img at bounding box center [866, 322] width 299 height 104
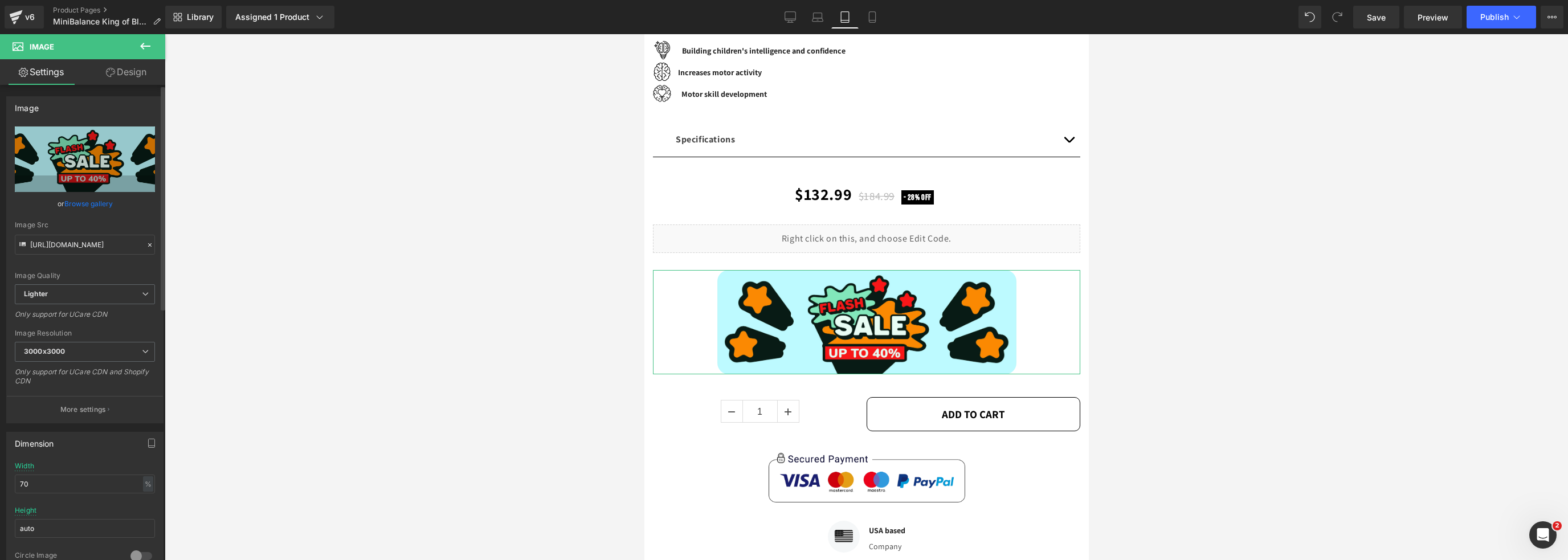
click at [83, 199] on link "Browse gallery" at bounding box center [88, 204] width 48 height 20
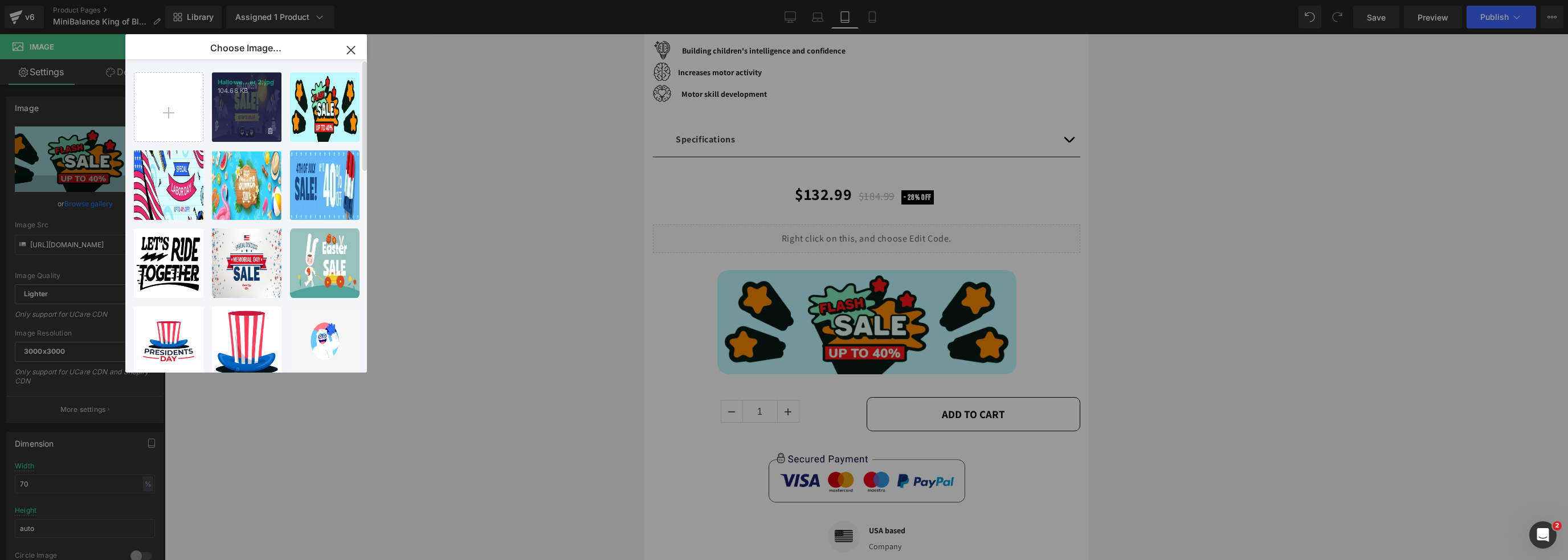
click at [249, 106] on div "Hallowe...er 2.jpg 104.68 KB" at bounding box center [247, 107] width 70 height 69
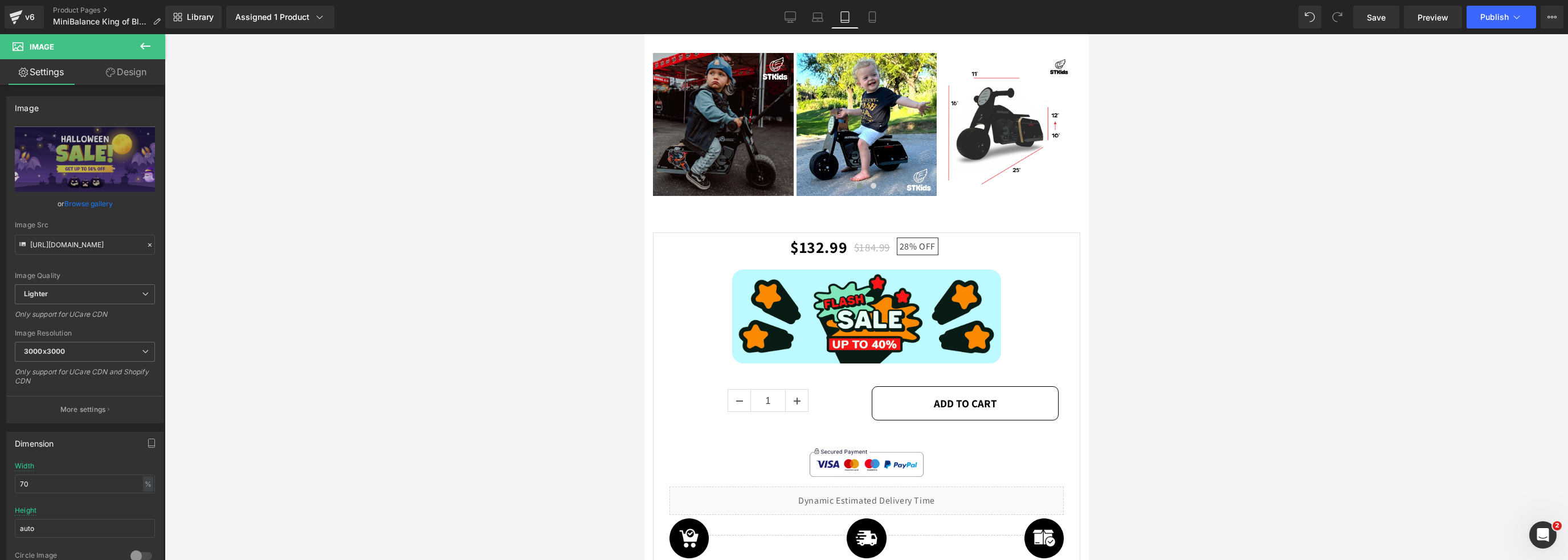
scroll to position [1934, 0]
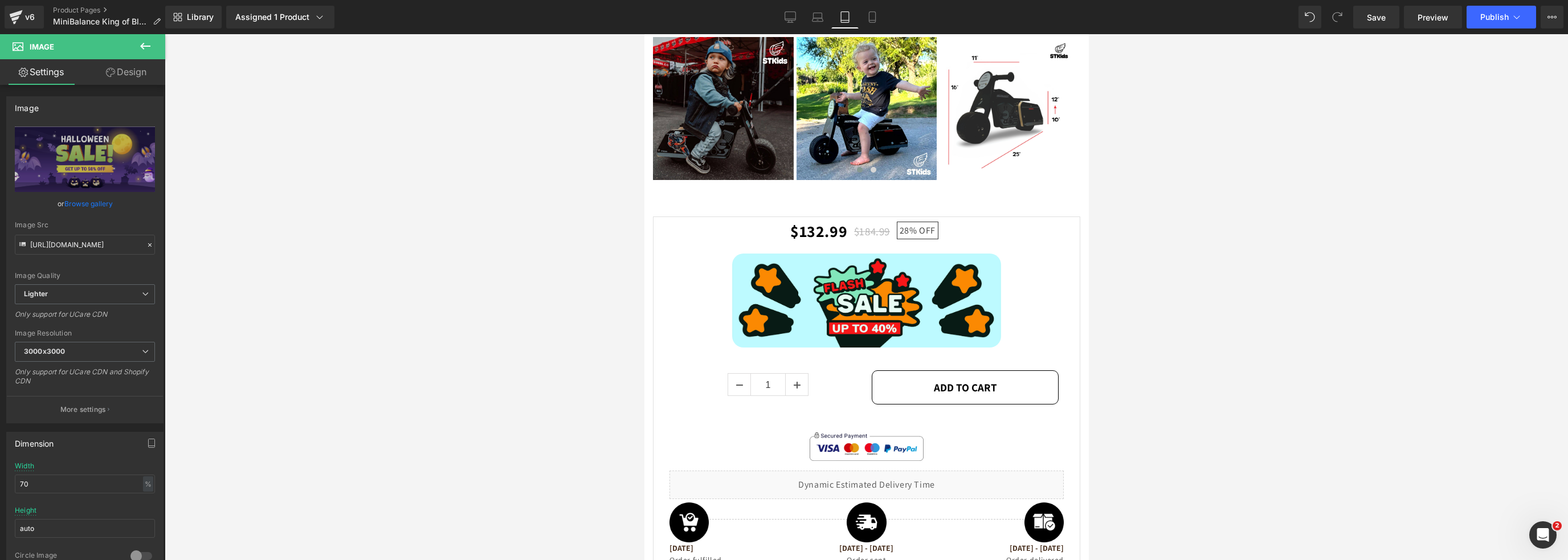
drag, startPoint x: 1085, startPoint y: 155, endPoint x: 1739, endPoint y: 398, distance: 697.7
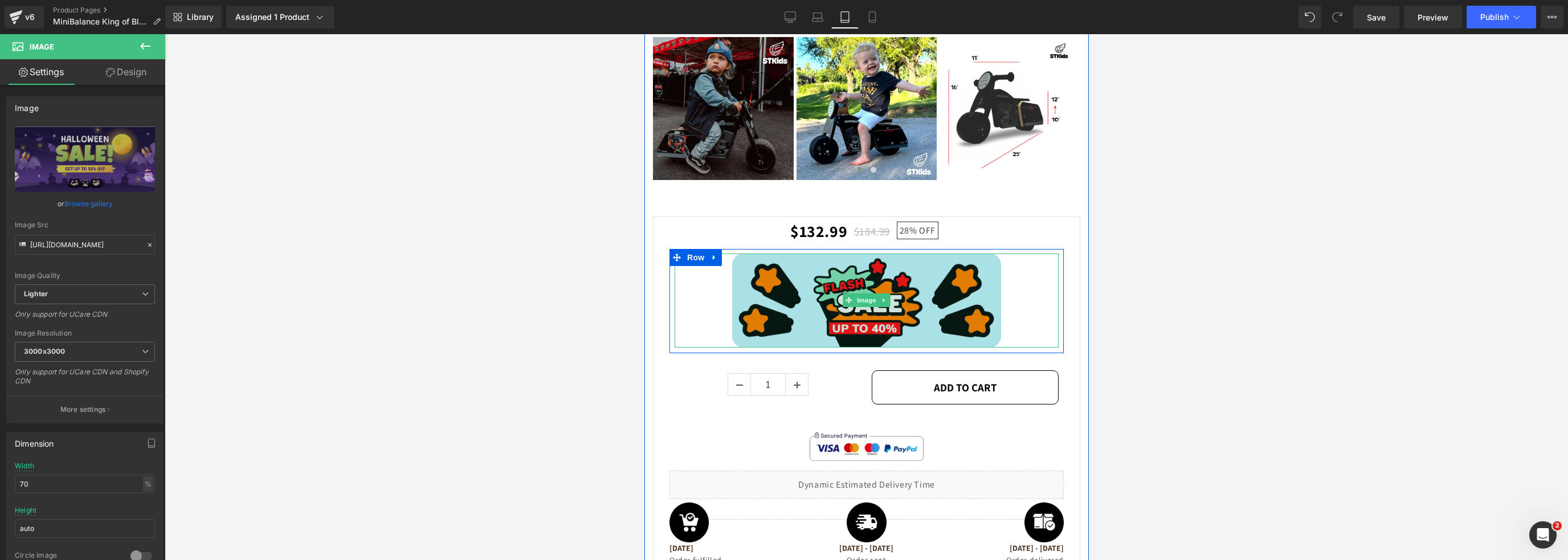
click at [788, 282] on img at bounding box center [866, 300] width 269 height 94
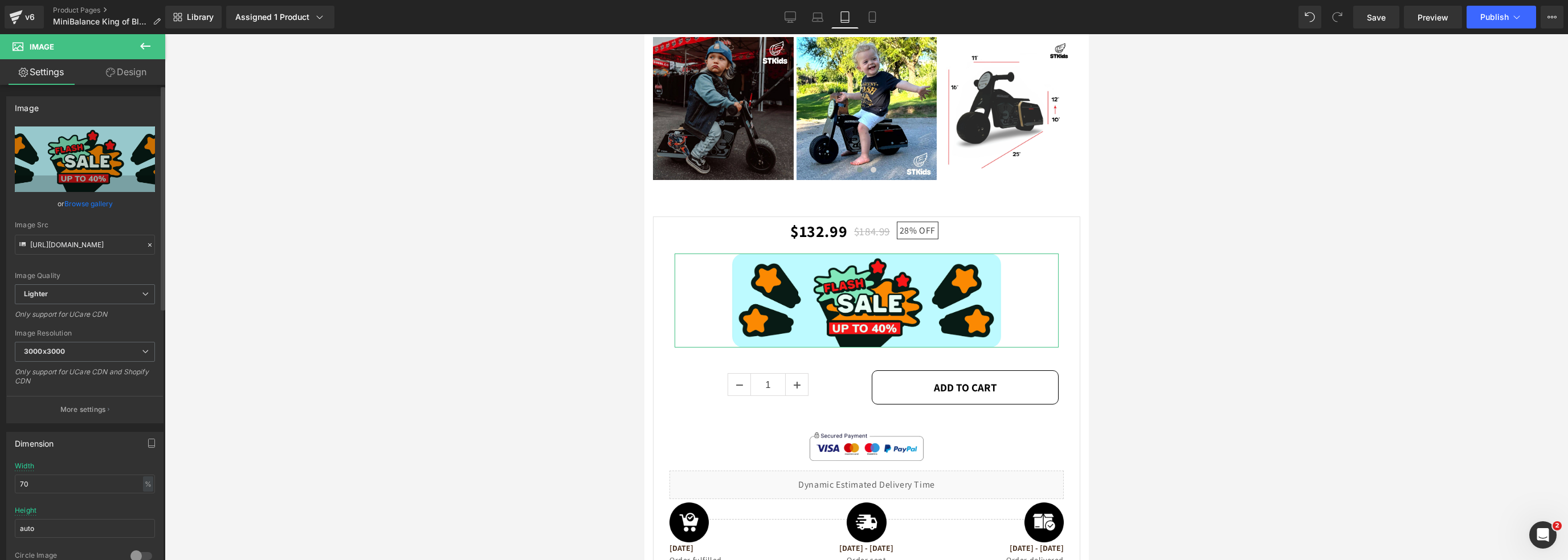
click at [90, 207] on link "Browse gallery" at bounding box center [88, 204] width 48 height 20
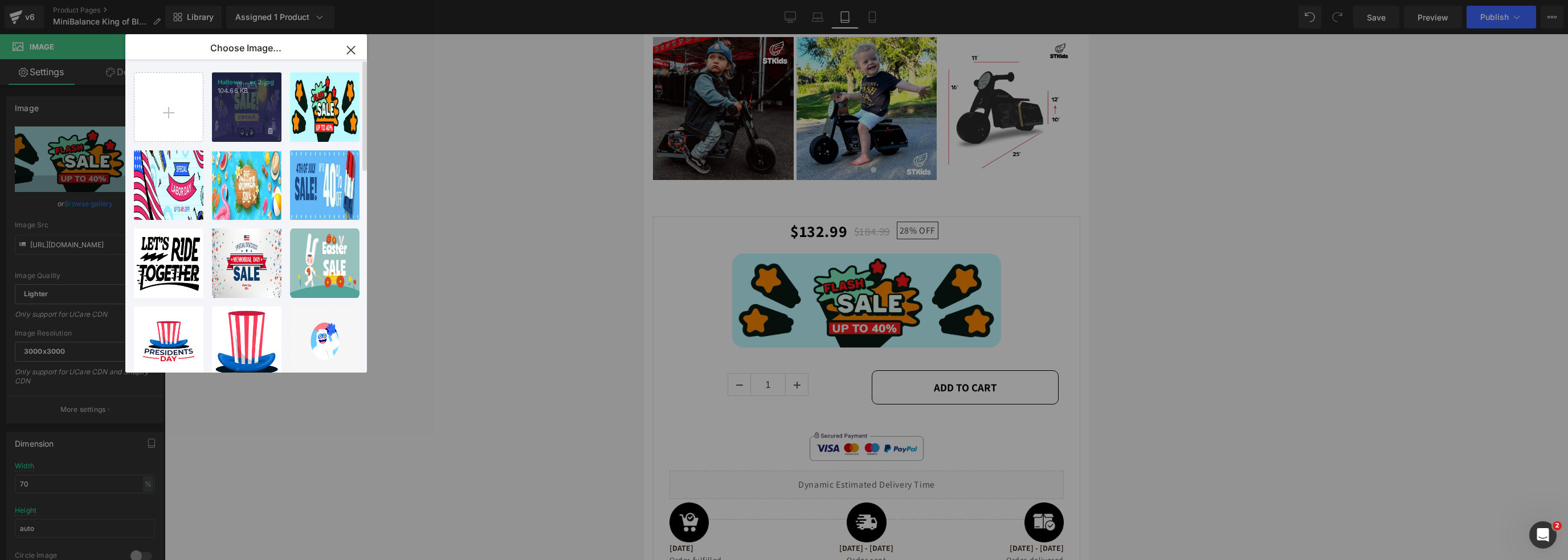
click at [255, 98] on div "Hallowe...er 2.jpg 104.68 KB" at bounding box center [247, 107] width 70 height 69
